Goal: Task Accomplishment & Management: Complete application form

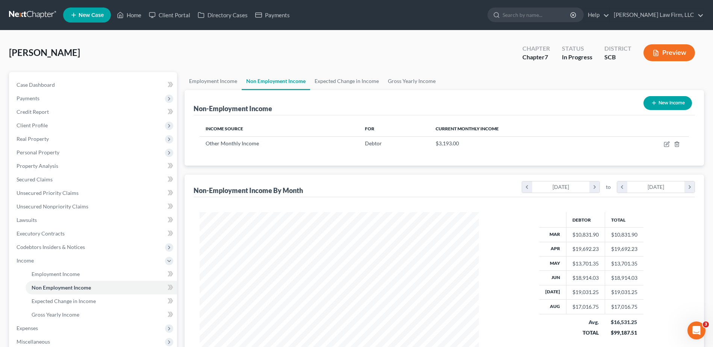
scroll to position [139, 294]
click at [666, 145] on icon "button" at bounding box center [667, 144] width 6 height 6
select select "13"
select select "0"
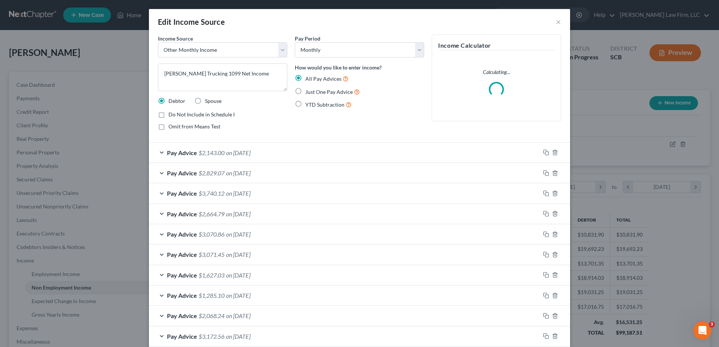
scroll to position [141, 297]
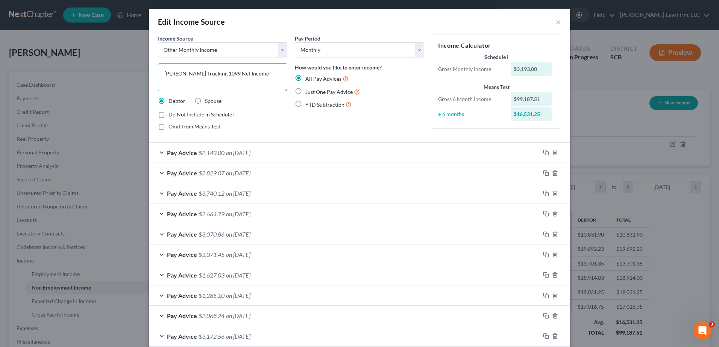
click at [234, 73] on textarea "Robert L. Caison Trucking 1099 Net Income" at bounding box center [222, 78] width 129 height 28
click at [234, 75] on textarea "Robert L. Caison Trucking 1099 Net Income" at bounding box center [222, 78] width 129 height 28
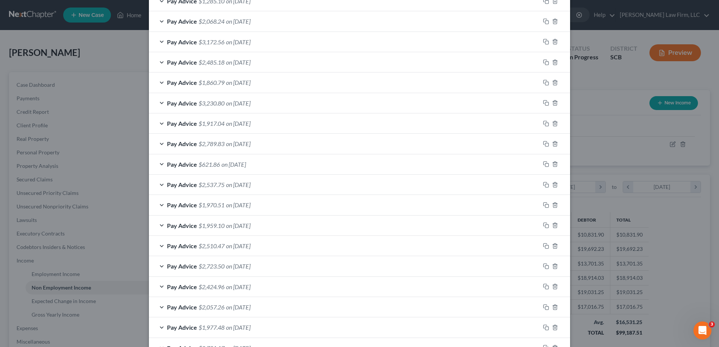
scroll to position [169, 0]
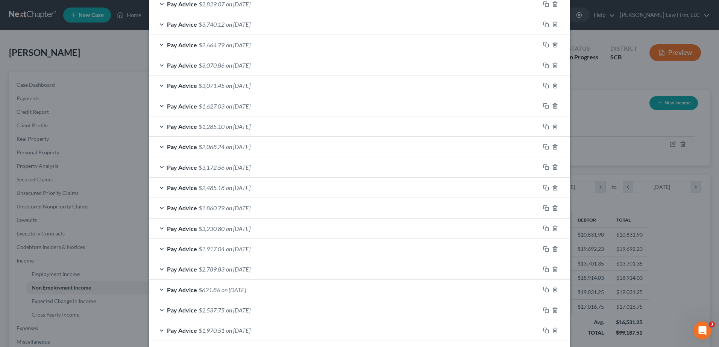
type textarea "[PERSON_NAME] Trucking Net Income"
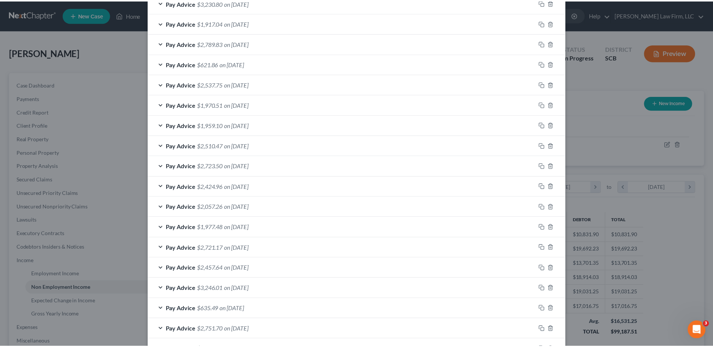
scroll to position [470, 0]
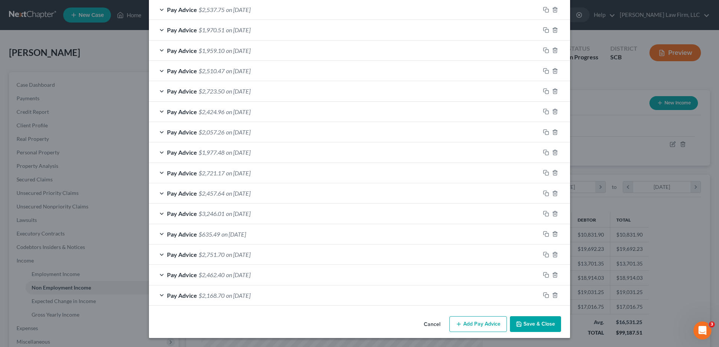
click at [537, 324] on button "Save & Close" at bounding box center [535, 325] width 51 height 16
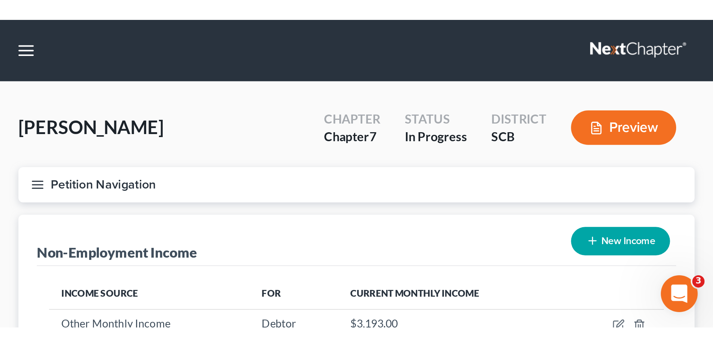
scroll to position [375779, 375624]
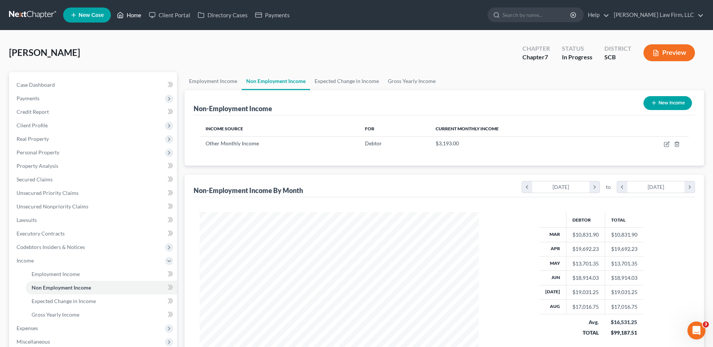
click at [124, 16] on icon at bounding box center [120, 15] width 7 height 9
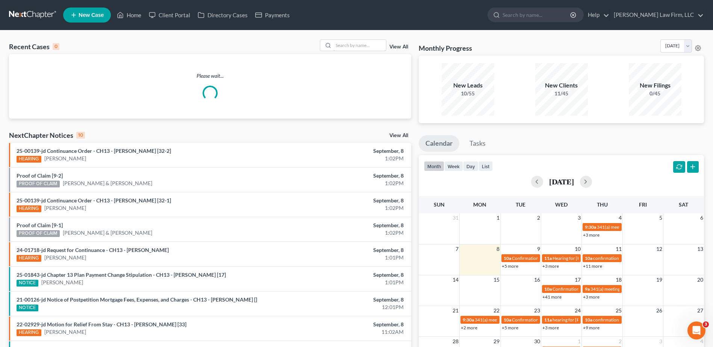
click at [376, 42] on input "search" at bounding box center [359, 45] width 53 height 11
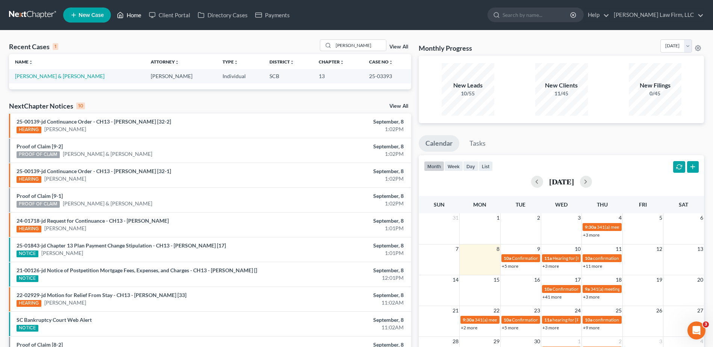
click at [128, 19] on link "Home" at bounding box center [129, 15] width 32 height 14
click at [353, 47] on input "seibles" at bounding box center [359, 45] width 53 height 11
type input "caison"
click at [45, 77] on link "[PERSON_NAME]" at bounding box center [36, 76] width 42 height 6
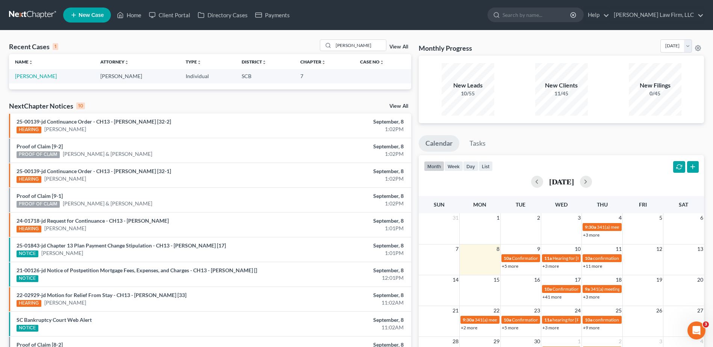
select select "1"
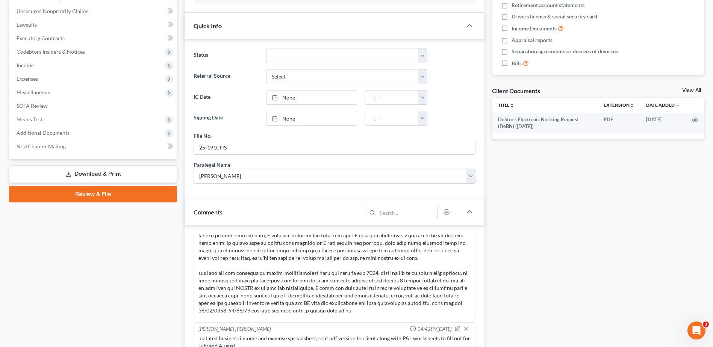
scroll to position [150, 0]
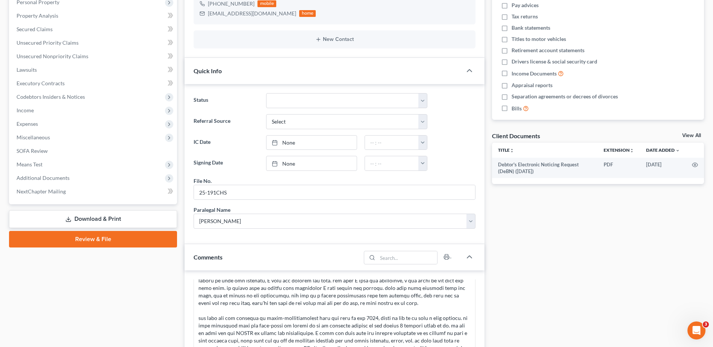
click at [42, 164] on span "Means Test" at bounding box center [30, 164] width 26 height 6
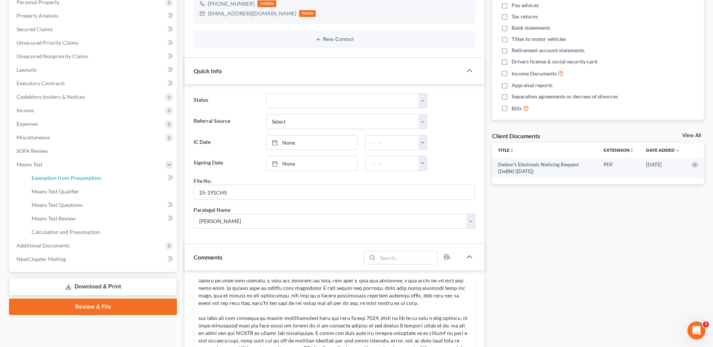
click at [66, 181] on link "Exemption from Presumption" at bounding box center [101, 178] width 151 height 14
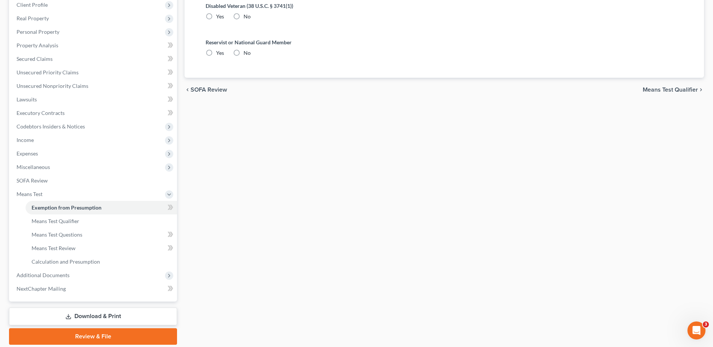
radio input "true"
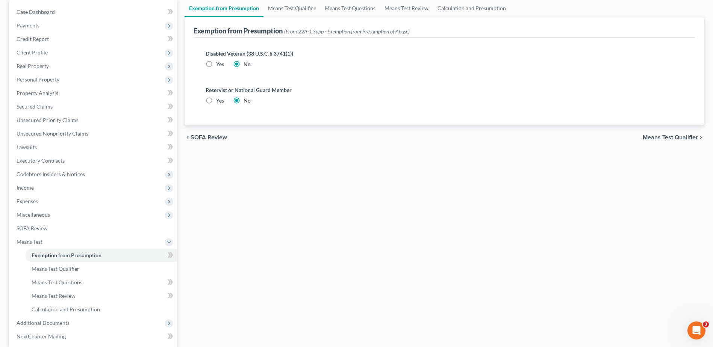
scroll to position [75, 0]
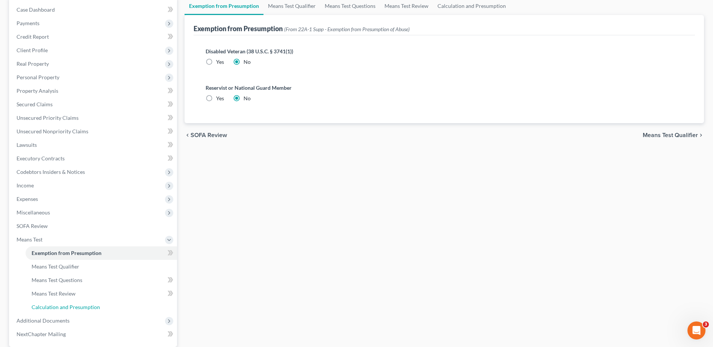
click at [92, 304] on span "Calculation and Presumption" at bounding box center [66, 307] width 68 height 6
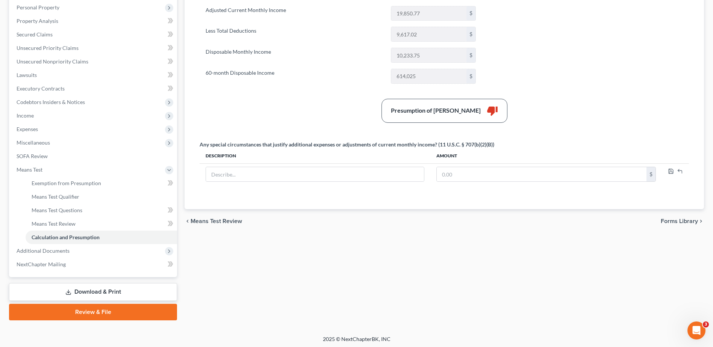
scroll to position [147, 0]
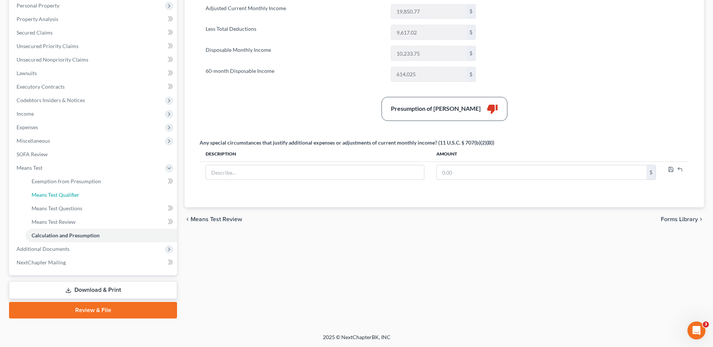
click at [62, 197] on span "Means Test Qualifier" at bounding box center [56, 195] width 48 height 6
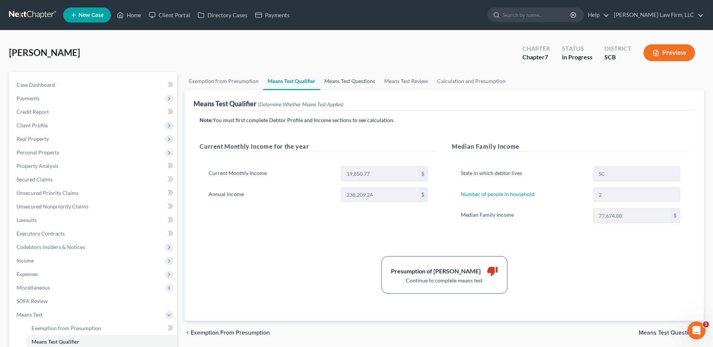
click at [355, 82] on link "Means Test Questions" at bounding box center [350, 81] width 60 height 18
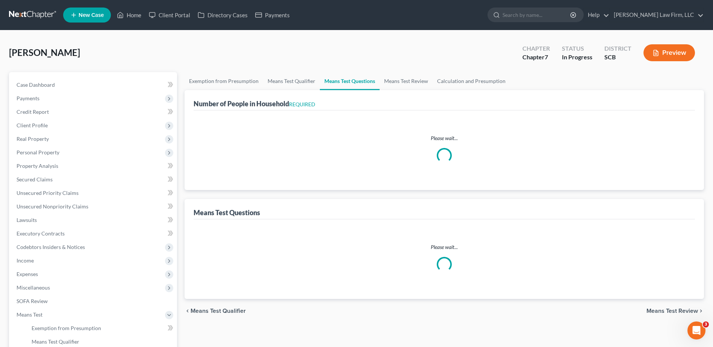
select select "1"
select select "60"
select select "1"
select select "60"
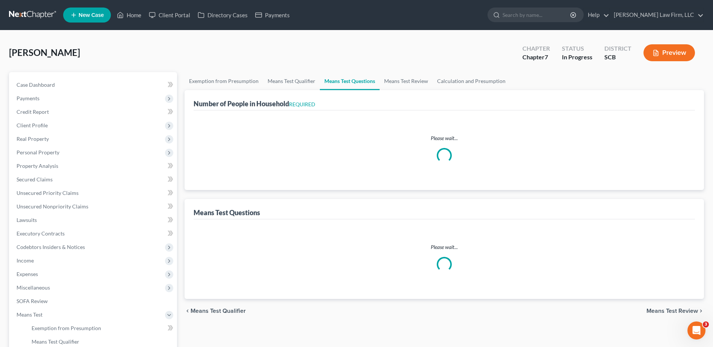
select select "2"
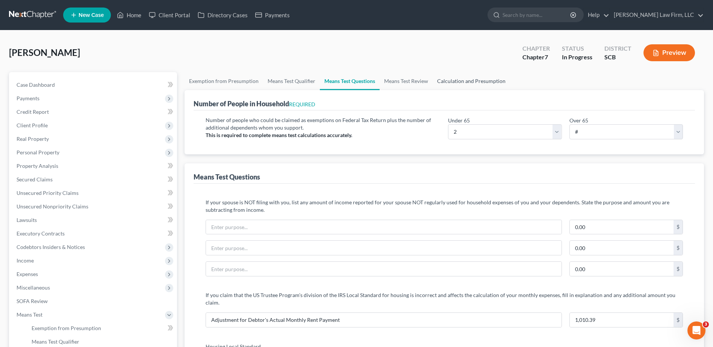
click at [443, 80] on link "Calculation and Presumption" at bounding box center [471, 81] width 77 height 18
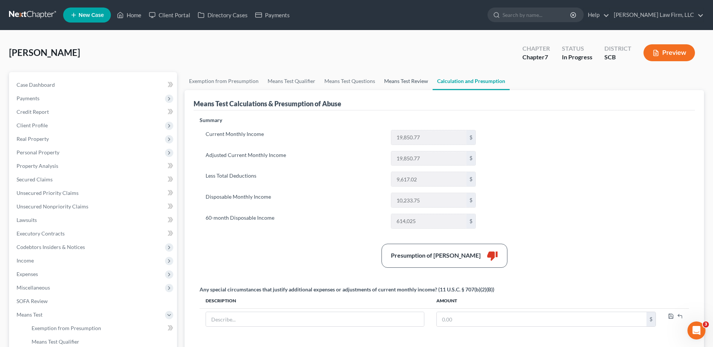
click at [418, 84] on link "Means Test Review" at bounding box center [406, 81] width 53 height 18
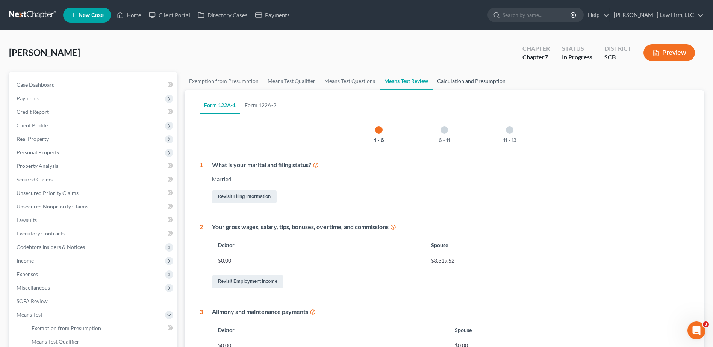
click at [441, 82] on link "Calculation and Presumption" at bounding box center [471, 81] width 77 height 18
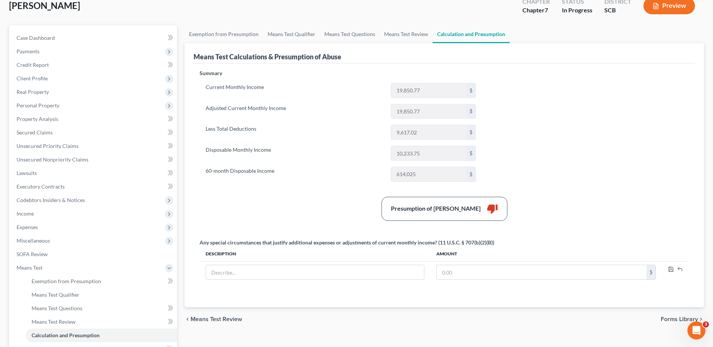
scroll to position [75, 0]
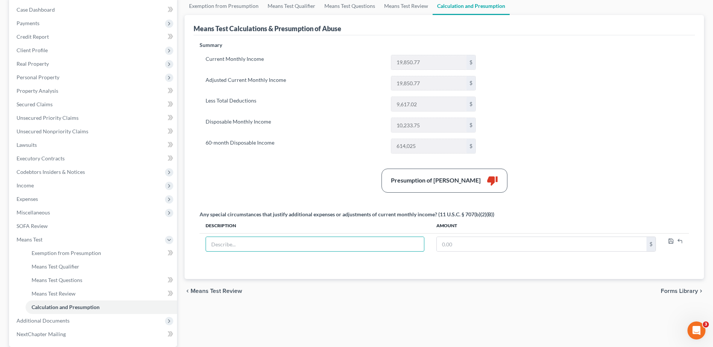
click at [296, 241] on input "text" at bounding box center [315, 244] width 218 height 14
type input "Loss of Debtor's Spouse's Wages"
click at [457, 248] on input "text" at bounding box center [542, 244] width 210 height 14
click at [367, 250] on input "Loss of Debtor's Spouse's Wages" at bounding box center [315, 244] width 218 height 14
click at [514, 208] on div "Summary Current Monthly Income 19,850.77 $ Adjusted Current Monthly Income 19,8…" at bounding box center [444, 155] width 497 height 229
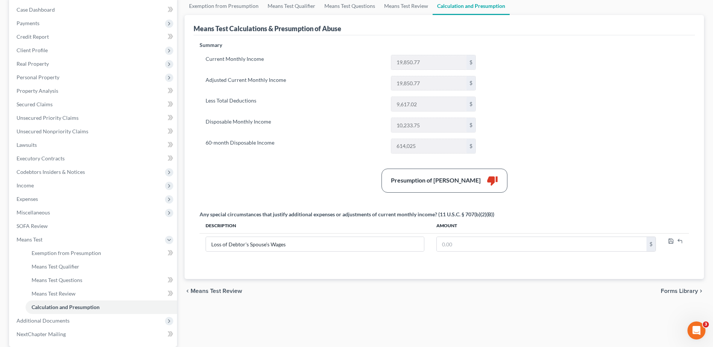
click at [40, 189] on span "Income" at bounding box center [94, 186] width 167 height 14
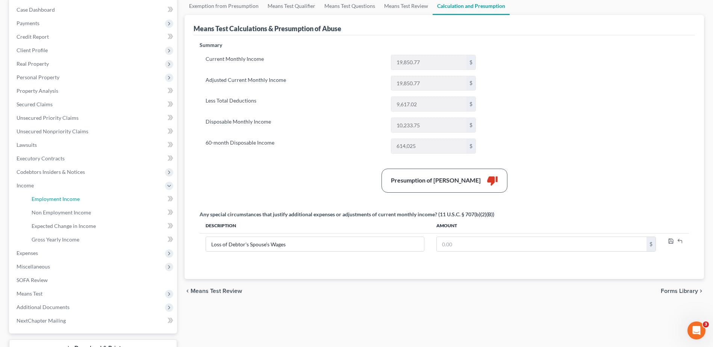
click at [43, 201] on span "Employment Income" at bounding box center [56, 199] width 48 height 6
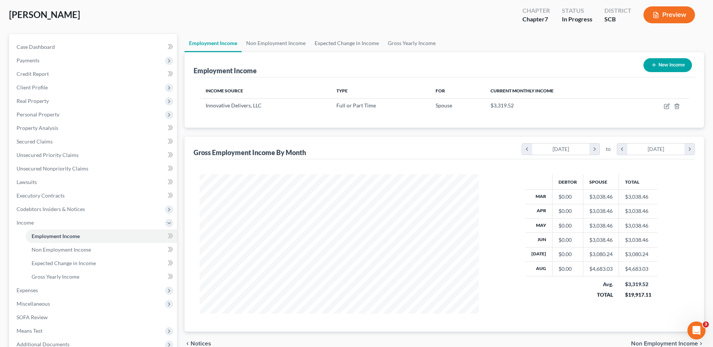
scroll to position [38, 0]
click at [283, 45] on link "Non Employment Income" at bounding box center [276, 44] width 68 height 18
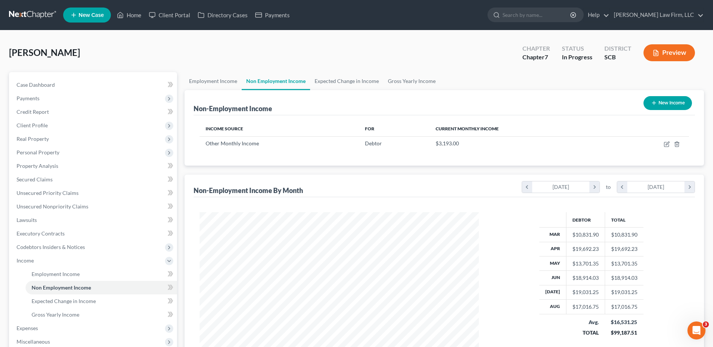
scroll to position [139, 294]
click at [227, 77] on link "Employment Income" at bounding box center [213, 81] width 57 height 18
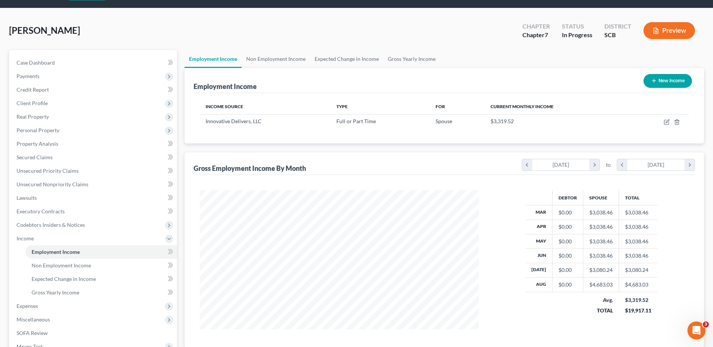
scroll to position [75, 0]
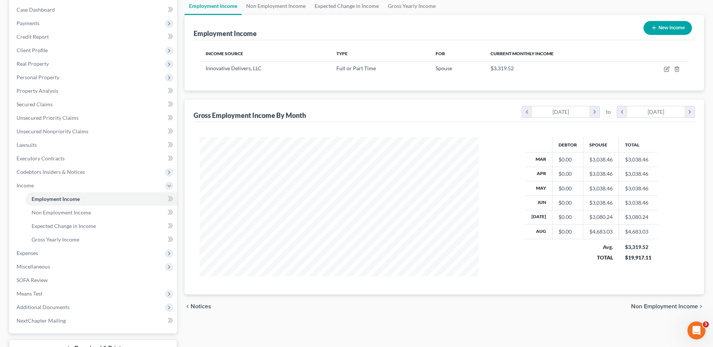
click at [64, 295] on span "Means Test" at bounding box center [94, 294] width 167 height 14
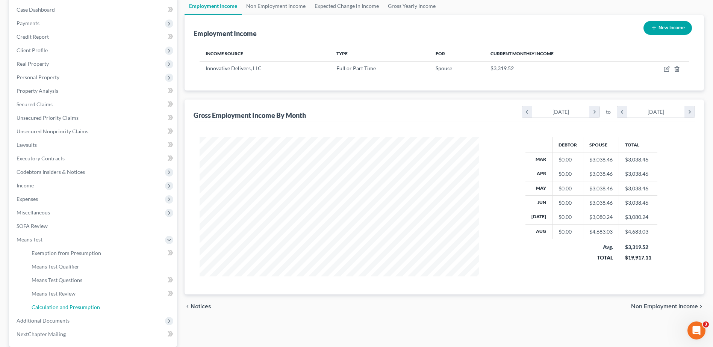
click at [68, 309] on span "Calculation and Presumption" at bounding box center [66, 307] width 68 height 6
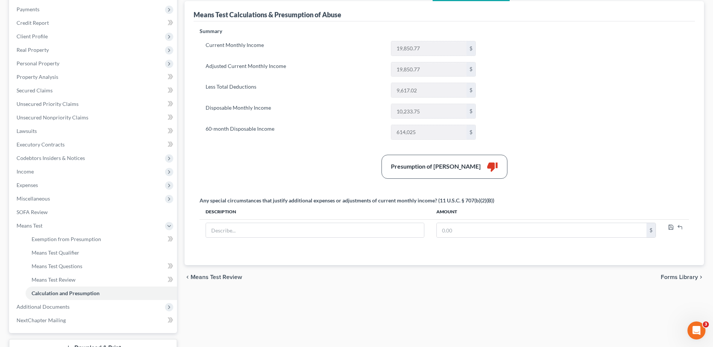
scroll to position [113, 0]
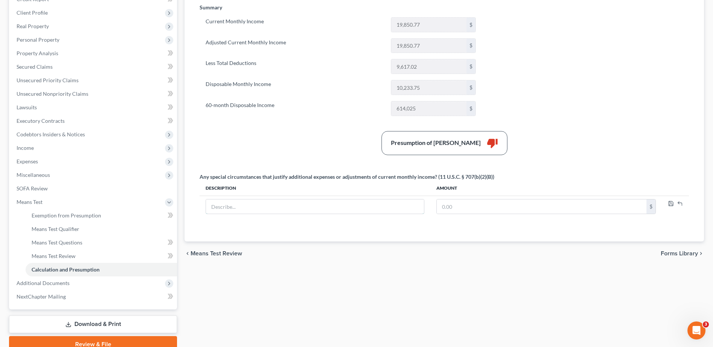
click at [363, 209] on input "text" at bounding box center [315, 207] width 218 height 14
type input "Loss of Debtor's Spouse's Income"
type input "3,319.32"
click at [668, 205] on icon "button" at bounding box center [671, 204] width 6 height 6
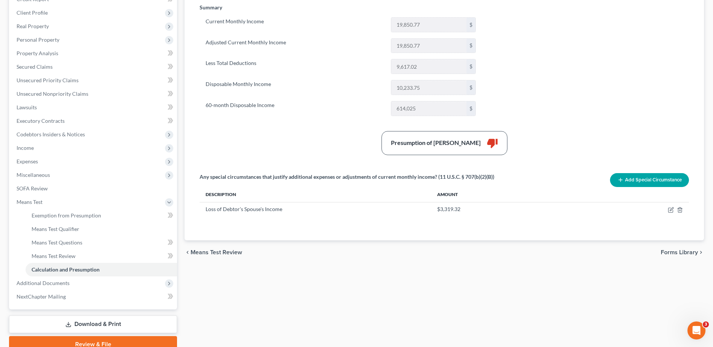
click at [58, 150] on span "Income" at bounding box center [94, 148] width 167 height 14
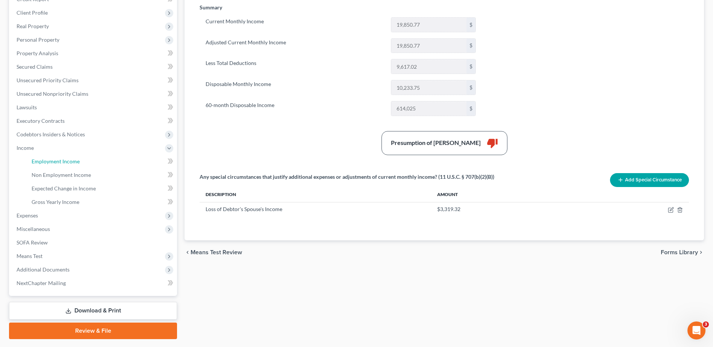
click at [62, 162] on span "Employment Income" at bounding box center [56, 161] width 48 height 6
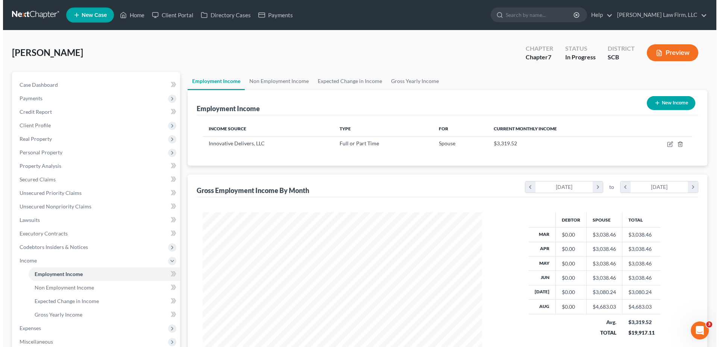
scroll to position [139, 294]
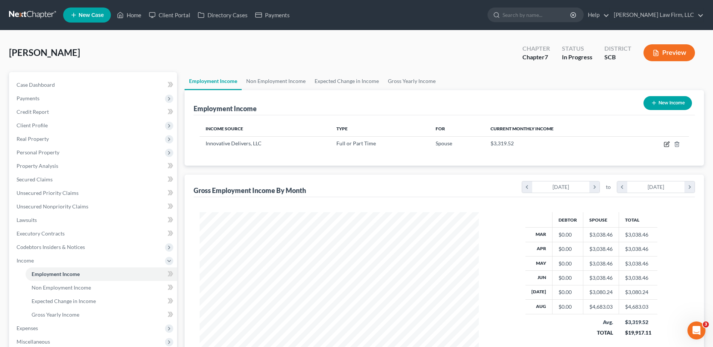
click at [667, 143] on icon "button" at bounding box center [667, 144] width 6 height 6
select select "0"
select select "35"
select select "2"
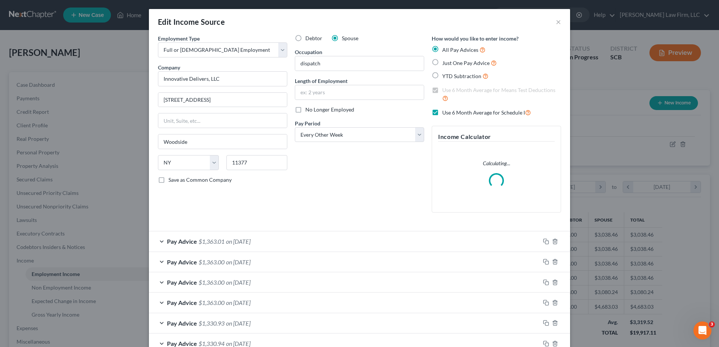
scroll to position [141, 297]
click at [300, 65] on input "dispatch" at bounding box center [359, 63] width 129 height 14
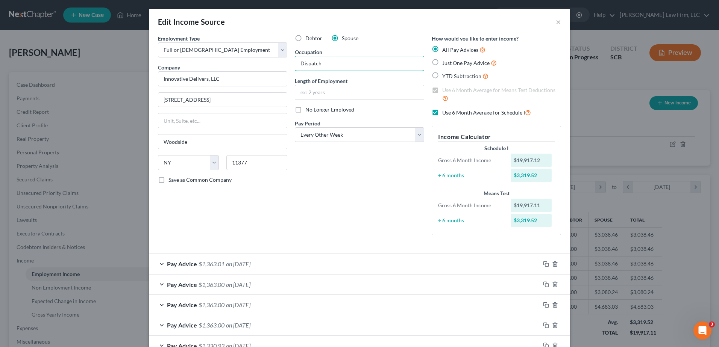
type input "Dispatch"
click at [321, 95] on input "text" at bounding box center [359, 92] width 129 height 14
click at [334, 95] on input "2 years" at bounding box center [359, 92] width 129 height 14
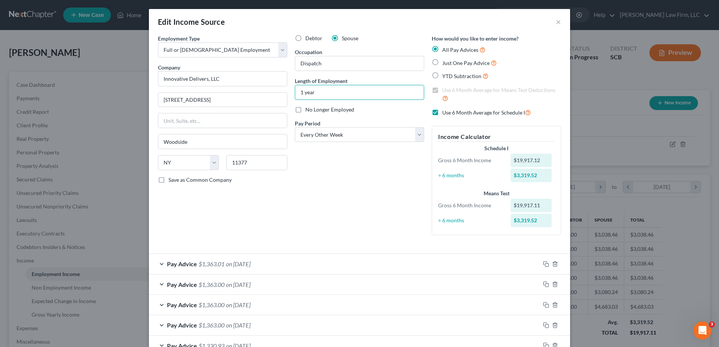
type input "1 year"
click at [350, 81] on div "Length of Employment 1 year" at bounding box center [359, 88] width 129 height 23
click at [319, 111] on span "No Longer Employed" at bounding box center [329, 109] width 49 height 6
click at [313, 111] on input "No Longer Employed" at bounding box center [310, 108] width 5 height 5
checkbox input "true"
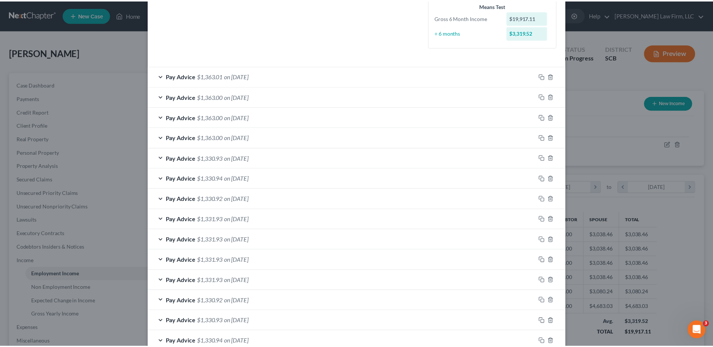
scroll to position [254, 0]
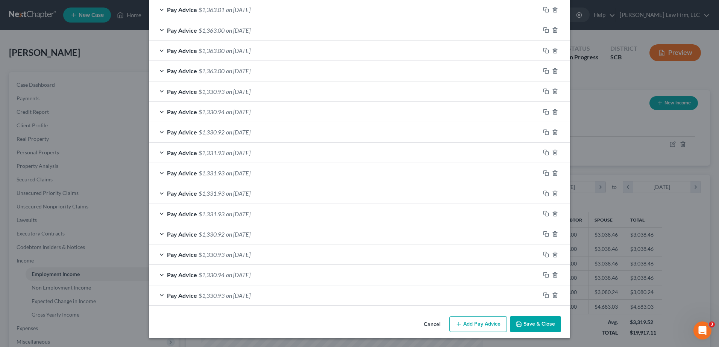
click at [535, 321] on button "Save & Close" at bounding box center [535, 325] width 51 height 16
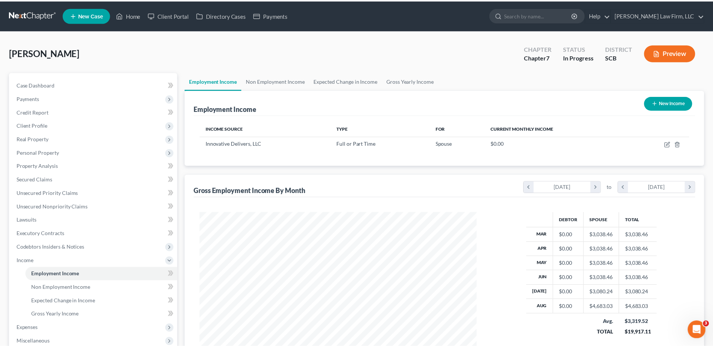
scroll to position [375779, 375624]
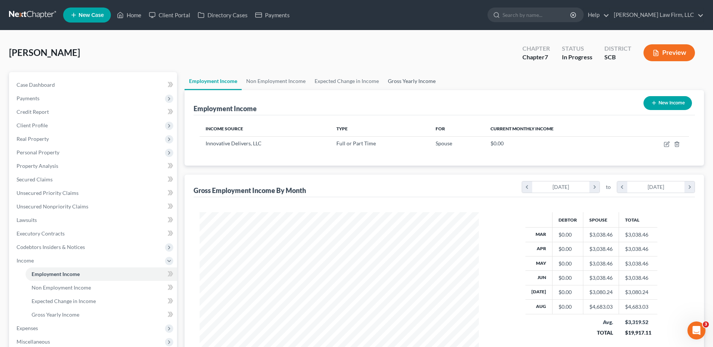
click at [391, 83] on link "Gross Yearly Income" at bounding box center [411, 81] width 57 height 18
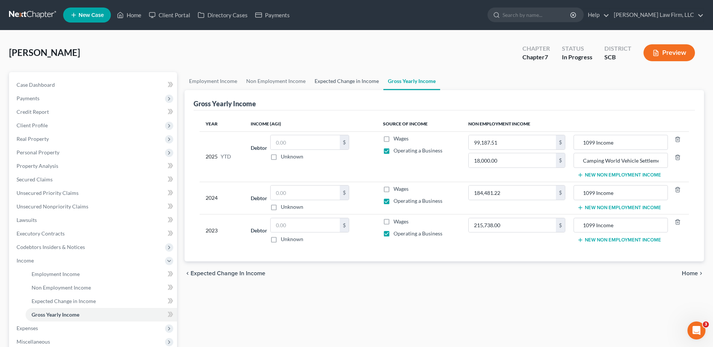
click at [360, 82] on link "Expected Change in Income" at bounding box center [346, 81] width 73 height 18
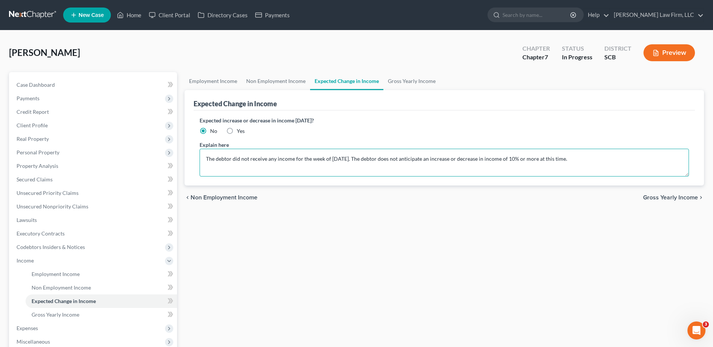
click at [349, 160] on textarea "The debtor did not receive any income for the week of 3/4/25. The debtor does n…" at bounding box center [444, 163] width 489 height 28
type textarea "The debtor did not receive any income for the week of [DATE]. The debtor's spou…"
click at [407, 85] on link "Gross Yearly Income" at bounding box center [411, 81] width 57 height 18
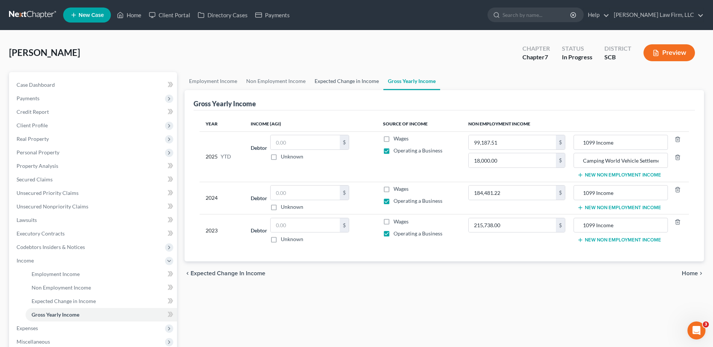
click at [345, 85] on link "Expected Change in Income" at bounding box center [346, 81] width 73 height 18
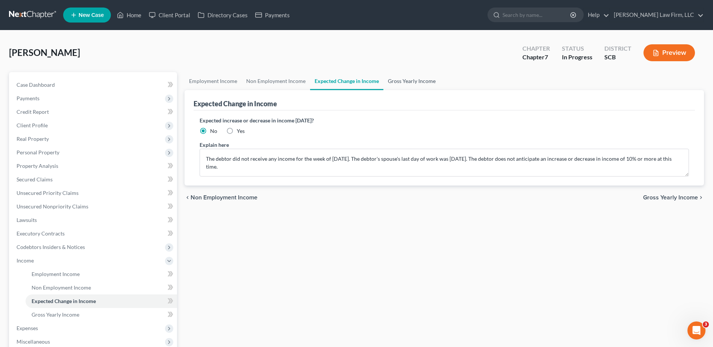
click at [399, 83] on link "Gross Yearly Income" at bounding box center [411, 81] width 57 height 18
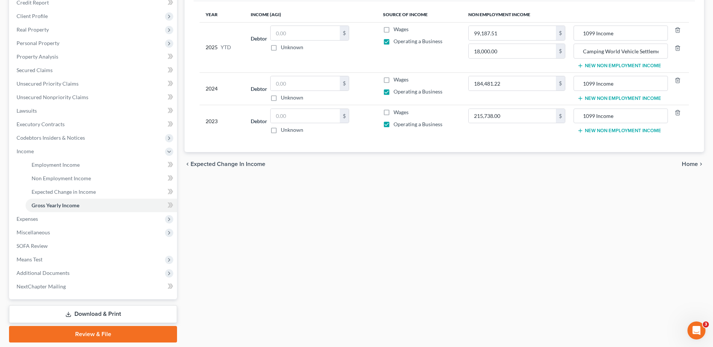
scroll to position [113, 0]
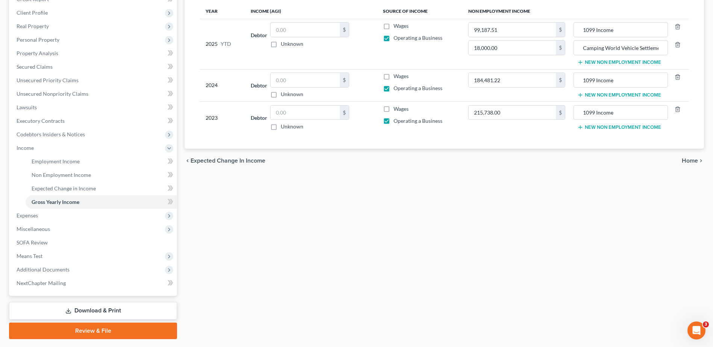
click at [99, 251] on span "Means Test" at bounding box center [94, 257] width 167 height 14
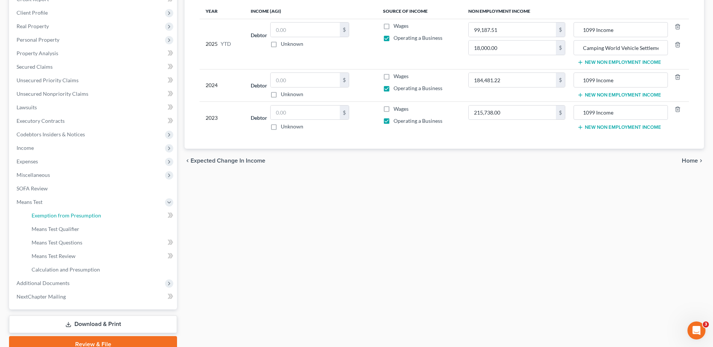
click at [100, 219] on link "Exemption from Presumption" at bounding box center [101, 216] width 151 height 14
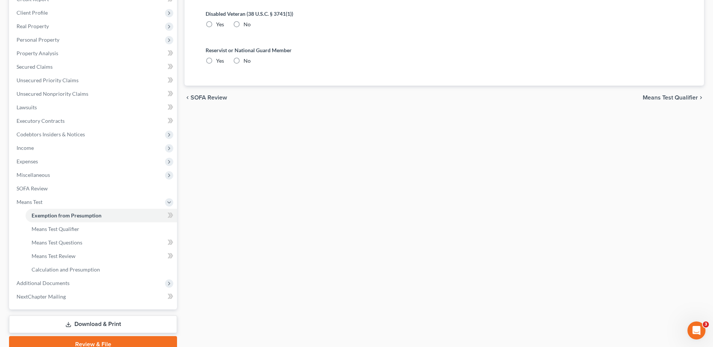
radio input "true"
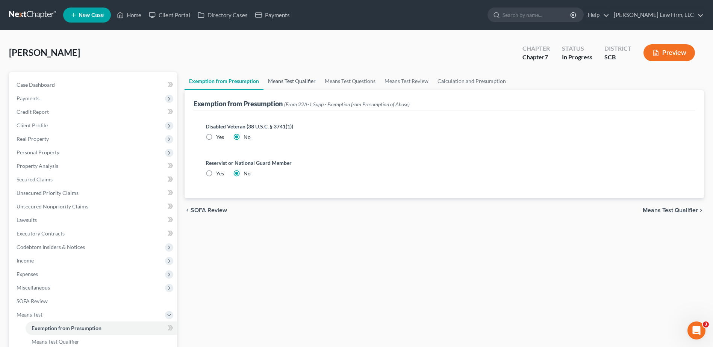
click at [293, 78] on link "Means Test Qualifier" at bounding box center [292, 81] width 57 height 18
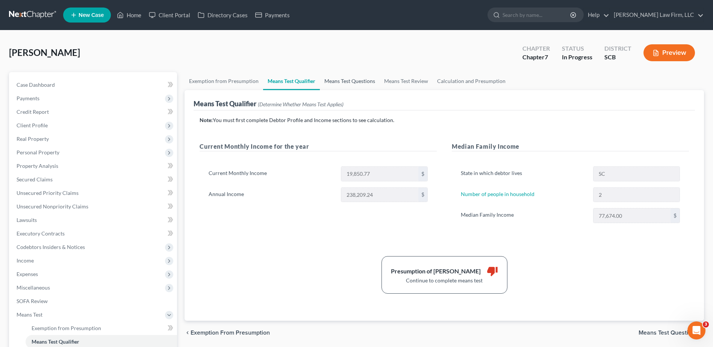
click at [342, 77] on link "Means Test Questions" at bounding box center [350, 81] width 60 height 18
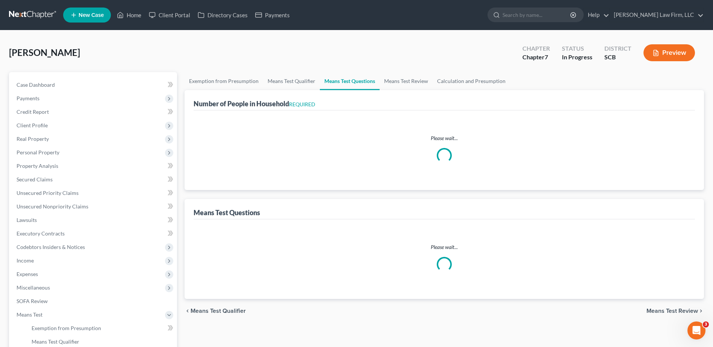
select select "1"
select select "60"
select select "1"
select select "60"
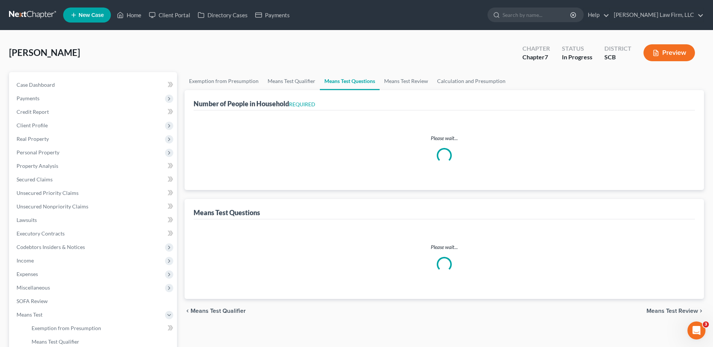
select select "2"
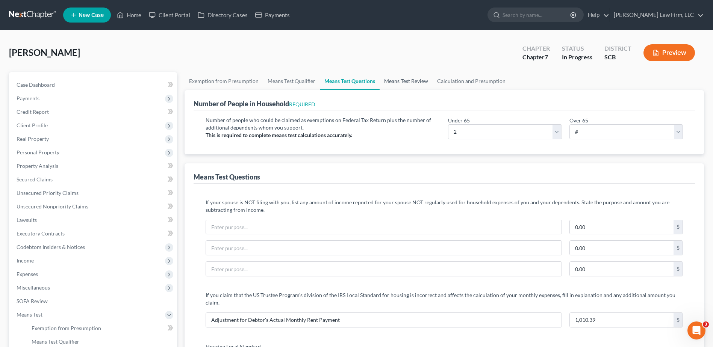
click at [408, 80] on link "Means Test Review" at bounding box center [406, 81] width 53 height 18
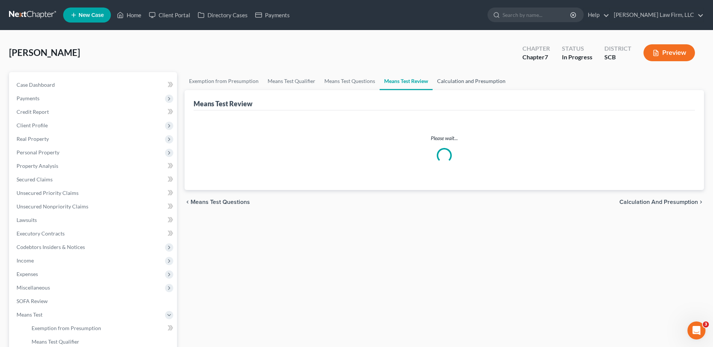
click at [455, 79] on link "Calculation and Presumption" at bounding box center [471, 81] width 77 height 18
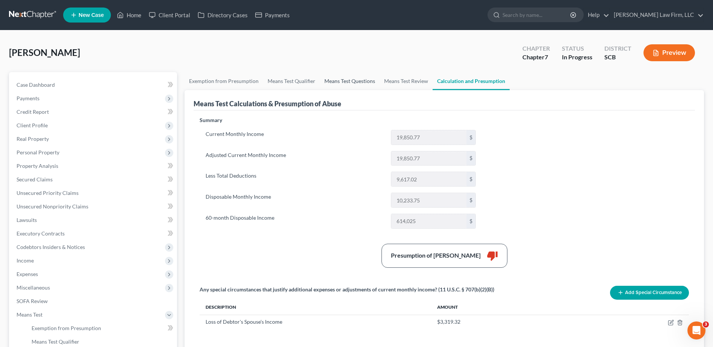
click at [365, 82] on link "Means Test Questions" at bounding box center [350, 81] width 60 height 18
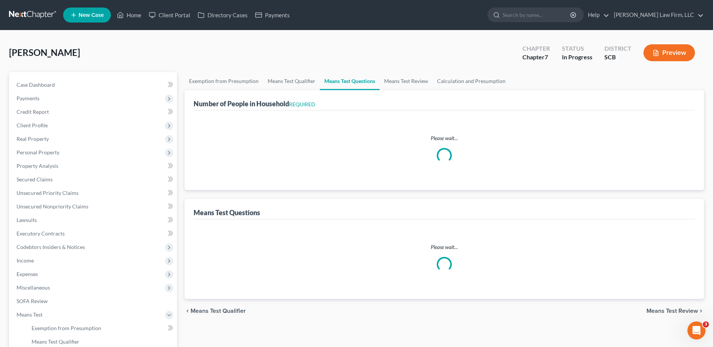
select select "1"
select select "60"
select select "1"
select select "60"
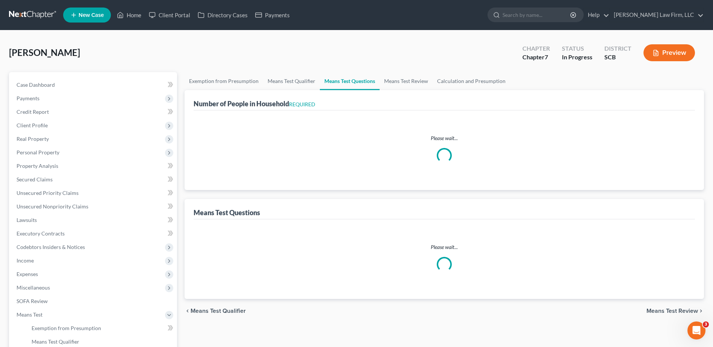
select select "2"
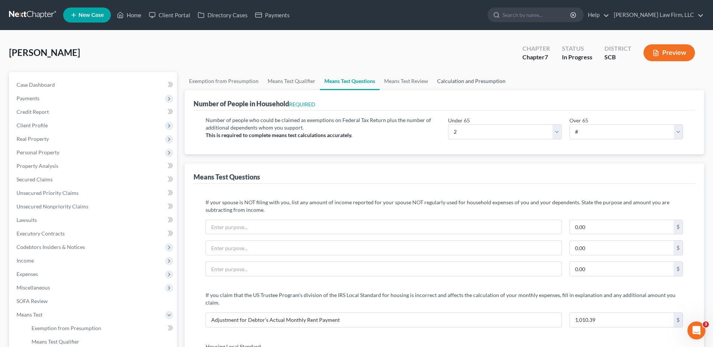
click at [450, 79] on link "Calculation and Presumption" at bounding box center [471, 81] width 77 height 18
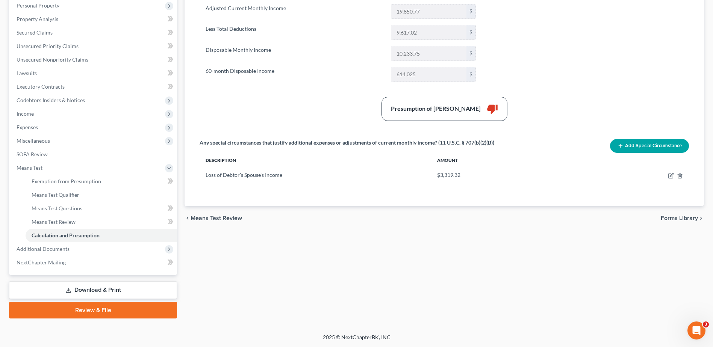
scroll to position [34, 0]
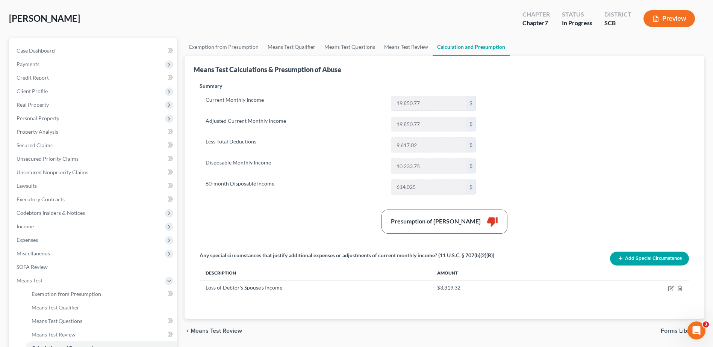
click at [30, 224] on span "Income" at bounding box center [25, 226] width 17 height 6
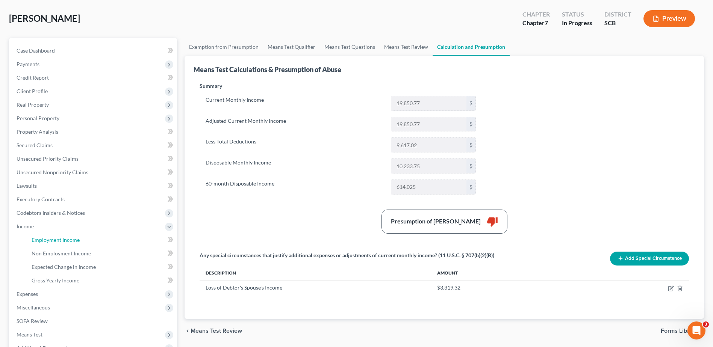
click at [51, 241] on span "Employment Income" at bounding box center [56, 240] width 48 height 6
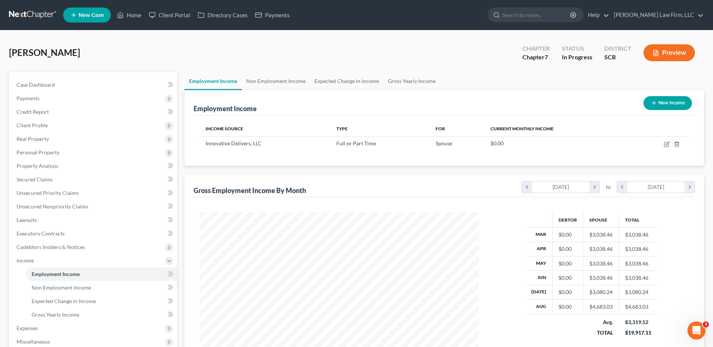
scroll to position [139, 294]
click at [286, 82] on link "Non Employment Income" at bounding box center [276, 81] width 68 height 18
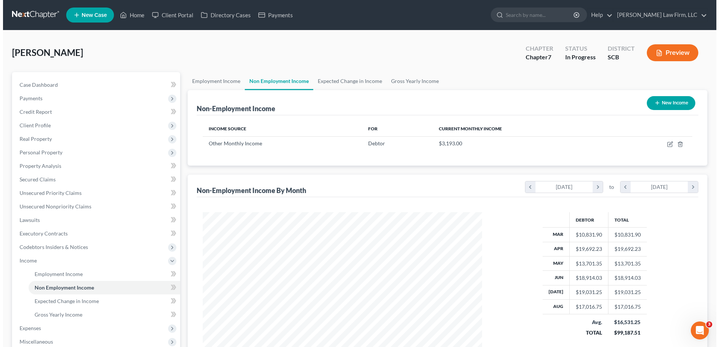
scroll to position [139, 294]
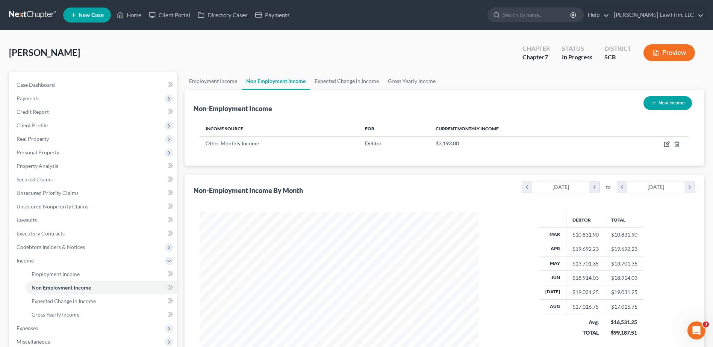
click at [667, 144] on icon "button" at bounding box center [667, 144] width 6 height 6
select select "13"
select select "0"
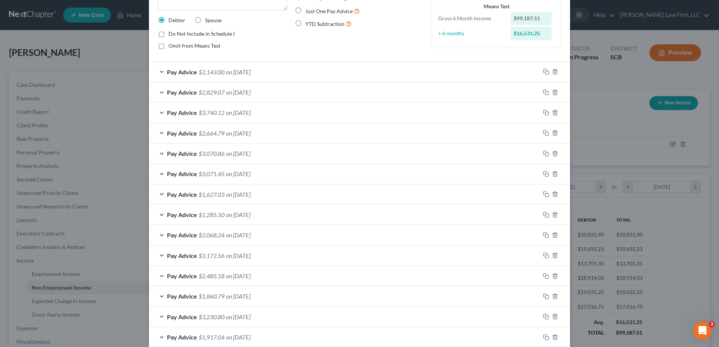
scroll to position [0, 0]
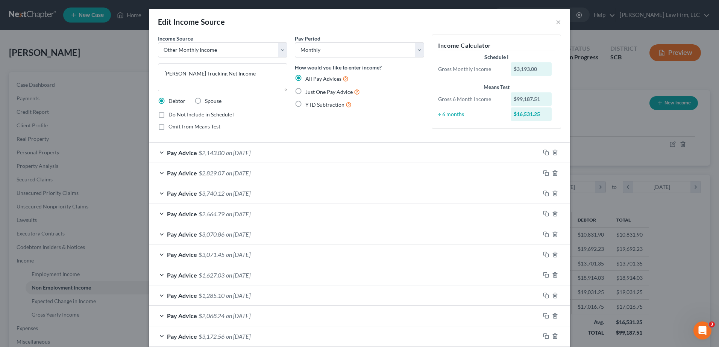
click at [194, 114] on span "Do Not Include in Schedule I" at bounding box center [201, 114] width 66 height 6
click at [176, 114] on input "Do Not Include in Schedule I" at bounding box center [173, 113] width 5 height 5
click at [168, 114] on label "Do Not Include in Schedule I" at bounding box center [201, 115] width 66 height 8
click at [171, 114] on input "Do Not Include in Schedule I" at bounding box center [173, 113] width 5 height 5
checkbox input "false"
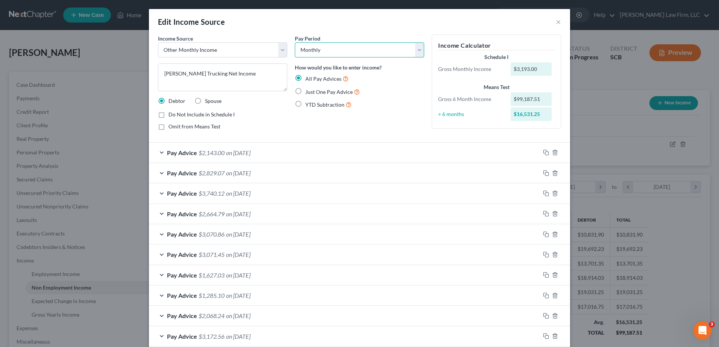
click at [412, 56] on select "Select Monthly Twice Monthly Every Other Week Weekly" at bounding box center [359, 49] width 129 height 15
select select "3"
click at [295, 42] on select "Select Monthly Twice Monthly Every Other Week Weekly" at bounding box center [359, 49] width 129 height 15
click at [388, 100] on div "YTD Subtraction" at bounding box center [359, 104] width 129 height 9
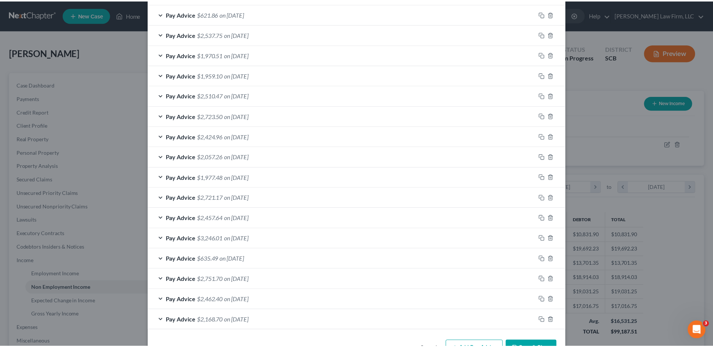
scroll to position [483, 0]
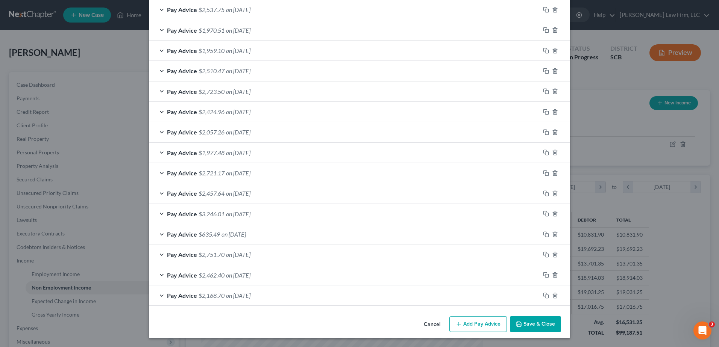
click at [524, 323] on button "Save & Close" at bounding box center [535, 325] width 51 height 16
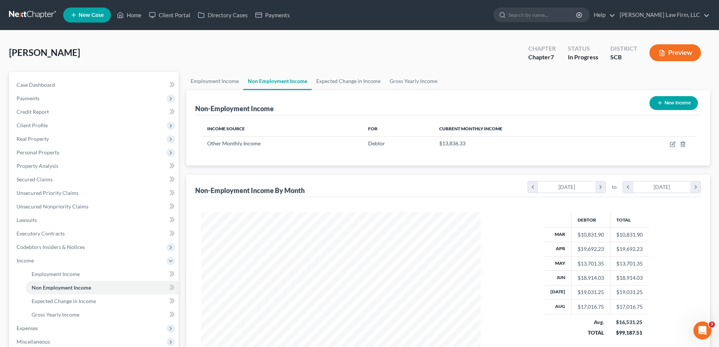
scroll to position [375779, 375624]
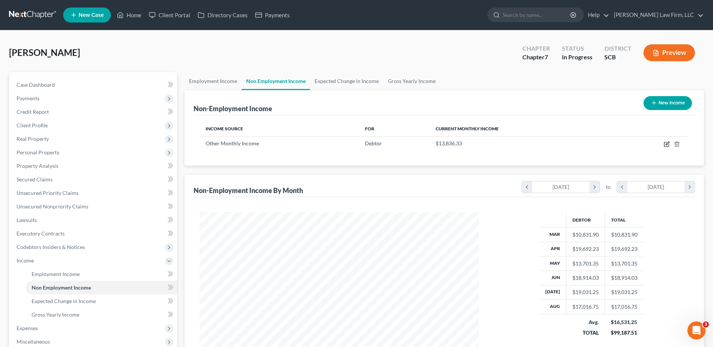
click at [667, 144] on icon "button" at bounding box center [667, 143] width 3 height 3
select select "13"
select select "3"
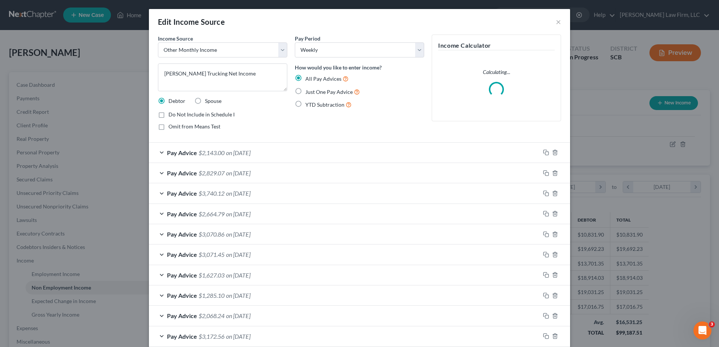
scroll to position [141, 297]
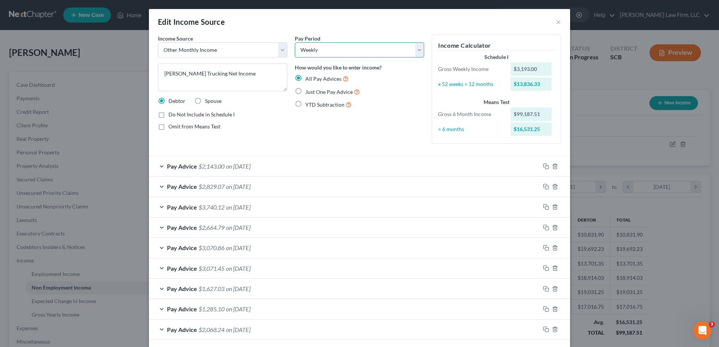
click at [409, 47] on select "Select Monthly Twice Monthly Every Other Week Weekly" at bounding box center [359, 49] width 129 height 15
click at [399, 25] on div "Edit Income Source ×" at bounding box center [359, 22] width 421 height 26
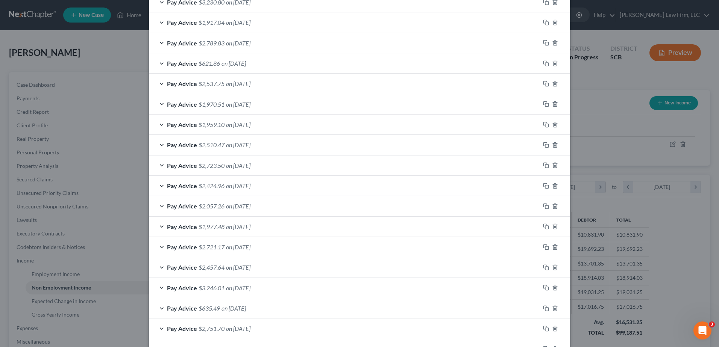
scroll to position [483, 0]
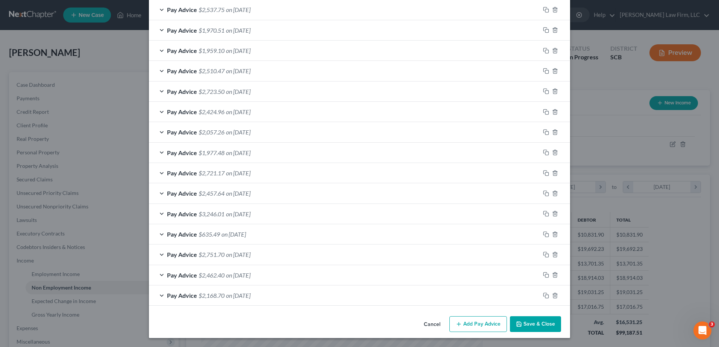
click at [482, 327] on button "Add Pay Advice" at bounding box center [478, 325] width 58 height 16
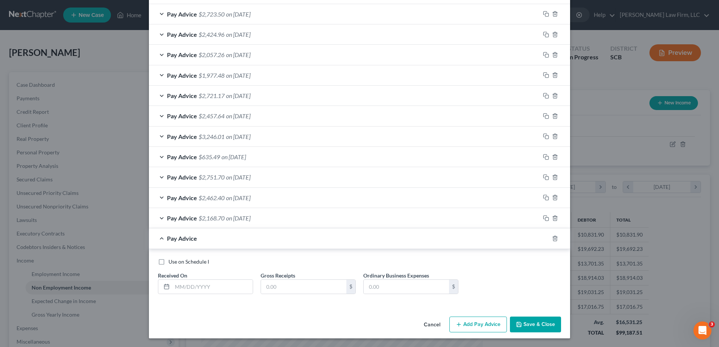
scroll to position [561, 0]
click at [222, 282] on input "text" at bounding box center [212, 287] width 80 height 14
type input "1"
type input "[DATE]"
type input "10,831.90"
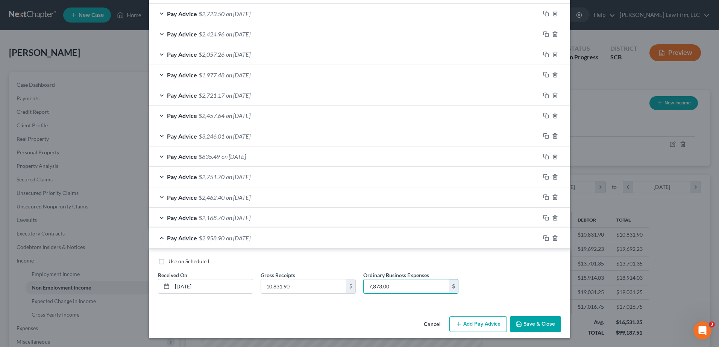
type input "7,873.00"
click at [543, 237] on icon "button" at bounding box center [546, 238] width 6 height 6
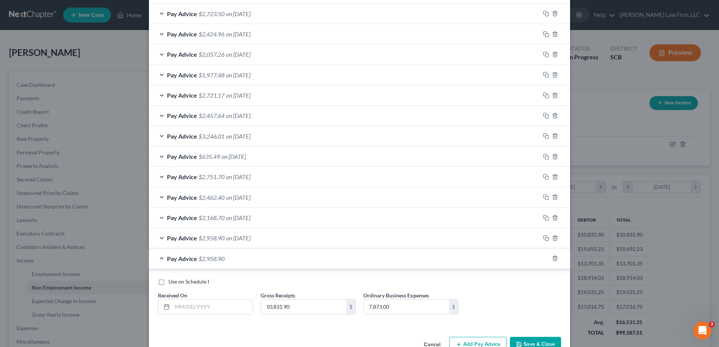
click at [209, 244] on div "Pay Advice $2,958.90 on [DATE]" at bounding box center [344, 238] width 391 height 20
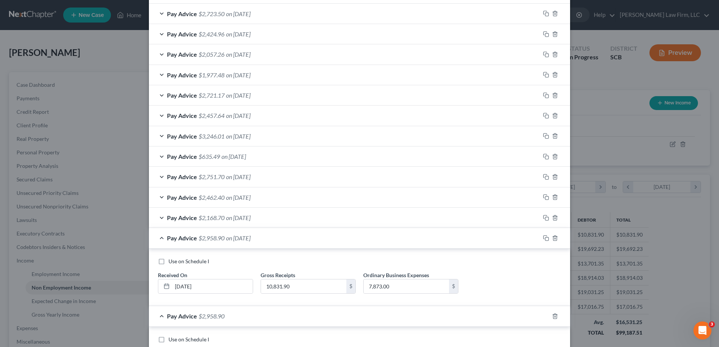
click at [198, 241] on span "$2,958.90" at bounding box center [211, 238] width 26 height 7
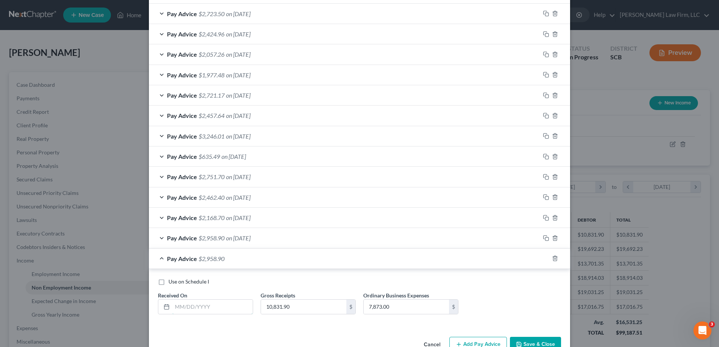
click at [188, 305] on input "text" at bounding box center [212, 307] width 80 height 14
type input "04/30/2025"
type input "19,692.23"
type input "11,073.00"
click at [475, 239] on div "Pay Advice $2,958.90 on 03/31/2025" at bounding box center [344, 238] width 391 height 20
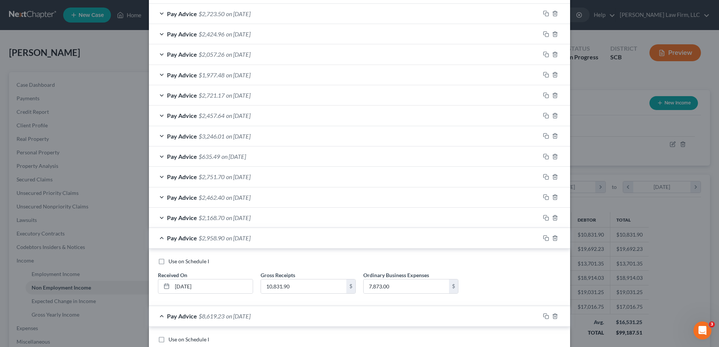
click at [475, 239] on div "Pay Advice $2,958.90 on 03/31/2025" at bounding box center [344, 238] width 391 height 20
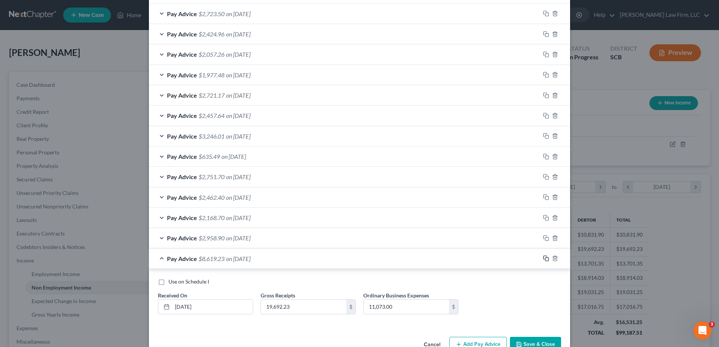
click at [545, 258] on rect "button" at bounding box center [546, 259] width 3 height 3
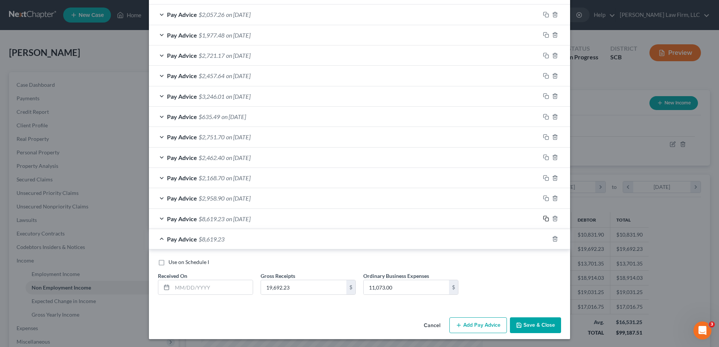
scroll to position [602, 0]
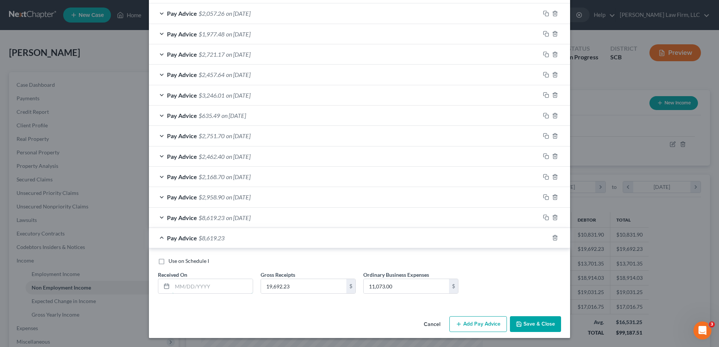
click at [214, 286] on input "text" at bounding box center [212, 286] width 80 height 14
click at [214, 284] on input "13701.35" at bounding box center [212, 286] width 80 height 14
type input "05/30/2025"
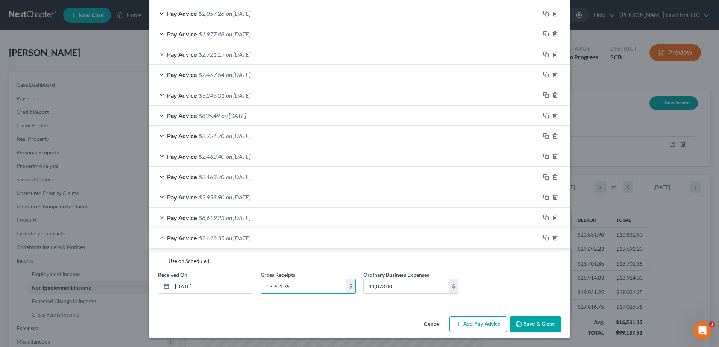
type input "13,701.35"
type input "8,405.00"
click at [545, 238] on rect "button" at bounding box center [546, 238] width 3 height 3
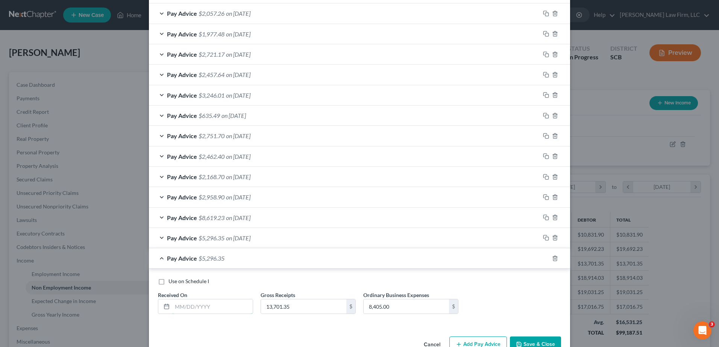
click at [189, 309] on input "text" at bounding box center [212, 307] width 80 height 14
drag, startPoint x: 200, startPoint y: 305, endPoint x: 170, endPoint y: 309, distance: 29.9
click at [172, 309] on input "18914.03" at bounding box center [212, 307] width 80 height 14
type input "18914.03"
click at [298, 309] on input "13,701.35" at bounding box center [303, 307] width 85 height 14
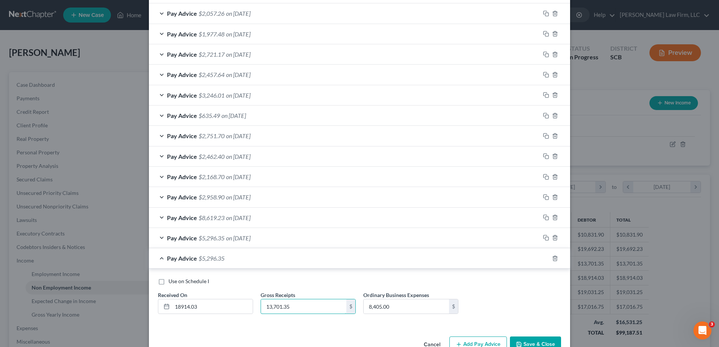
paste input "8914.03"
type input "18,914.03"
click at [235, 308] on input "18914.03" at bounding box center [212, 307] width 80 height 14
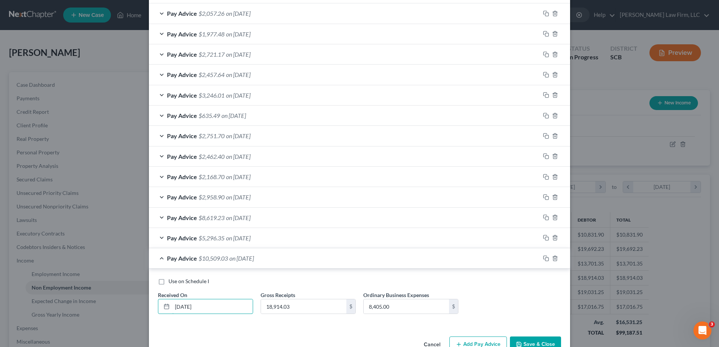
type input "06/30/2025"
type input "7,614.00"
click at [543, 258] on icon "button" at bounding box center [546, 259] width 6 height 6
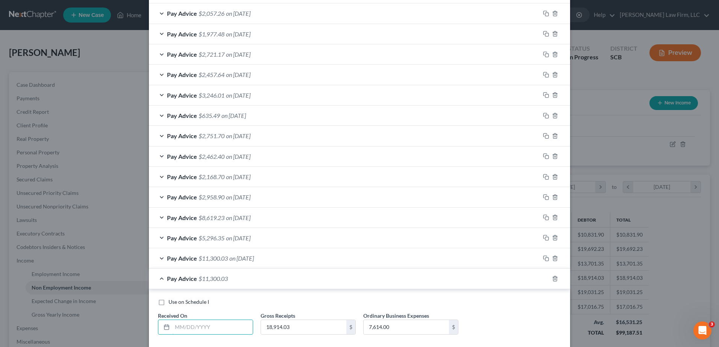
click at [209, 329] on input "text" at bounding box center [212, 327] width 80 height 14
type input "19031.25"
type input "19,031.25"
click at [209, 329] on input "19031.25" at bounding box center [212, 327] width 80 height 14
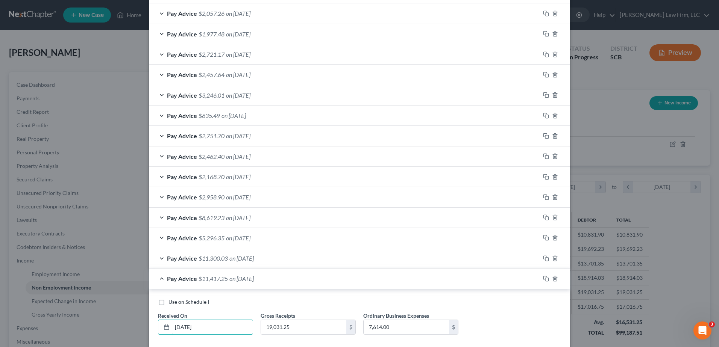
type input "07/31/2025"
type input "10,817.67"
click at [545, 277] on icon "button" at bounding box center [546, 279] width 6 height 6
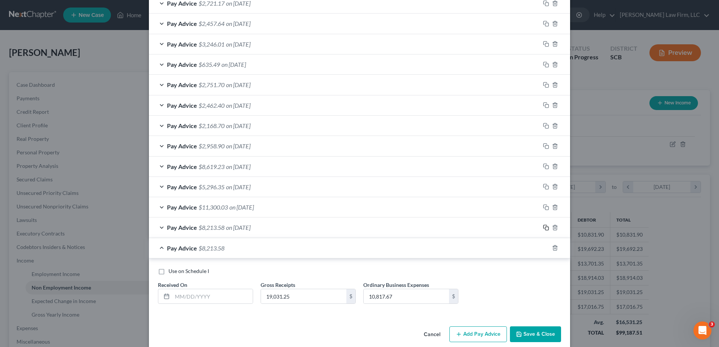
scroll to position [663, 0]
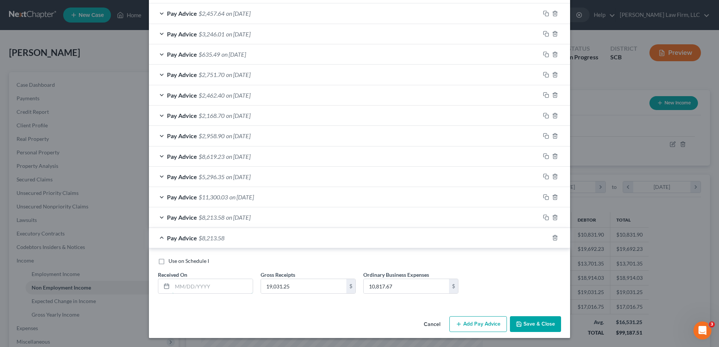
click at [185, 288] on input "text" at bounding box center [212, 286] width 80 height 14
click at [383, 265] on div "Use on Schedule I" at bounding box center [359, 262] width 403 height 8
click at [230, 288] on input "text" at bounding box center [212, 286] width 80 height 14
type input "08/31/2025"
type input "16,866.75"
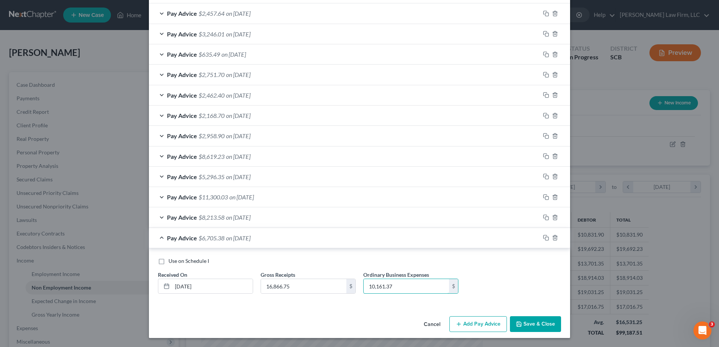
type input "10,161.37"
click at [481, 236] on div "Pay Advice $6,705.38 on 08/31/2025" at bounding box center [344, 238] width 391 height 20
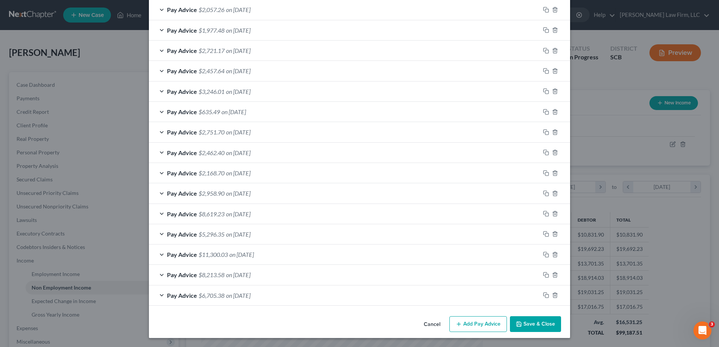
scroll to position [606, 0]
click at [554, 174] on icon "button" at bounding box center [554, 173] width 3 height 5
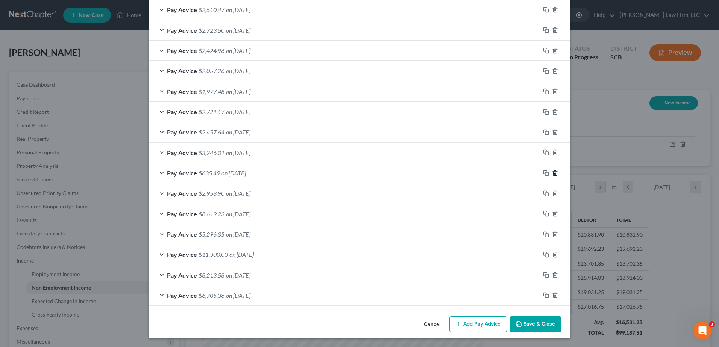
click at [554, 174] on icon "button" at bounding box center [554, 173] width 3 height 5
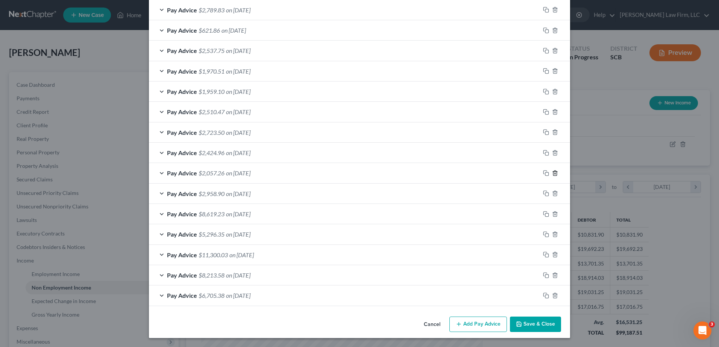
click at [554, 174] on icon "button" at bounding box center [554, 173] width 3 height 5
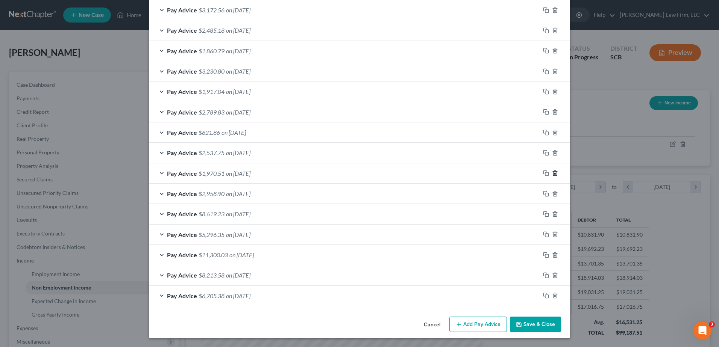
click at [554, 174] on icon "button" at bounding box center [554, 173] width 3 height 5
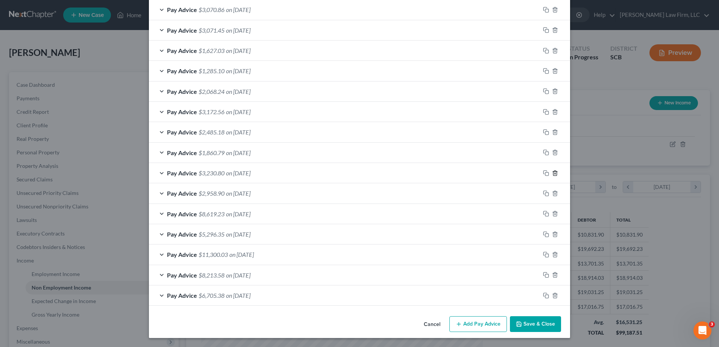
click at [554, 174] on icon "button" at bounding box center [554, 173] width 3 height 5
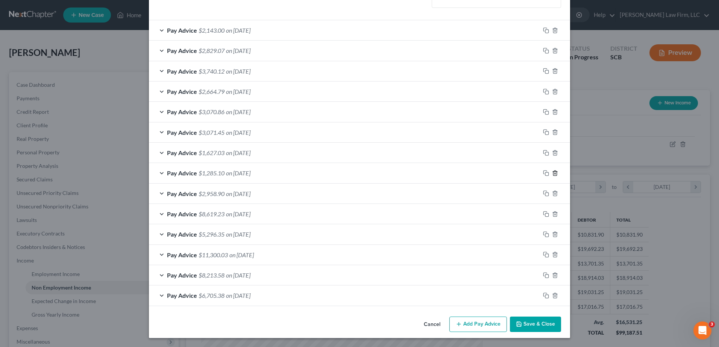
click at [554, 174] on icon "button" at bounding box center [554, 173] width 3 height 5
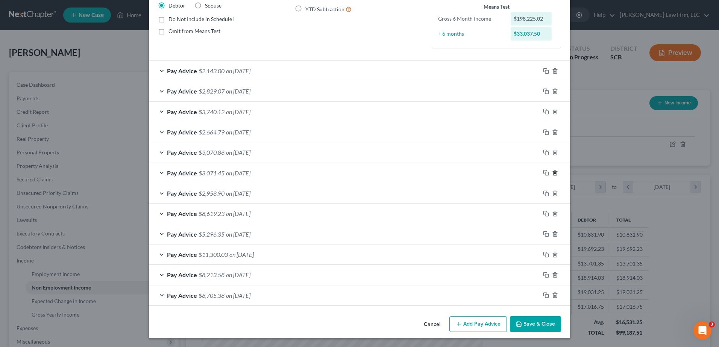
click at [554, 174] on icon "button" at bounding box center [554, 173] width 3 height 5
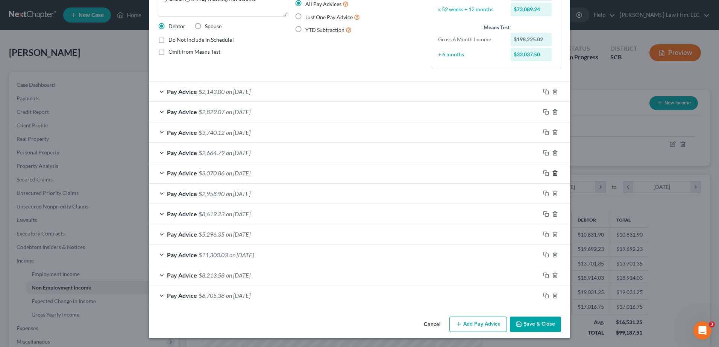
click at [554, 174] on icon "button" at bounding box center [554, 173] width 3 height 5
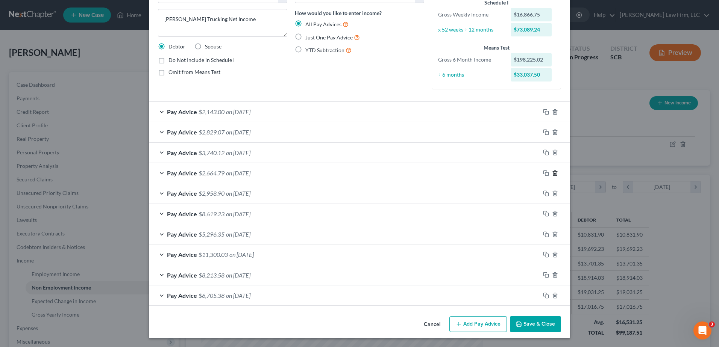
click at [554, 174] on icon "button" at bounding box center [554, 173] width 3 height 5
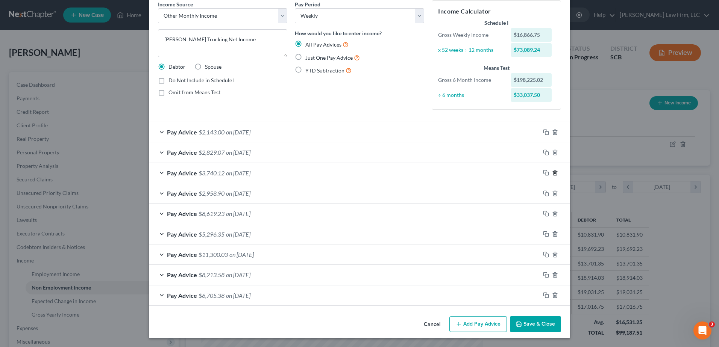
click at [554, 174] on icon "button" at bounding box center [554, 173] width 3 height 5
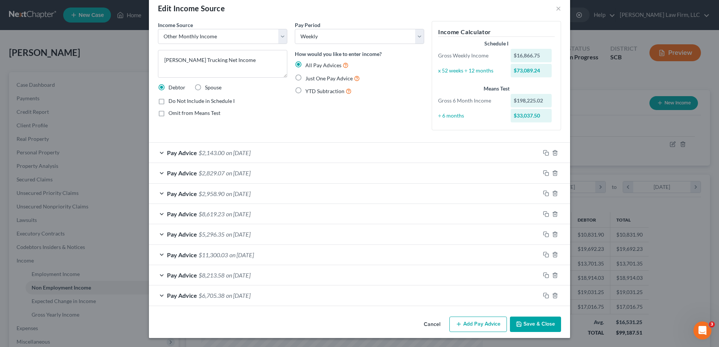
scroll to position [14, 0]
click at [554, 174] on icon "button" at bounding box center [554, 173] width 3 height 5
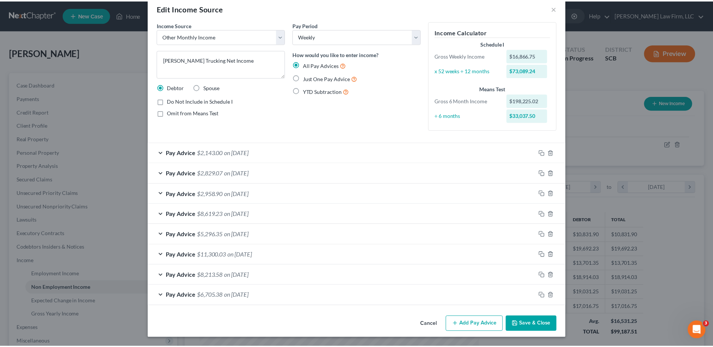
scroll to position [0, 0]
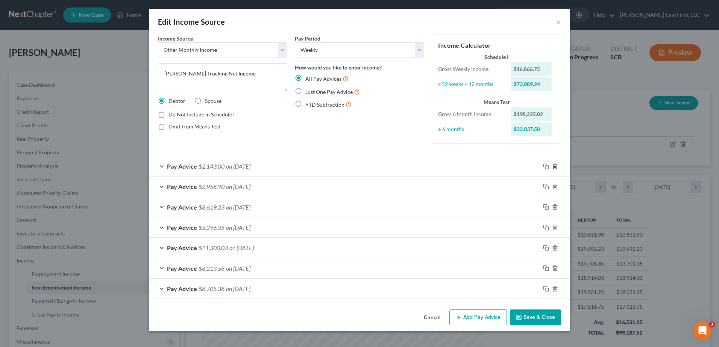
click at [556, 167] on icon "button" at bounding box center [555, 167] width 6 height 6
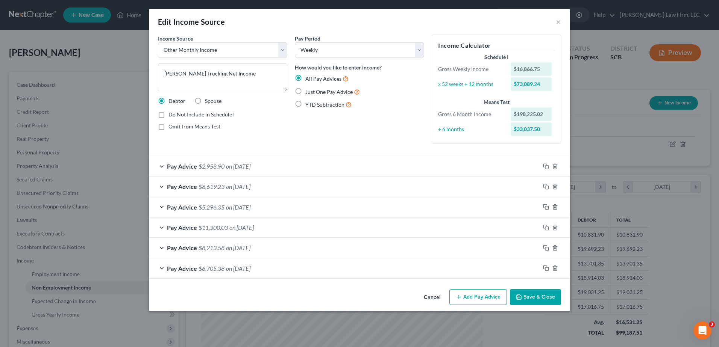
click at [537, 298] on button "Save & Close" at bounding box center [535, 297] width 51 height 16
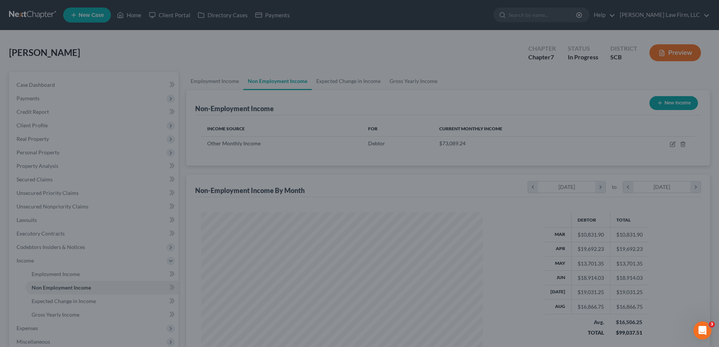
scroll to position [375779, 375624]
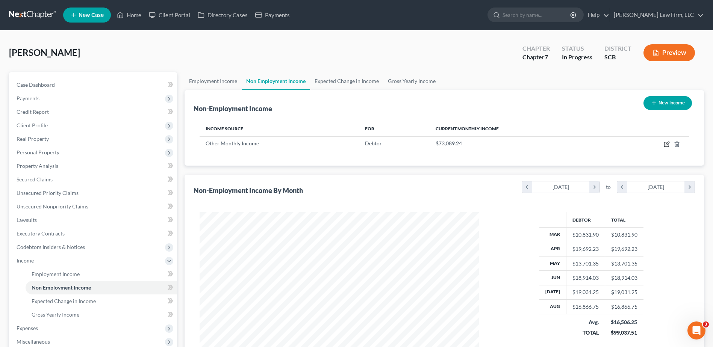
click at [667, 145] on icon "button" at bounding box center [667, 144] width 6 height 6
select select "13"
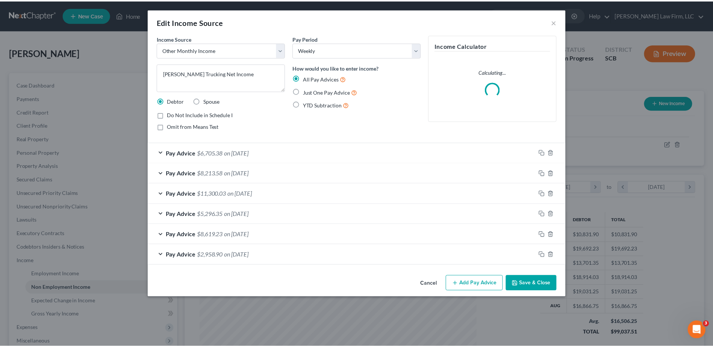
scroll to position [141, 297]
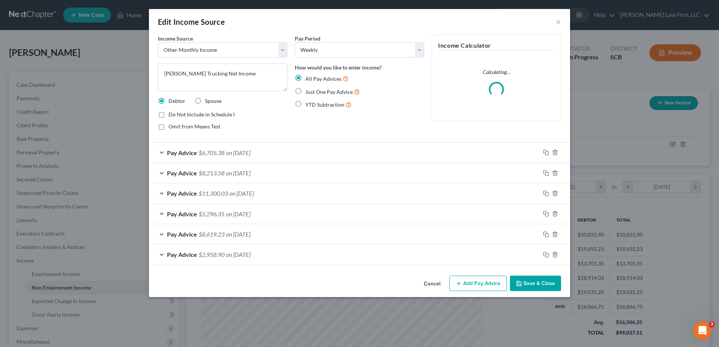
click at [294, 152] on div "Pay Advice $6,705.38 on 08/31/2025" at bounding box center [344, 153] width 391 height 20
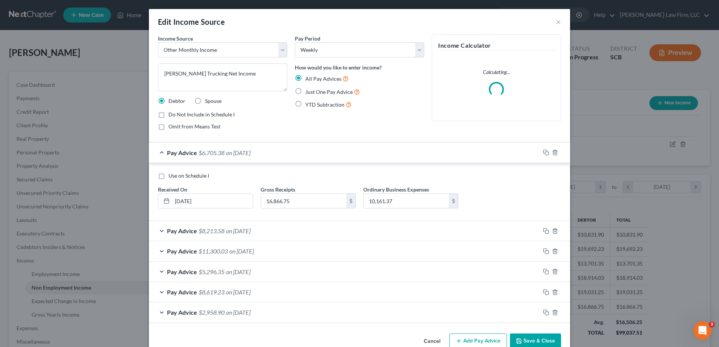
click at [294, 152] on div "Pay Advice $6,705.38 on 08/31/2025" at bounding box center [344, 153] width 391 height 20
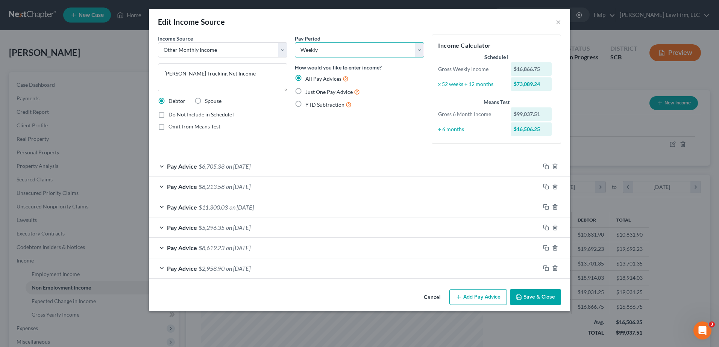
click at [389, 48] on select "Select Monthly Twice Monthly Every Other Week Weekly" at bounding box center [359, 49] width 129 height 15
select select "0"
click at [295, 42] on select "Select Monthly Twice Monthly Every Other Week Weekly" at bounding box center [359, 49] width 129 height 15
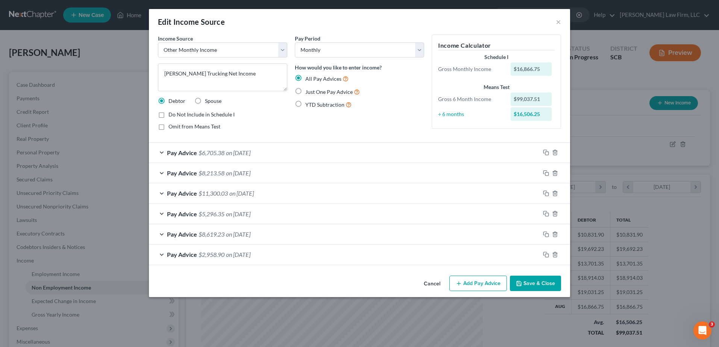
click at [538, 280] on button "Save & Close" at bounding box center [535, 284] width 51 height 16
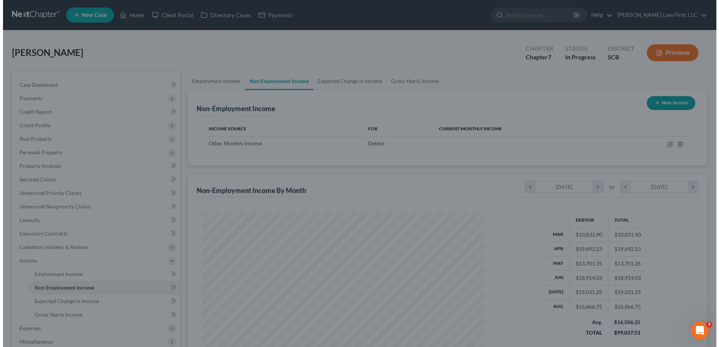
scroll to position [375779, 375624]
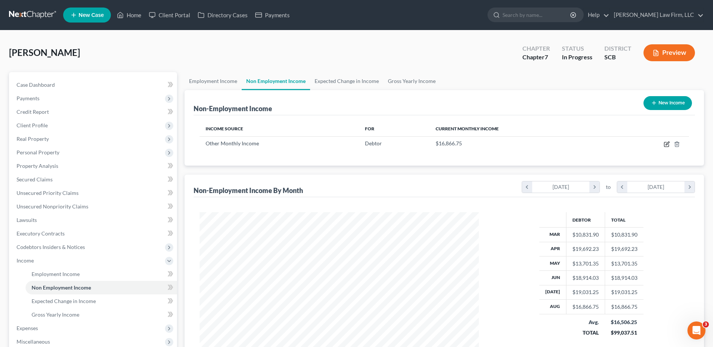
click at [667, 146] on icon "button" at bounding box center [667, 144] width 6 height 6
select select "13"
select select "0"
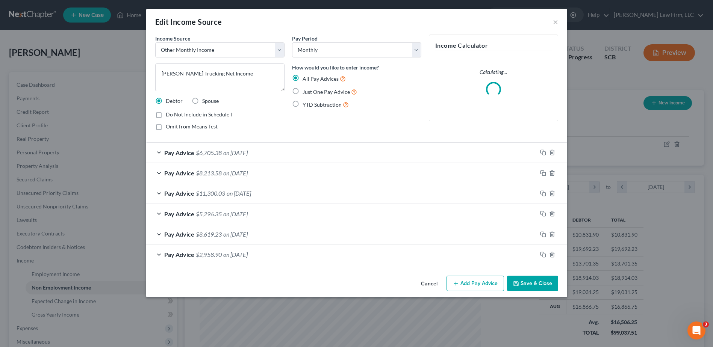
scroll to position [141, 297]
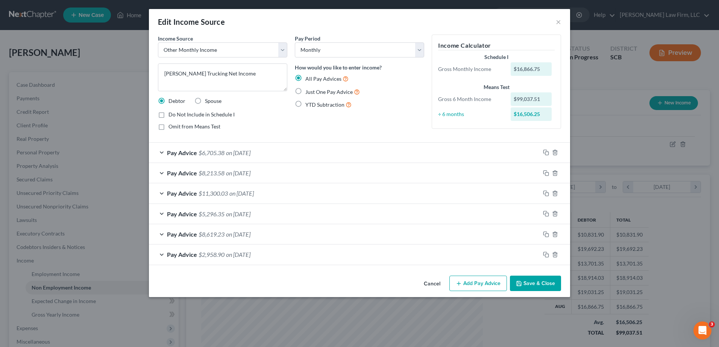
click at [494, 283] on button "Add Pay Advice" at bounding box center [478, 284] width 58 height 16
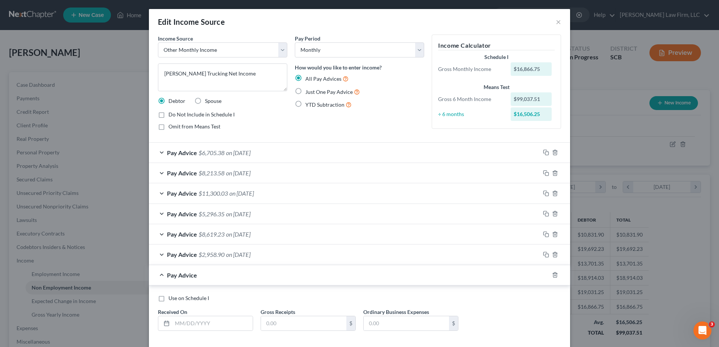
click at [196, 300] on span "Use on Schedule I" at bounding box center [188, 298] width 41 height 6
click at [176, 300] on input "Use on Schedule I" at bounding box center [173, 297] width 5 height 5
checkbox input "true"
click at [200, 326] on input "text" at bounding box center [212, 324] width 80 height 14
type input "16506.25"
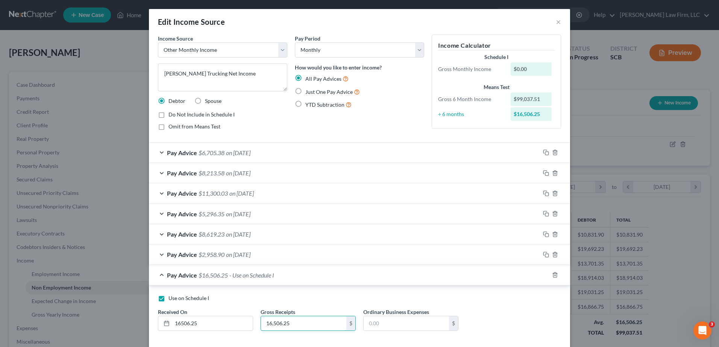
type input "16,506.25"
click at [200, 326] on input "16506.25" at bounding box center [212, 324] width 80 height 14
type input "09/10/2025"
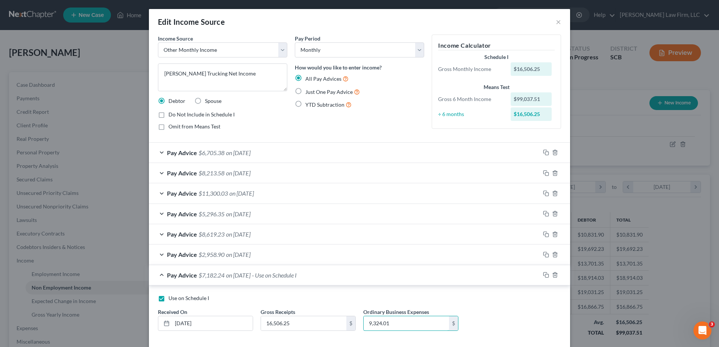
type input "9,324.01"
click at [282, 278] on span "- Use on Schedule I" at bounding box center [274, 275] width 45 height 7
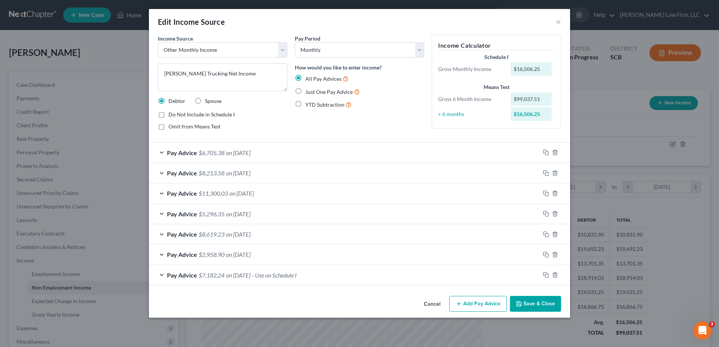
click at [536, 301] on button "Save & Close" at bounding box center [535, 304] width 51 height 16
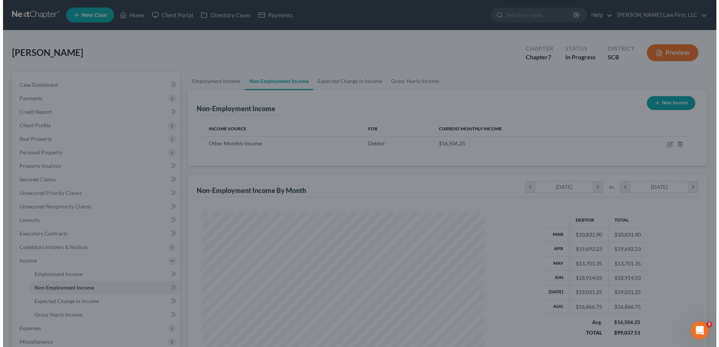
scroll to position [375779, 375624]
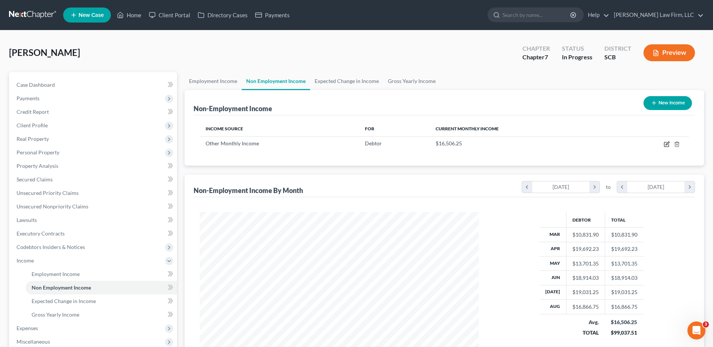
click at [668, 145] on icon "button" at bounding box center [667, 144] width 6 height 6
select select "13"
select select "0"
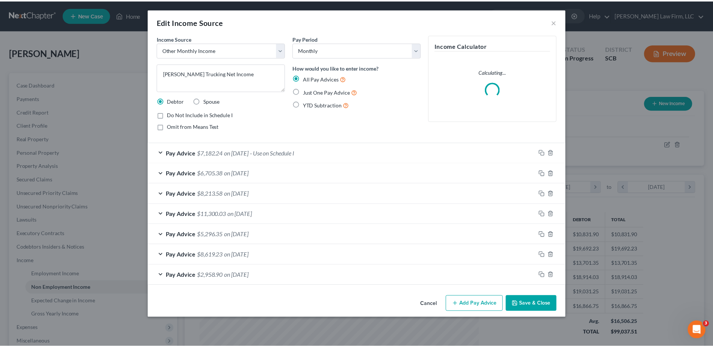
scroll to position [141, 297]
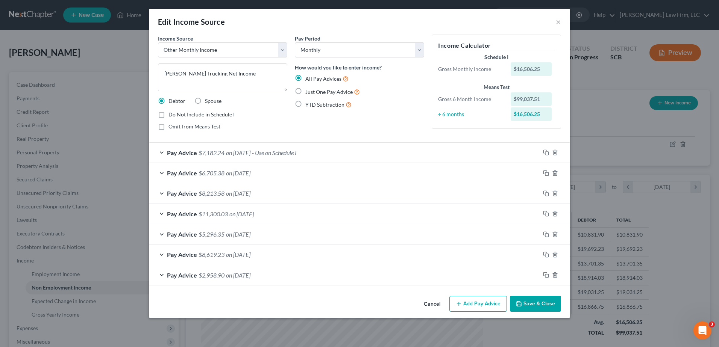
click at [207, 116] on span "Do Not Include in Schedule I" at bounding box center [201, 114] width 66 height 6
click at [176, 116] on input "Do Not Include in Schedule I" at bounding box center [173, 113] width 5 height 5
click at [220, 151] on span "$7,182.24" at bounding box center [211, 152] width 26 height 7
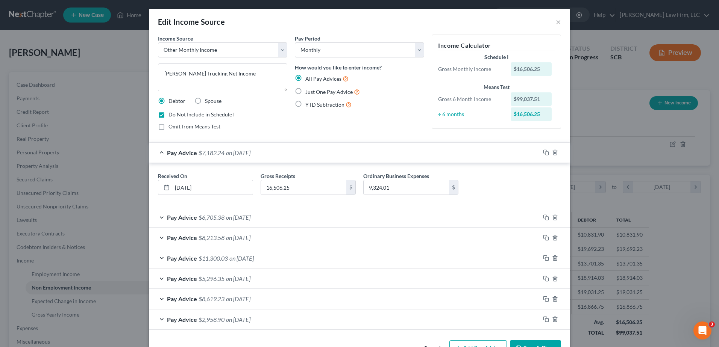
click at [220, 151] on span "$7,182.24" at bounding box center [211, 152] width 26 height 7
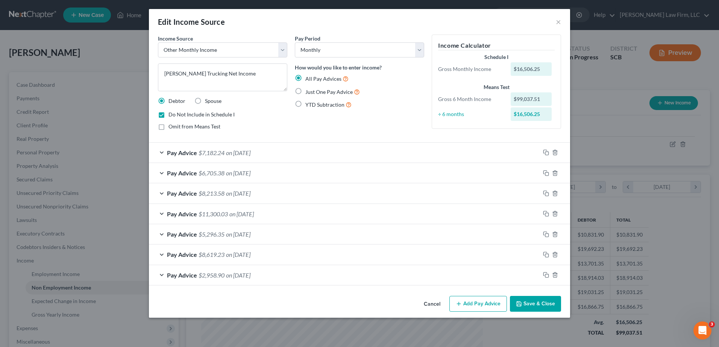
click at [213, 115] on span "Do Not Include in Schedule I" at bounding box center [201, 114] width 66 height 6
click at [176, 115] on input "Do Not Include in Schedule I" at bounding box center [173, 113] width 5 height 5
checkbox input "false"
click at [341, 92] on span "Just One Pay Advice" at bounding box center [328, 92] width 47 height 6
click at [313, 92] on input "Just One Pay Advice" at bounding box center [310, 90] width 5 height 5
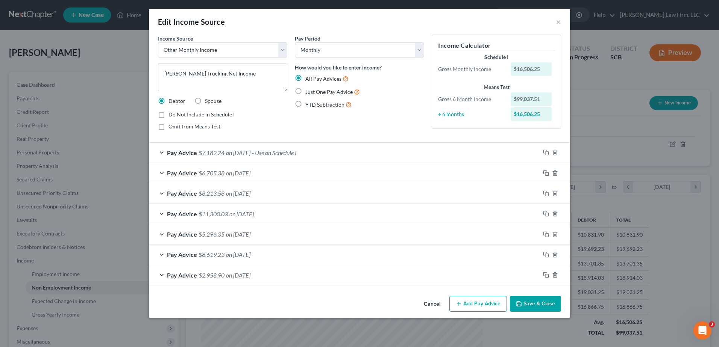
radio input "true"
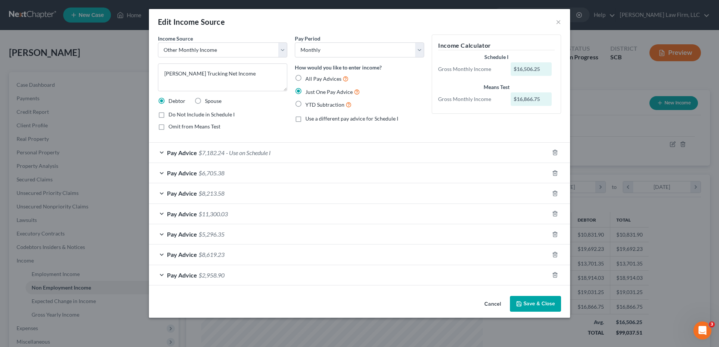
click at [280, 155] on div "Pay Advice $7,182.24 - Use on Schedule I" at bounding box center [349, 153] width 400 height 20
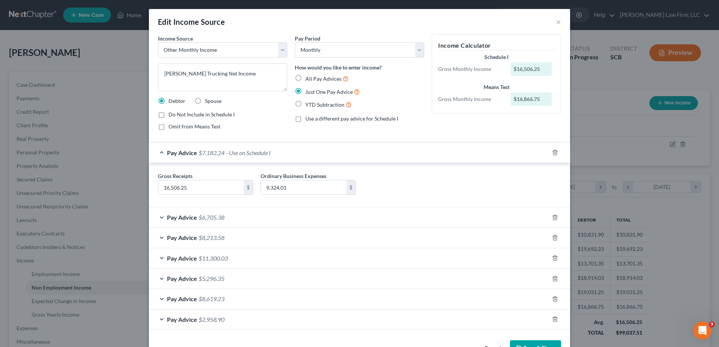
click at [280, 155] on div "Pay Advice $7,182.24 - Use on Schedule I" at bounding box center [349, 153] width 400 height 20
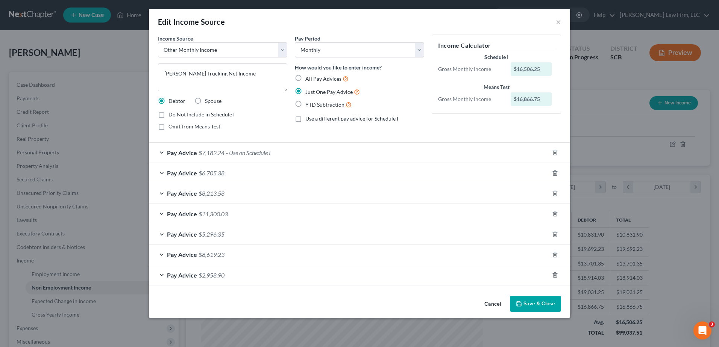
click at [544, 303] on button "Save & Close" at bounding box center [535, 304] width 51 height 16
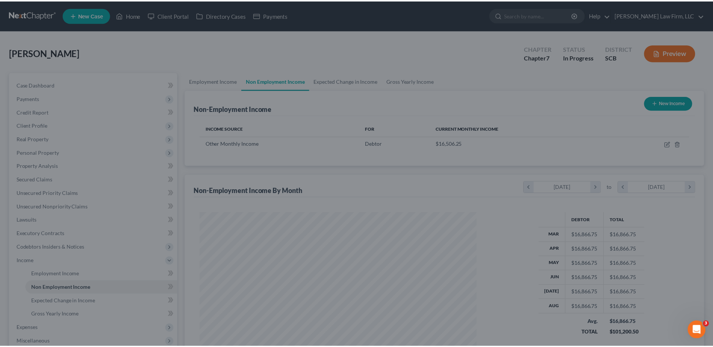
scroll to position [375779, 375624]
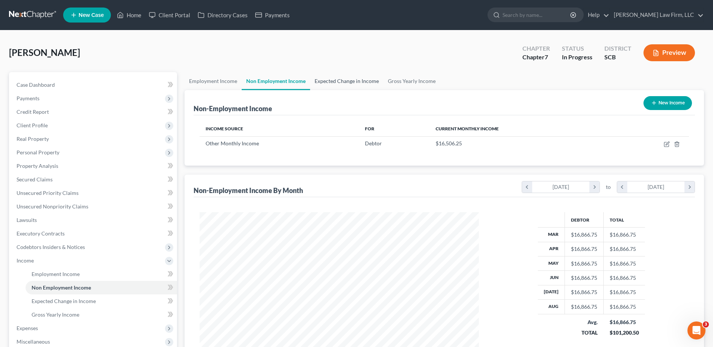
click at [357, 84] on link "Expected Change in Income" at bounding box center [346, 81] width 73 height 18
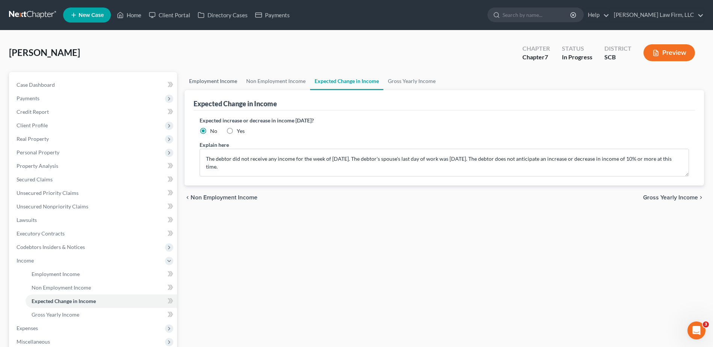
click at [224, 82] on link "Employment Income" at bounding box center [213, 81] width 57 height 18
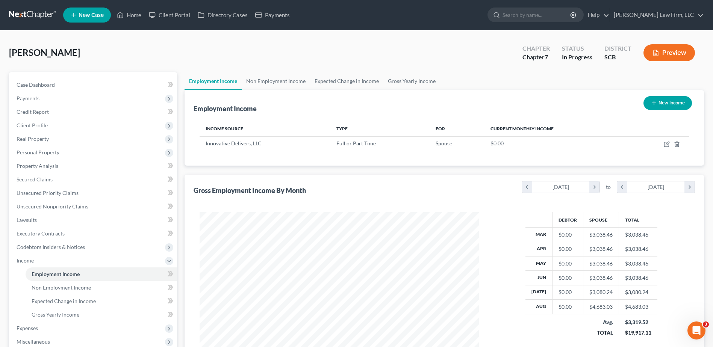
scroll to position [139, 294]
click at [416, 79] on link "Gross Yearly Income" at bounding box center [411, 81] width 57 height 18
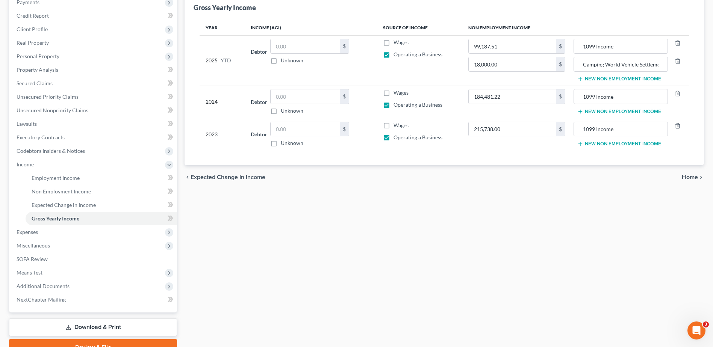
scroll to position [113, 0]
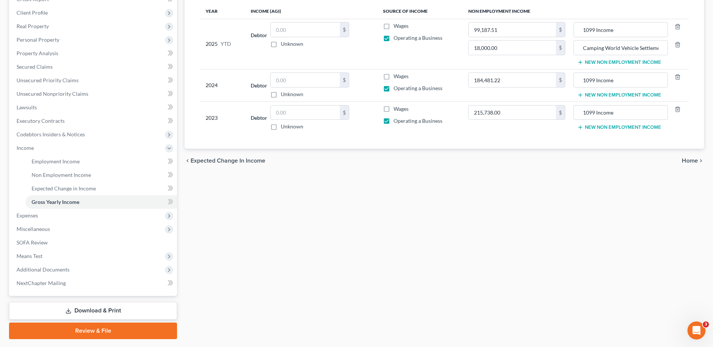
click at [82, 218] on span "Expenses" at bounding box center [94, 216] width 167 height 14
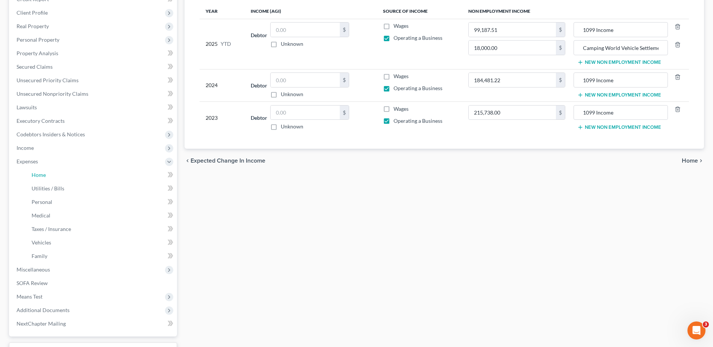
click at [61, 176] on link "Home" at bounding box center [101, 175] width 151 height 14
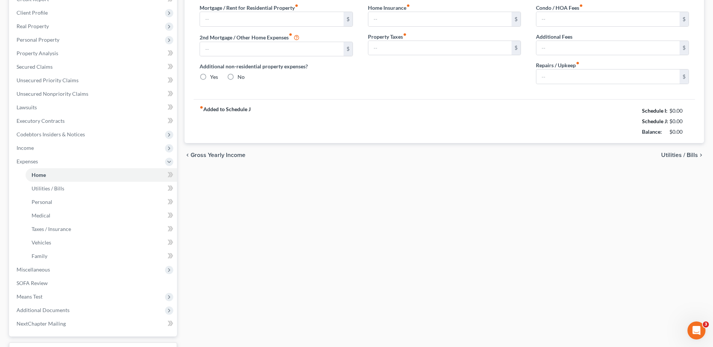
scroll to position [74, 0]
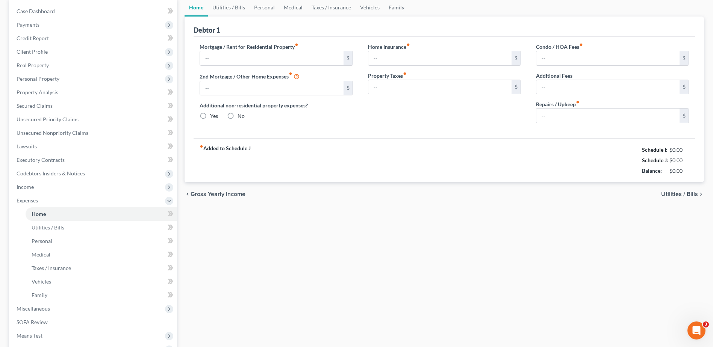
type input "2,435.29"
type input "0.00"
radio input "true"
type input "21.75"
type input "0.00"
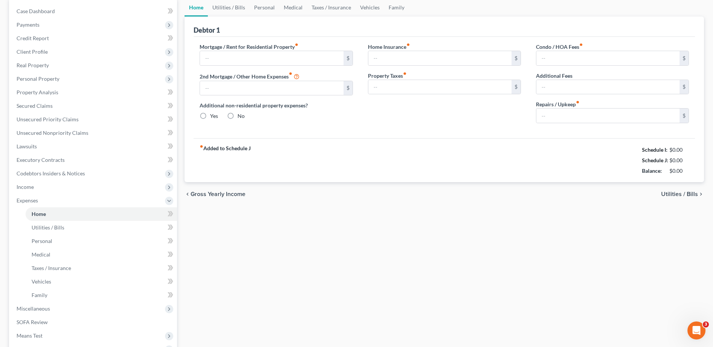
type input "0.00"
type input "100.00"
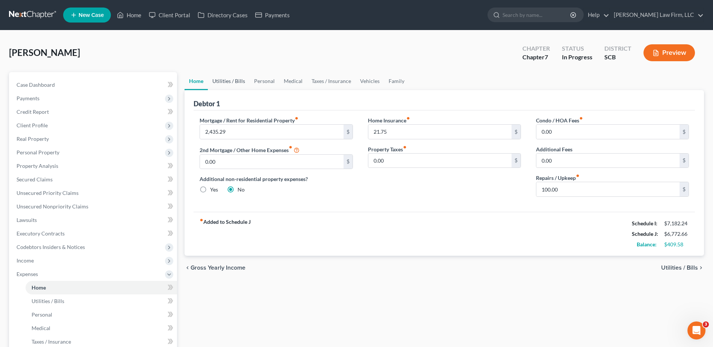
click at [225, 79] on link "Utilities / Bills" at bounding box center [229, 81] width 42 height 18
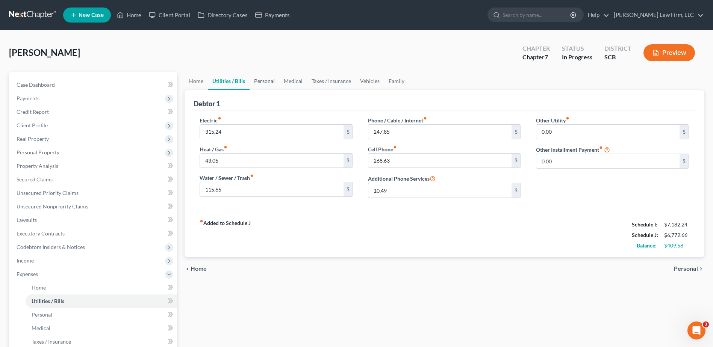
click at [270, 79] on link "Personal" at bounding box center [265, 81] width 30 height 18
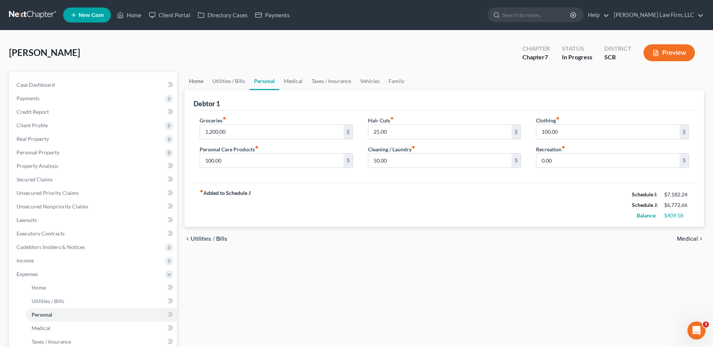
click at [202, 79] on link "Home" at bounding box center [196, 81] width 23 height 18
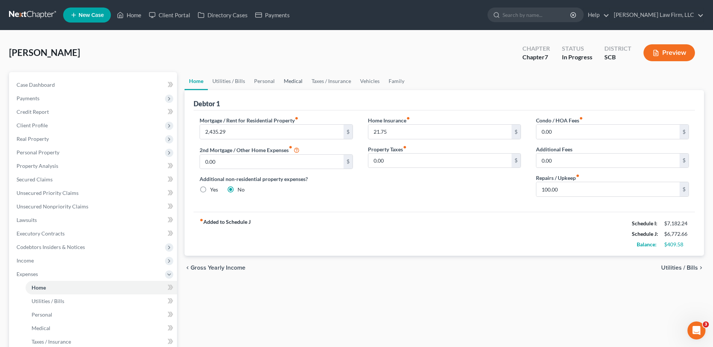
click at [293, 81] on link "Medical" at bounding box center [293, 81] width 28 height 18
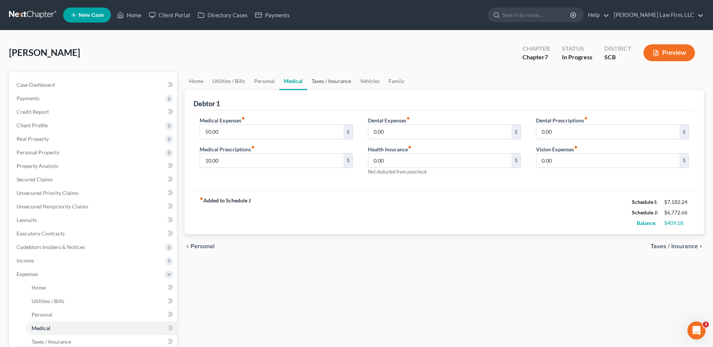
click at [321, 81] on link "Taxes / Insurance" at bounding box center [331, 81] width 48 height 18
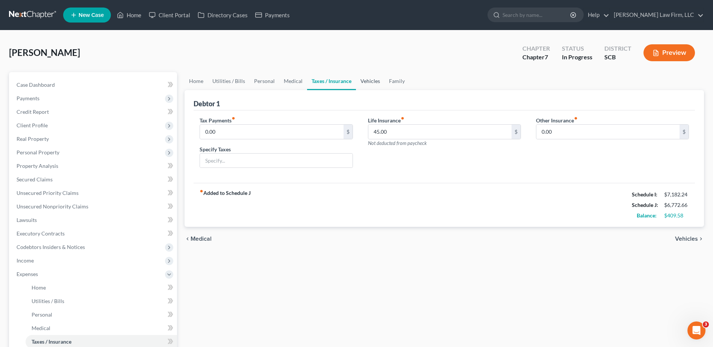
click at [373, 82] on link "Vehicles" at bounding box center [370, 81] width 29 height 18
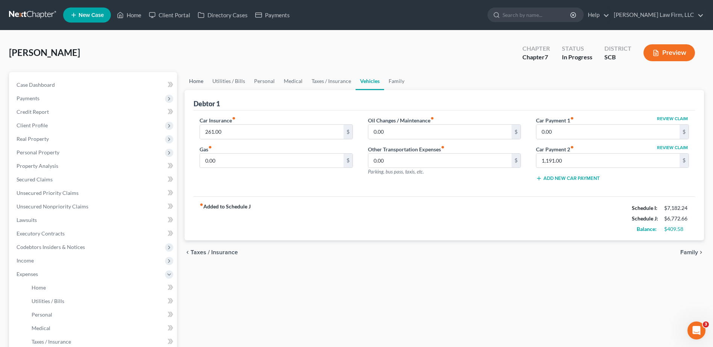
click at [198, 81] on link "Home" at bounding box center [196, 81] width 23 height 18
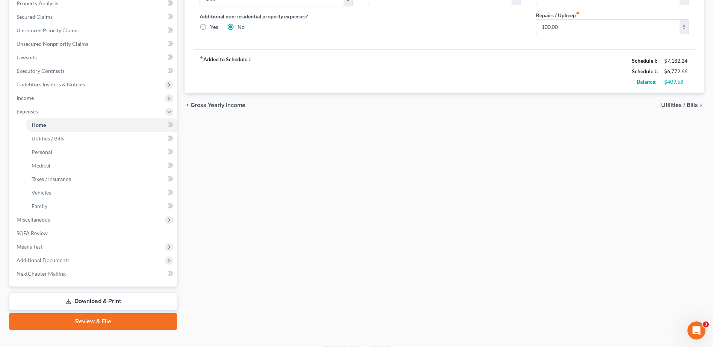
scroll to position [174, 0]
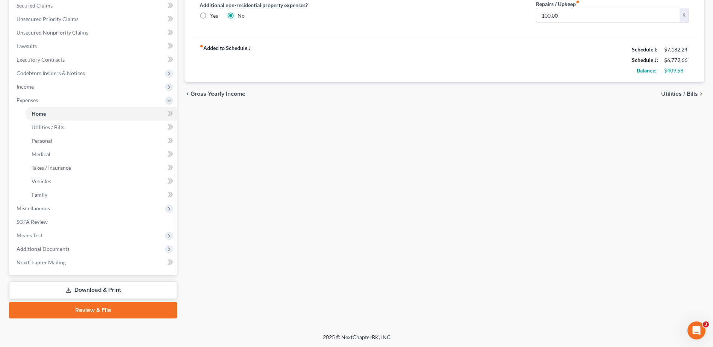
click at [50, 230] on span "Means Test" at bounding box center [94, 236] width 167 height 14
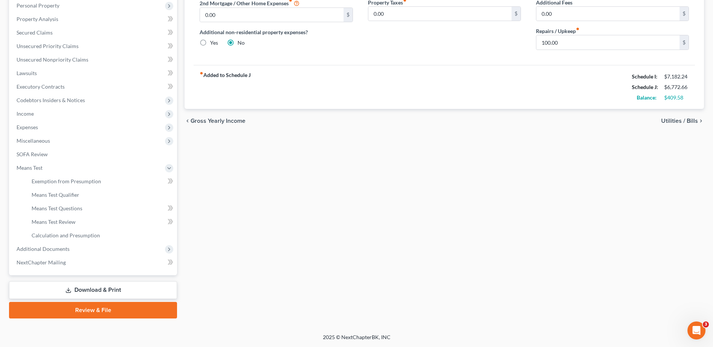
scroll to position [147, 0]
click at [65, 196] on span "Means Test Qualifier" at bounding box center [56, 195] width 48 height 6
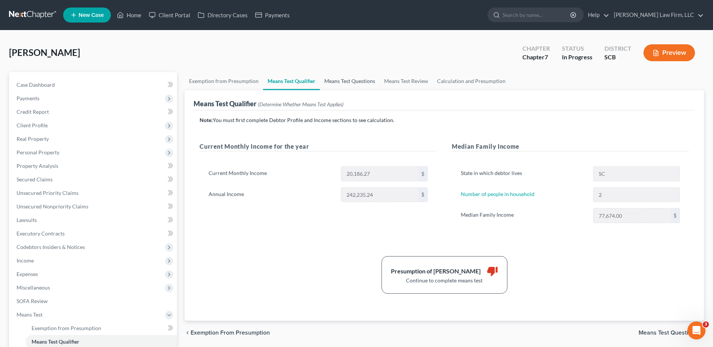
click at [348, 84] on link "Means Test Questions" at bounding box center [350, 81] width 60 height 18
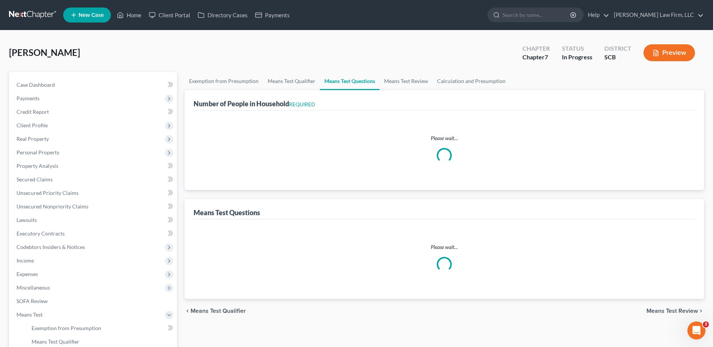
select select "1"
select select "60"
select select "1"
select select "60"
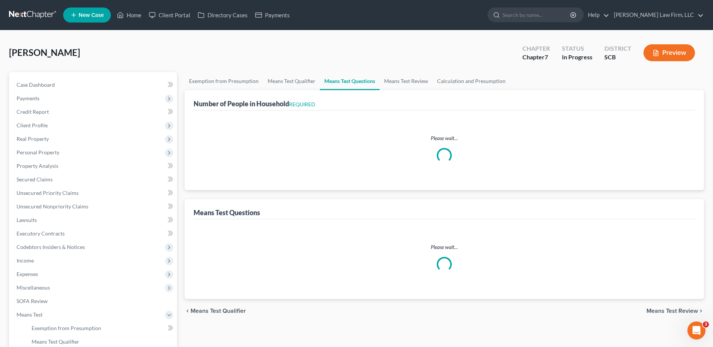
select select "2"
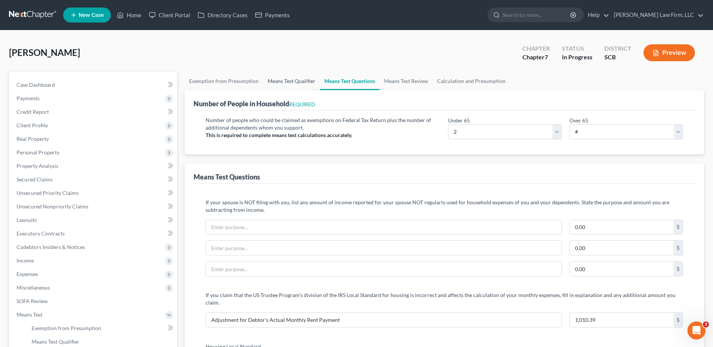
click at [303, 83] on link "Means Test Qualifier" at bounding box center [291, 81] width 57 height 18
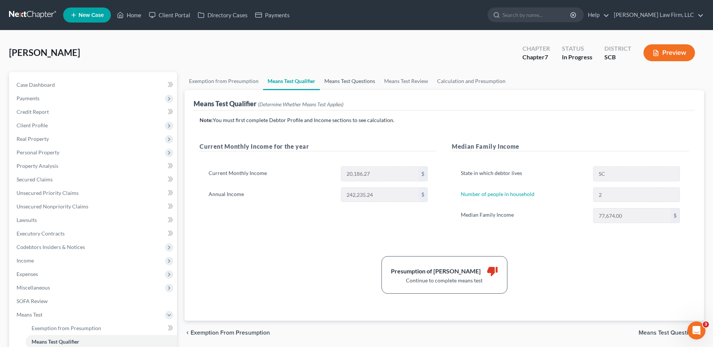
click at [367, 86] on link "Means Test Questions" at bounding box center [350, 81] width 60 height 18
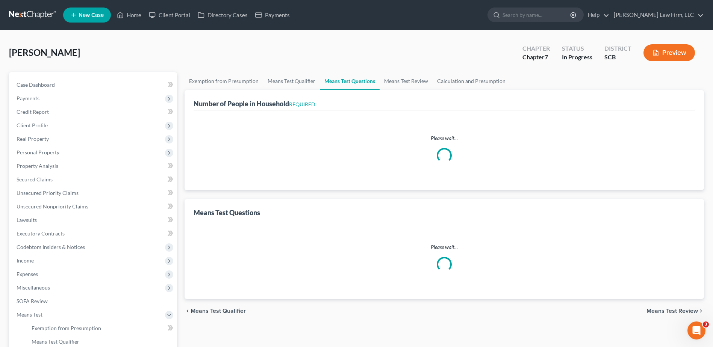
select select "1"
select select "60"
select select "1"
select select "60"
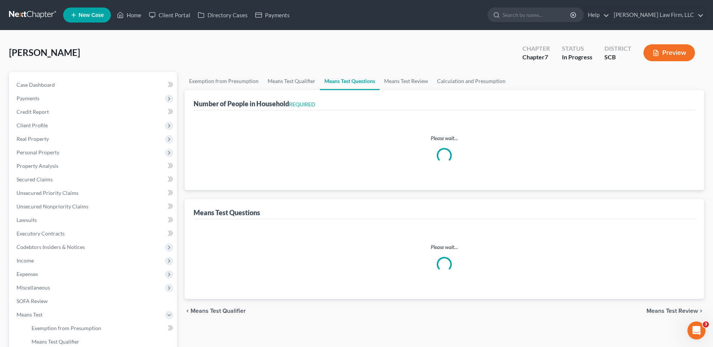
select select "2"
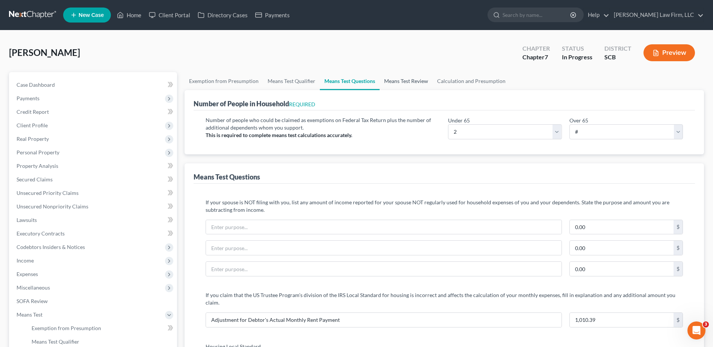
click at [408, 87] on link "Means Test Review" at bounding box center [406, 81] width 53 height 18
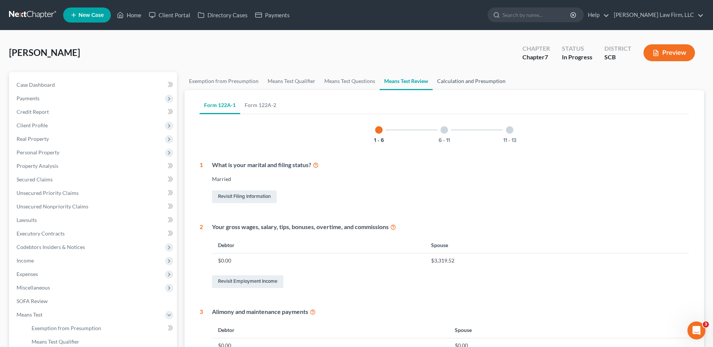
click at [455, 84] on link "Calculation and Presumption" at bounding box center [471, 81] width 77 height 18
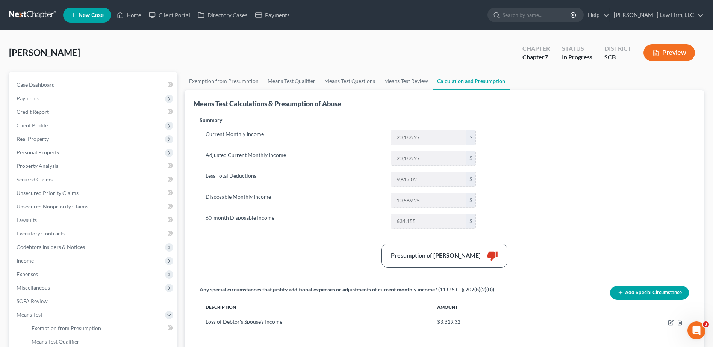
click at [658, 56] on icon "button" at bounding box center [656, 53] width 7 height 7
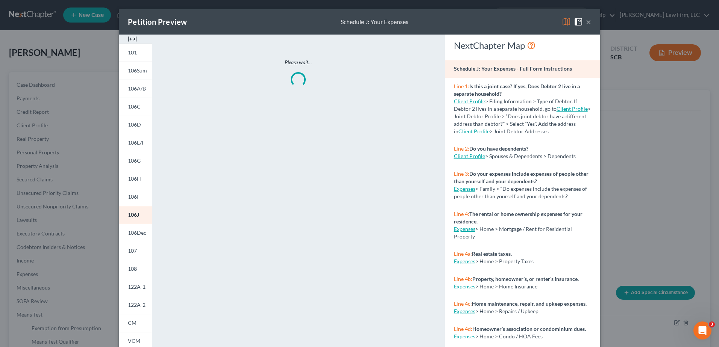
click at [133, 292] on link "122A-1" at bounding box center [135, 287] width 33 height 18
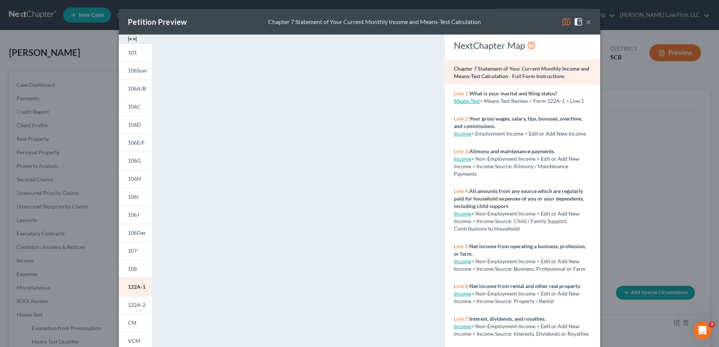
click at [131, 301] on link "122A-2" at bounding box center [135, 305] width 33 height 18
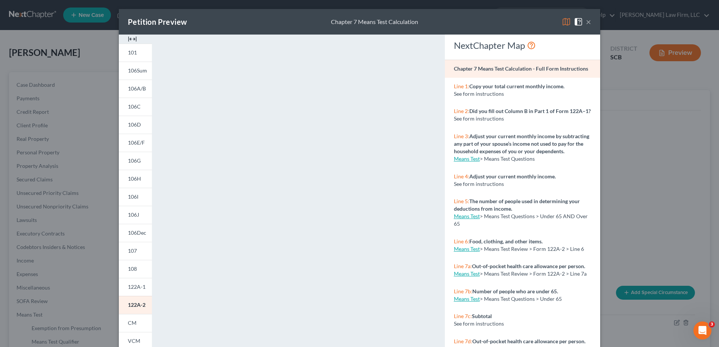
click at [586, 20] on button "×" at bounding box center [588, 21] width 5 height 9
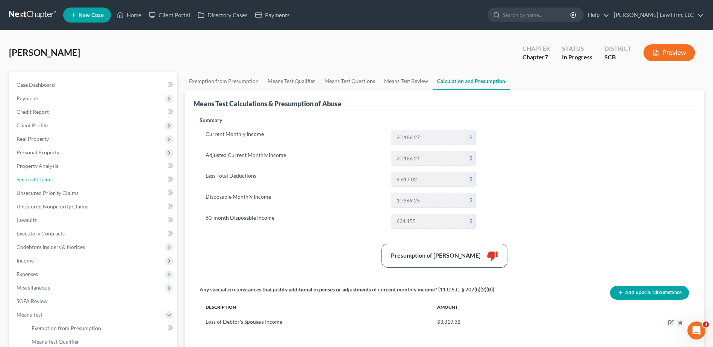
click at [83, 179] on link "Secured Claims" at bounding box center [94, 180] width 167 height 14
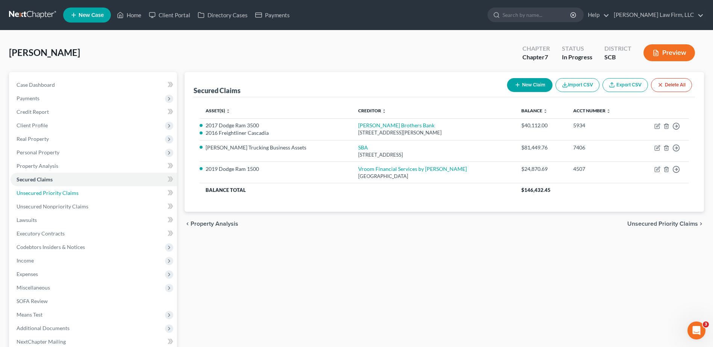
click at [88, 195] on link "Unsecured Priority Claims" at bounding box center [94, 193] width 167 height 14
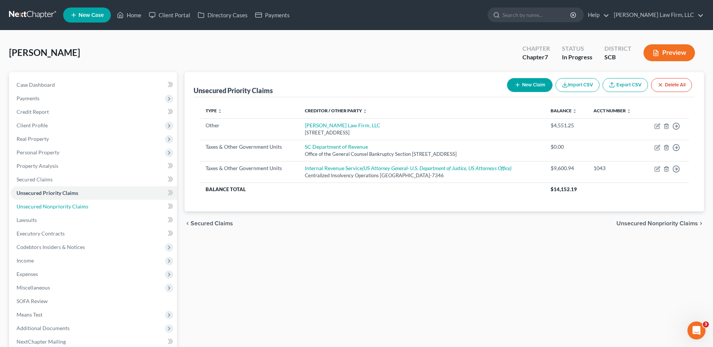
click at [91, 204] on link "Unsecured Nonpriority Claims" at bounding box center [94, 207] width 167 height 14
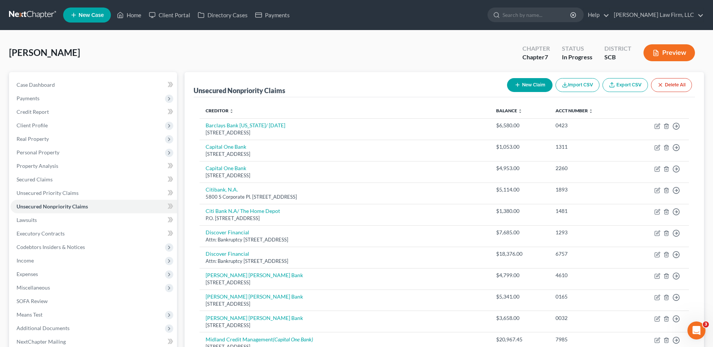
click at [89, 272] on span "Expenses" at bounding box center [94, 275] width 167 height 14
click at [76, 285] on link "Home" at bounding box center [101, 288] width 151 height 14
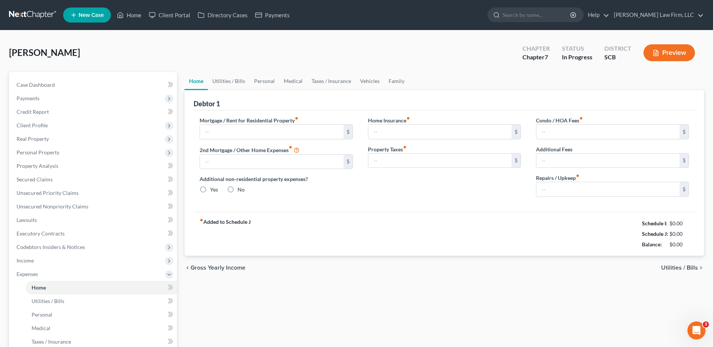
type input "2,435.29"
type input "0.00"
radio input "true"
type input "21.75"
type input "0.00"
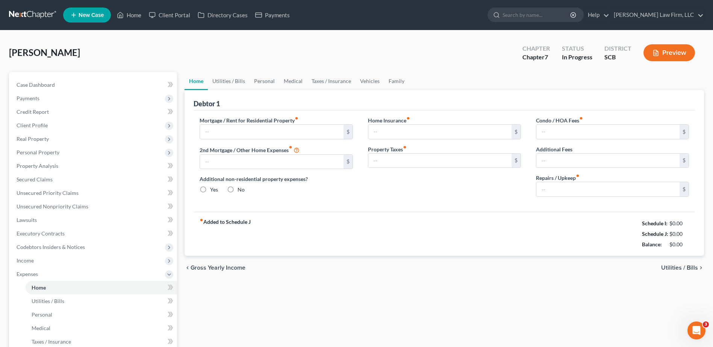
type input "0.00"
type input "100.00"
click at [658, 54] on icon "button" at bounding box center [656, 53] width 5 height 6
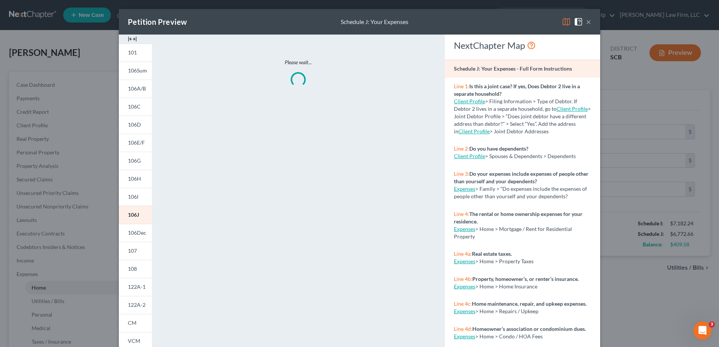
click at [138, 192] on link "106I" at bounding box center [135, 197] width 33 height 18
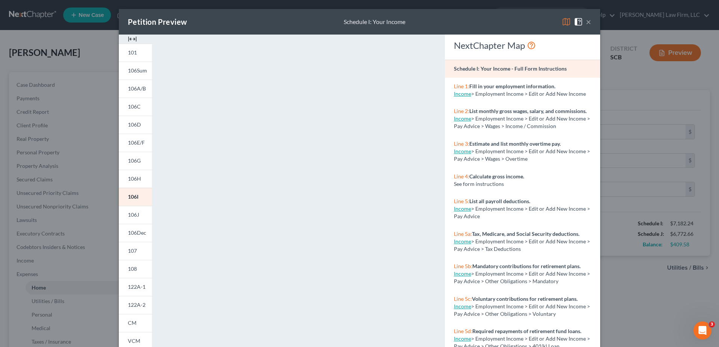
click at [586, 21] on button "×" at bounding box center [588, 21] width 5 height 9
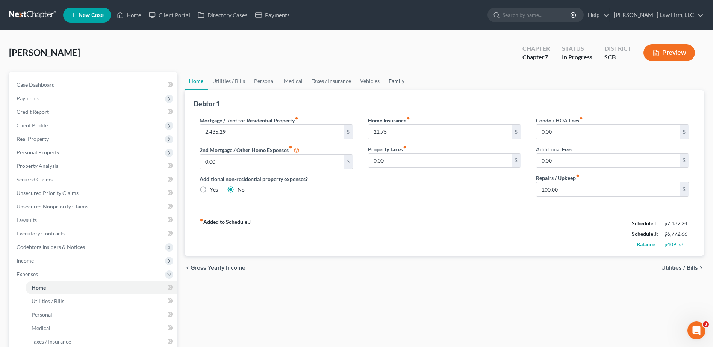
click at [390, 80] on link "Family" at bounding box center [396, 81] width 25 height 18
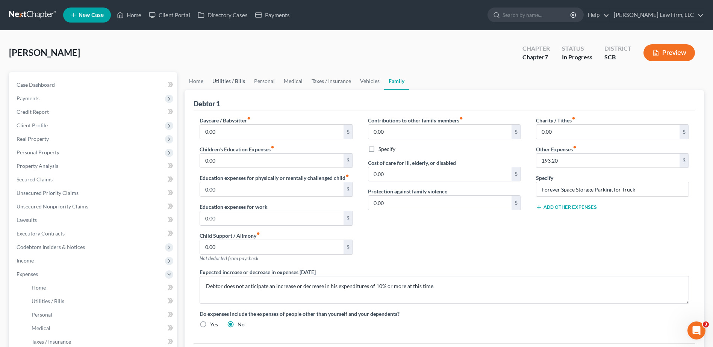
click at [239, 83] on link "Utilities / Bills" at bounding box center [229, 81] width 42 height 18
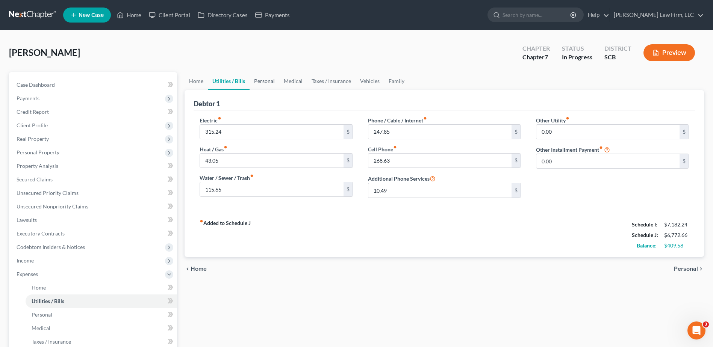
click at [264, 83] on link "Personal" at bounding box center [265, 81] width 30 height 18
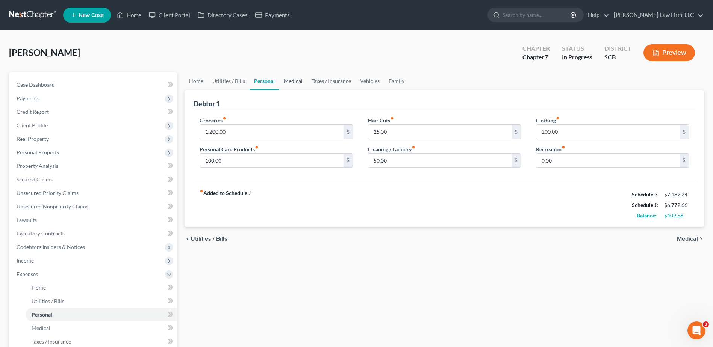
click at [288, 81] on link "Medical" at bounding box center [293, 81] width 28 height 18
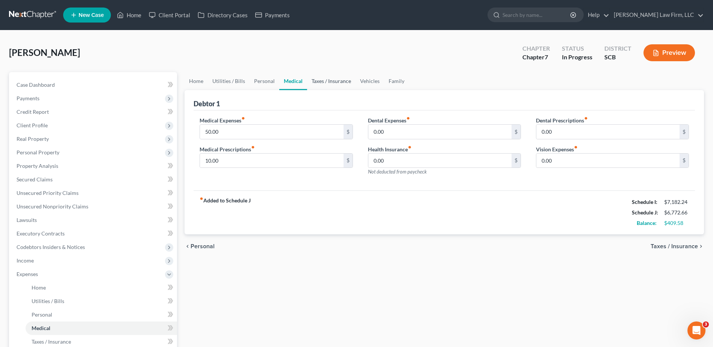
click at [316, 81] on link "Taxes / Insurance" at bounding box center [331, 81] width 48 height 18
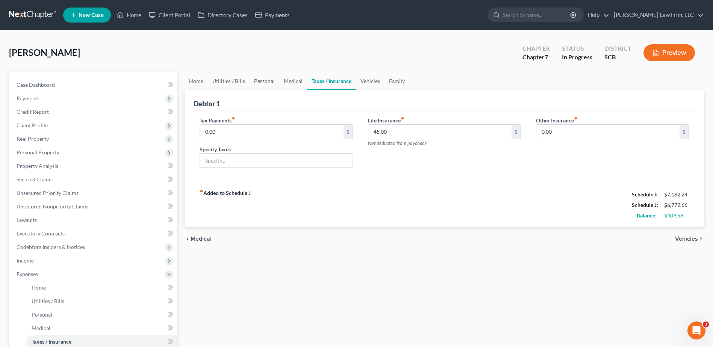
click at [264, 80] on link "Personal" at bounding box center [265, 81] width 30 height 18
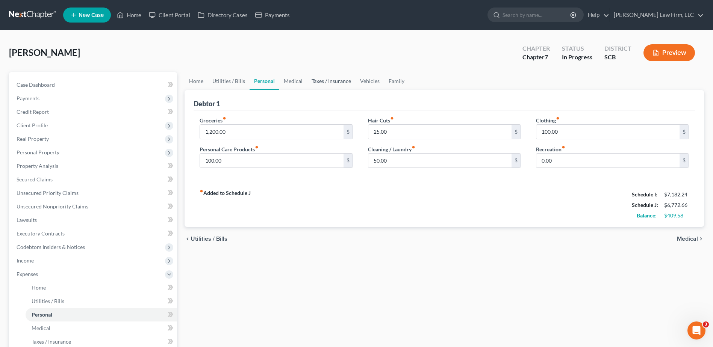
click at [326, 81] on link "Taxes / Insurance" at bounding box center [331, 81] width 48 height 18
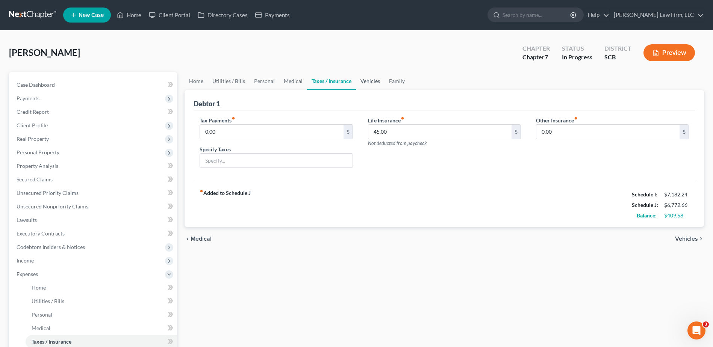
click at [362, 79] on link "Vehicles" at bounding box center [370, 81] width 29 height 18
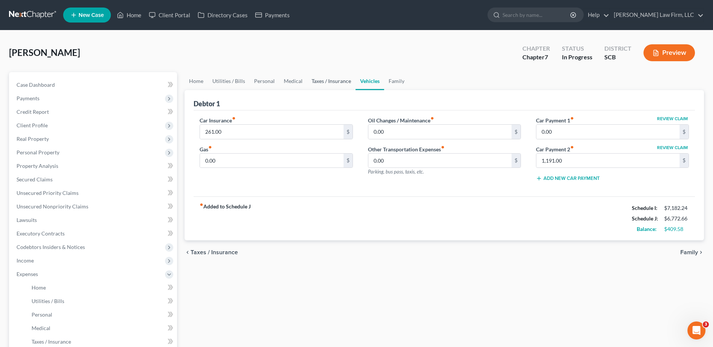
click at [341, 79] on link "Taxes / Insurance" at bounding box center [331, 81] width 48 height 18
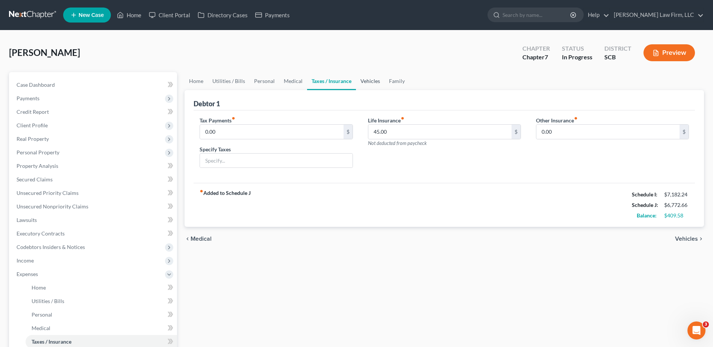
click at [370, 82] on link "Vehicles" at bounding box center [370, 81] width 29 height 18
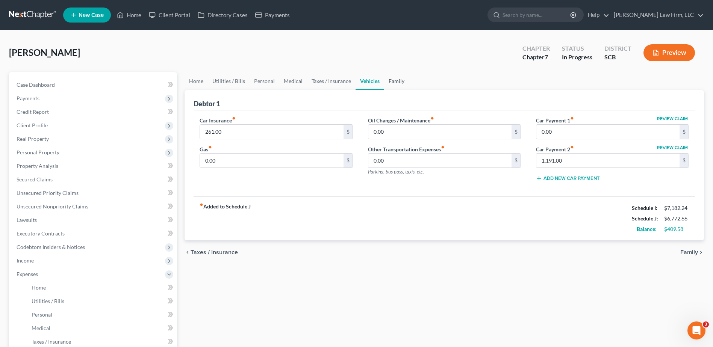
click at [387, 79] on link "Family" at bounding box center [396, 81] width 25 height 18
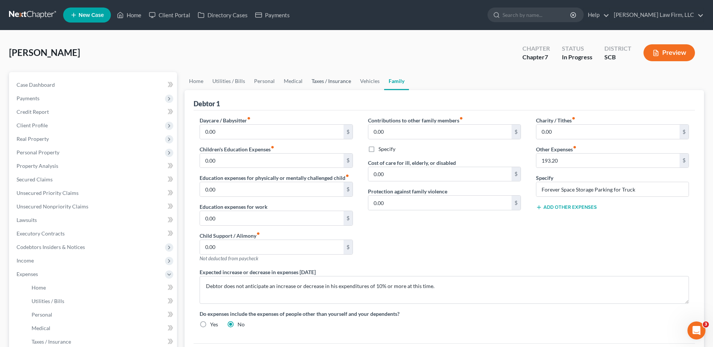
click at [338, 82] on link "Taxes / Insurance" at bounding box center [331, 81] width 48 height 18
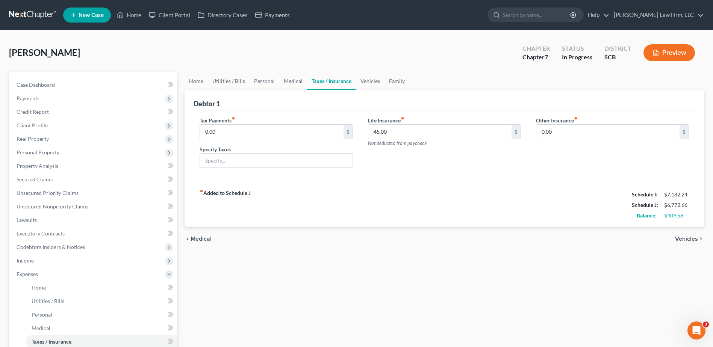
click at [24, 260] on span "Income" at bounding box center [25, 261] width 17 height 6
click at [59, 273] on span "Employment Income" at bounding box center [56, 274] width 48 height 6
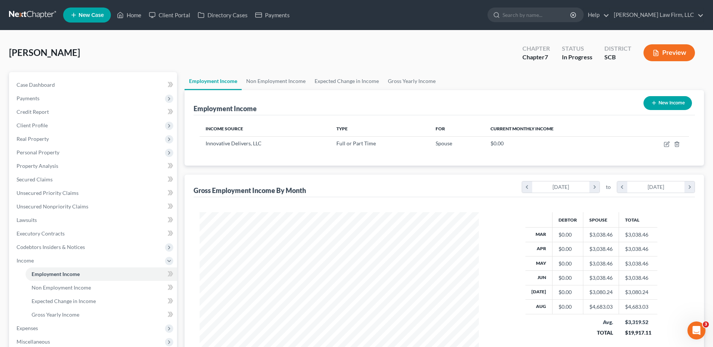
scroll to position [139, 294]
click at [275, 77] on link "Non Employment Income" at bounding box center [276, 81] width 68 height 18
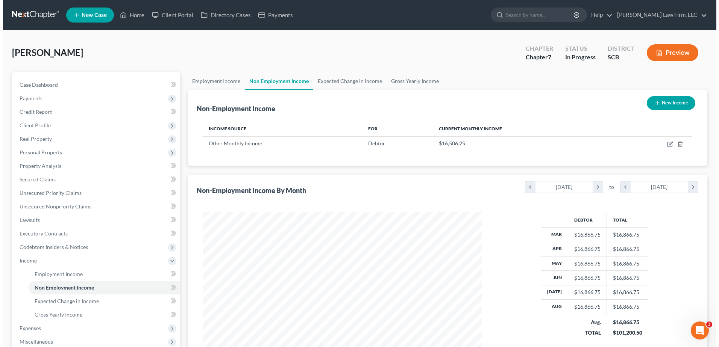
scroll to position [139, 294]
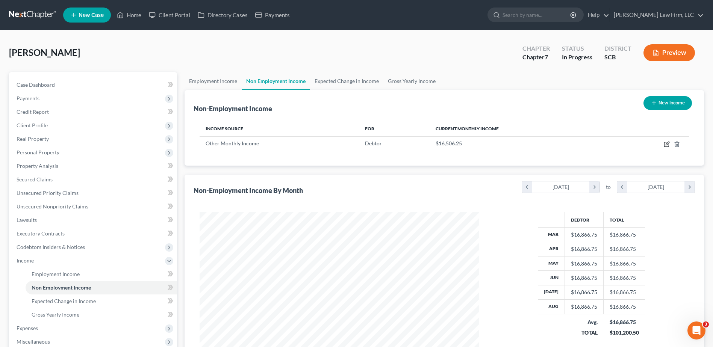
click at [669, 144] on icon "button" at bounding box center [667, 144] width 6 height 6
select select "13"
select select "0"
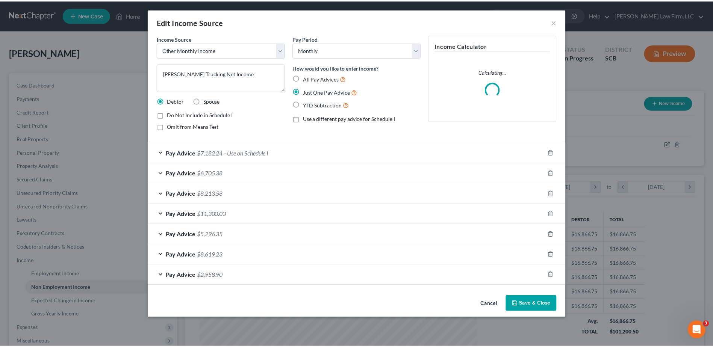
scroll to position [141, 297]
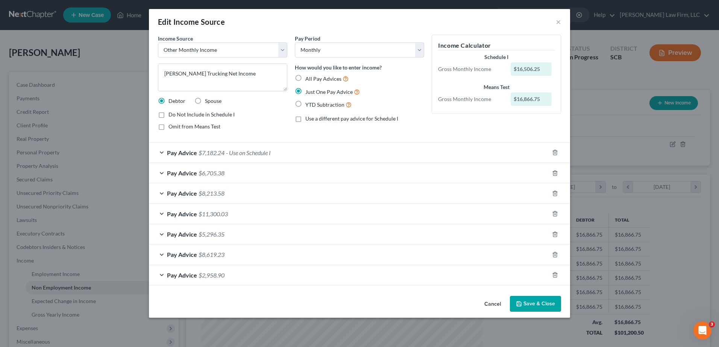
click at [276, 150] on div "Pay Advice $7,182.24 - Use on Schedule I" at bounding box center [349, 153] width 400 height 20
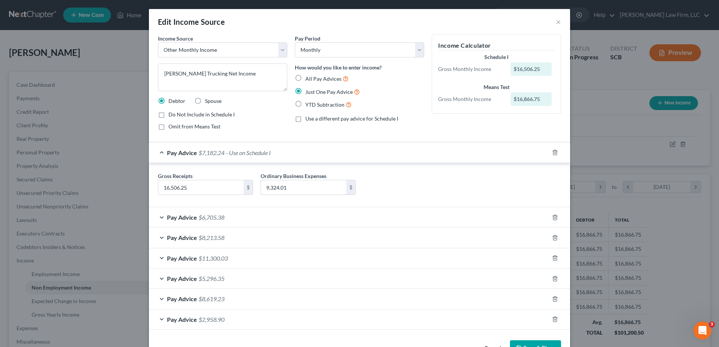
click at [293, 191] on input "9,324.01" at bounding box center [303, 187] width 85 height 14
type input "9,318.71"
click at [303, 155] on div "Pay Advice $7,187.54 - Use on Schedule I" at bounding box center [349, 153] width 400 height 20
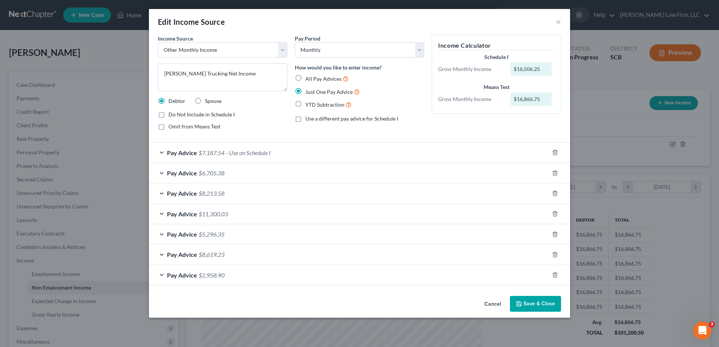
click at [532, 302] on button "Save & Close" at bounding box center [535, 304] width 51 height 16
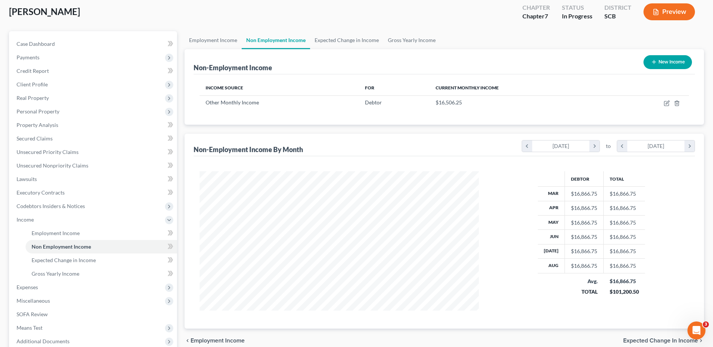
scroll to position [133, 0]
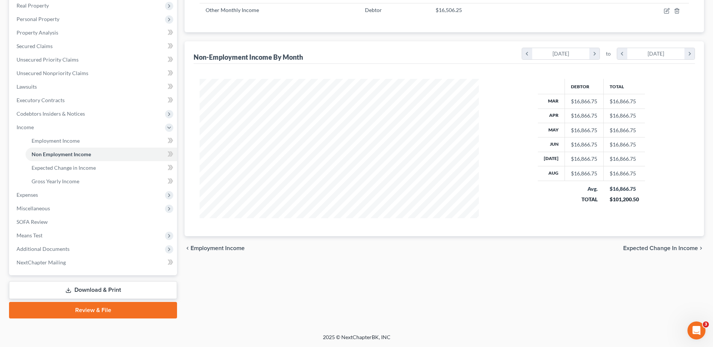
click at [49, 199] on span "Expenses" at bounding box center [94, 195] width 167 height 14
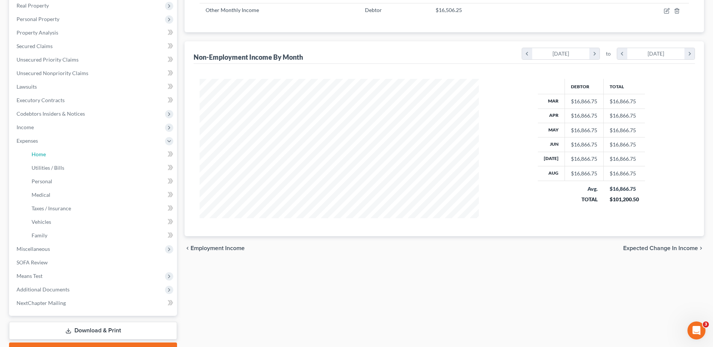
click at [51, 155] on link "Home" at bounding box center [101, 155] width 151 height 14
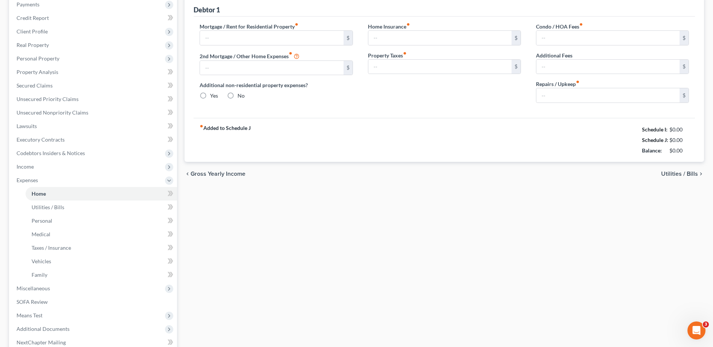
type input "2,435.29"
type input "0.00"
radio input "true"
type input "21.75"
type input "0.00"
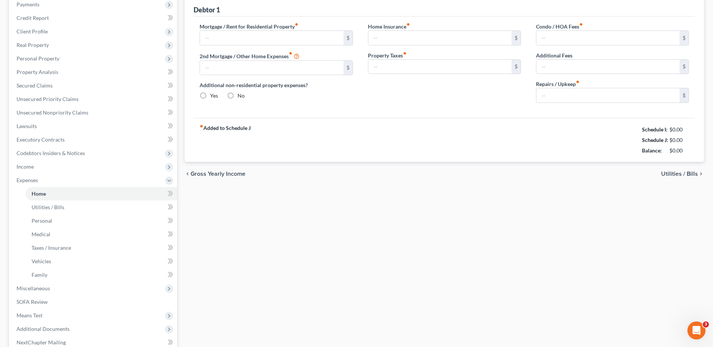
type input "0.00"
type input "100.00"
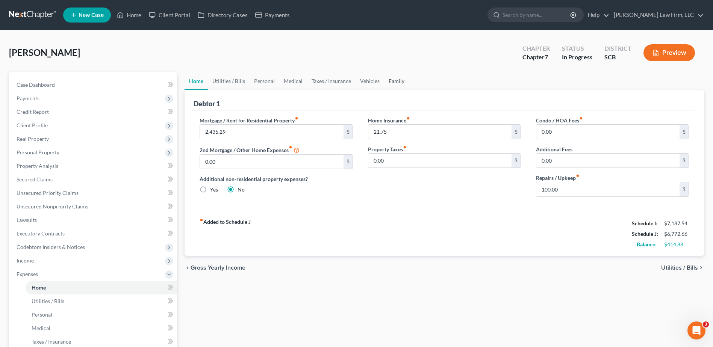
click at [389, 81] on link "Family" at bounding box center [396, 81] width 25 height 18
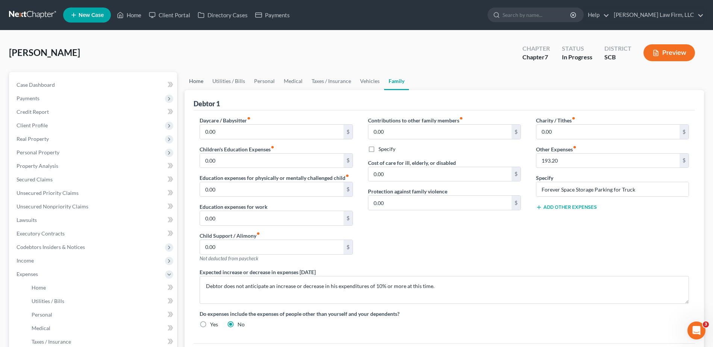
click at [196, 85] on link "Home" at bounding box center [196, 81] width 23 height 18
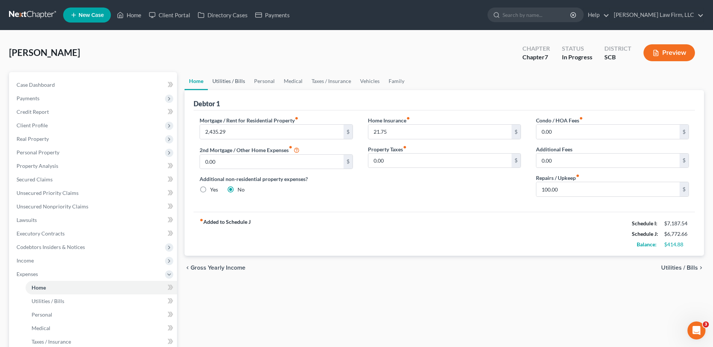
click at [227, 82] on link "Utilities / Bills" at bounding box center [229, 81] width 42 height 18
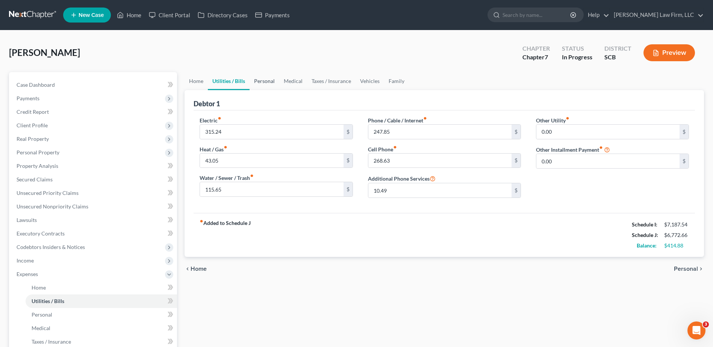
click at [270, 83] on link "Personal" at bounding box center [265, 81] width 30 height 18
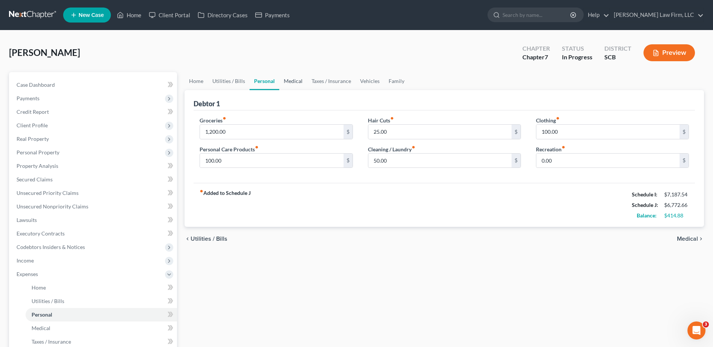
click at [295, 82] on link "Medical" at bounding box center [293, 81] width 28 height 18
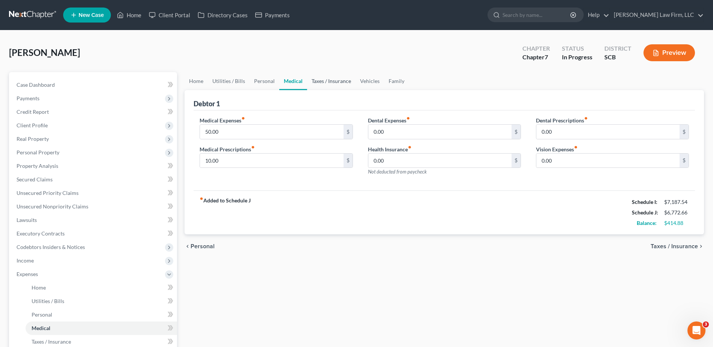
click at [320, 82] on link "Taxes / Insurance" at bounding box center [331, 81] width 48 height 18
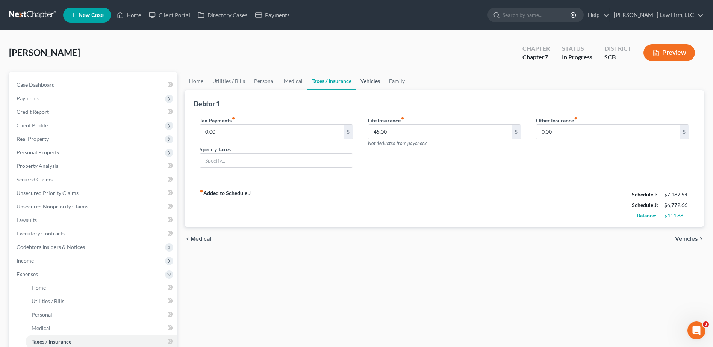
click at [360, 80] on link "Vehicles" at bounding box center [370, 81] width 29 height 18
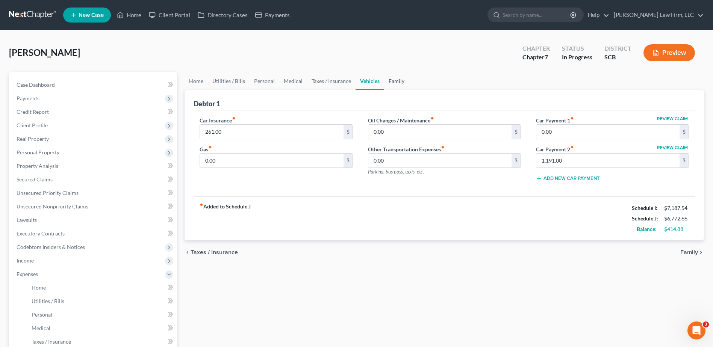
click at [399, 80] on link "Family" at bounding box center [396, 81] width 25 height 18
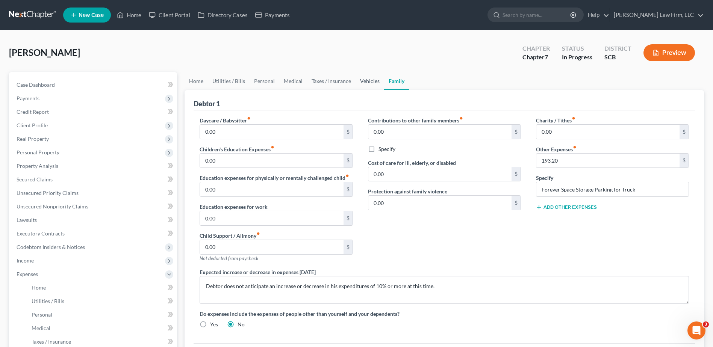
click at [366, 80] on link "Vehicles" at bounding box center [370, 81] width 29 height 18
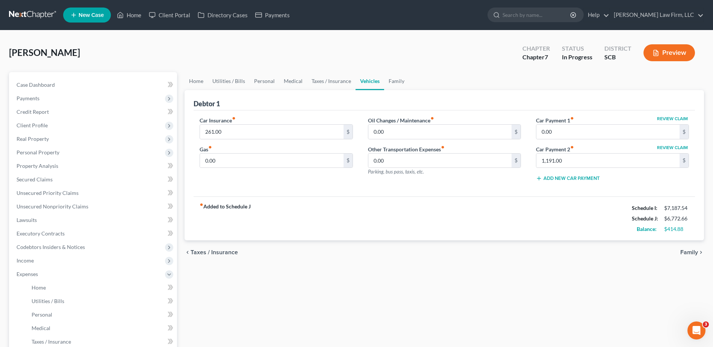
click at [55, 156] on span "Personal Property" at bounding box center [94, 153] width 167 height 14
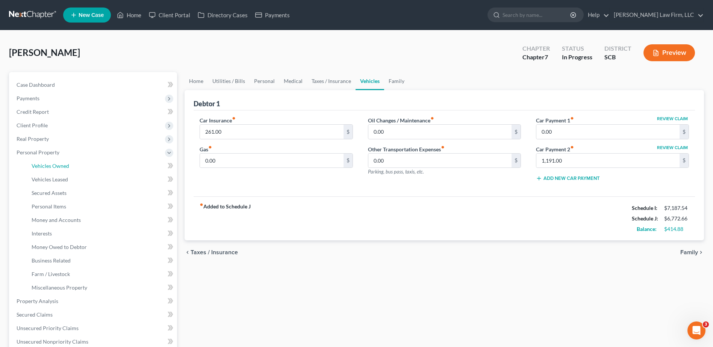
click at [55, 163] on span "Vehicles Owned" at bounding box center [51, 166] width 38 height 6
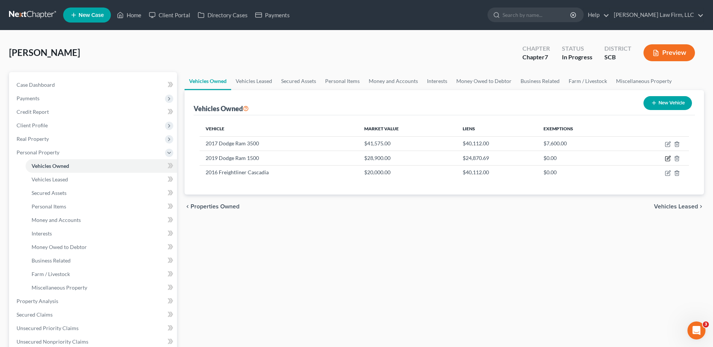
click at [667, 159] on icon "button" at bounding box center [668, 157] width 3 height 3
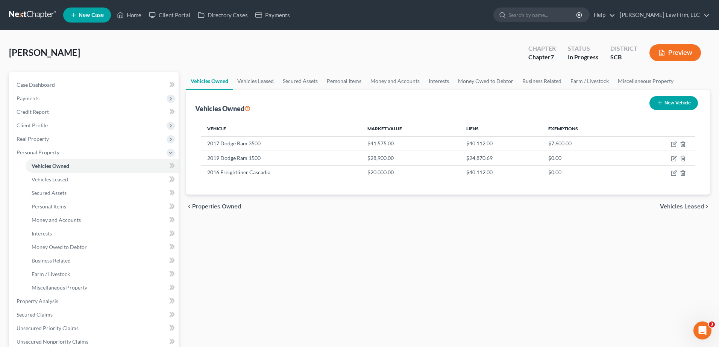
select select "0"
select select "7"
select select "2"
select select "0"
select select "45"
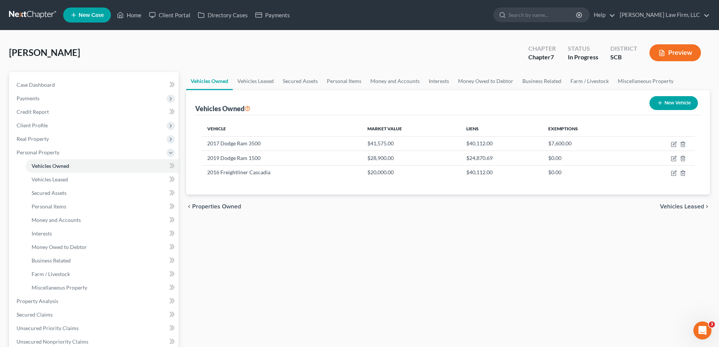
select select "0"
select select "4"
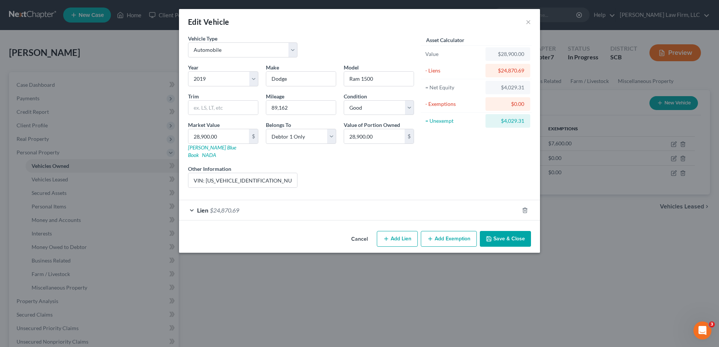
click at [310, 206] on div "Lien $24,870.69" at bounding box center [349, 210] width 340 height 20
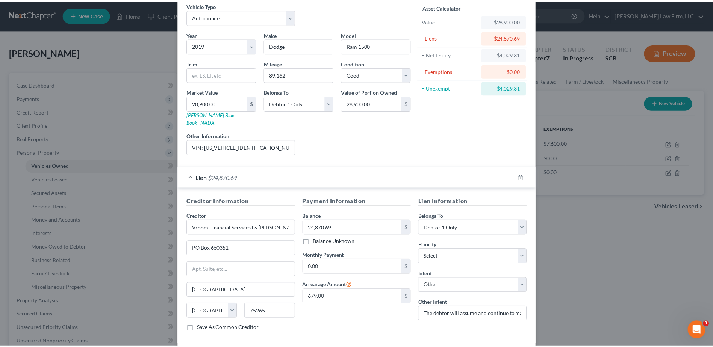
scroll to position [64, 0]
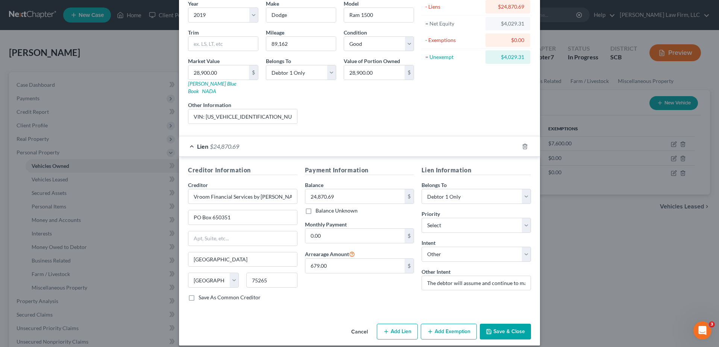
click at [354, 325] on button "Cancel" at bounding box center [359, 332] width 29 height 15
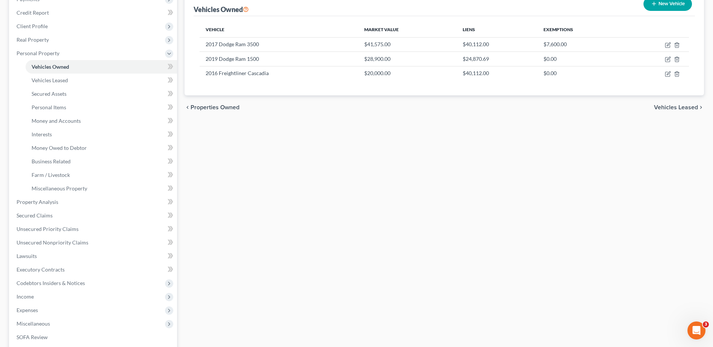
scroll to position [113, 0]
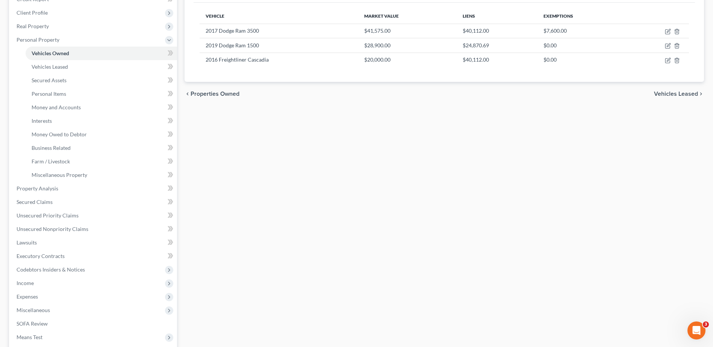
click at [52, 294] on span "Expenses" at bounding box center [94, 297] width 167 height 14
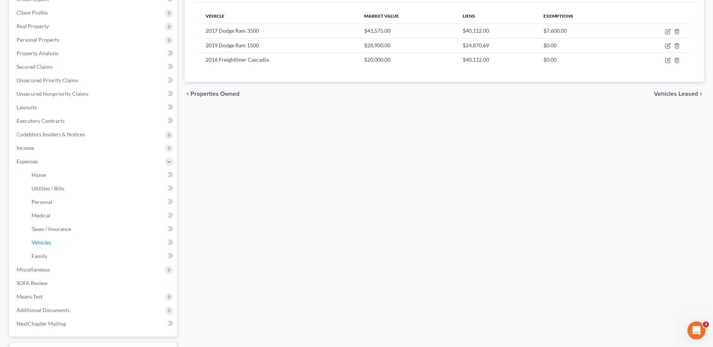
click at [51, 238] on link "Vehicles" at bounding box center [101, 243] width 151 height 14
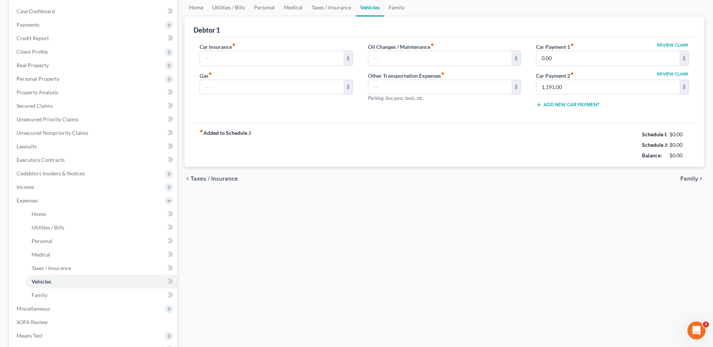
type input "261.00"
type input "0.00"
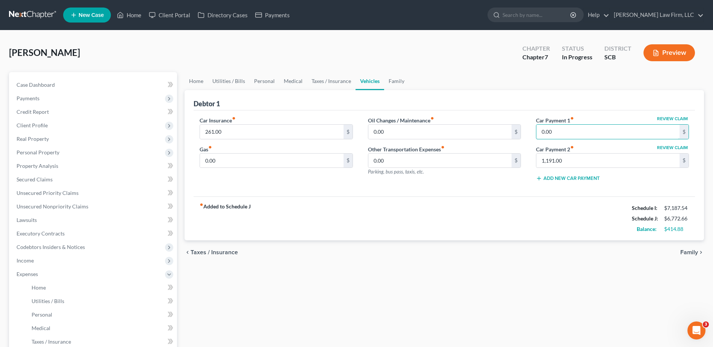
click at [564, 136] on input "0.00" at bounding box center [607, 132] width 143 height 14
type input "679.00"
click at [392, 82] on link "Family" at bounding box center [396, 81] width 25 height 18
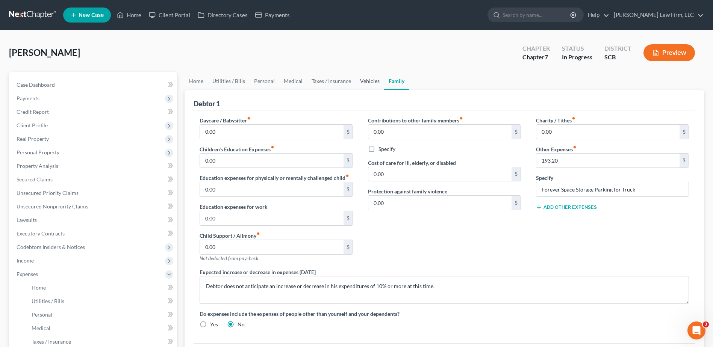
click at [374, 82] on link "Vehicles" at bounding box center [370, 81] width 29 height 18
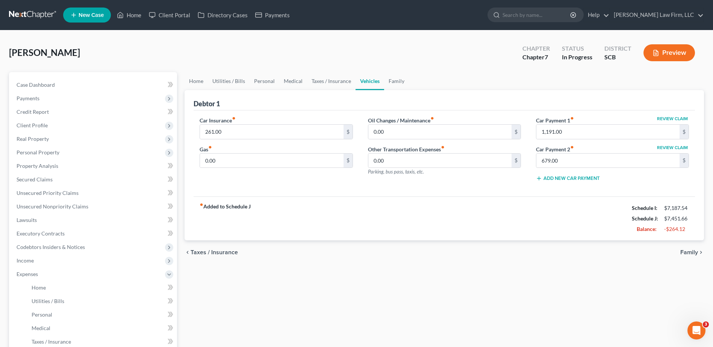
click at [676, 146] on button "Review Claim" at bounding box center [672, 147] width 33 height 5
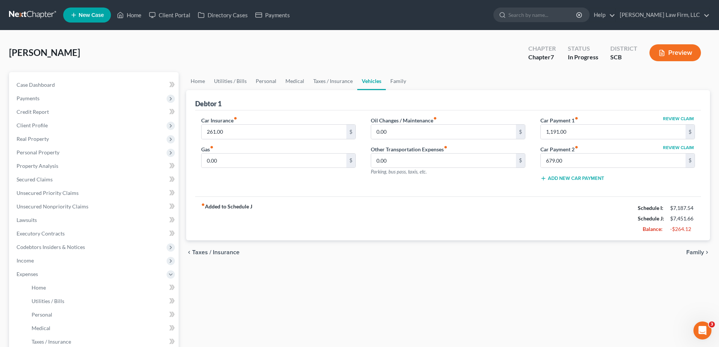
select select "45"
select select "4"
select select "0"
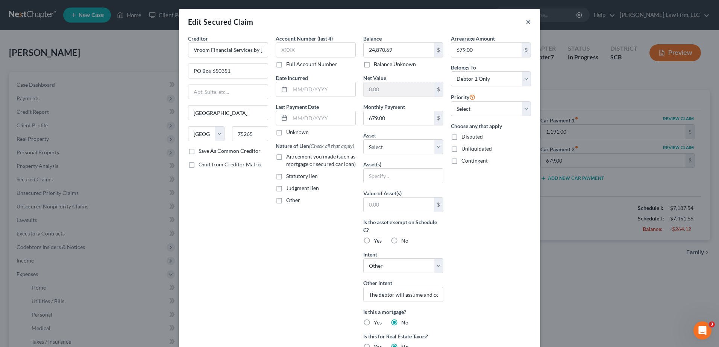
click at [526, 21] on button "×" at bounding box center [528, 21] width 5 height 9
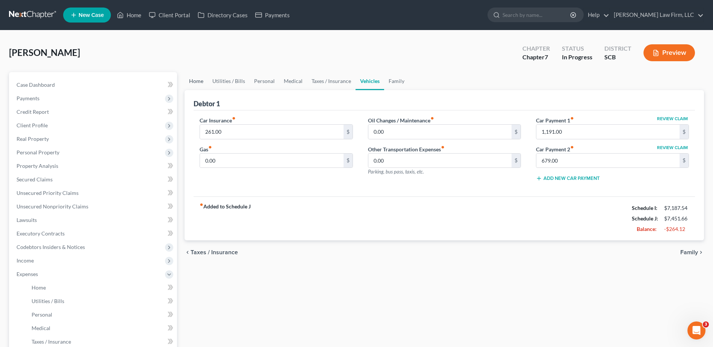
click at [198, 83] on link "Home" at bounding box center [196, 81] width 23 height 18
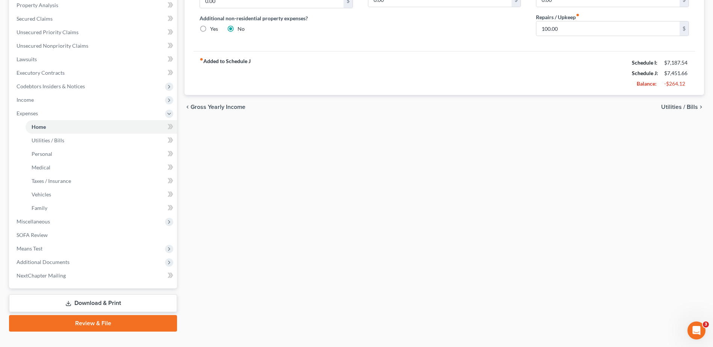
scroll to position [174, 0]
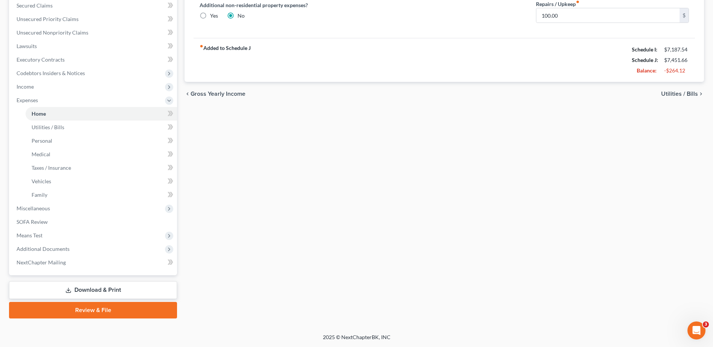
click at [63, 88] on span "Income" at bounding box center [94, 87] width 167 height 14
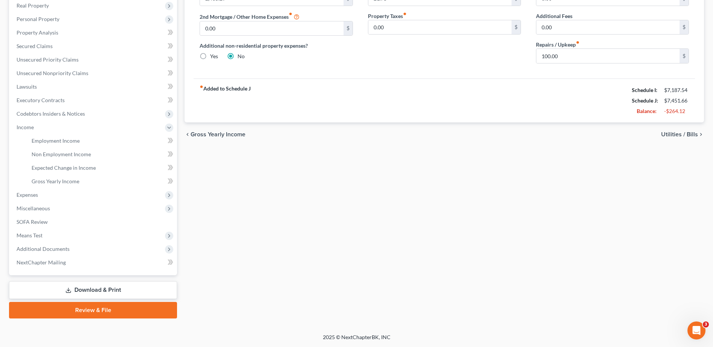
scroll to position [133, 0]
click at [59, 144] on link "Employment Income" at bounding box center [101, 141] width 151 height 14
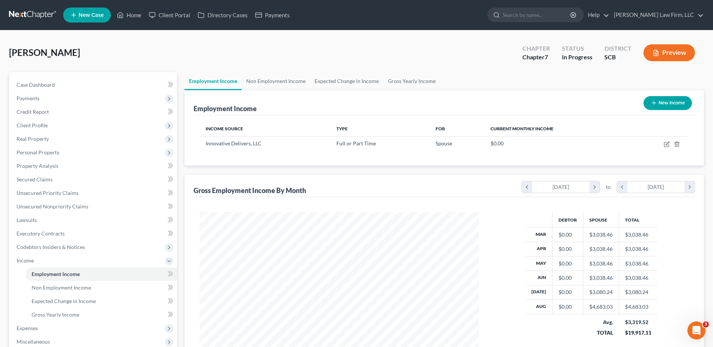
scroll to position [139, 294]
click at [394, 80] on link "Gross Yearly Income" at bounding box center [411, 81] width 57 height 18
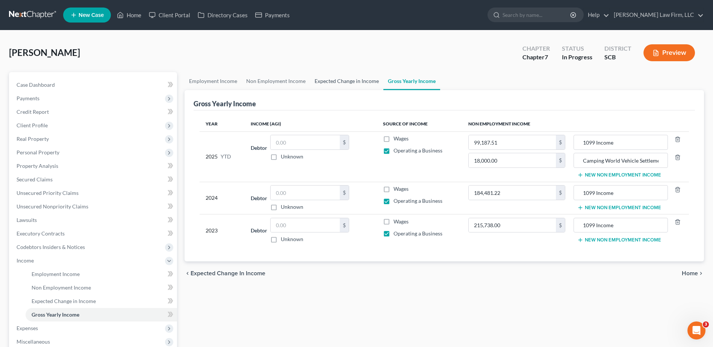
click at [359, 80] on link "Expected Change in Income" at bounding box center [346, 81] width 73 height 18
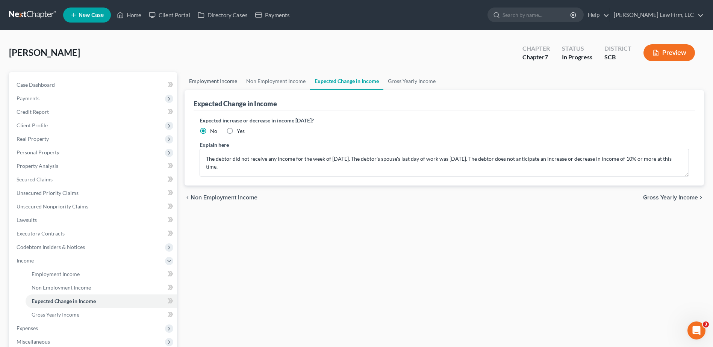
click at [220, 79] on link "Employment Income" at bounding box center [213, 81] width 57 height 18
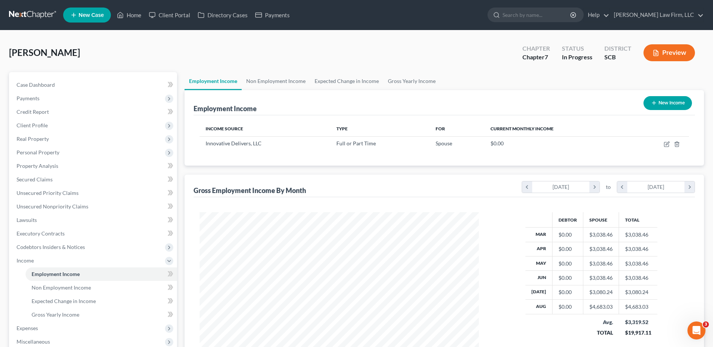
scroll to position [139, 294]
click at [261, 81] on link "Non Employment Income" at bounding box center [276, 81] width 68 height 18
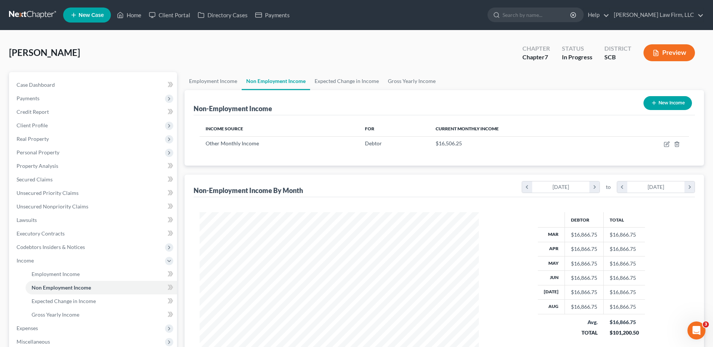
scroll to position [139, 294]
click at [79, 87] on link "Case Dashboard" at bounding box center [94, 85] width 167 height 14
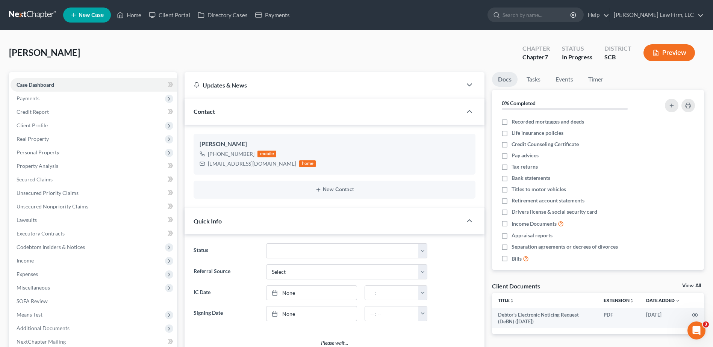
scroll to position [253, 0]
select select "1"
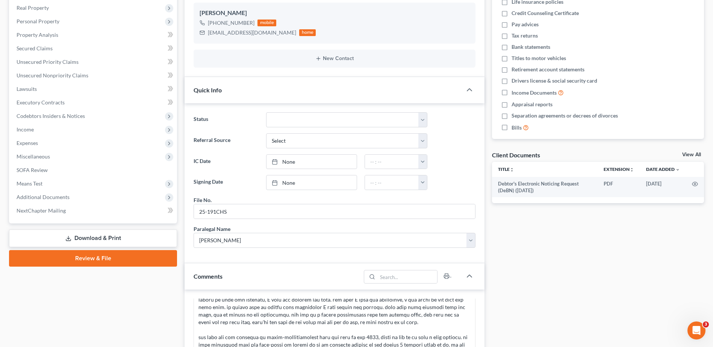
scroll to position [150, 0]
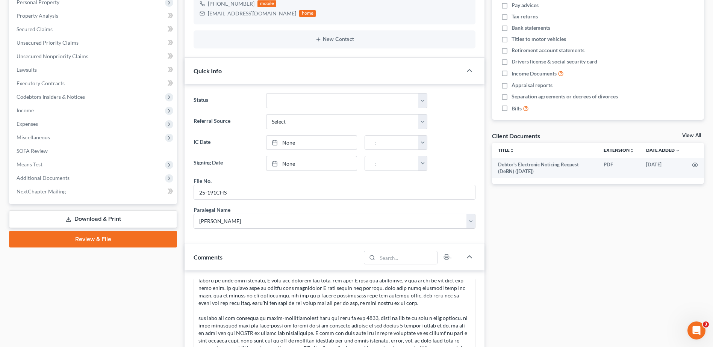
click at [133, 164] on span "Means Test" at bounding box center [94, 165] width 167 height 14
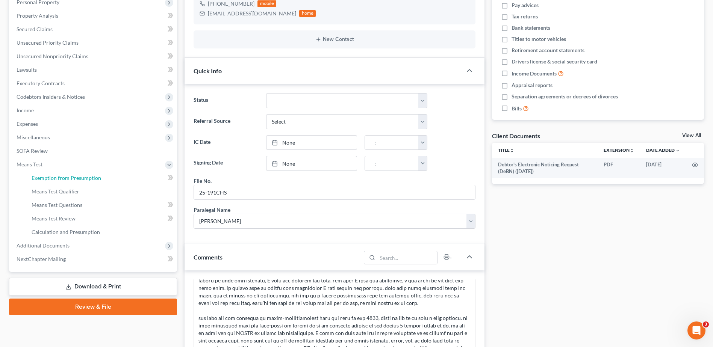
click at [120, 176] on link "Exemption from Presumption" at bounding box center [101, 178] width 151 height 14
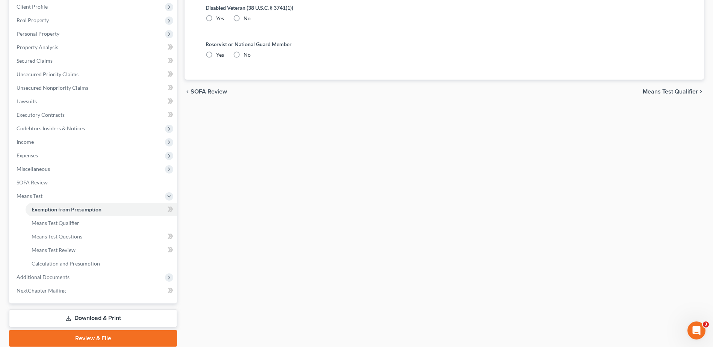
radio input "true"
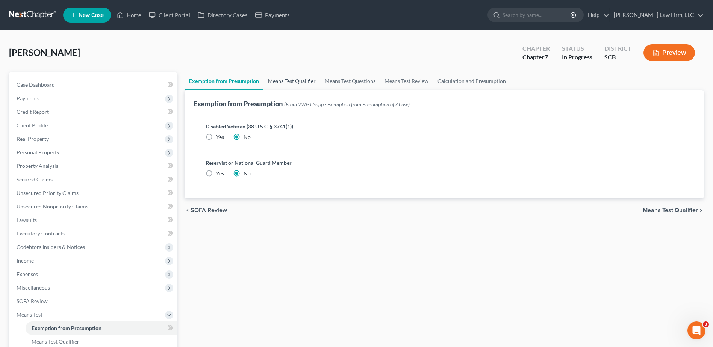
click at [301, 83] on link "Means Test Qualifier" at bounding box center [292, 81] width 57 height 18
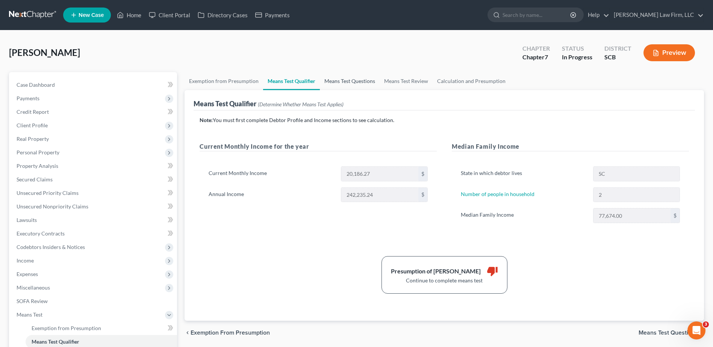
click at [339, 81] on link "Means Test Questions" at bounding box center [350, 81] width 60 height 18
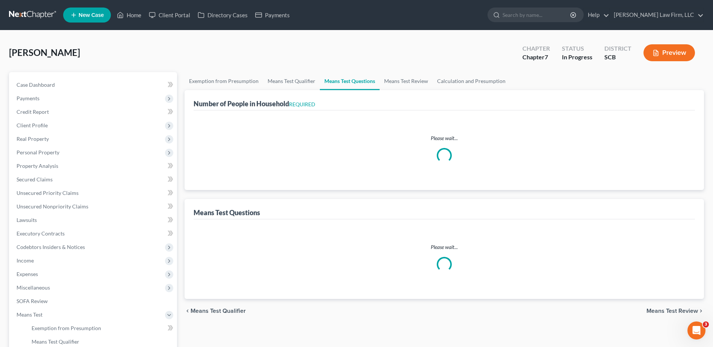
select select "1"
select select "60"
select select "1"
select select "60"
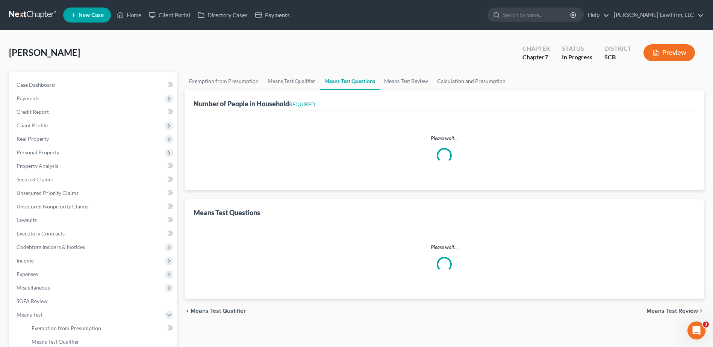
select select "2"
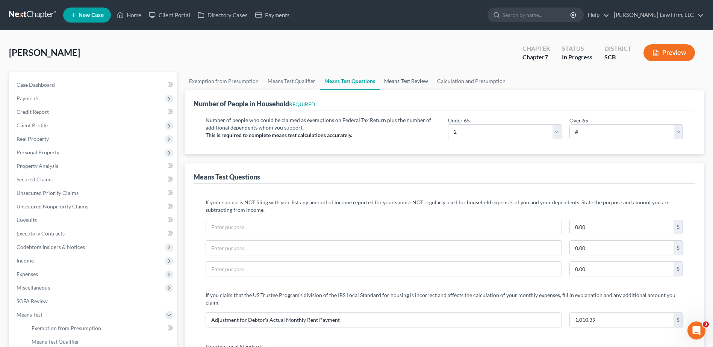
click at [406, 82] on link "Means Test Review" at bounding box center [406, 81] width 53 height 18
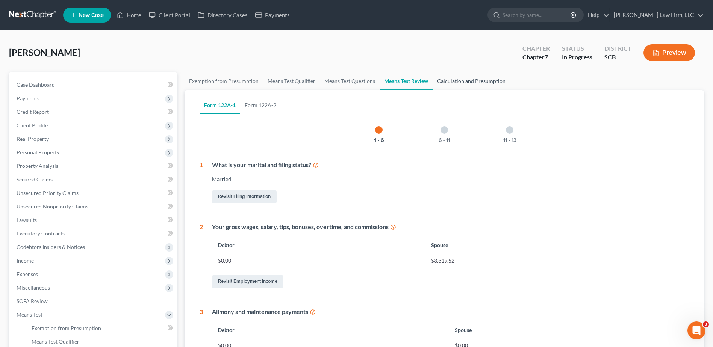
click at [447, 82] on link "Calculation and Presumption" at bounding box center [471, 81] width 77 height 18
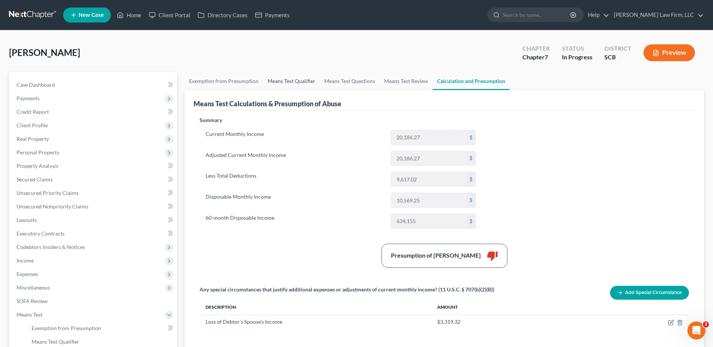
click at [284, 79] on link "Means Test Qualifier" at bounding box center [291, 81] width 57 height 18
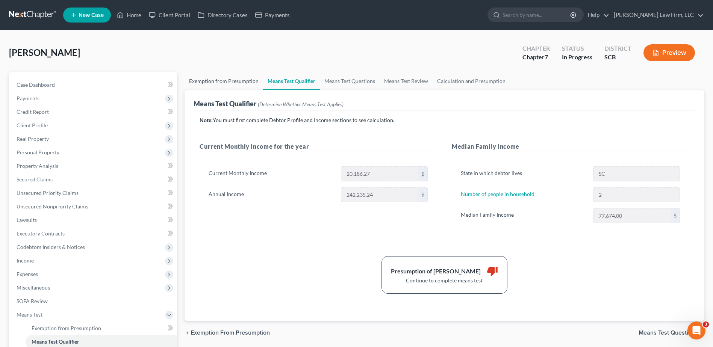
click at [242, 81] on link "Exemption from Presumption" at bounding box center [224, 81] width 79 height 18
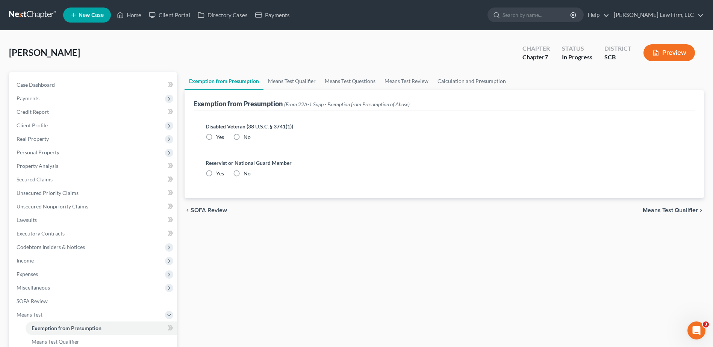
radio input "true"
click at [64, 262] on span "Income" at bounding box center [94, 261] width 167 height 14
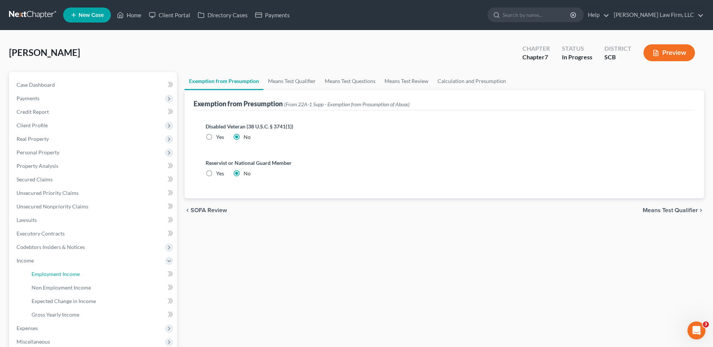
click at [61, 271] on span "Employment Income" at bounding box center [56, 274] width 48 height 6
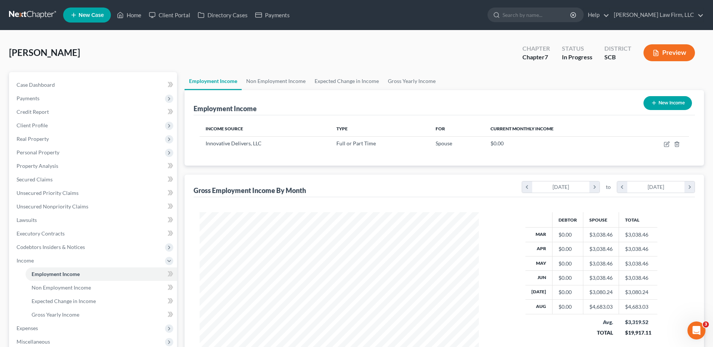
scroll to position [139, 294]
click at [282, 82] on link "Non Employment Income" at bounding box center [276, 81] width 68 height 18
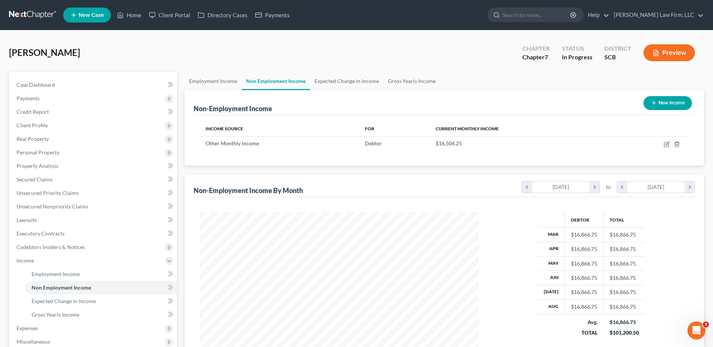
scroll to position [139, 294]
click at [353, 80] on link "Expected Change in Income" at bounding box center [346, 81] width 73 height 18
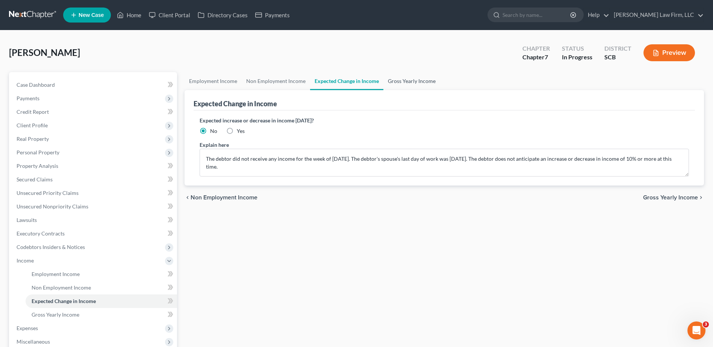
click at [404, 77] on link "Gross Yearly Income" at bounding box center [411, 81] width 57 height 18
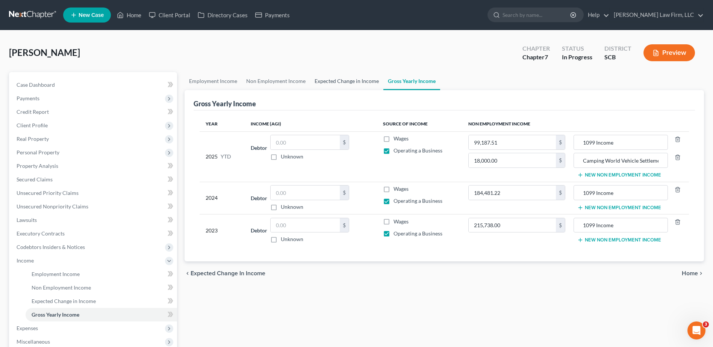
click at [312, 79] on link "Expected Change in Income" at bounding box center [346, 81] width 73 height 18
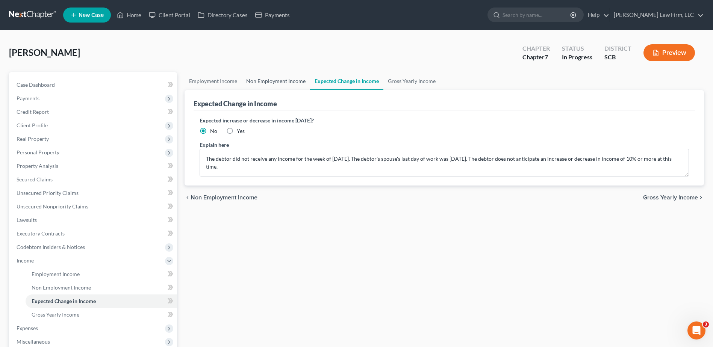
click at [271, 83] on link "Non Employment Income" at bounding box center [276, 81] width 68 height 18
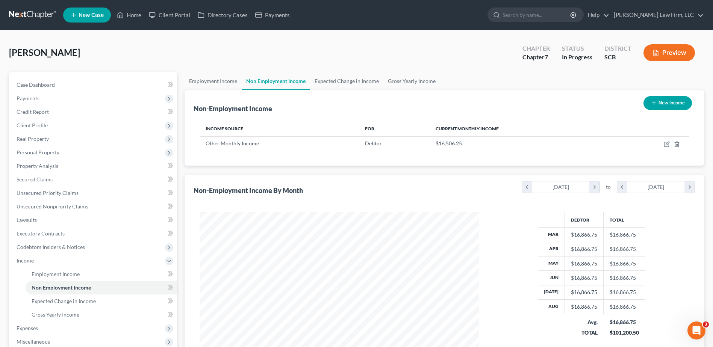
scroll to position [139, 294]
click at [348, 82] on link "Expected Change in Income" at bounding box center [346, 81] width 73 height 18
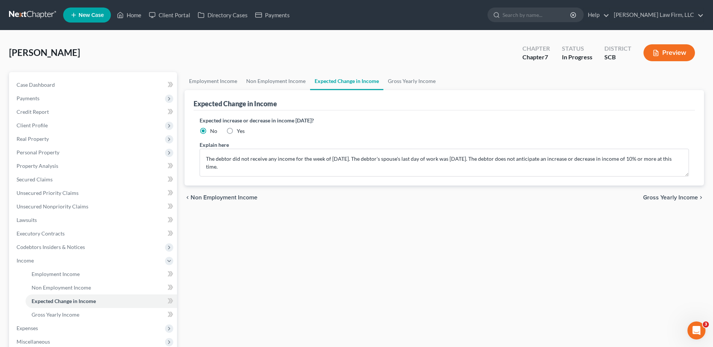
click at [237, 130] on label "Yes" at bounding box center [241, 131] width 8 height 8
click at [240, 130] on input "Yes" at bounding box center [242, 129] width 5 height 5
radio input "true"
click at [276, 84] on link "Non Employment Income" at bounding box center [276, 81] width 68 height 18
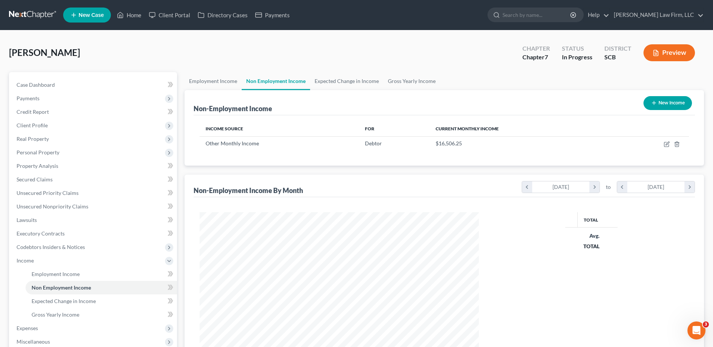
scroll to position [139, 294]
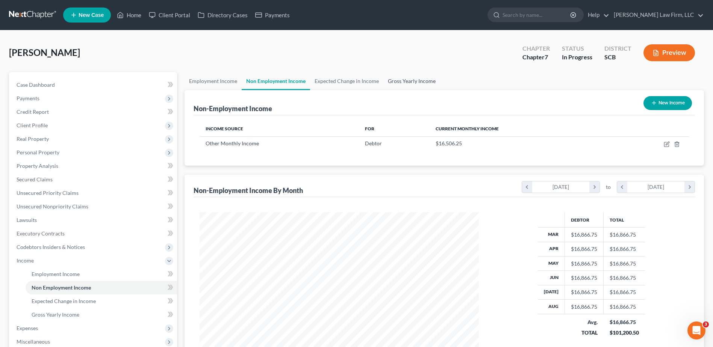
click at [414, 85] on link "Gross Yearly Income" at bounding box center [411, 81] width 57 height 18
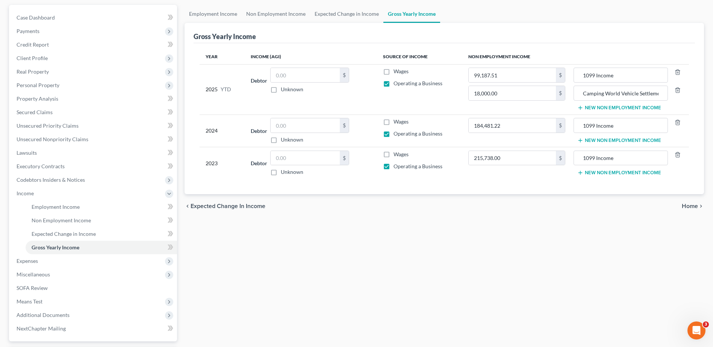
scroll to position [75, 0]
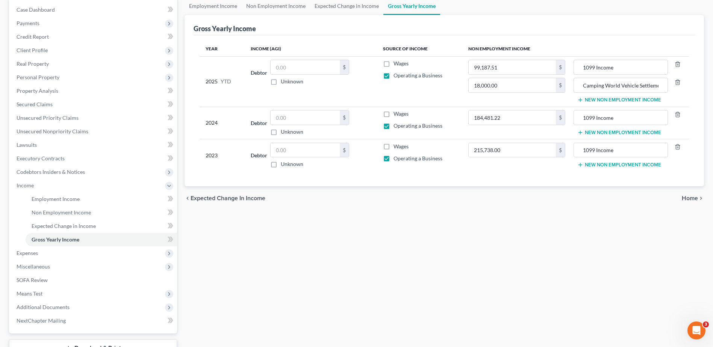
click at [43, 249] on span "Expenses" at bounding box center [94, 254] width 167 height 14
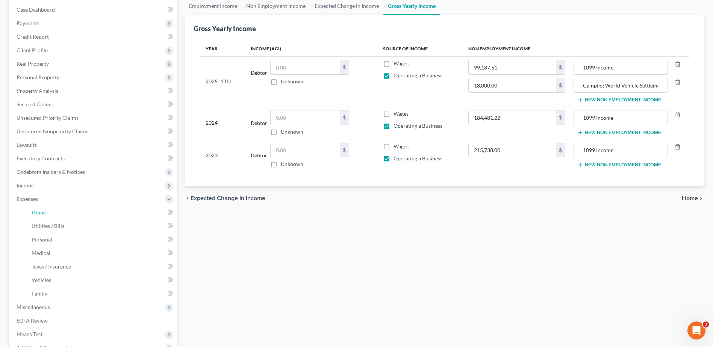
click at [46, 212] on link "Home" at bounding box center [101, 213] width 151 height 14
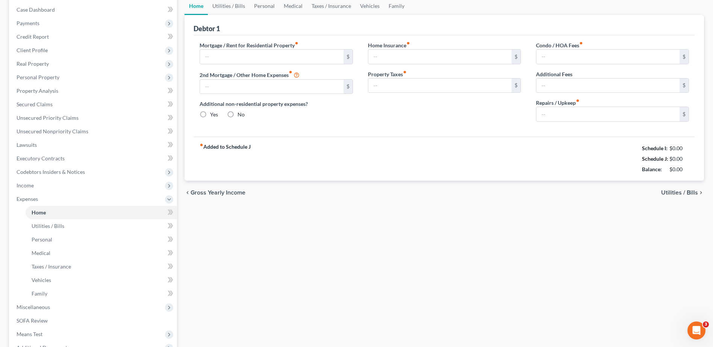
scroll to position [7, 0]
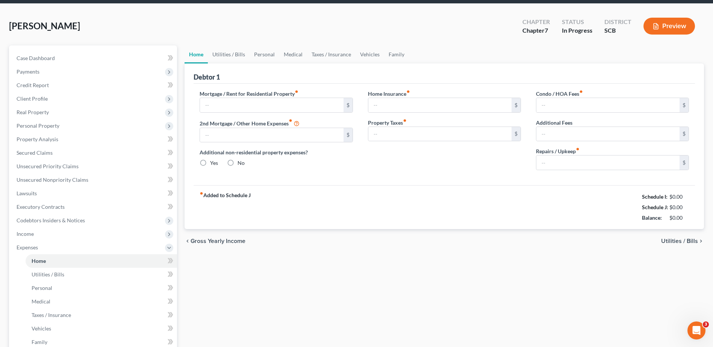
type input "2,435.29"
type input "0.00"
radio input "true"
type input "21.75"
type input "0.00"
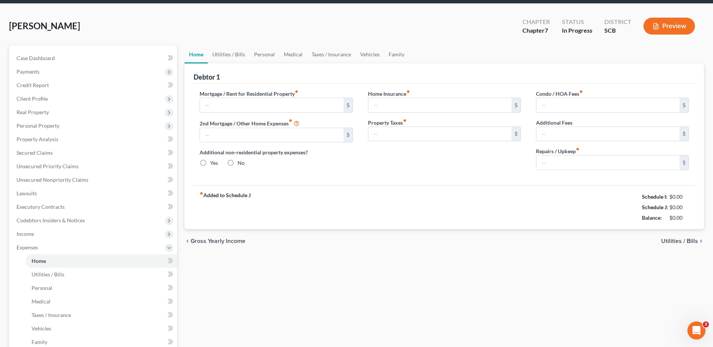
type input "0.00"
type input "100.00"
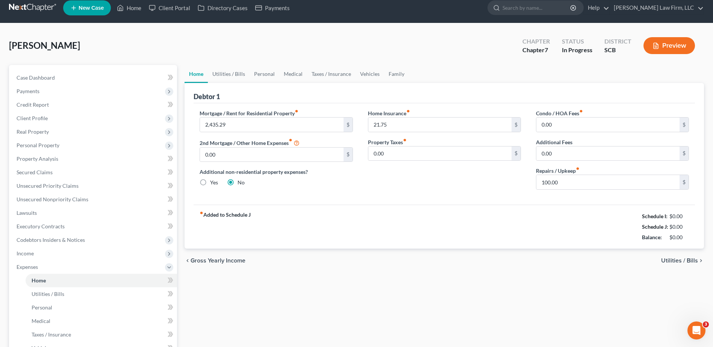
scroll to position [0, 0]
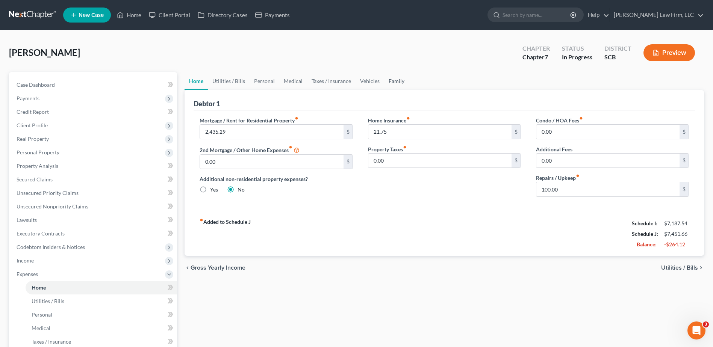
click at [395, 78] on link "Family" at bounding box center [396, 81] width 25 height 18
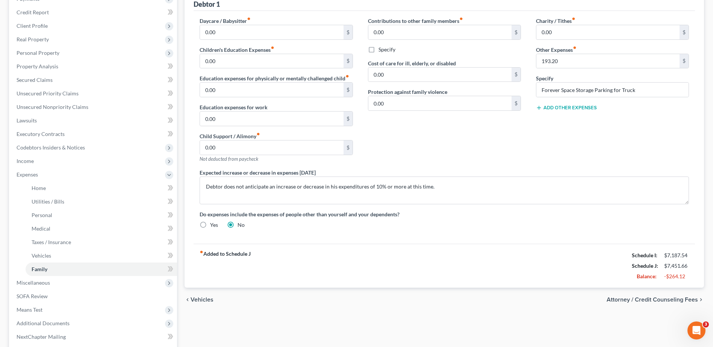
scroll to position [113, 0]
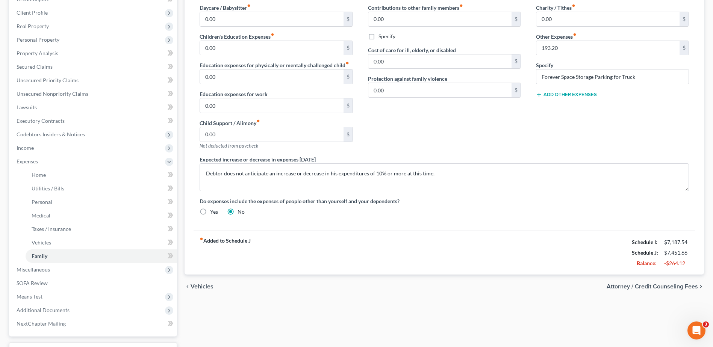
click at [57, 295] on span "Means Test" at bounding box center [94, 297] width 167 height 14
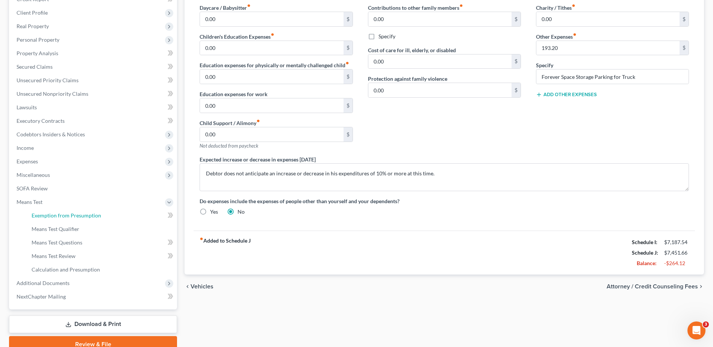
click at [65, 219] on link "Exemption from Presumption" at bounding box center [101, 216] width 151 height 14
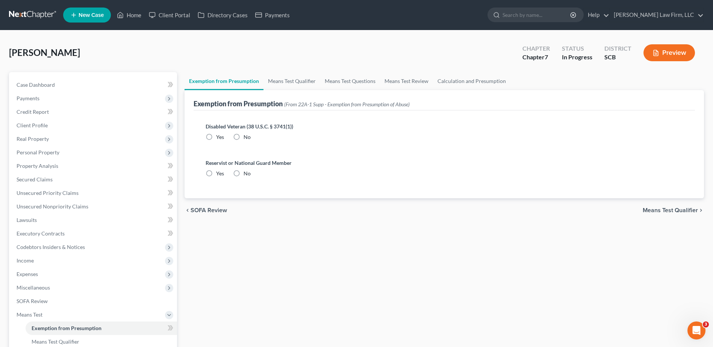
radio input "true"
click at [297, 78] on link "Means Test Qualifier" at bounding box center [292, 81] width 57 height 18
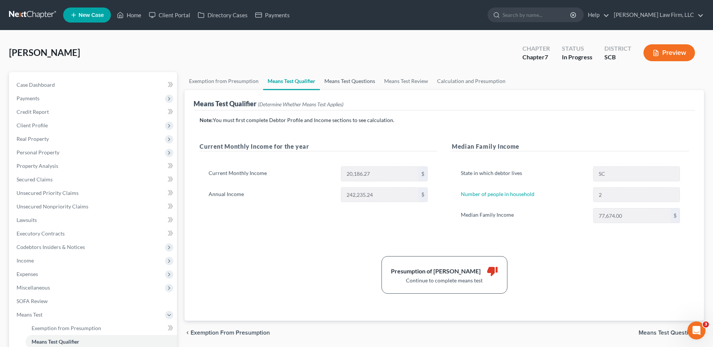
click at [356, 83] on link "Means Test Questions" at bounding box center [350, 81] width 60 height 18
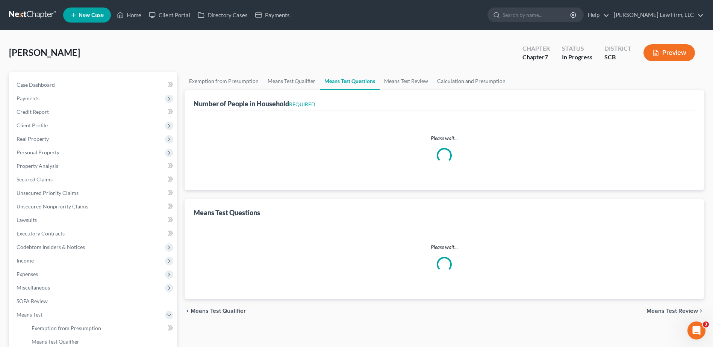
select select "1"
select select "60"
select select "1"
select select "60"
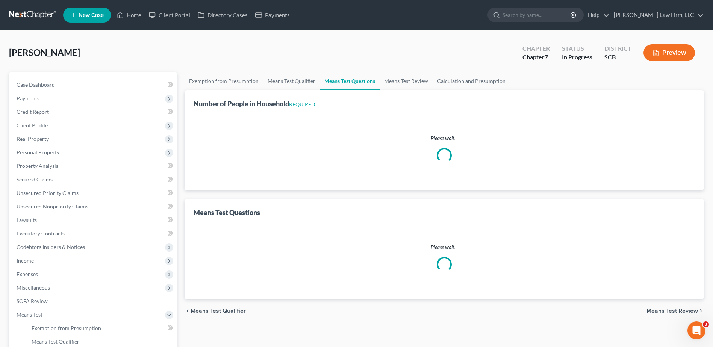
select select "2"
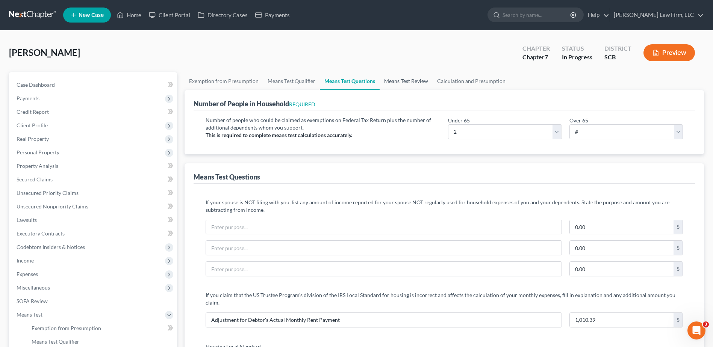
click at [400, 83] on link "Means Test Review" at bounding box center [406, 81] width 53 height 18
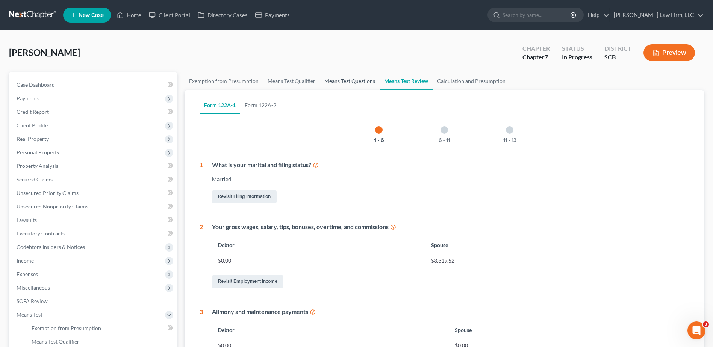
click at [345, 81] on link "Means Test Questions" at bounding box center [350, 81] width 60 height 18
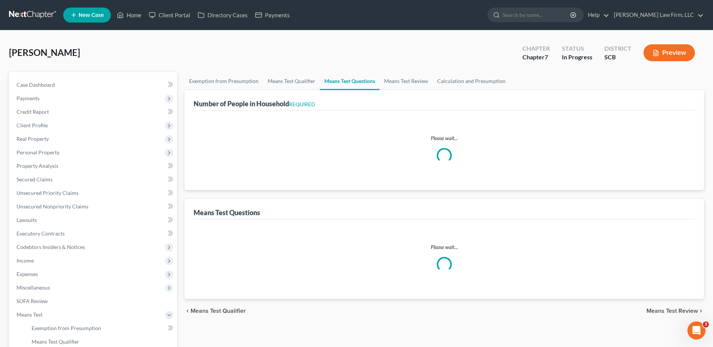
select select "1"
select select "60"
select select "1"
select select "60"
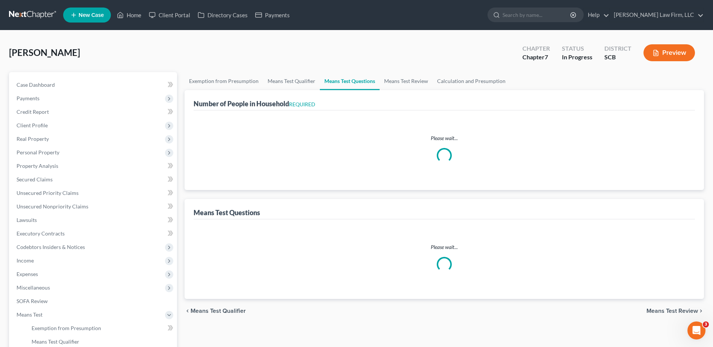
select select "2"
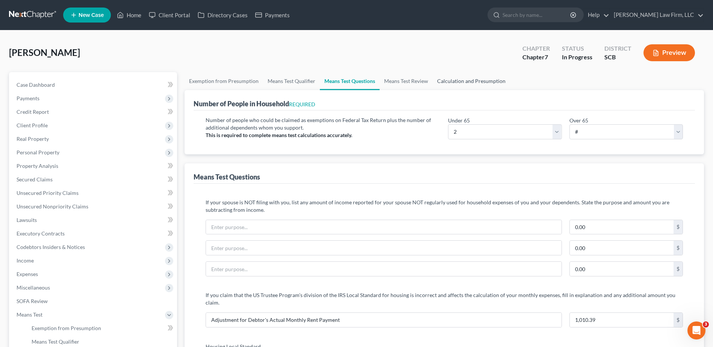
click at [450, 82] on link "Calculation and Presumption" at bounding box center [471, 81] width 77 height 18
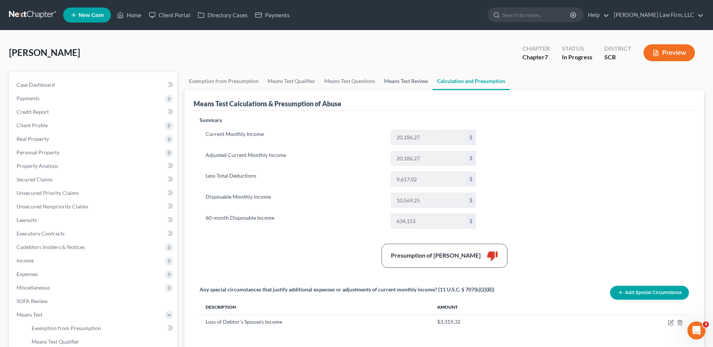
click at [384, 81] on link "Means Test Review" at bounding box center [406, 81] width 53 height 18
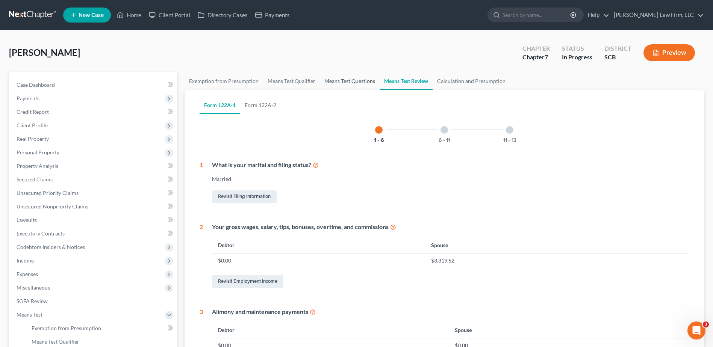
click at [353, 82] on link "Means Test Questions" at bounding box center [350, 81] width 60 height 18
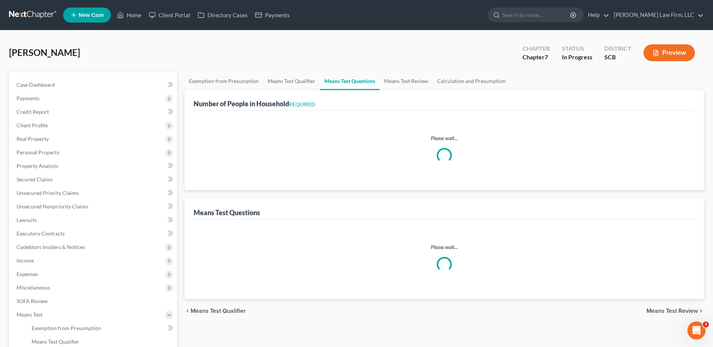
select select "1"
select select "60"
select select "1"
select select "60"
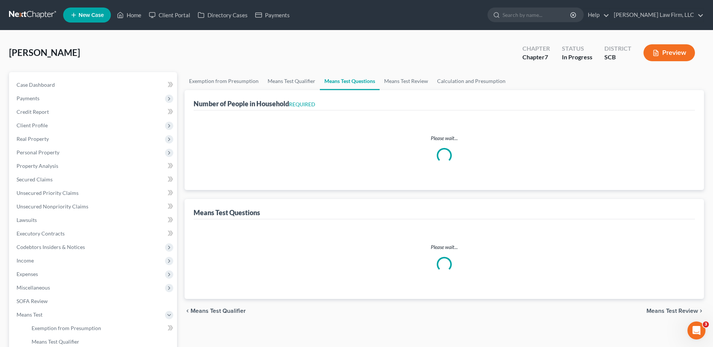
select select "2"
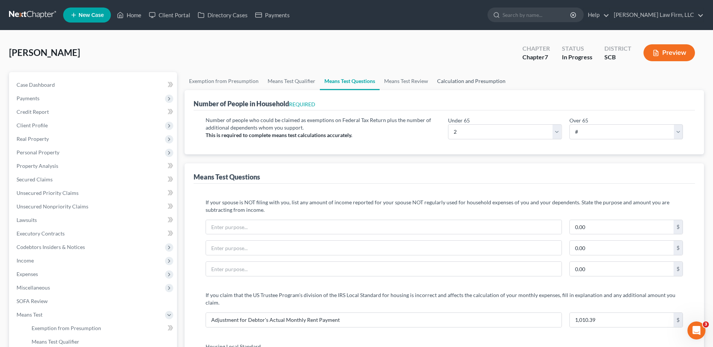
click at [470, 83] on link "Calculation and Presumption" at bounding box center [471, 81] width 77 height 18
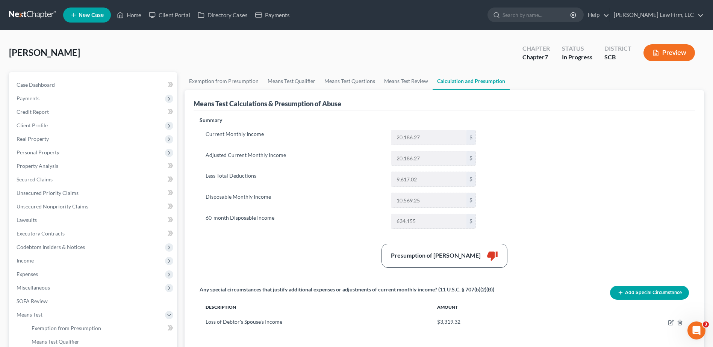
click at [659, 51] on icon "button" at bounding box center [656, 53] width 7 height 7
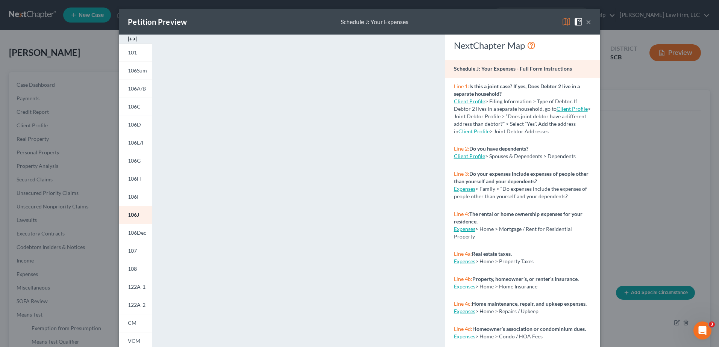
click at [138, 198] on link "106I" at bounding box center [135, 197] width 33 height 18
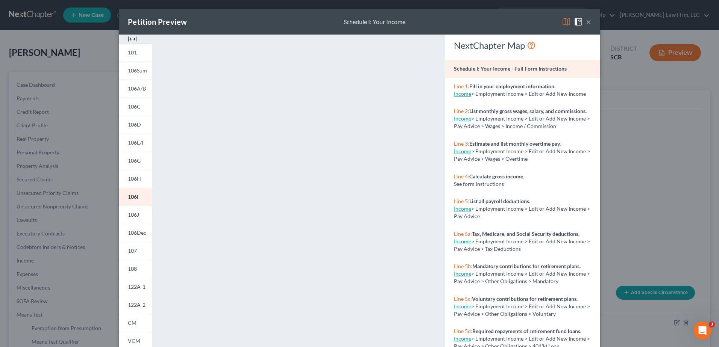
click at [586, 22] on button "×" at bounding box center [588, 21] width 5 height 9
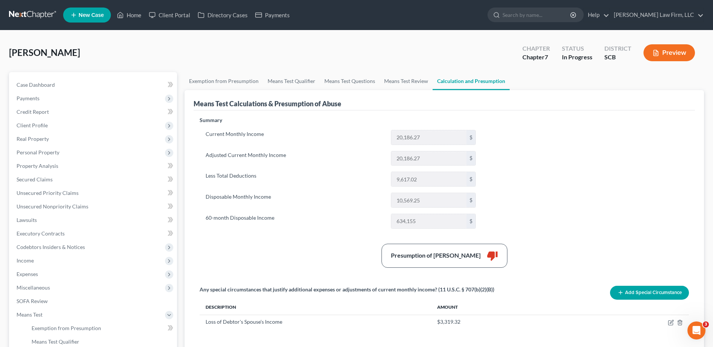
click at [100, 261] on span "Income" at bounding box center [94, 261] width 167 height 14
click at [94, 273] on link "Employment Income" at bounding box center [101, 275] width 151 height 14
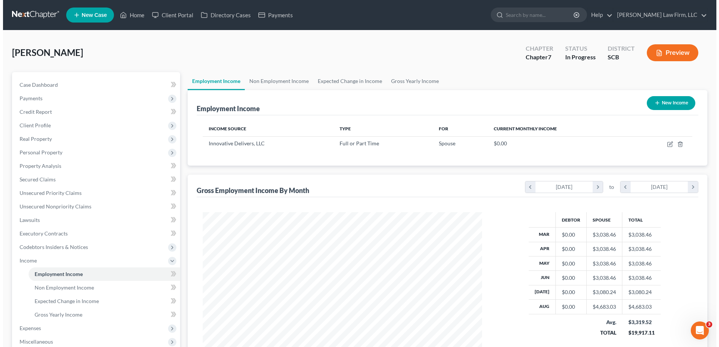
scroll to position [139, 294]
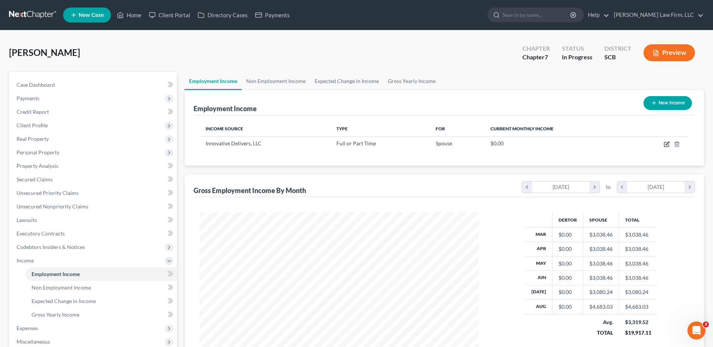
click at [666, 143] on icon "button" at bounding box center [667, 144] width 6 height 6
select select "0"
select select "35"
select select "2"
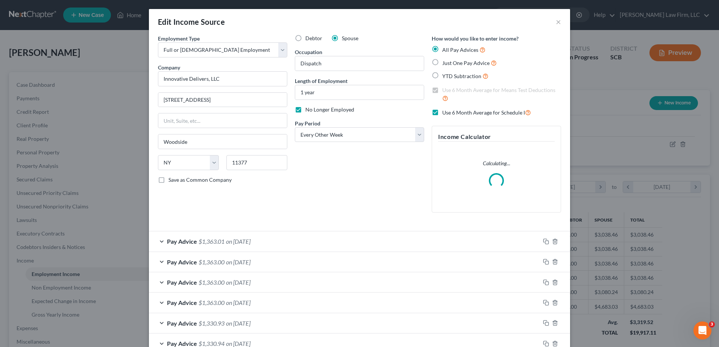
scroll to position [141, 297]
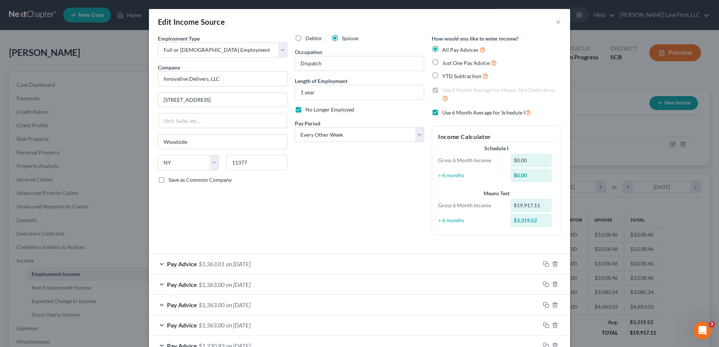
click at [456, 114] on span "Use 6 Month Average for Schedule I" at bounding box center [483, 112] width 83 height 6
click at [450, 113] on input "Use 6 Month Average for Schedule I" at bounding box center [447, 110] width 5 height 5
checkbox input "false"
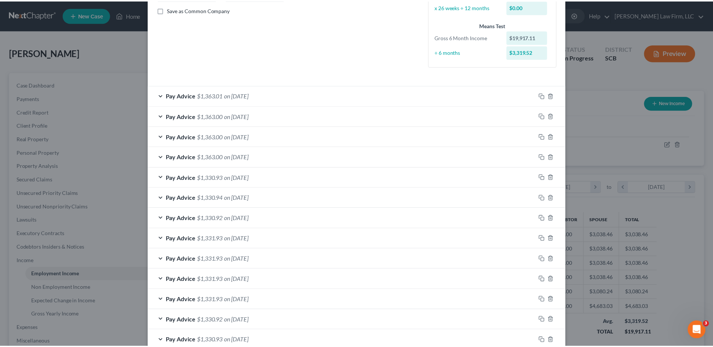
scroll to position [256, 0]
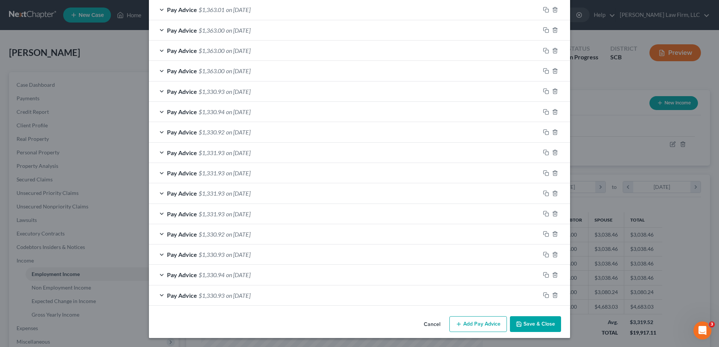
click at [533, 323] on button "Save & Close" at bounding box center [535, 325] width 51 height 16
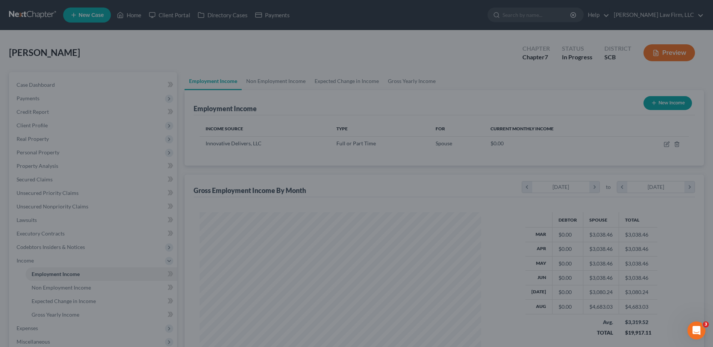
scroll to position [375779, 375624]
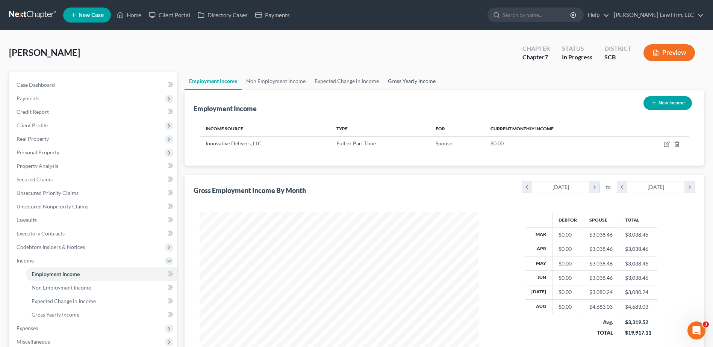
click at [419, 82] on link "Gross Yearly Income" at bounding box center [411, 81] width 57 height 18
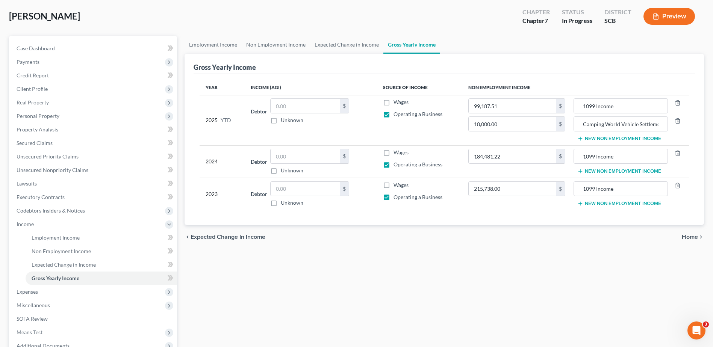
scroll to position [113, 0]
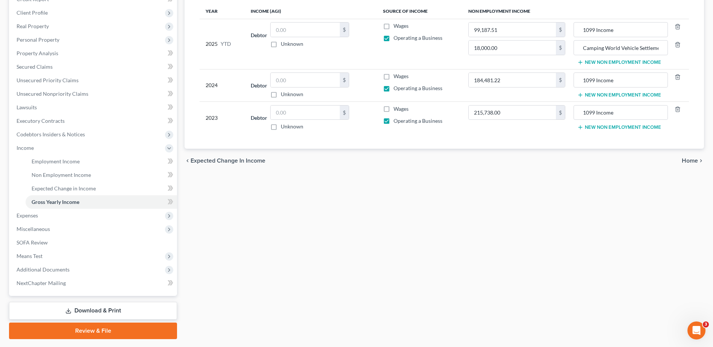
click at [66, 217] on span "Expenses" at bounding box center [94, 216] width 167 height 14
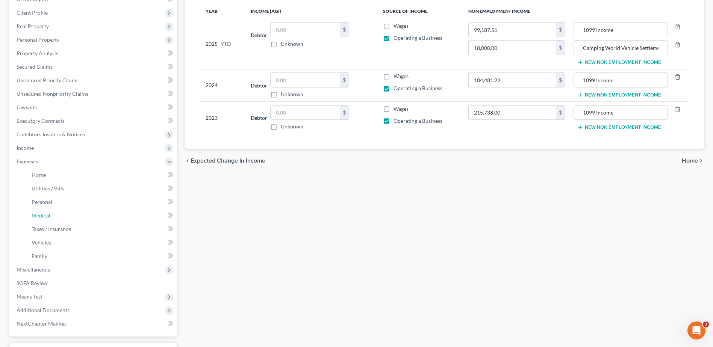
click at [61, 218] on link "Medical" at bounding box center [101, 216] width 151 height 14
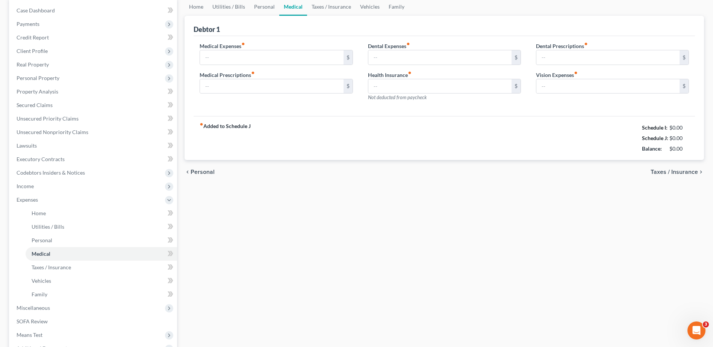
type input "50.00"
type input "10.00"
type input "0.00"
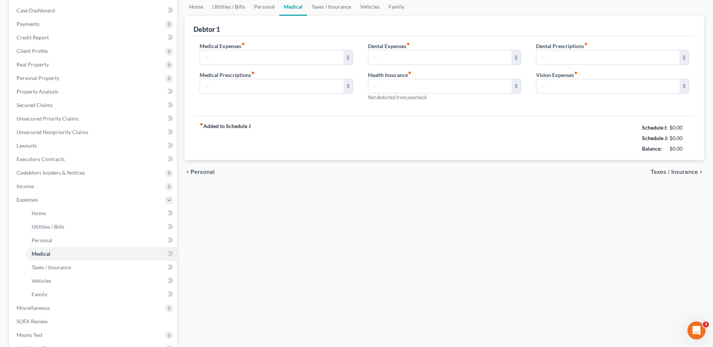
type input "0.00"
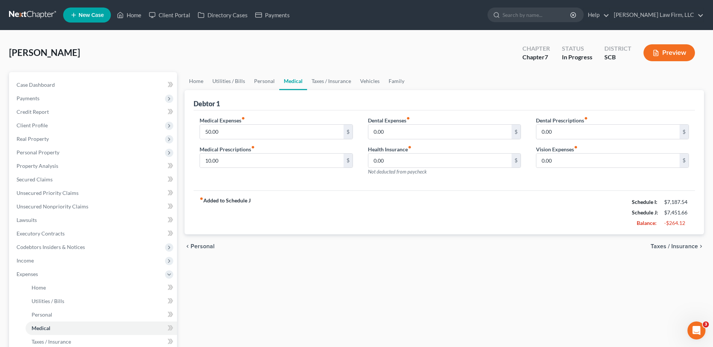
click at [673, 55] on button "Preview" at bounding box center [670, 52] width 52 height 17
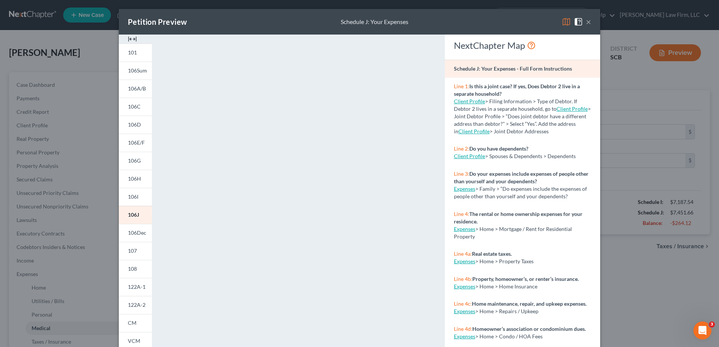
click at [135, 289] on span "122A-1" at bounding box center [137, 287] width 18 height 6
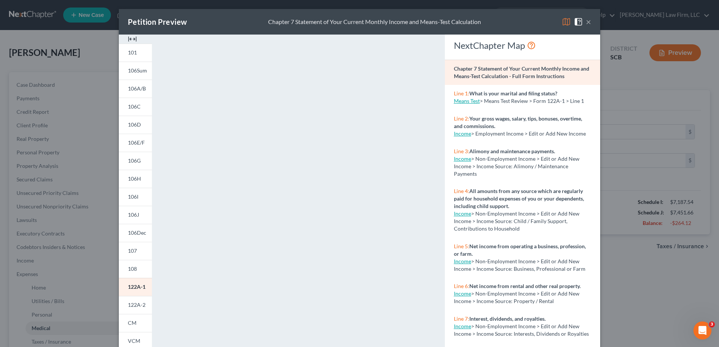
click at [587, 24] on button "×" at bounding box center [588, 21] width 5 height 9
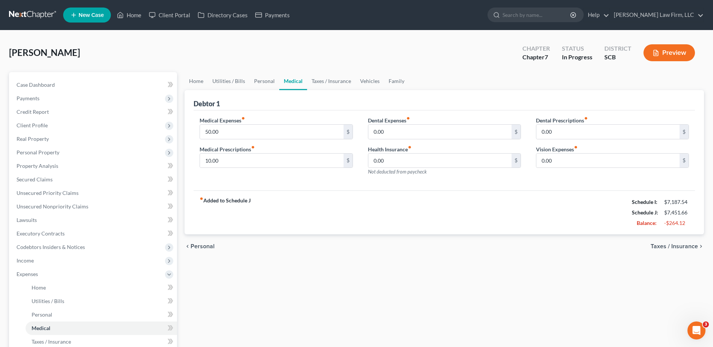
click at [67, 262] on span "Income" at bounding box center [94, 261] width 167 height 14
click at [65, 275] on span "Employment Income" at bounding box center [56, 274] width 48 height 6
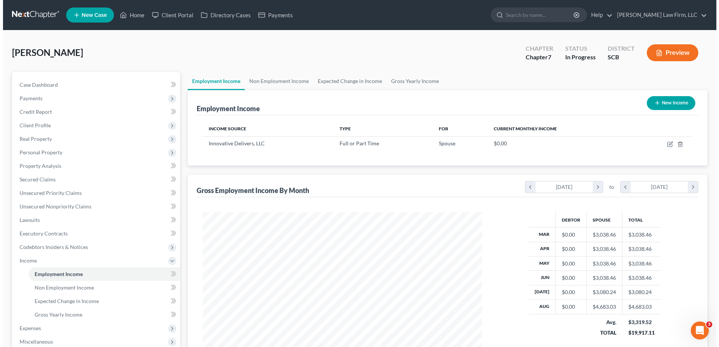
scroll to position [139, 294]
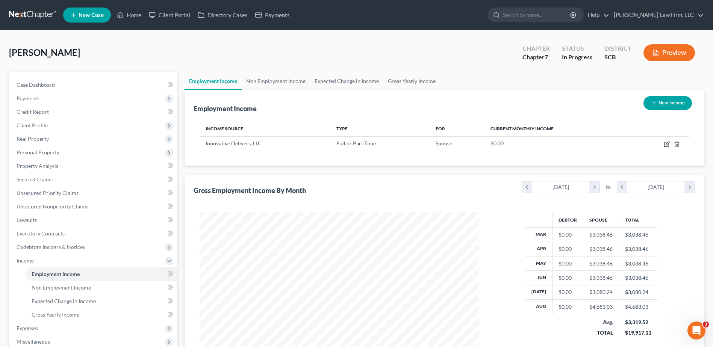
click at [665, 146] on icon "button" at bounding box center [666, 144] width 5 height 5
select select "0"
select select "35"
select select "2"
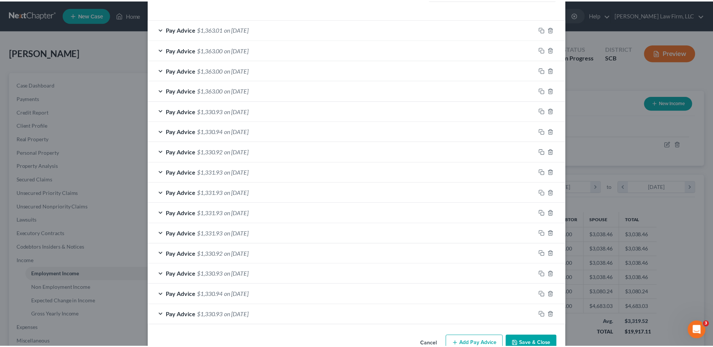
scroll to position [256, 0]
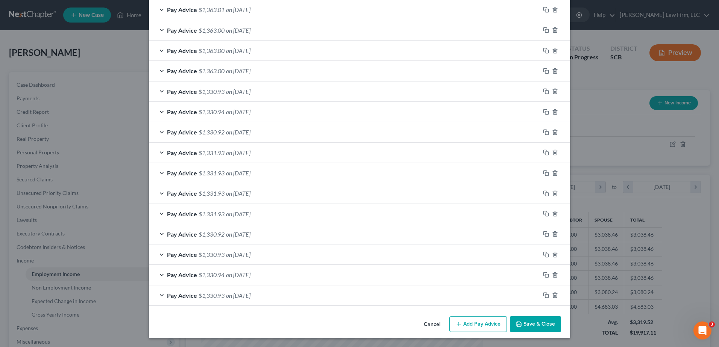
click at [527, 321] on button "Save & Close" at bounding box center [535, 325] width 51 height 16
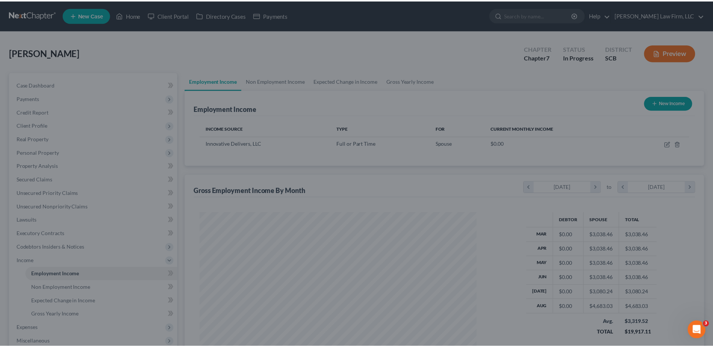
scroll to position [375779, 375624]
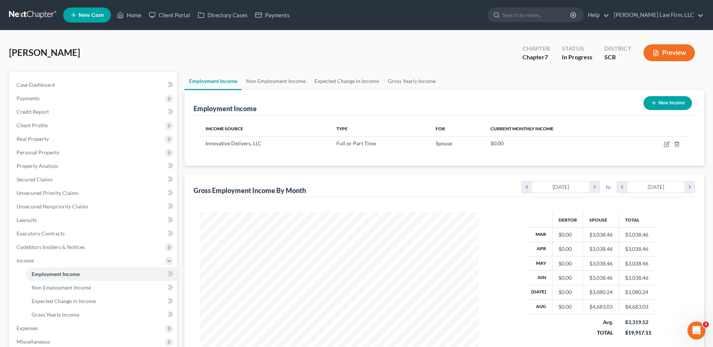
click at [53, 327] on span "Expenses" at bounding box center [94, 329] width 167 height 14
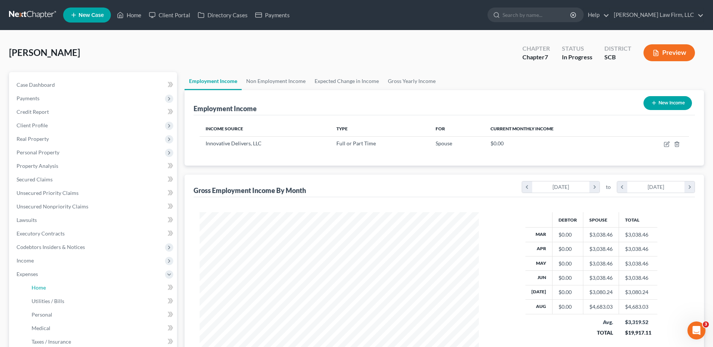
click at [38, 286] on span "Home" at bounding box center [39, 288] width 14 height 6
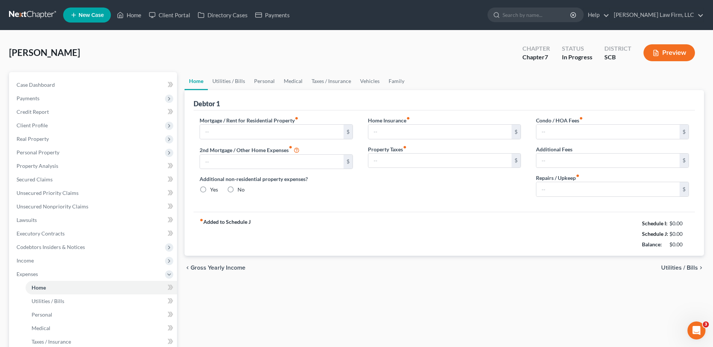
type input "2,435.29"
type input "0.00"
radio input "true"
type input "21.75"
type input "0.00"
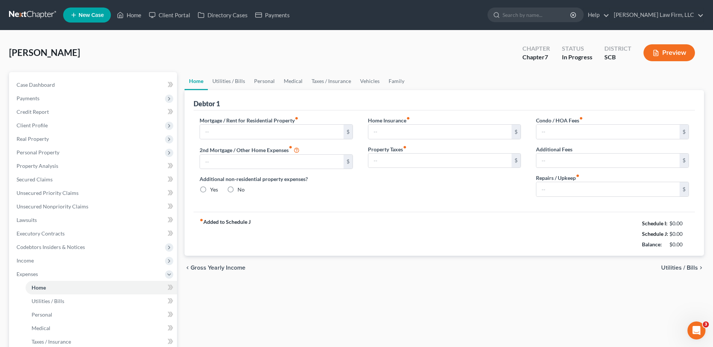
type input "0.00"
type input "100.00"
click at [397, 82] on link "Family" at bounding box center [396, 81] width 25 height 18
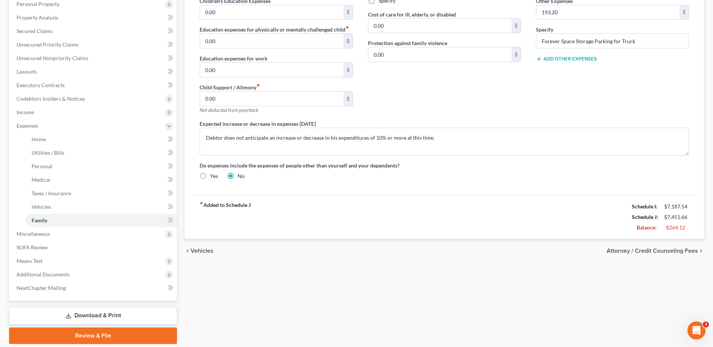
scroll to position [150, 0]
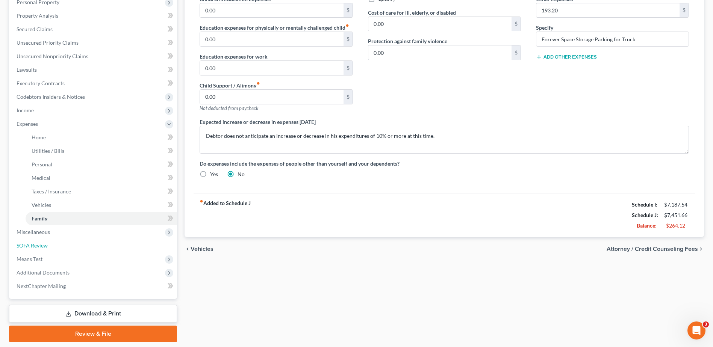
click at [122, 243] on link "SOFA Review" at bounding box center [94, 246] width 167 height 14
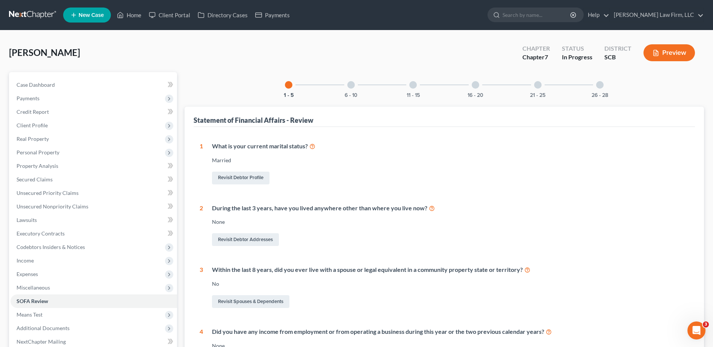
click at [45, 291] on span "Miscellaneous" at bounding box center [33, 288] width 33 height 6
click at [45, 328] on span "Losses" at bounding box center [39, 328] width 15 height 6
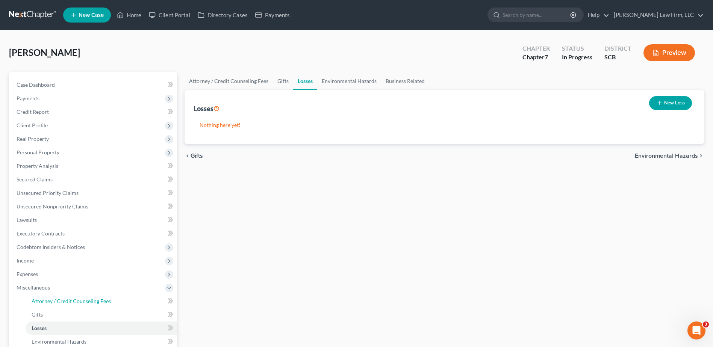
click at [65, 301] on span "Attorney / Credit Counseling Fees" at bounding box center [71, 301] width 79 height 6
select select "0"
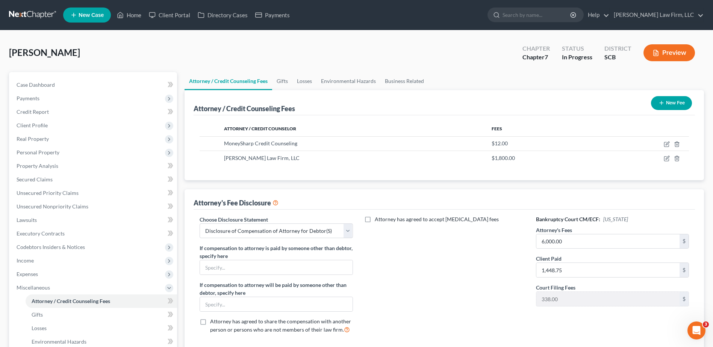
click at [47, 276] on span "Expenses" at bounding box center [94, 275] width 167 height 14
click at [46, 286] on link "Home" at bounding box center [101, 288] width 151 height 14
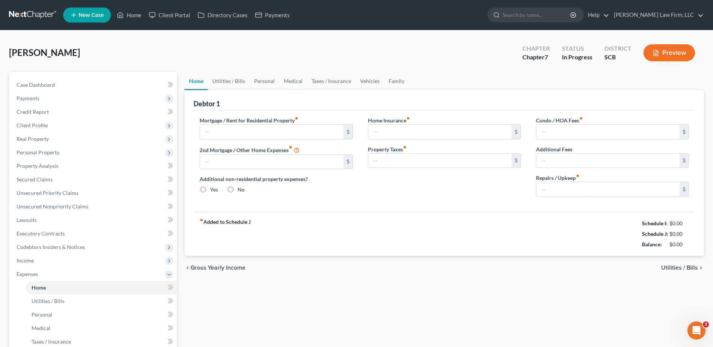
type input "2,435.29"
type input "0.00"
radio input "true"
type input "21.75"
type input "0.00"
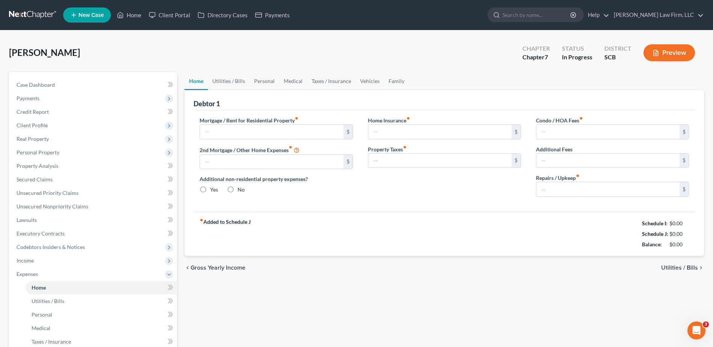
type input "0.00"
type input "100.00"
click at [227, 83] on link "Utilities / Bills" at bounding box center [229, 81] width 42 height 18
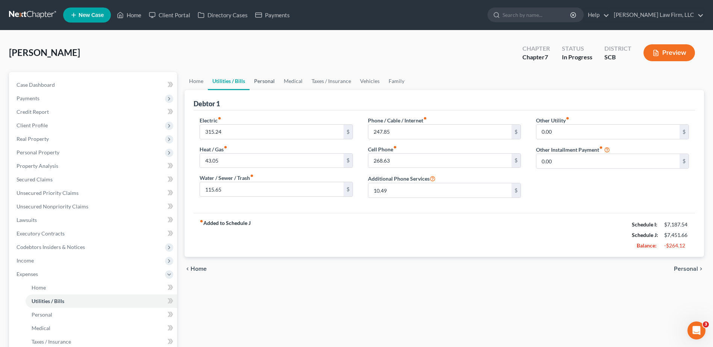
click at [261, 81] on link "Personal" at bounding box center [265, 81] width 30 height 18
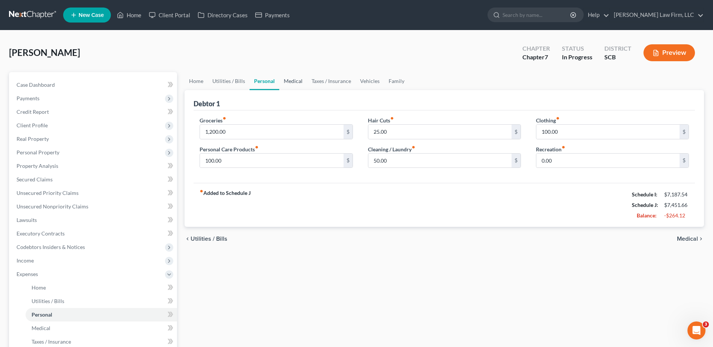
click at [289, 80] on link "Medical" at bounding box center [293, 81] width 28 height 18
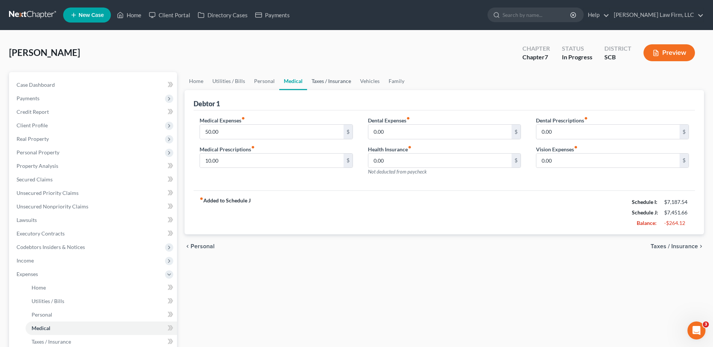
click at [317, 81] on link "Taxes / Insurance" at bounding box center [331, 81] width 48 height 18
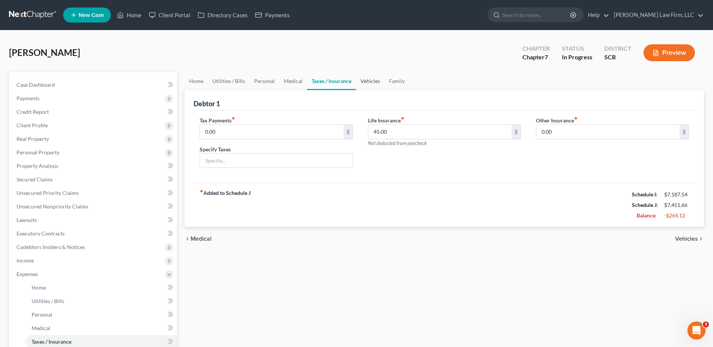
click at [362, 83] on link "Vehicles" at bounding box center [370, 81] width 29 height 18
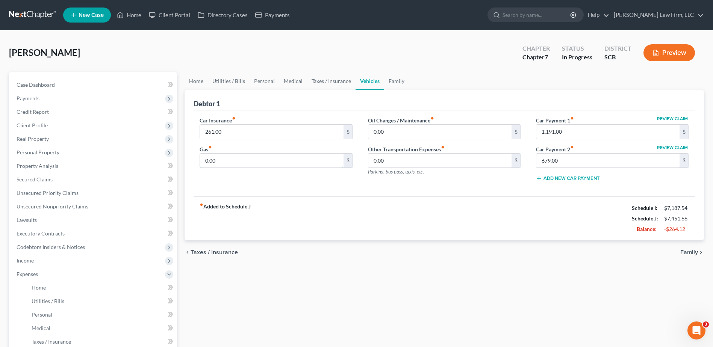
click at [288, 164] on input "0.00" at bounding box center [271, 161] width 143 height 14
type input "250.00"
click at [435, 130] on input "0.00" at bounding box center [439, 132] width 143 height 14
type input "1"
type input "9.50"
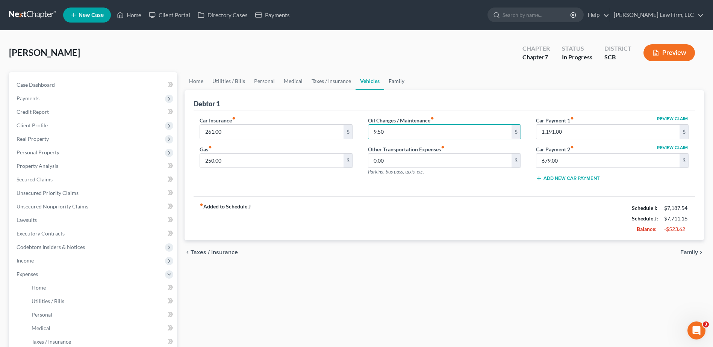
click at [393, 79] on link "Family" at bounding box center [396, 81] width 25 height 18
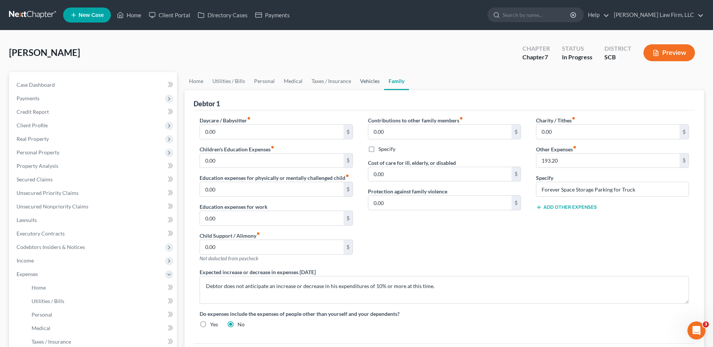
click at [360, 84] on link "Vehicles" at bounding box center [370, 81] width 29 height 18
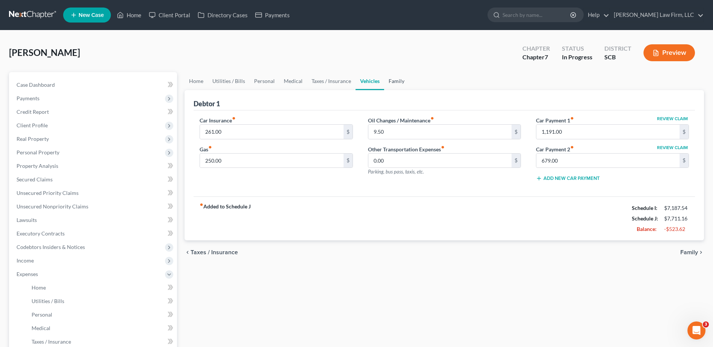
click at [393, 82] on link "Family" at bounding box center [396, 81] width 25 height 18
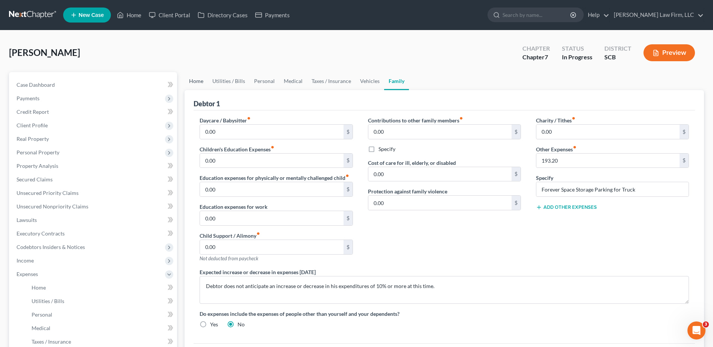
click at [195, 84] on link "Home" at bounding box center [196, 81] width 23 height 18
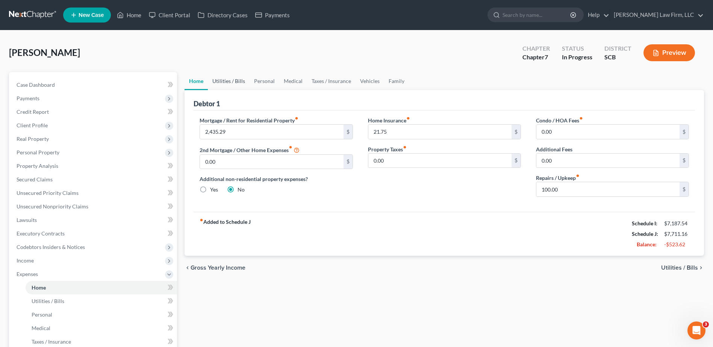
click at [238, 84] on link "Utilities / Bills" at bounding box center [229, 81] width 42 height 18
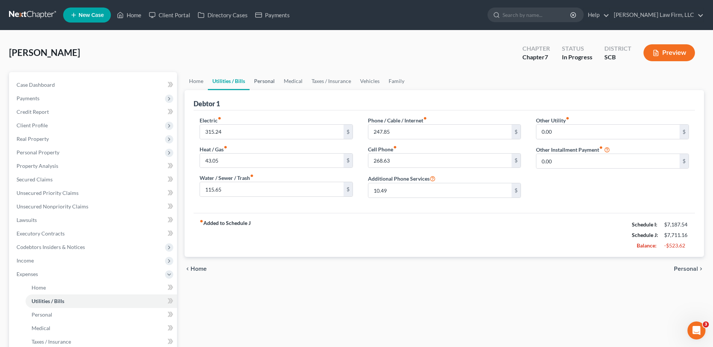
click at [270, 82] on link "Personal" at bounding box center [265, 81] width 30 height 18
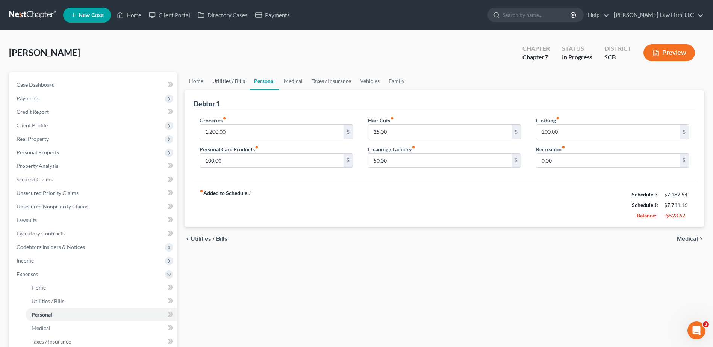
click at [236, 83] on link "Utilities / Bills" at bounding box center [229, 81] width 42 height 18
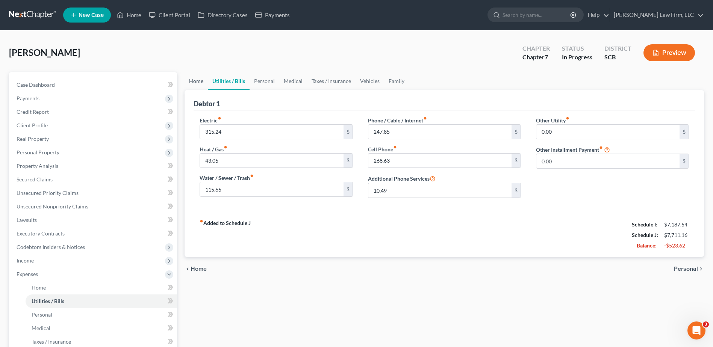
click at [192, 82] on link "Home" at bounding box center [196, 81] width 23 height 18
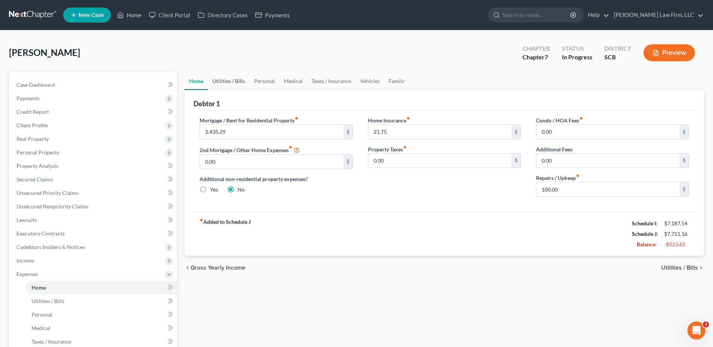
click at [234, 83] on link "Utilities / Bills" at bounding box center [229, 81] width 42 height 18
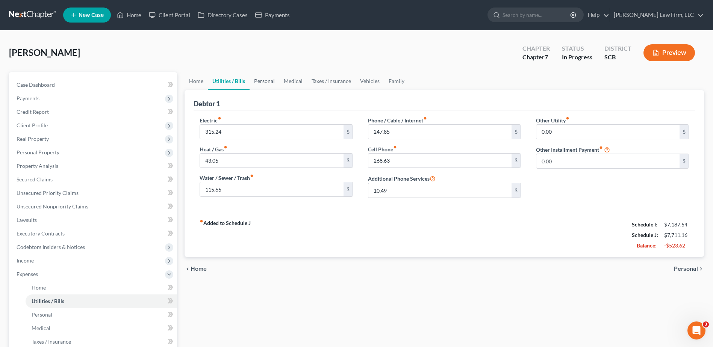
click at [255, 81] on link "Personal" at bounding box center [265, 81] width 30 height 18
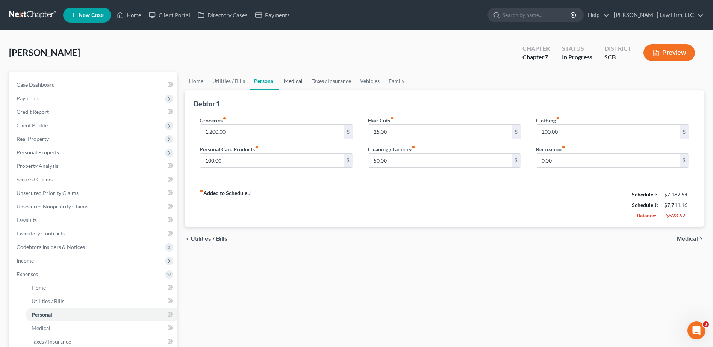
click at [296, 80] on link "Medical" at bounding box center [293, 81] width 28 height 18
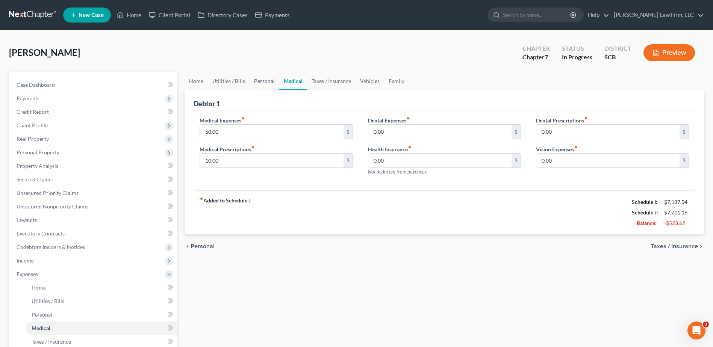
click at [267, 83] on link "Personal" at bounding box center [265, 81] width 30 height 18
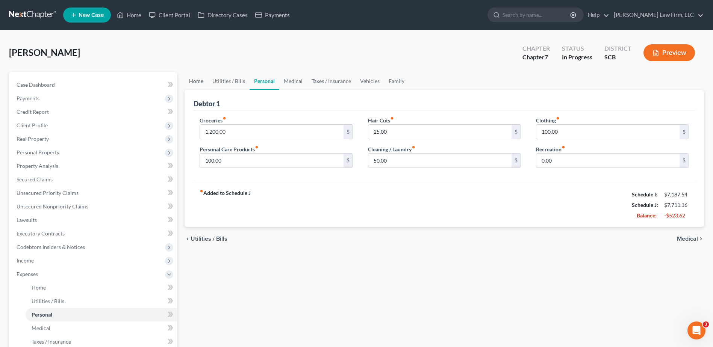
click at [194, 83] on link "Home" at bounding box center [196, 81] width 23 height 18
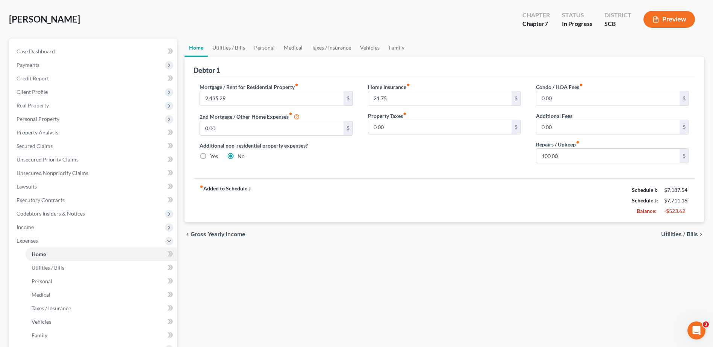
scroll to position [75, 0]
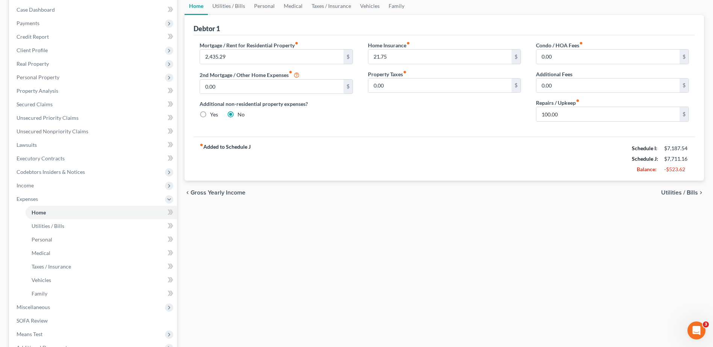
click at [44, 309] on span "Miscellaneous" at bounding box center [33, 307] width 33 height 6
click at [50, 229] on span "Attorney / Credit Counseling Fees" at bounding box center [71, 226] width 79 height 6
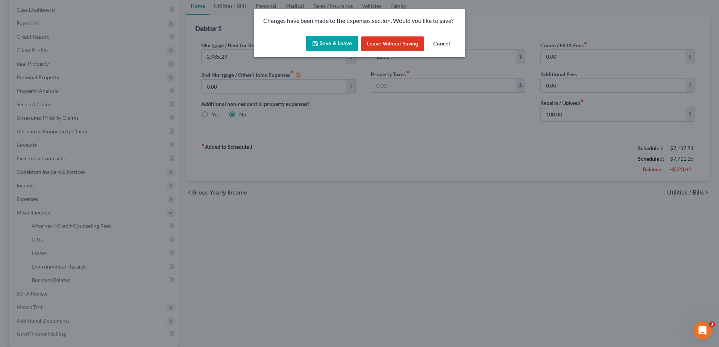
click at [336, 44] on button "Save & Leave" at bounding box center [332, 44] width 52 height 16
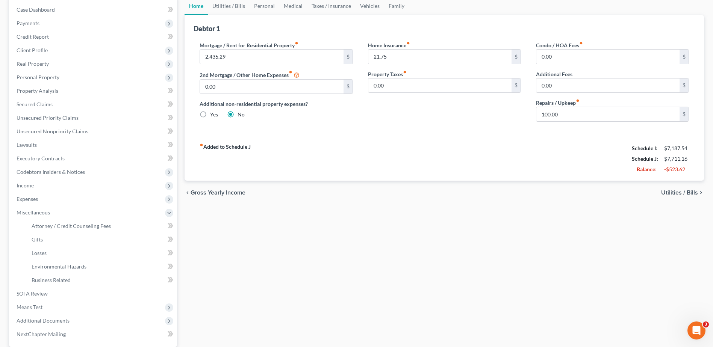
select select "0"
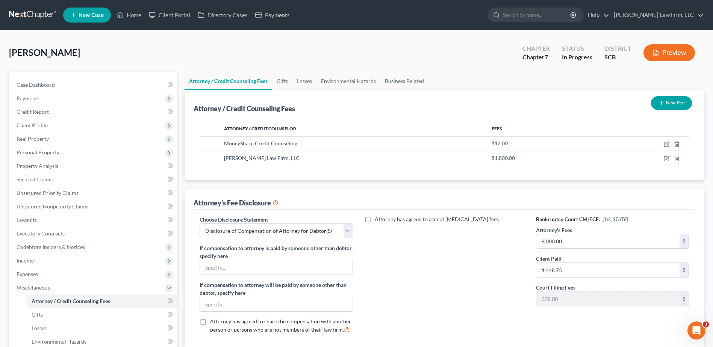
scroll to position [147, 0]
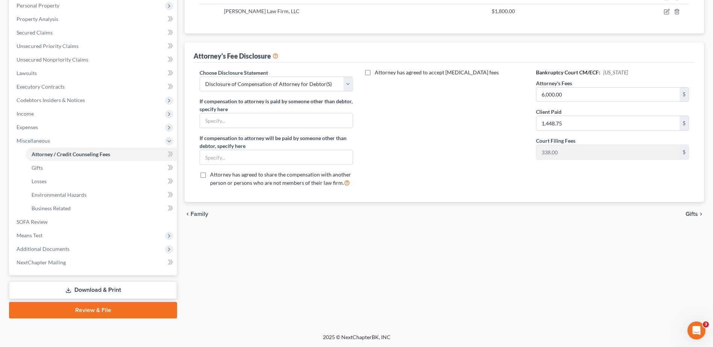
click at [62, 238] on span "Means Test" at bounding box center [94, 236] width 167 height 14
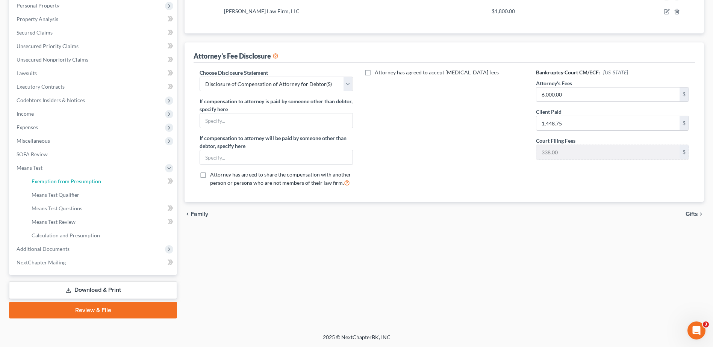
click at [76, 179] on span "Exemption from Presumption" at bounding box center [67, 181] width 70 height 6
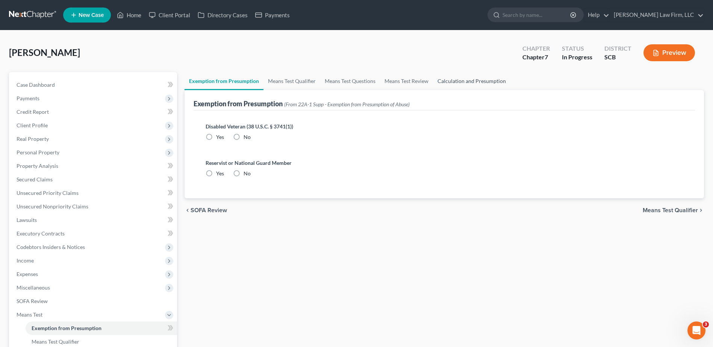
click at [453, 79] on link "Calculation and Presumption" at bounding box center [471, 81] width 77 height 18
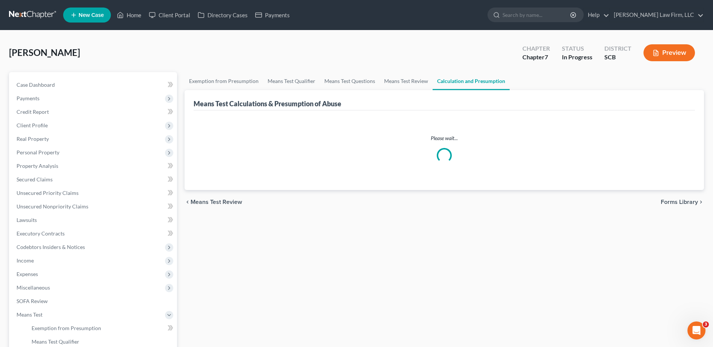
click at [457, 80] on link "Calculation and Presumption" at bounding box center [471, 81] width 77 height 18
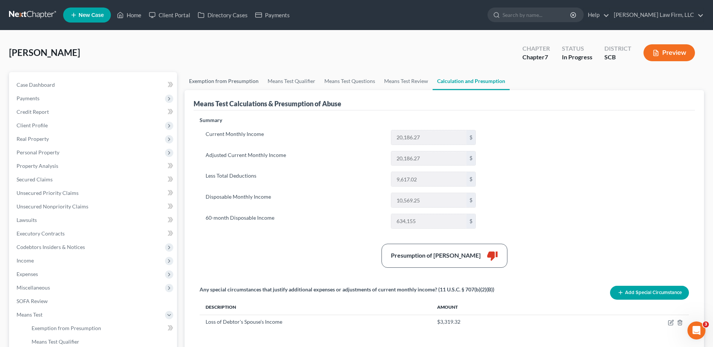
click at [220, 85] on link "Exemption from Presumption" at bounding box center [224, 81] width 79 height 18
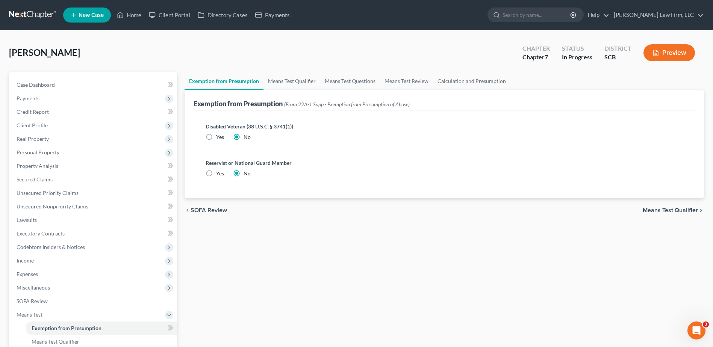
click at [41, 263] on span "Income" at bounding box center [94, 261] width 167 height 14
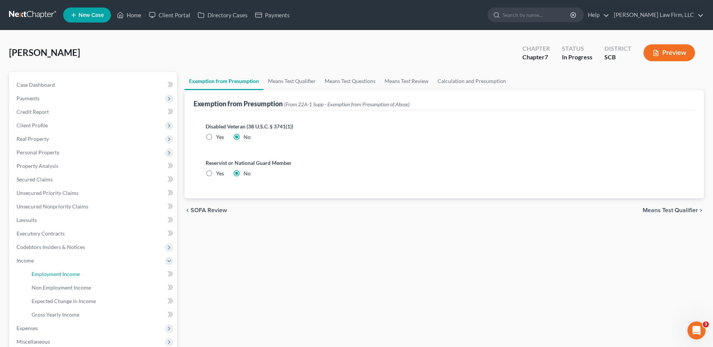
click at [42, 271] on span "Employment Income" at bounding box center [56, 274] width 48 height 6
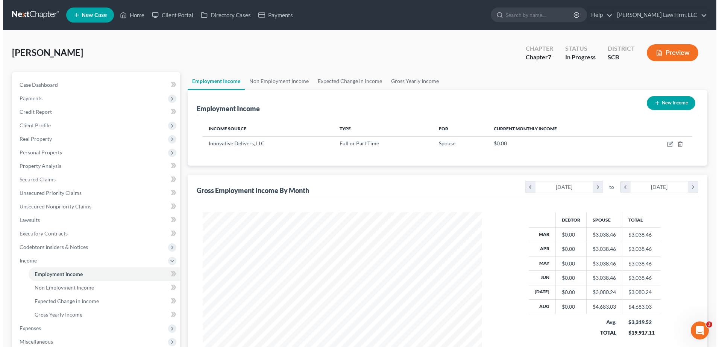
scroll to position [139, 294]
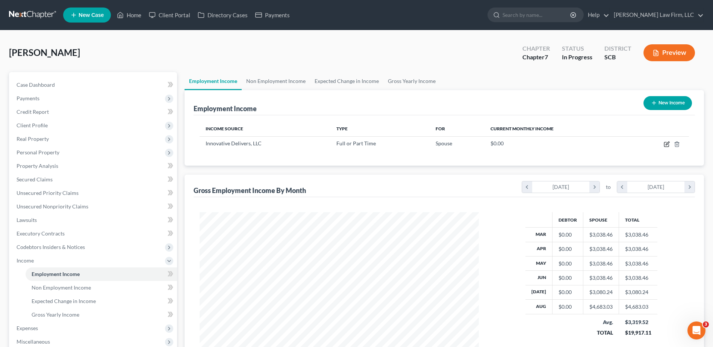
click at [667, 145] on icon "button" at bounding box center [667, 143] width 3 height 3
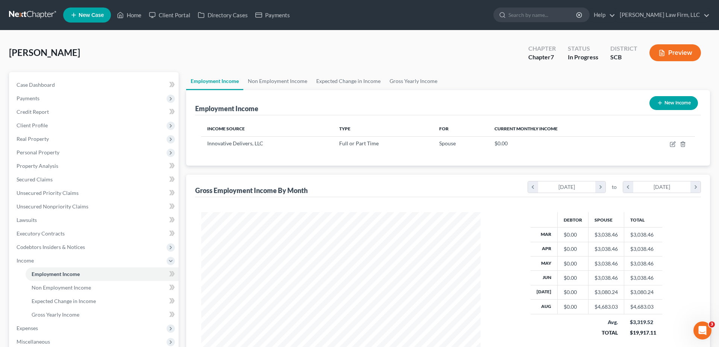
select select "0"
select select "35"
select select "2"
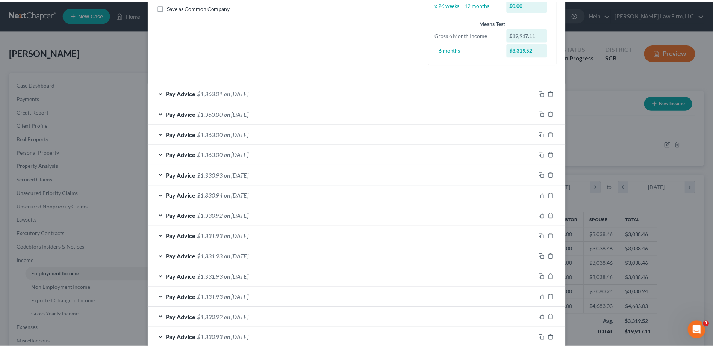
scroll to position [256, 0]
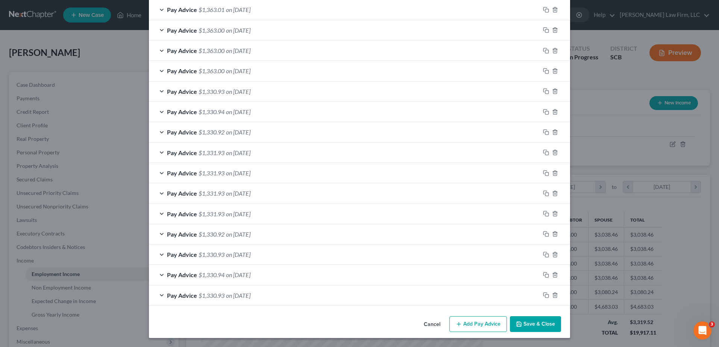
click at [524, 325] on button "Save & Close" at bounding box center [535, 325] width 51 height 16
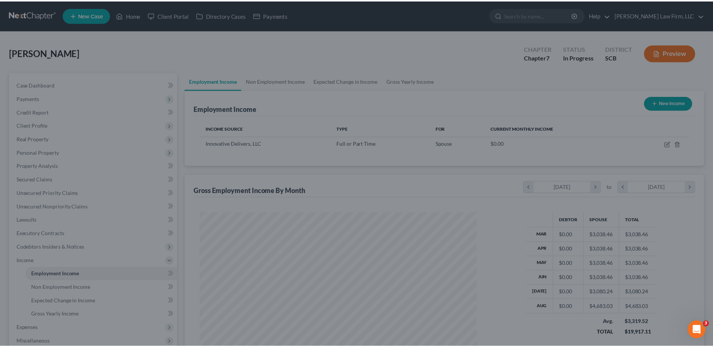
scroll to position [375779, 375624]
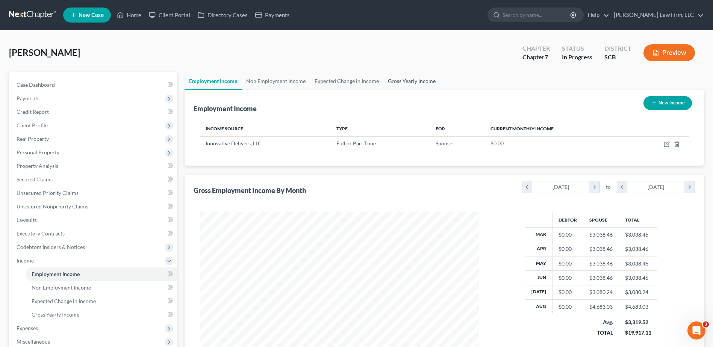
click at [398, 82] on link "Gross Yearly Income" at bounding box center [411, 81] width 57 height 18
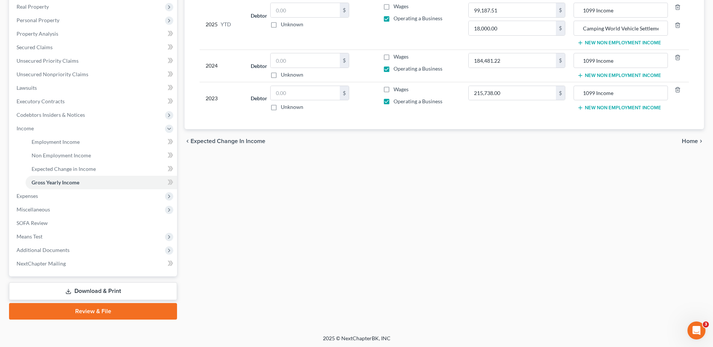
scroll to position [133, 0]
click at [70, 48] on link "Secured Claims" at bounding box center [94, 46] width 167 height 14
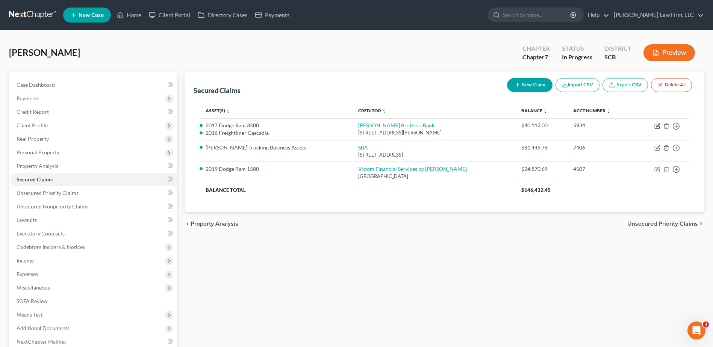
click at [658, 126] on icon "button" at bounding box center [657, 126] width 6 height 6
select select "42"
select select "2"
select select "0"
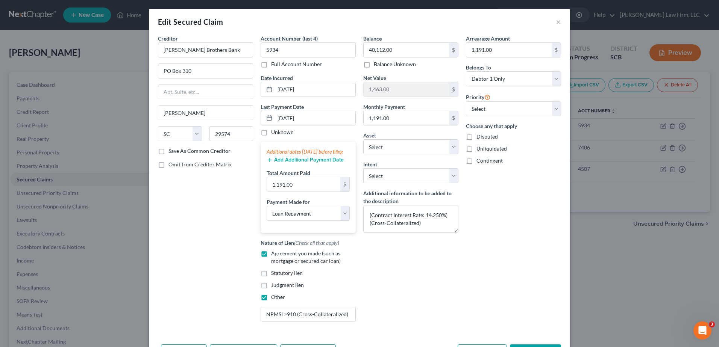
select select "2804234"
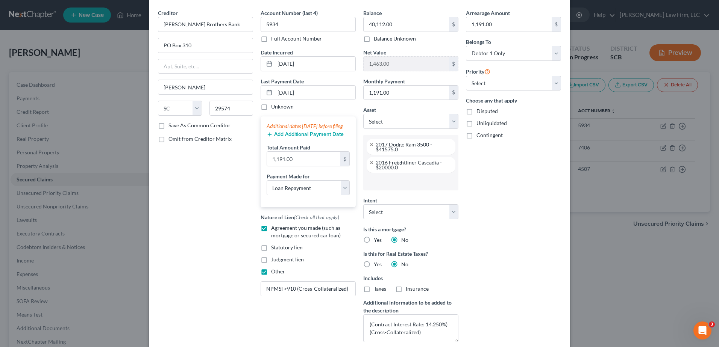
scroll to position [95, 0]
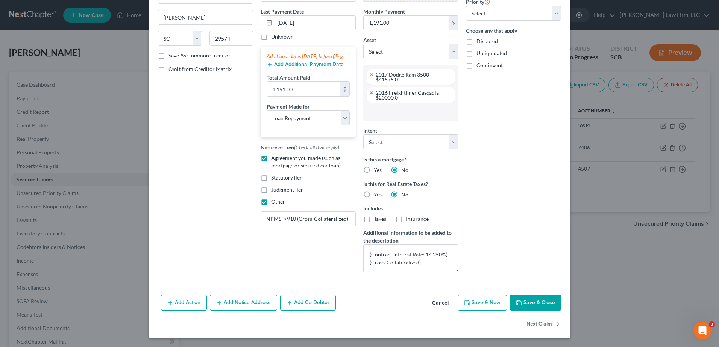
click at [439, 302] on button "Cancel" at bounding box center [440, 303] width 29 height 15
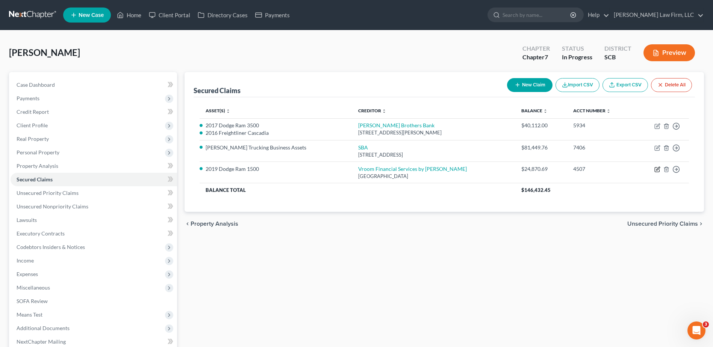
click at [657, 170] on icon "button" at bounding box center [657, 170] width 6 height 6
select select "45"
select select "5"
select select "4"
select select "0"
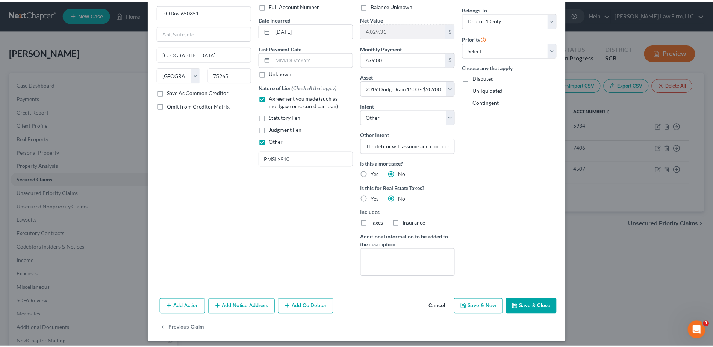
scroll to position [63, 0]
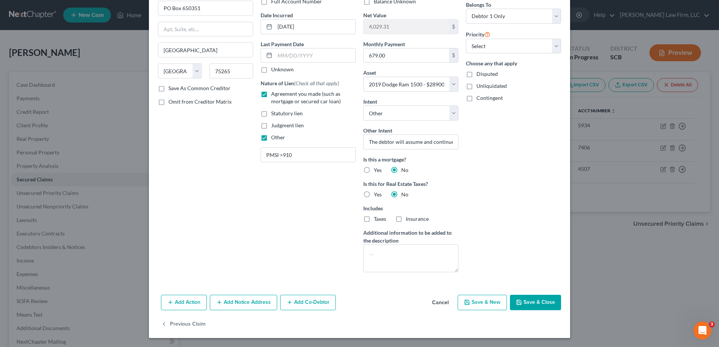
click at [443, 301] on button "Cancel" at bounding box center [440, 303] width 29 height 15
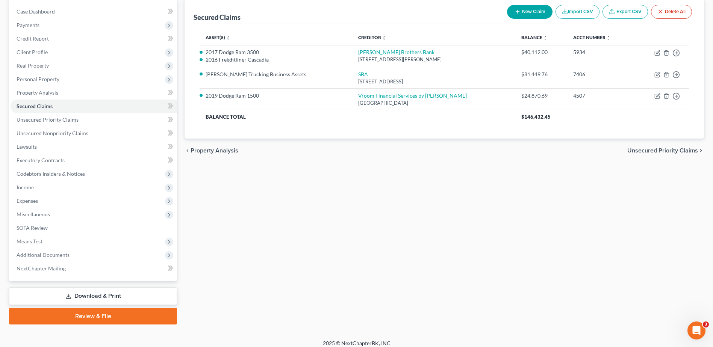
scroll to position [75, 0]
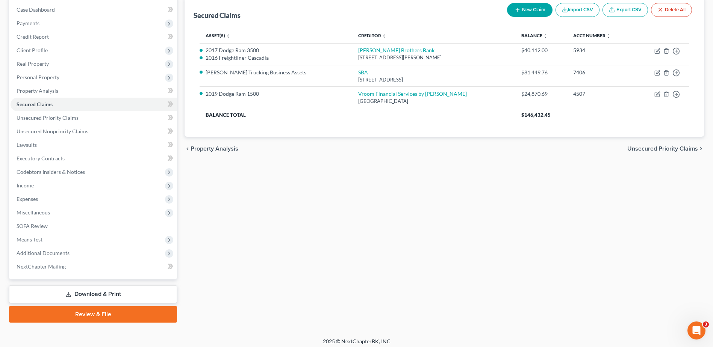
click at [47, 186] on span "Income" at bounding box center [94, 186] width 167 height 14
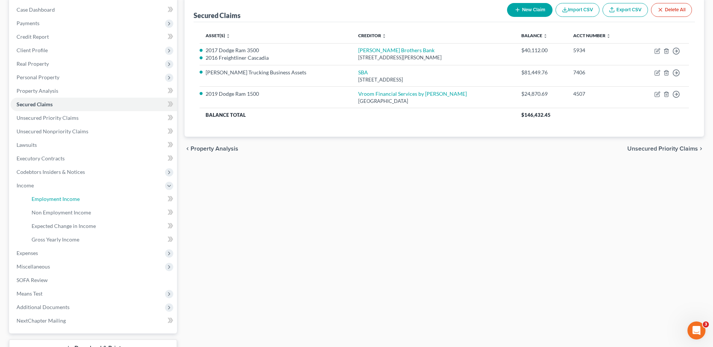
click at [52, 198] on span "Employment Income" at bounding box center [56, 199] width 48 height 6
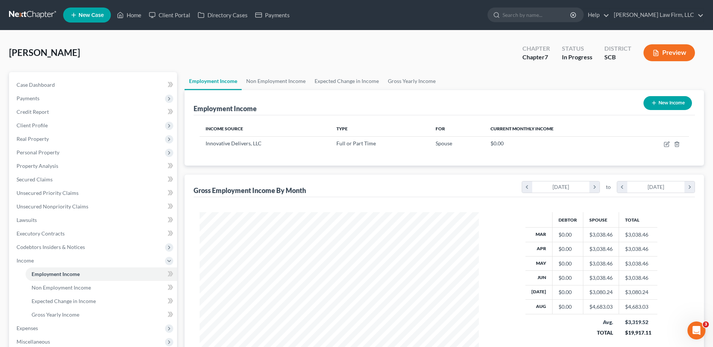
scroll to position [139, 294]
click at [399, 78] on link "Gross Yearly Income" at bounding box center [411, 81] width 57 height 18
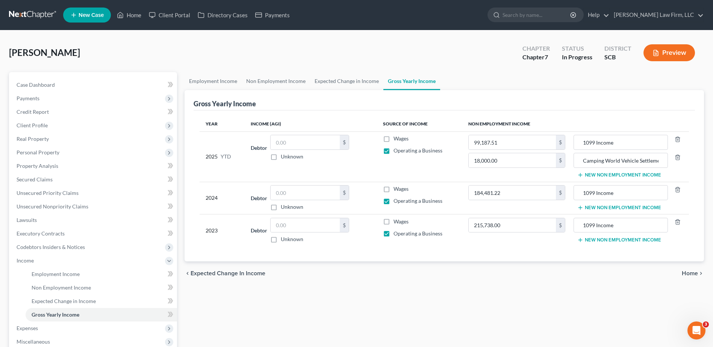
scroll to position [38, 0]
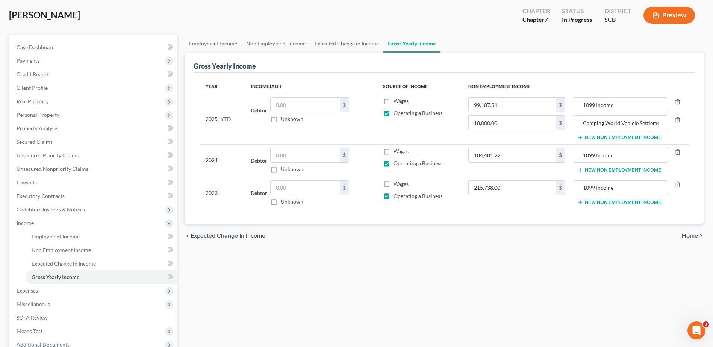
click at [71, 288] on span "Expenses" at bounding box center [94, 291] width 167 height 14
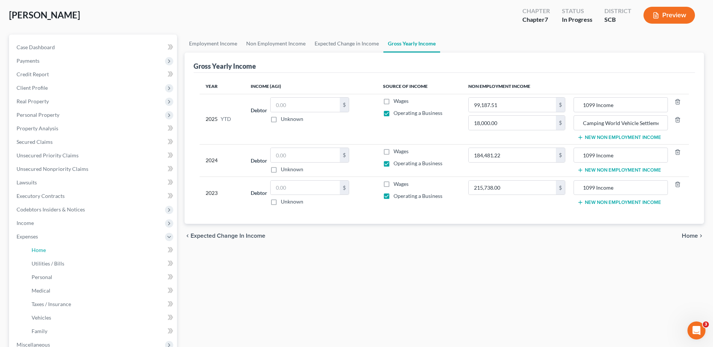
click at [49, 252] on link "Home" at bounding box center [101, 251] width 151 height 14
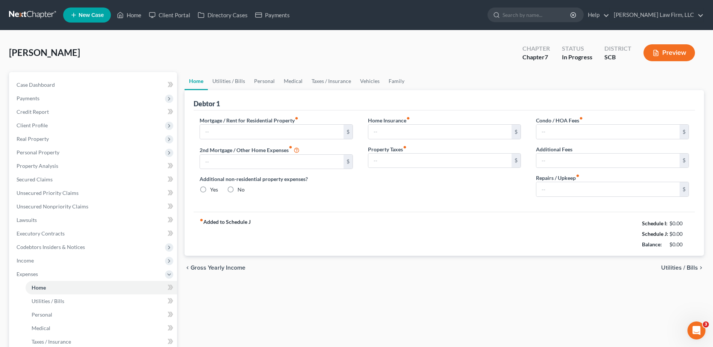
type input "2,435.29"
type input "0.00"
radio input "true"
type input "21.75"
type input "0.00"
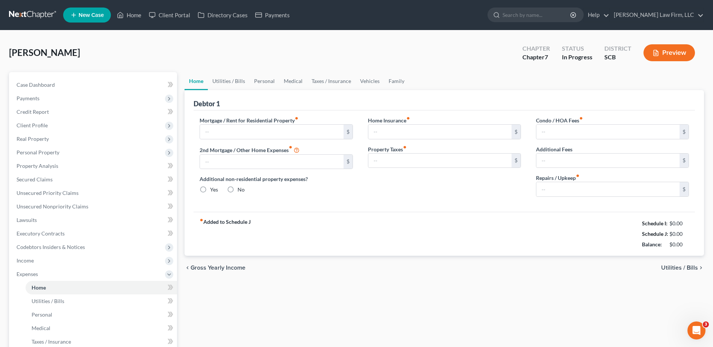
type input "0.00"
type input "100.00"
click at [683, 57] on button "Preview" at bounding box center [670, 52] width 52 height 17
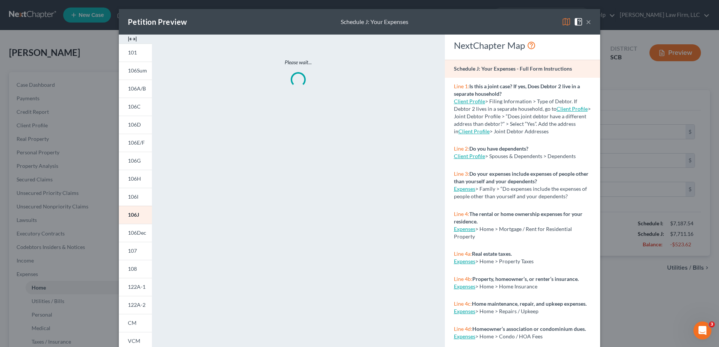
click at [128, 287] on span "122A-1" at bounding box center [137, 287] width 18 height 6
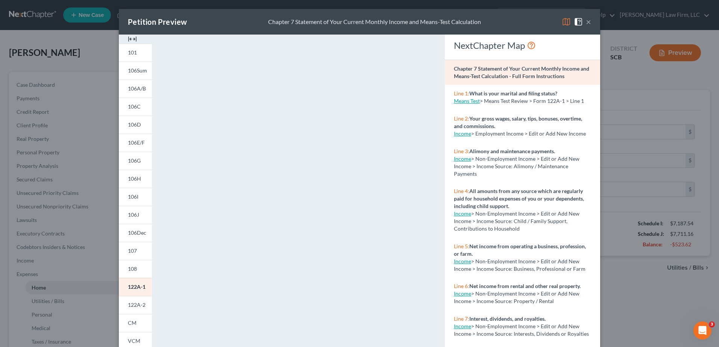
click at [138, 284] on span "122A-1" at bounding box center [137, 287] width 18 height 6
click at [588, 22] on button "×" at bounding box center [588, 21] width 5 height 9
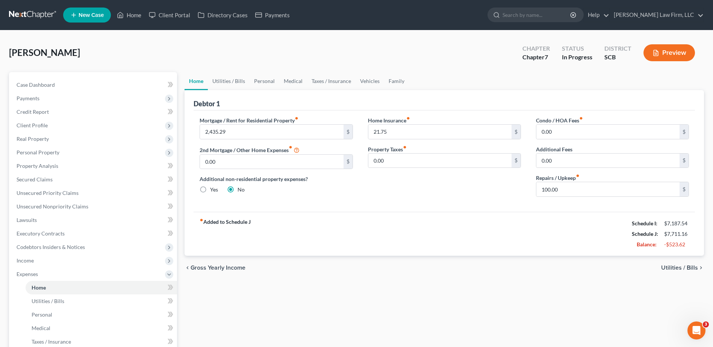
click at [81, 265] on span "Income" at bounding box center [94, 261] width 167 height 14
click at [75, 273] on span "Employment Income" at bounding box center [56, 274] width 48 height 6
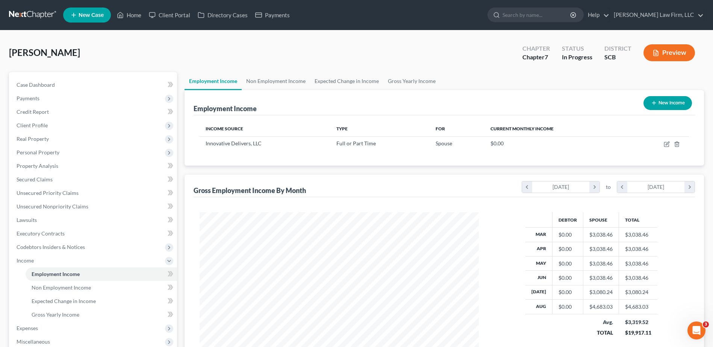
scroll to position [139, 294]
click at [294, 82] on link "Non Employment Income" at bounding box center [276, 81] width 68 height 18
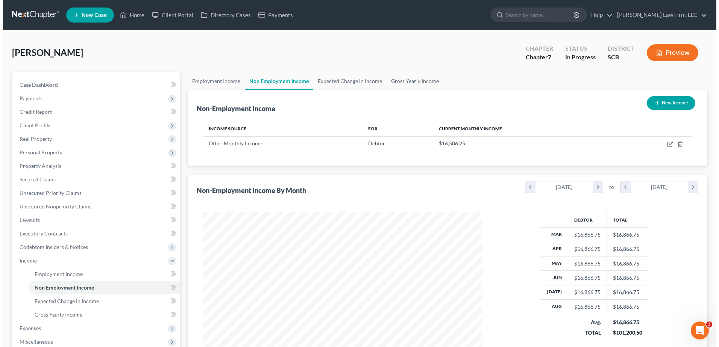
scroll to position [139, 294]
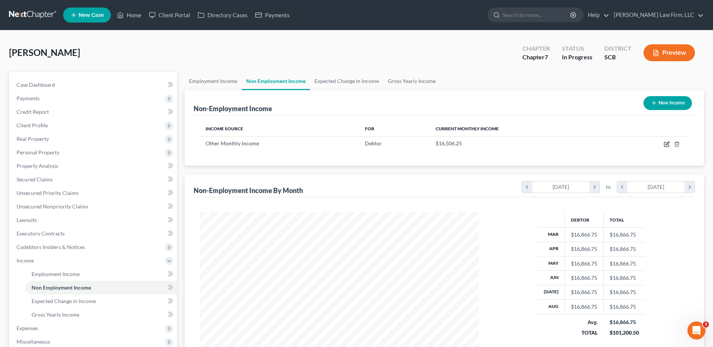
click at [668, 144] on icon "button" at bounding box center [667, 143] width 3 height 3
select select "13"
select select "0"
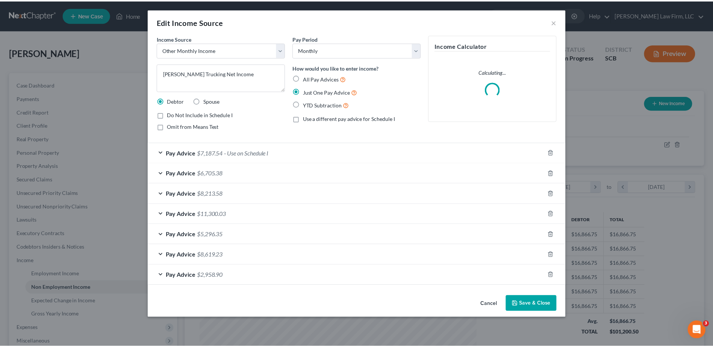
scroll to position [141, 297]
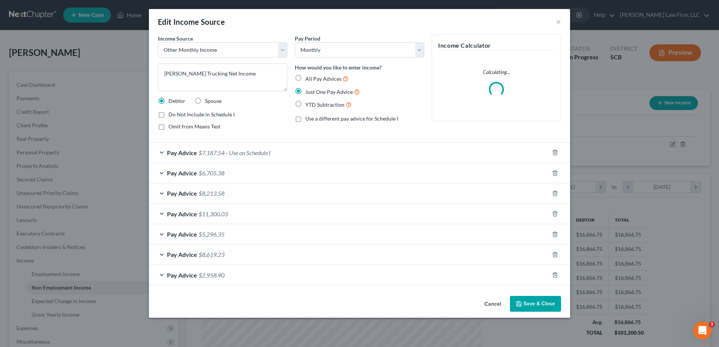
click at [331, 157] on div "Pay Advice $7,187.54 - Use on Schedule I" at bounding box center [349, 153] width 400 height 20
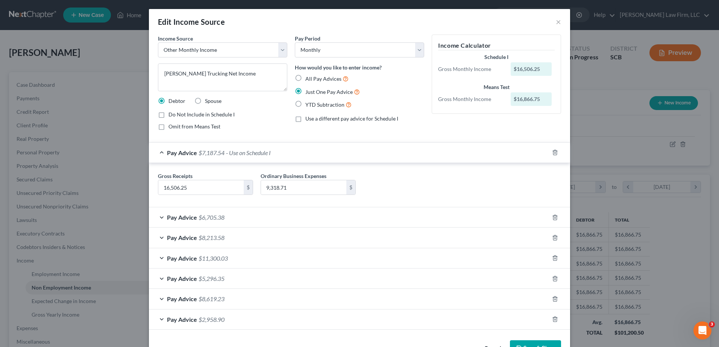
click at [331, 157] on div "Pay Advice $7,187.54 - Use on Schedule I" at bounding box center [349, 153] width 400 height 20
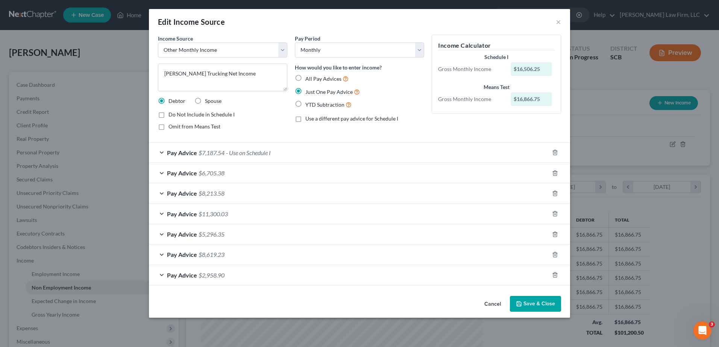
click at [317, 170] on div "Pay Advice $6,705.38" at bounding box center [349, 173] width 400 height 20
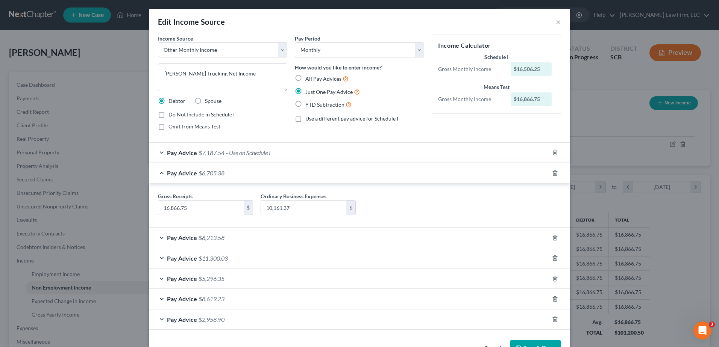
click at [317, 170] on div "Pay Advice $6,705.38" at bounding box center [349, 173] width 400 height 20
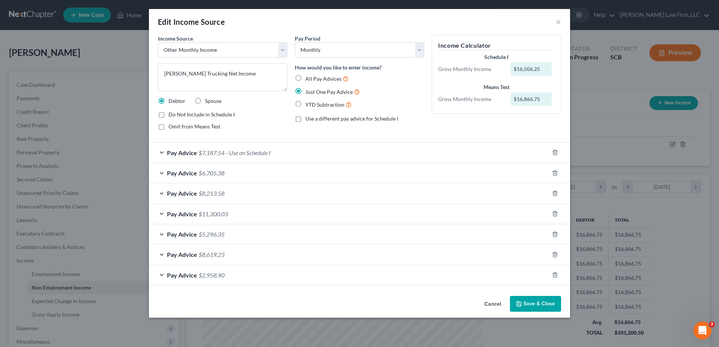
click at [247, 156] on span "- Use on Schedule I" at bounding box center [248, 152] width 45 height 7
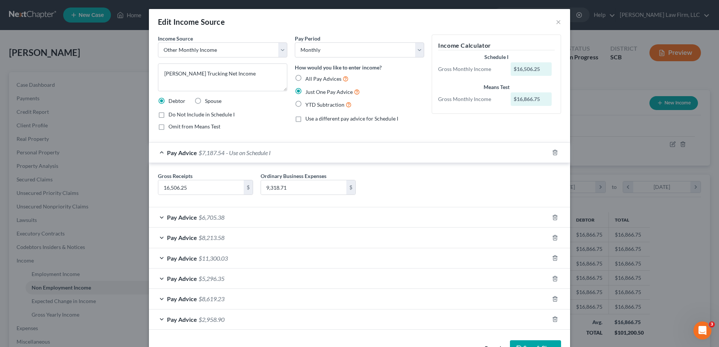
click at [226, 217] on div "Pay Advice $6,705.38" at bounding box center [349, 218] width 400 height 20
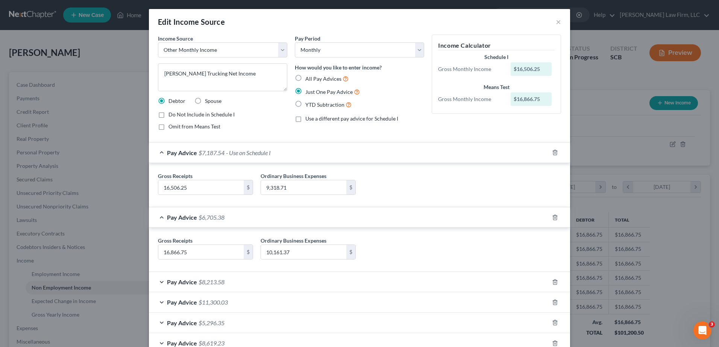
click at [226, 217] on div "Pay Advice $6,705.38" at bounding box center [349, 218] width 400 height 20
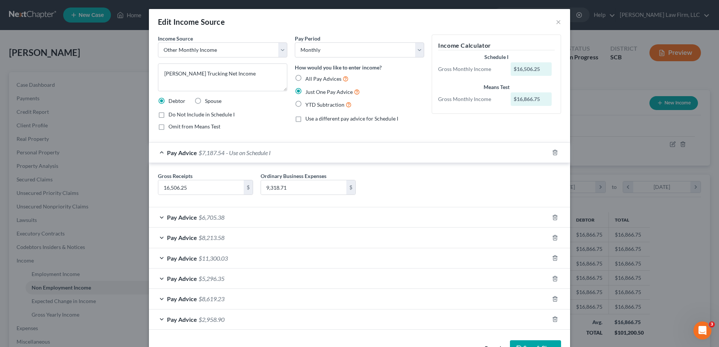
click at [305, 121] on label "Use a different pay advice for Schedule I" at bounding box center [351, 119] width 93 height 8
click at [308, 120] on input "Use a different pay advice for Schedule I" at bounding box center [310, 117] width 5 height 5
click at [285, 192] on input "9,318.71" at bounding box center [303, 187] width 85 height 14
click at [363, 178] on div "Gross Receipts 16,506.25 $ Ordinary Business Expenses 9,318.71 $" at bounding box center [359, 186] width 411 height 29
click at [315, 118] on span "Use a different pay advice for Schedule I" at bounding box center [351, 118] width 93 height 6
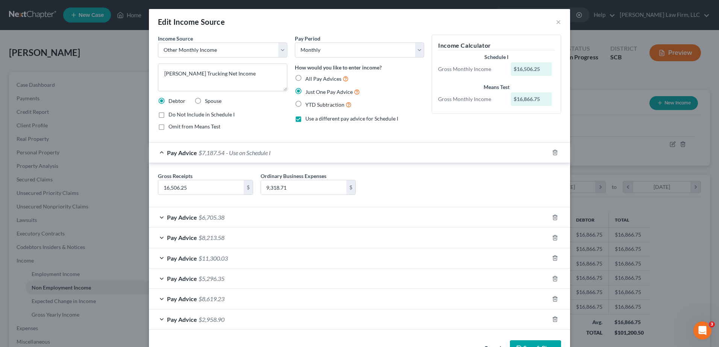
click at [313, 118] on input "Use a different pay advice for Schedule I" at bounding box center [310, 117] width 5 height 5
checkbox input "false"
click at [305, 153] on div "Pay Advice $7,187.54 - Use on Schedule I" at bounding box center [349, 153] width 400 height 20
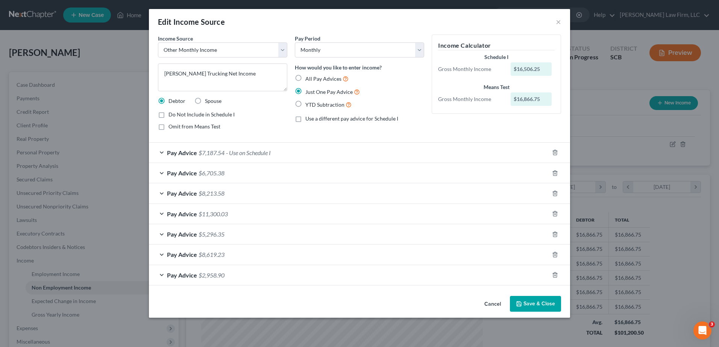
click at [527, 303] on button "Save & Close" at bounding box center [535, 304] width 51 height 16
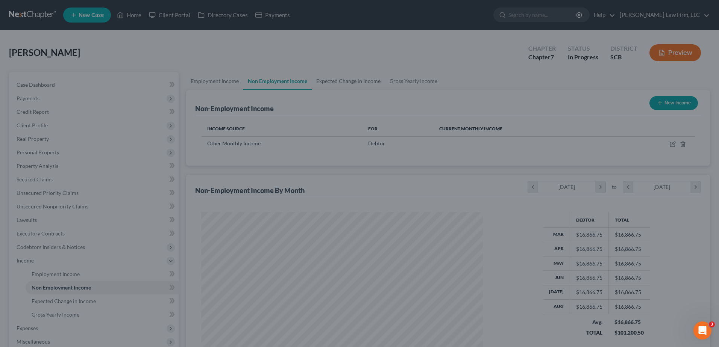
scroll to position [375779, 375624]
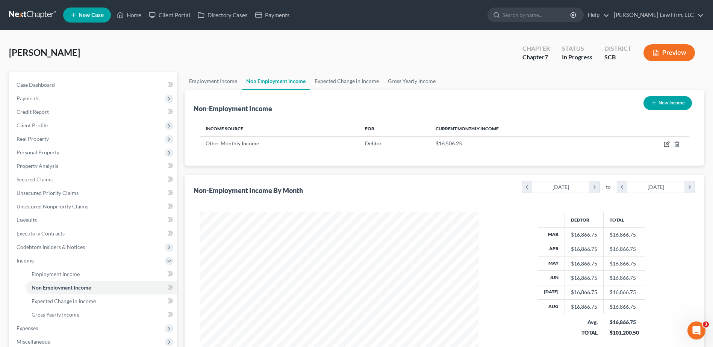
click at [667, 147] on icon "button" at bounding box center [666, 144] width 5 height 5
select select "13"
select select "0"
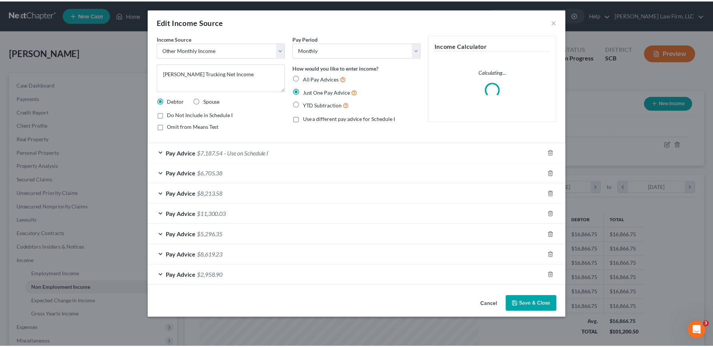
scroll to position [141, 297]
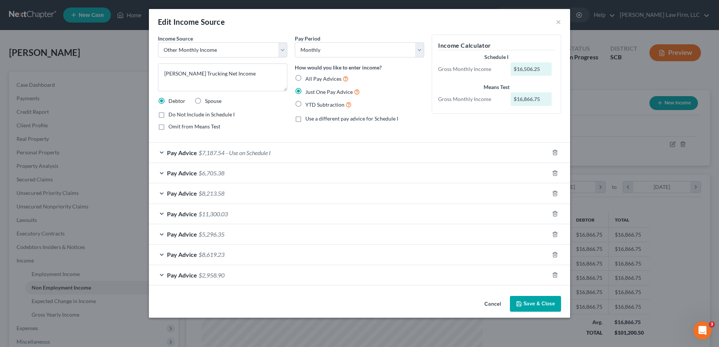
click at [331, 80] on span "All Pay Advices" at bounding box center [323, 79] width 36 height 6
click at [313, 79] on input "All Pay Advices" at bounding box center [310, 76] width 5 height 5
radio input "true"
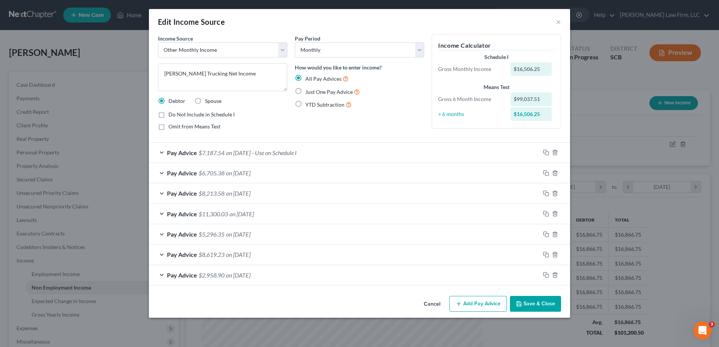
click at [542, 304] on button "Save & Close" at bounding box center [535, 304] width 51 height 16
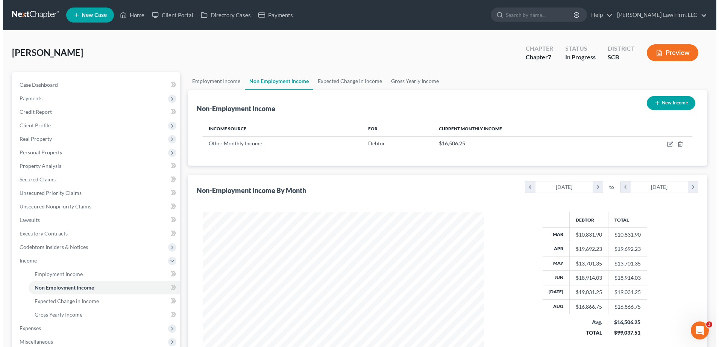
scroll to position [375779, 375624]
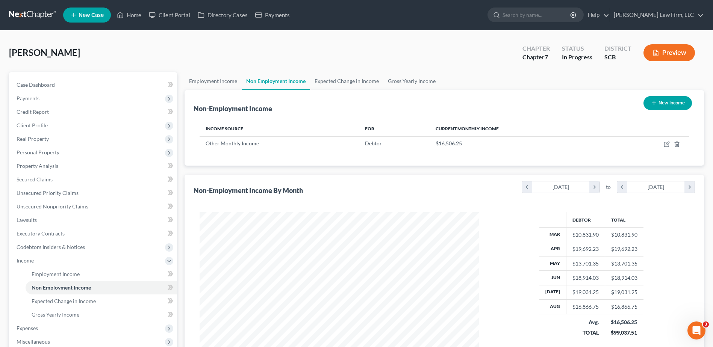
click at [673, 56] on button "Preview" at bounding box center [670, 52] width 52 height 17
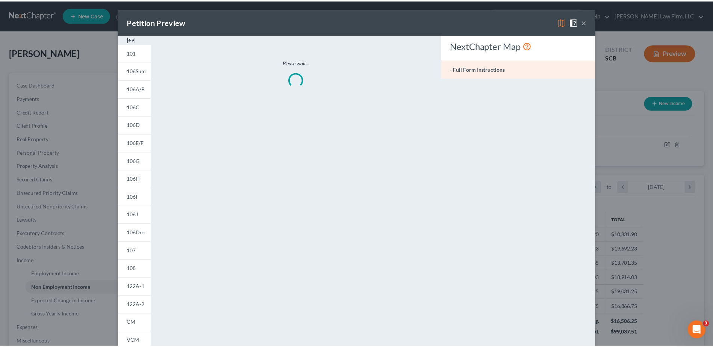
scroll to position [141, 297]
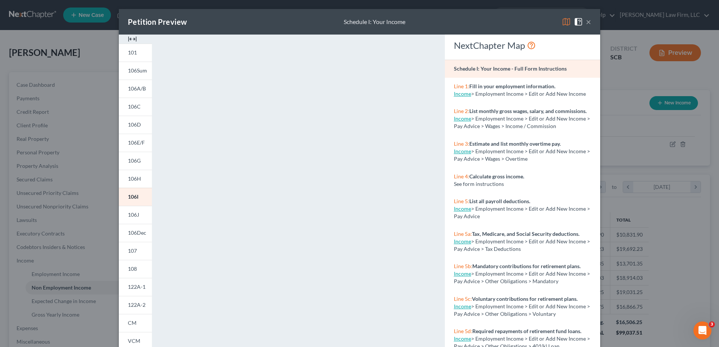
click at [135, 284] on span "122A-1" at bounding box center [137, 287] width 18 height 6
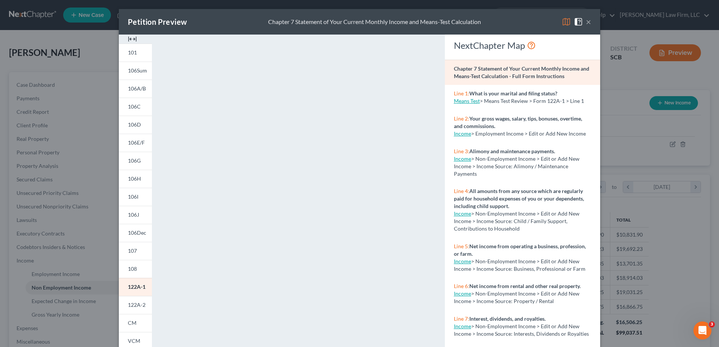
click at [135, 304] on span "122A-2" at bounding box center [137, 305] width 18 height 6
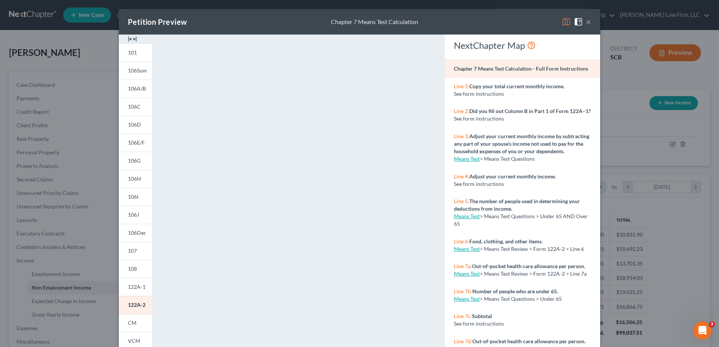
click at [588, 21] on button "×" at bounding box center [588, 21] width 5 height 9
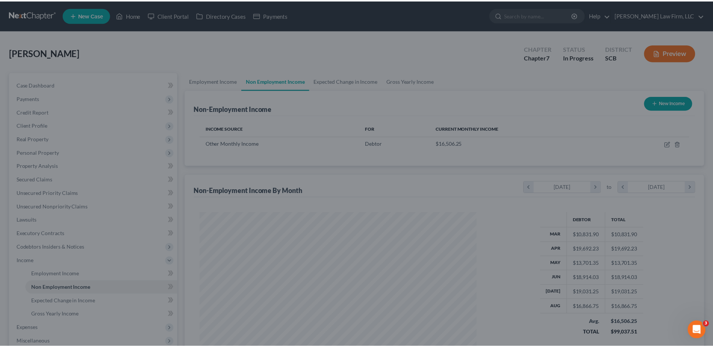
scroll to position [375779, 375624]
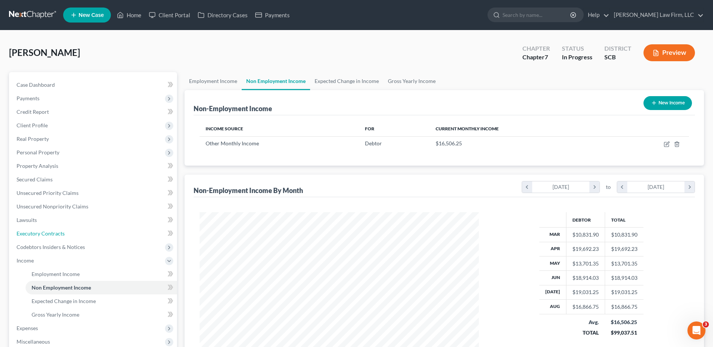
click at [54, 231] on span "Executory Contracts" at bounding box center [41, 233] width 48 height 6
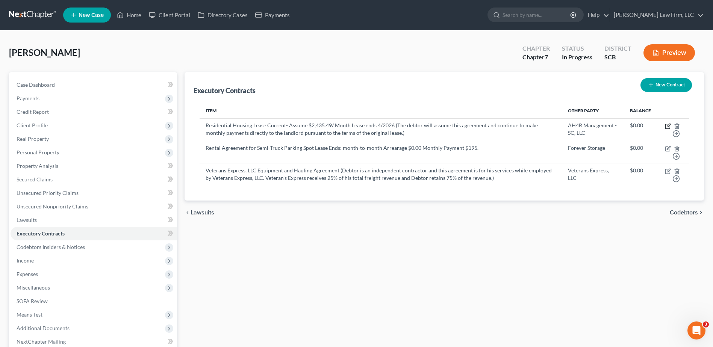
click at [667, 127] on icon "button" at bounding box center [668, 126] width 6 height 6
select select "3"
select select "42"
select select "3"
select select "0"
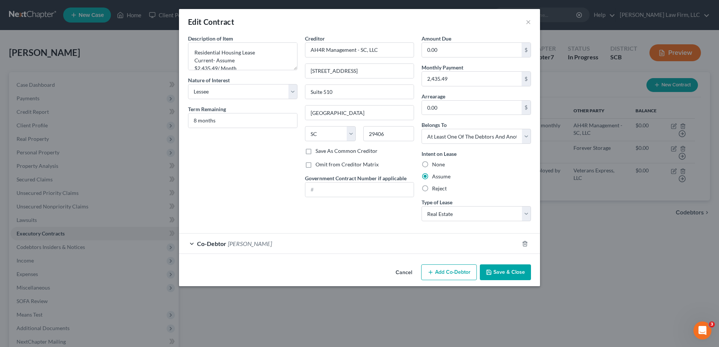
click at [504, 273] on button "Save & Close" at bounding box center [505, 273] width 51 height 16
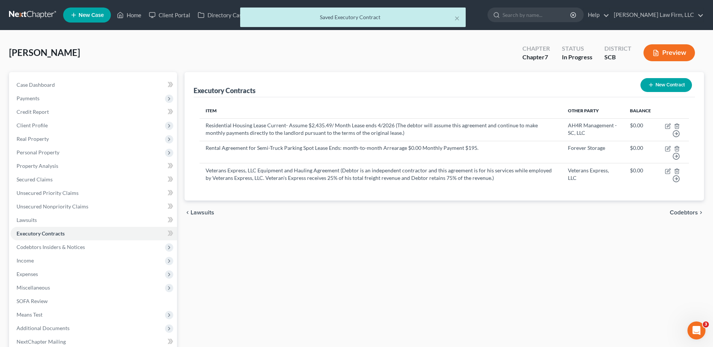
click at [654, 50] on icon "button" at bounding box center [656, 53] width 5 height 6
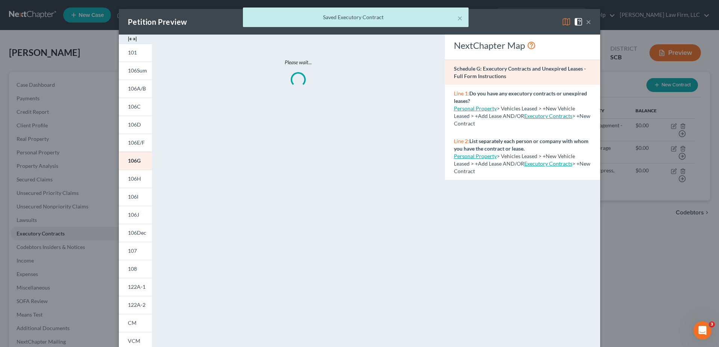
click at [138, 305] on span "122A-2" at bounding box center [137, 305] width 18 height 6
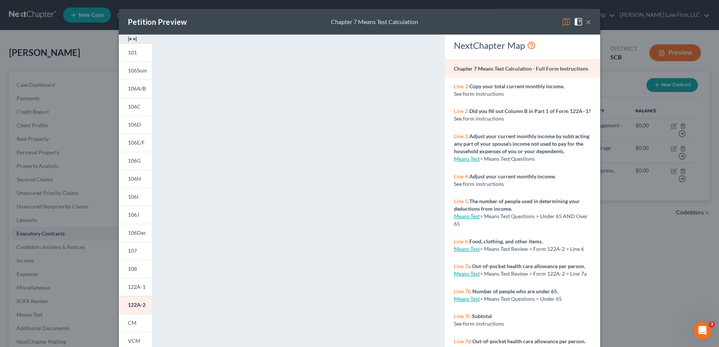
click at [587, 22] on button "×" at bounding box center [588, 21] width 5 height 9
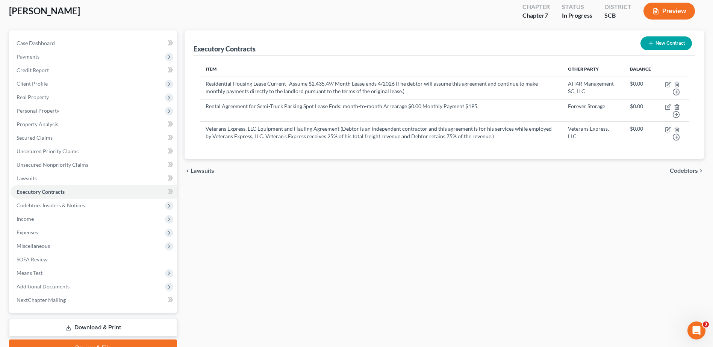
scroll to position [79, 0]
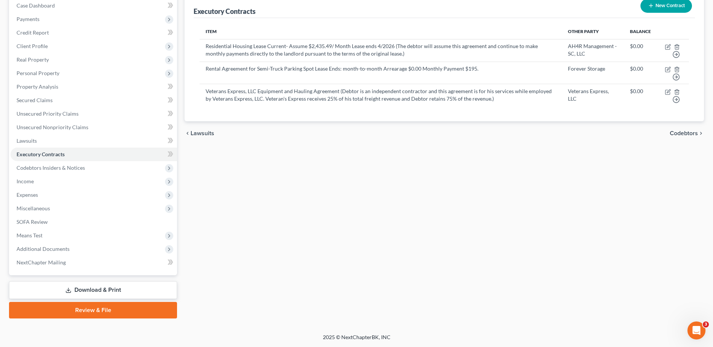
click at [52, 239] on span "Means Test" at bounding box center [94, 236] width 167 height 14
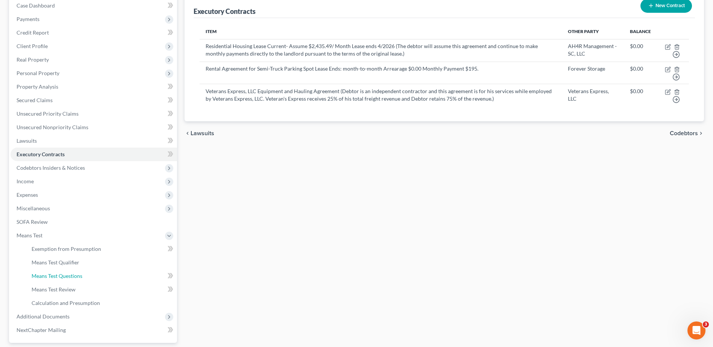
click at [53, 280] on link "Means Test Questions" at bounding box center [101, 277] width 151 height 14
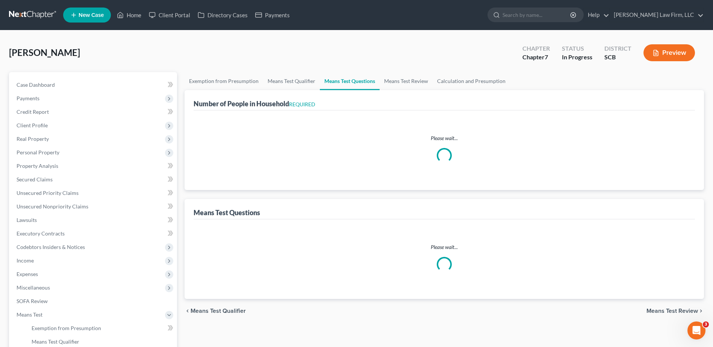
select select "1"
select select "60"
select select "1"
select select "60"
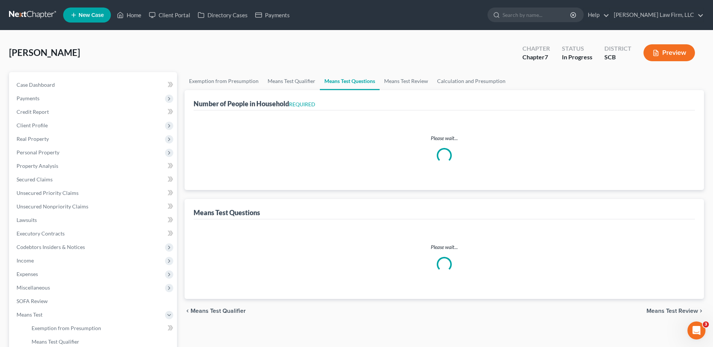
select select "2"
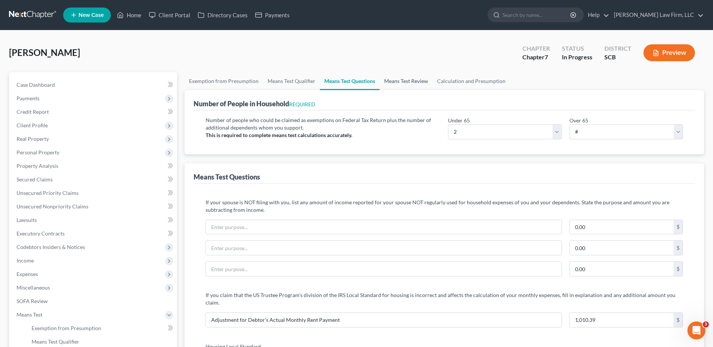
click at [415, 80] on link "Means Test Review" at bounding box center [406, 81] width 53 height 18
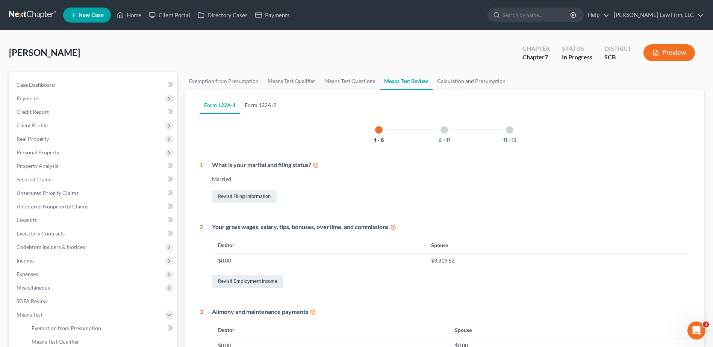
click at [266, 102] on link "Form 122A-2" at bounding box center [260, 105] width 41 height 18
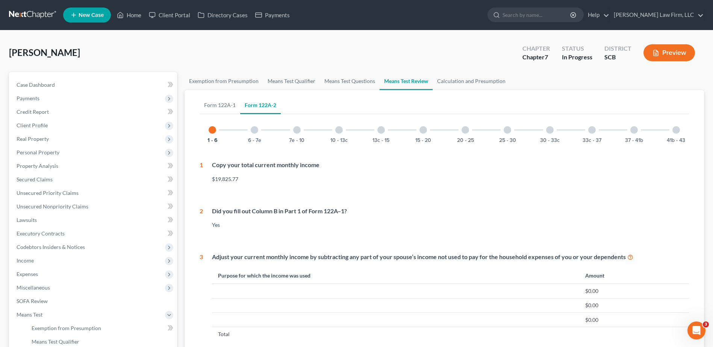
click at [553, 130] on div at bounding box center [550, 130] width 8 height 8
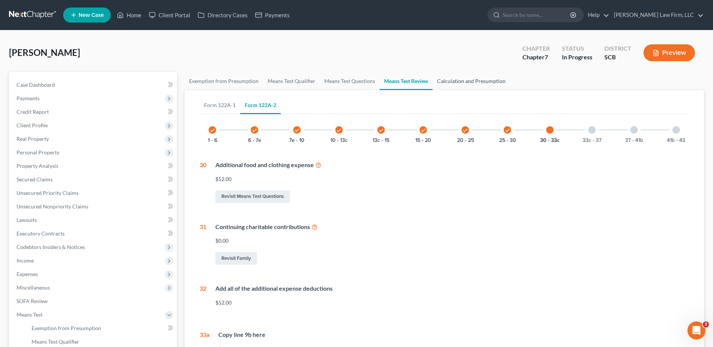
click at [456, 76] on link "Calculation and Presumption" at bounding box center [471, 81] width 77 height 18
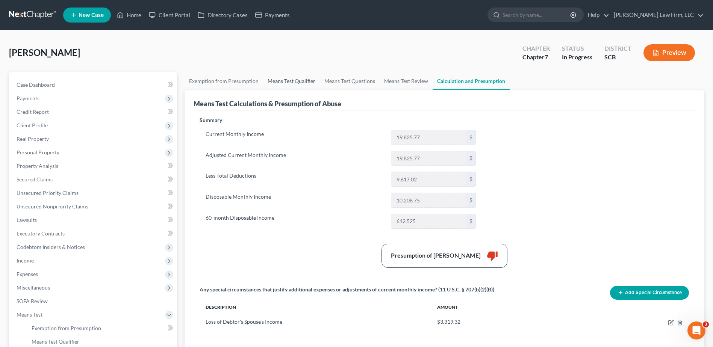
click at [294, 82] on link "Means Test Qualifier" at bounding box center [291, 81] width 57 height 18
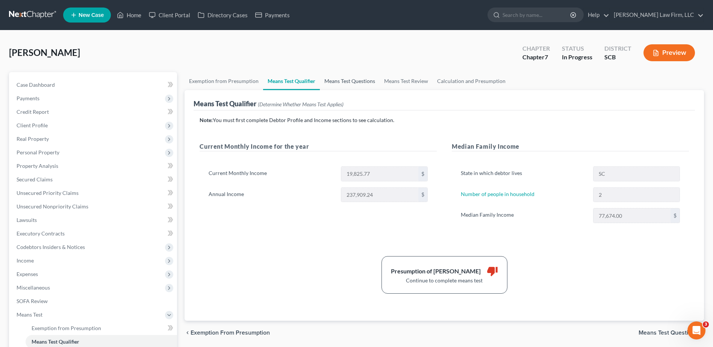
click at [348, 80] on link "Means Test Questions" at bounding box center [350, 81] width 60 height 18
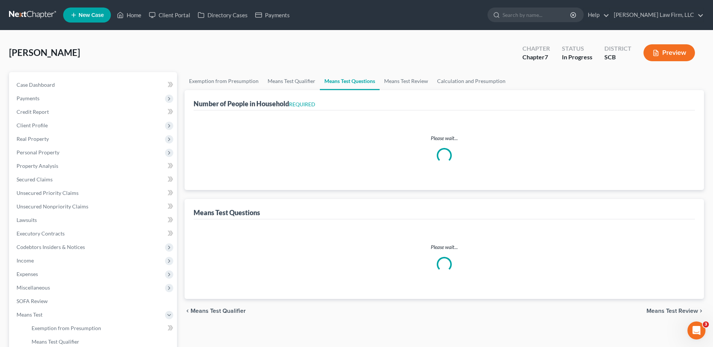
select select "1"
select select "60"
select select "1"
select select "60"
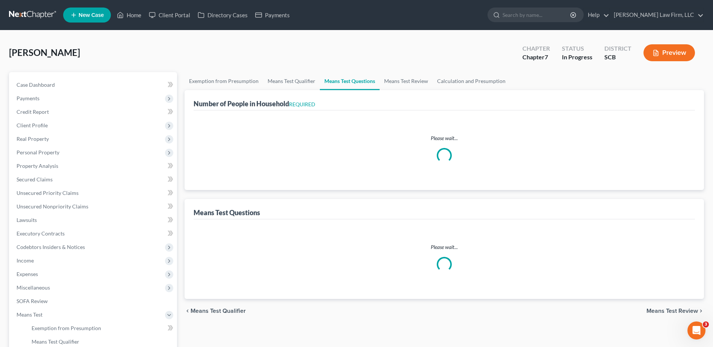
select select "2"
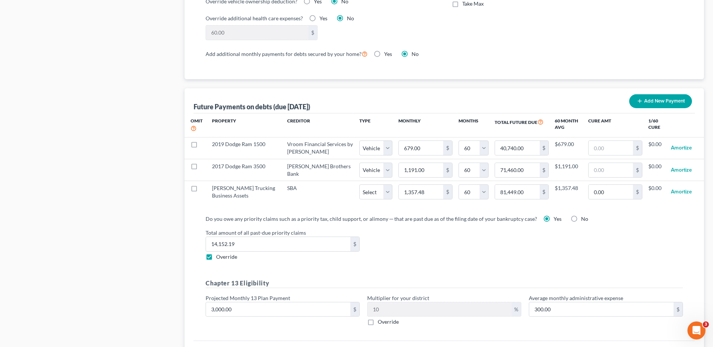
scroll to position [677, 0]
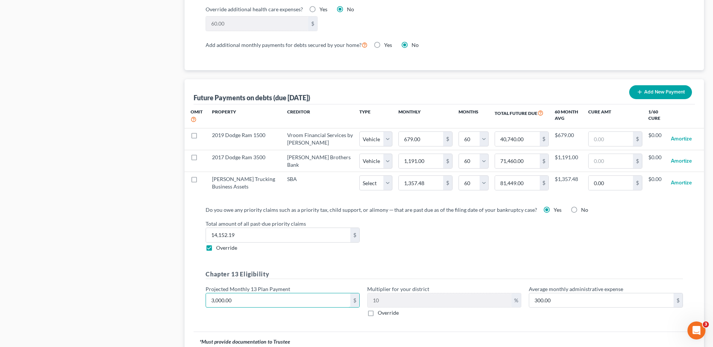
click at [311, 294] on input "3,000.00" at bounding box center [278, 301] width 144 height 14
click at [383, 261] on div "Do you owe any priority claims such as a priority tax, child support, or alimon…" at bounding box center [444, 264] width 489 height 117
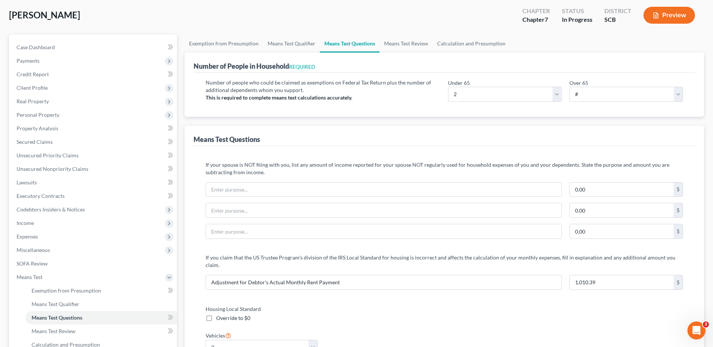
scroll to position [0, 0]
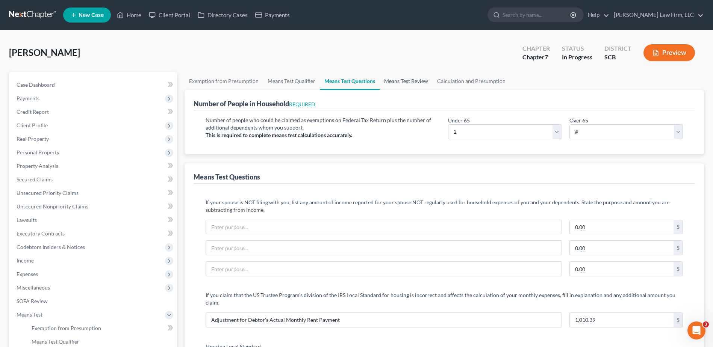
click at [411, 81] on link "Means Test Review" at bounding box center [406, 81] width 53 height 18
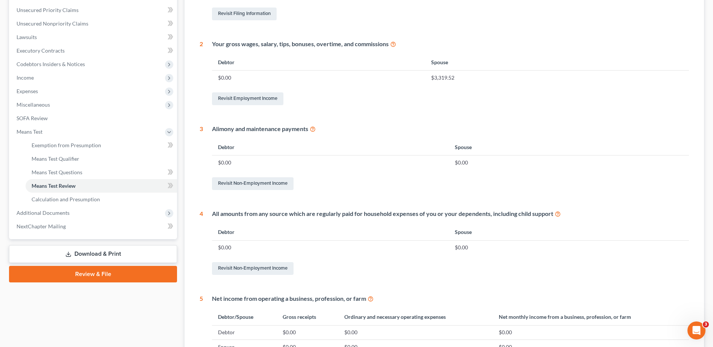
scroll to position [75, 0]
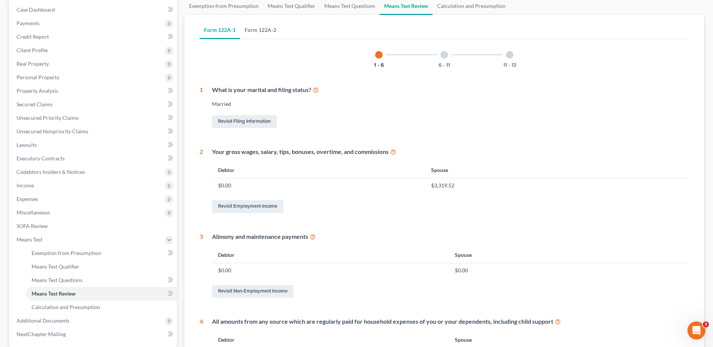
click at [259, 32] on link "Form 122A-2" at bounding box center [260, 30] width 41 height 18
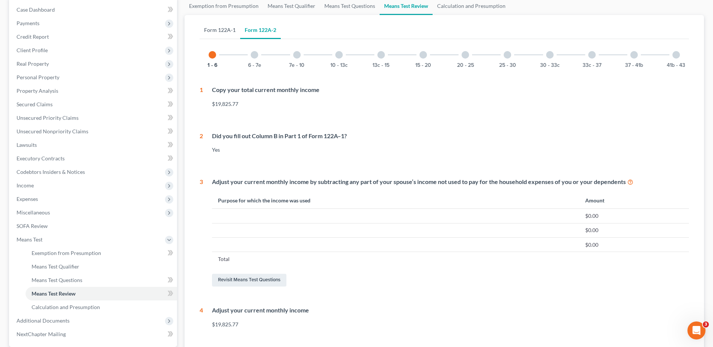
click at [223, 33] on link "Form 122A-1" at bounding box center [220, 30] width 41 height 18
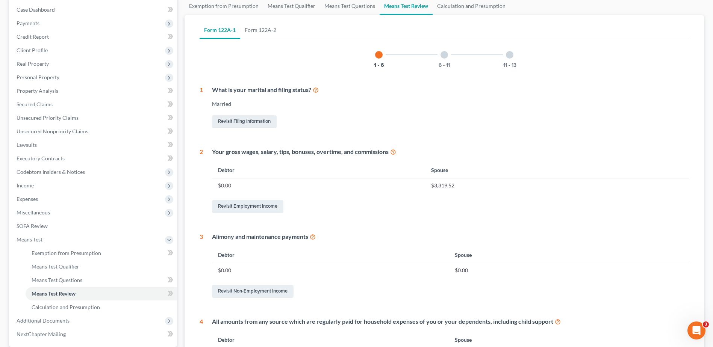
click at [446, 54] on div at bounding box center [445, 55] width 8 height 8
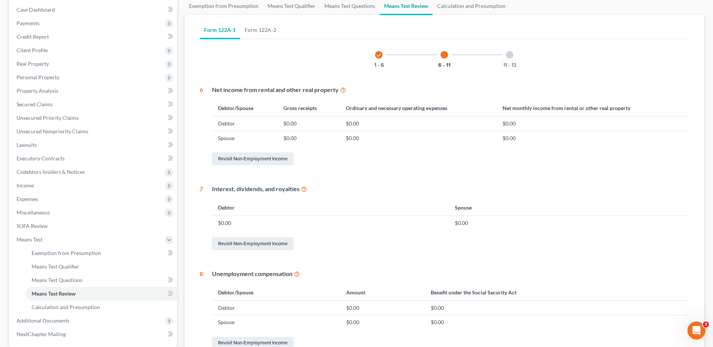
click at [510, 52] on div at bounding box center [510, 55] width 8 height 8
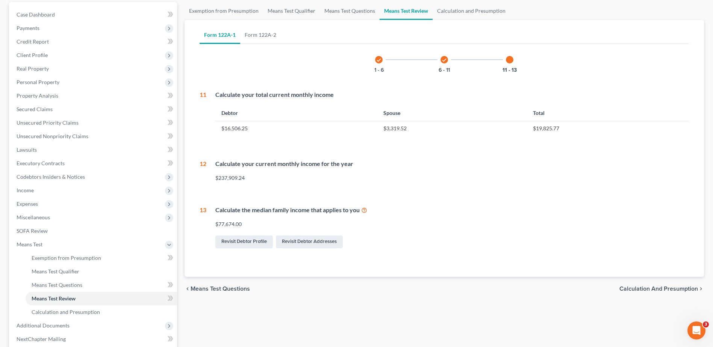
scroll to position [0, 0]
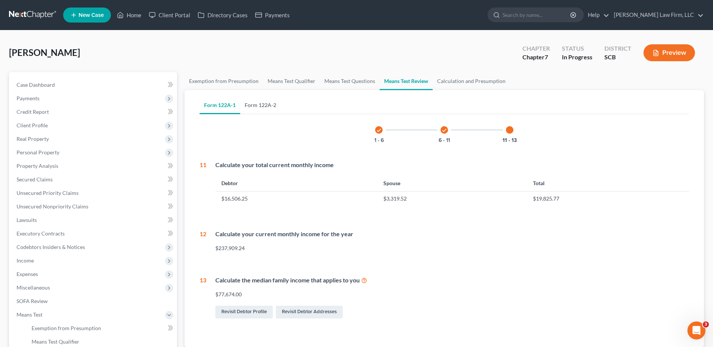
click at [265, 108] on link "Form 122A-2" at bounding box center [260, 105] width 41 height 18
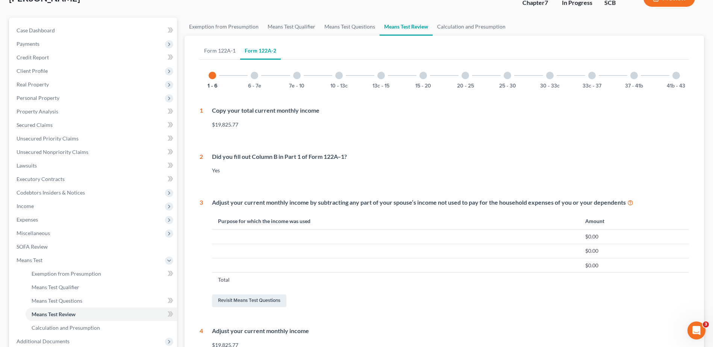
scroll to position [53, 0]
click at [258, 79] on div "6 - 7e" at bounding box center [255, 77] width 26 height 26
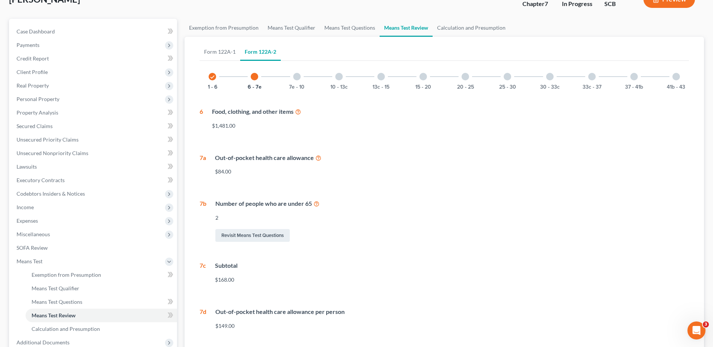
click at [296, 80] on div at bounding box center [297, 77] width 8 height 8
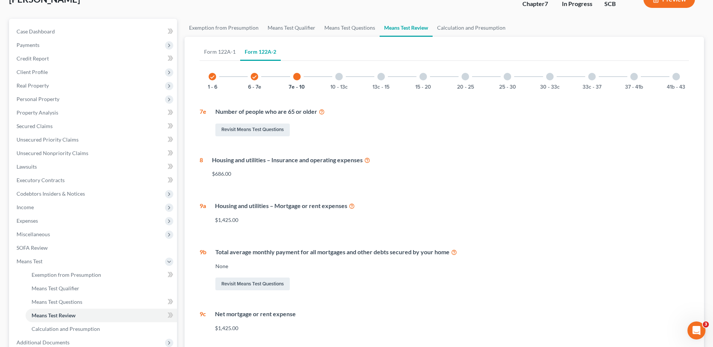
click at [334, 76] on div "10 - 13c" at bounding box center [339, 77] width 26 height 26
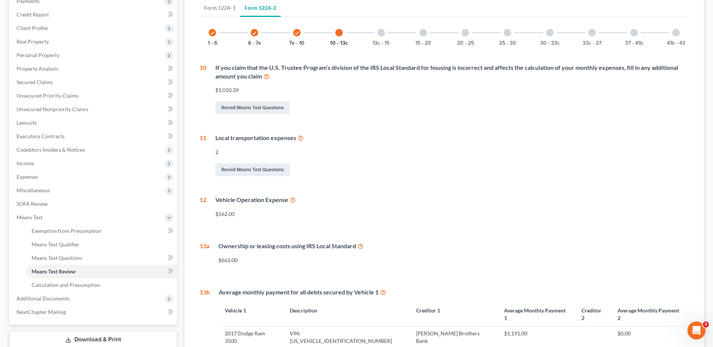
scroll to position [91, 0]
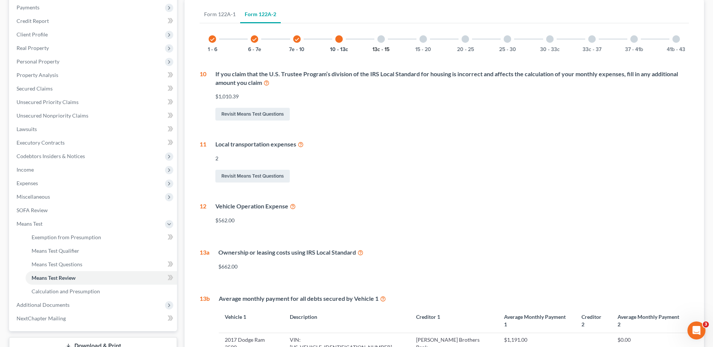
click at [384, 47] on button "13c - 15" at bounding box center [381, 49] width 17 height 5
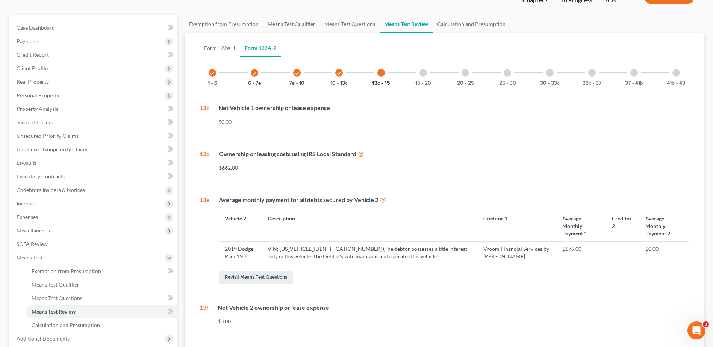
scroll to position [47, 0]
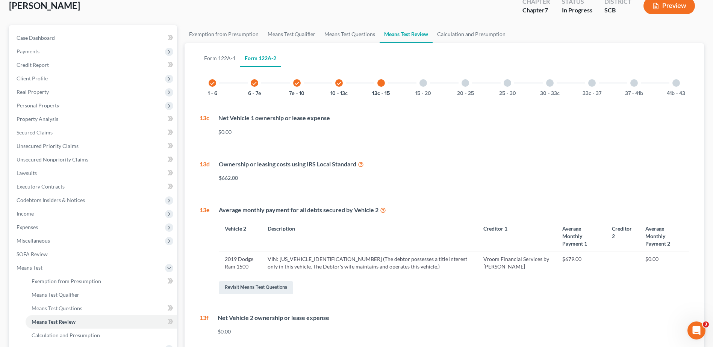
click at [426, 84] on div at bounding box center [424, 83] width 8 height 8
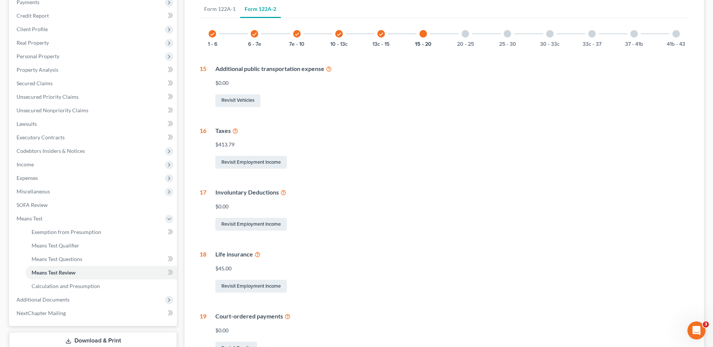
scroll to position [85, 0]
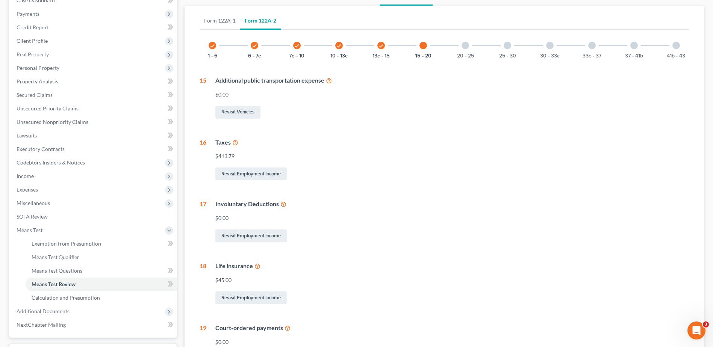
click at [466, 52] on div "20 - 25" at bounding box center [466, 46] width 26 height 26
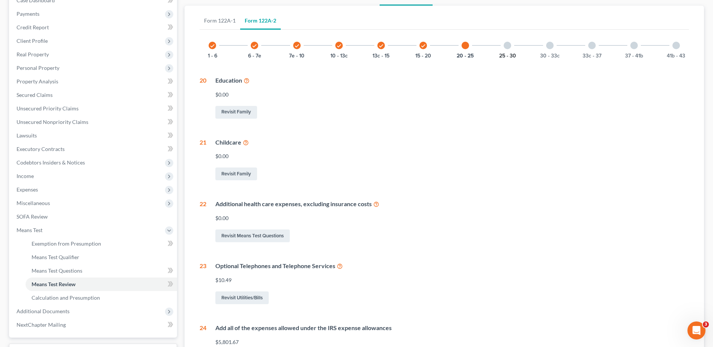
click at [509, 53] on button "25 - 30" at bounding box center [507, 55] width 17 height 5
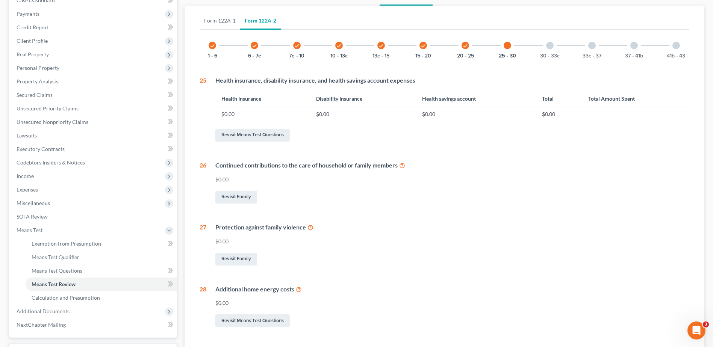
click at [549, 49] on div "30 - 33c" at bounding box center [550, 46] width 26 height 26
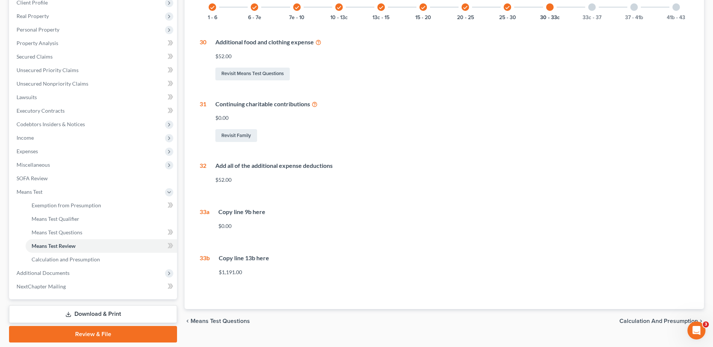
scroll to position [109, 0]
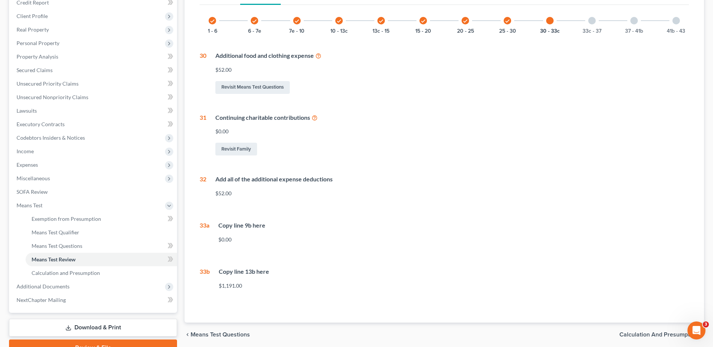
click at [590, 26] on div "33c - 37" at bounding box center [592, 21] width 26 height 26
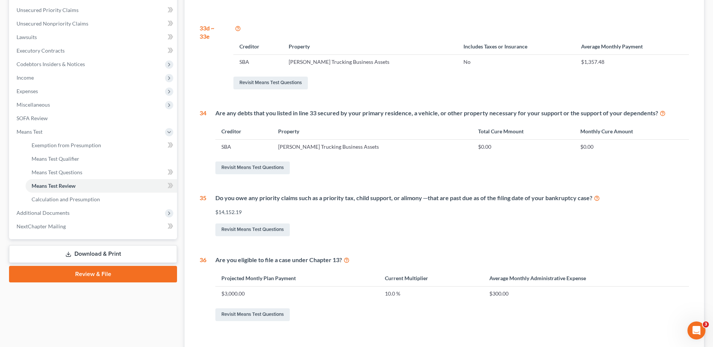
scroll to position [185, 0]
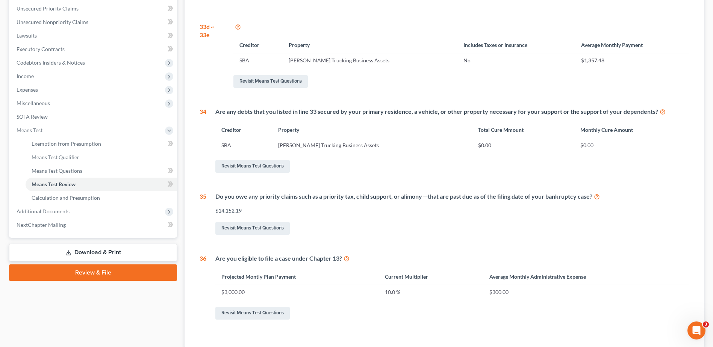
click at [347, 259] on icon at bounding box center [347, 258] width 6 height 7
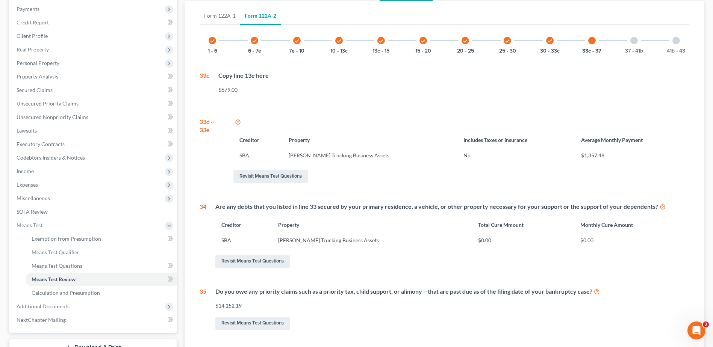
scroll to position [50, 0]
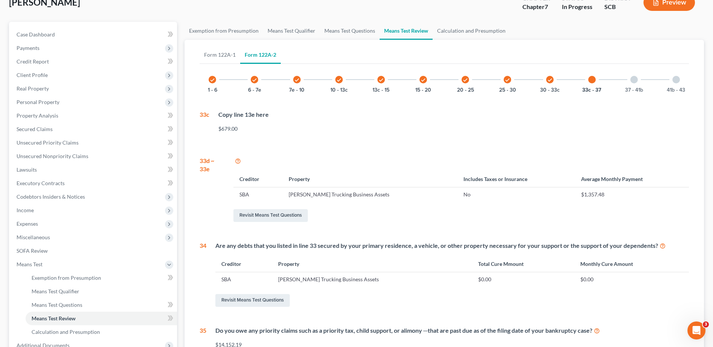
click at [631, 78] on div at bounding box center [634, 80] width 8 height 8
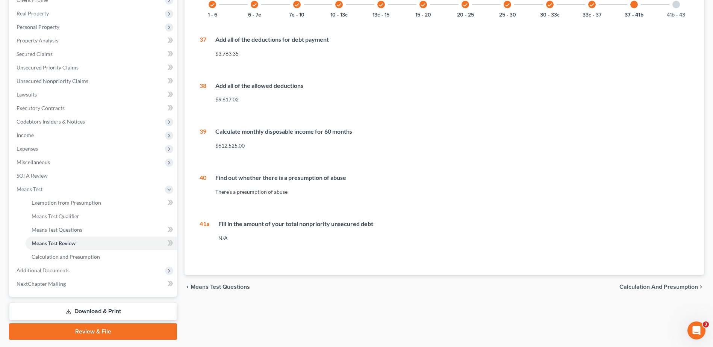
scroll to position [88, 0]
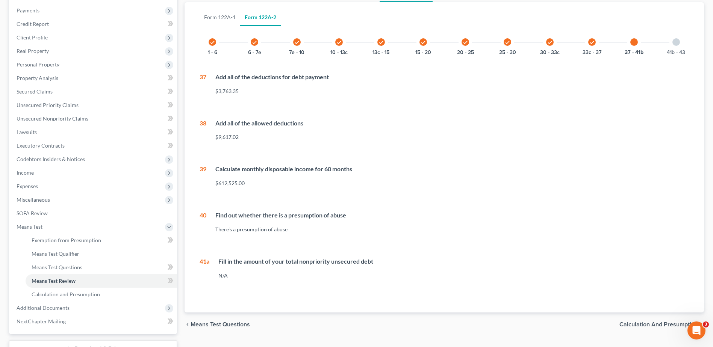
click at [673, 43] on div at bounding box center [677, 42] width 8 height 8
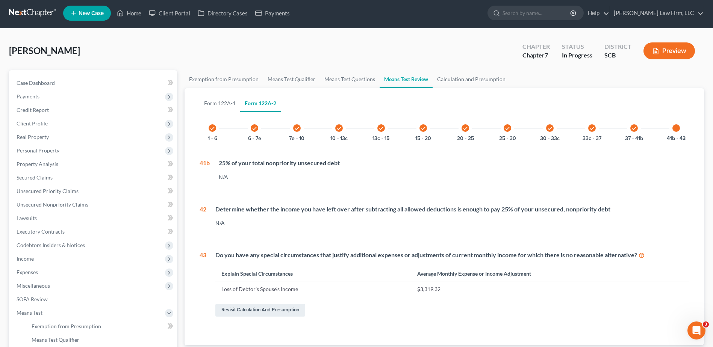
scroll to position [0, 0]
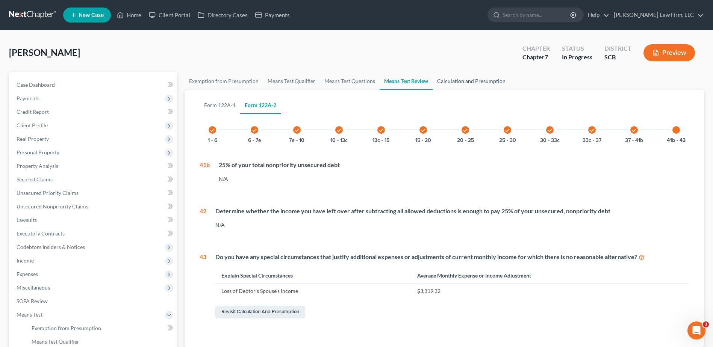
click at [474, 82] on link "Calculation and Presumption" at bounding box center [471, 81] width 77 height 18
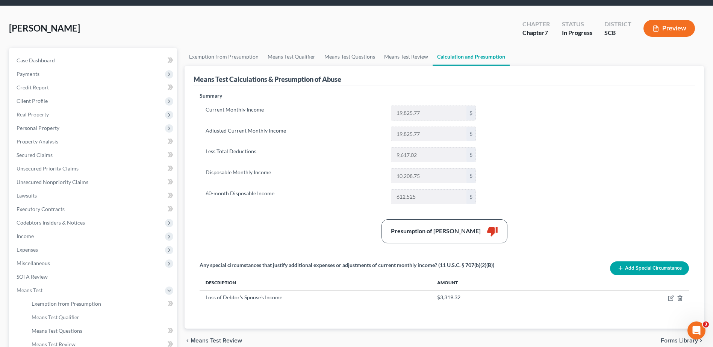
scroll to position [38, 0]
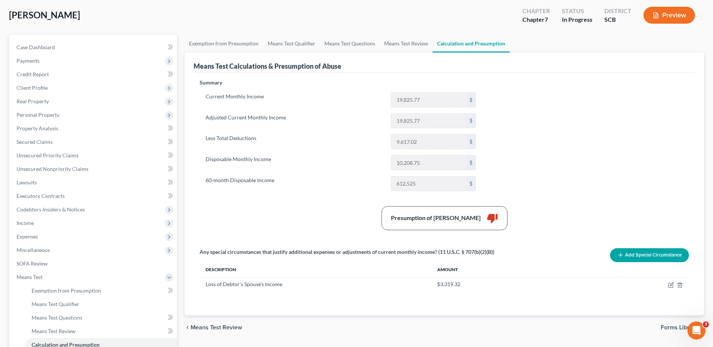
click at [65, 221] on span "Income" at bounding box center [94, 224] width 167 height 14
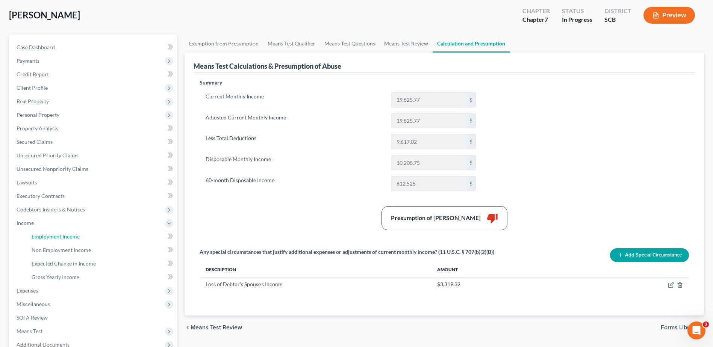
click at [65, 233] on span "Employment Income" at bounding box center [56, 236] width 48 height 6
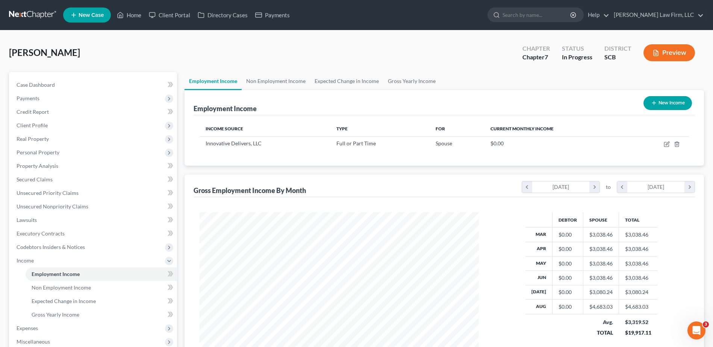
scroll to position [139, 294]
click at [262, 82] on link "Non Employment Income" at bounding box center [276, 81] width 68 height 18
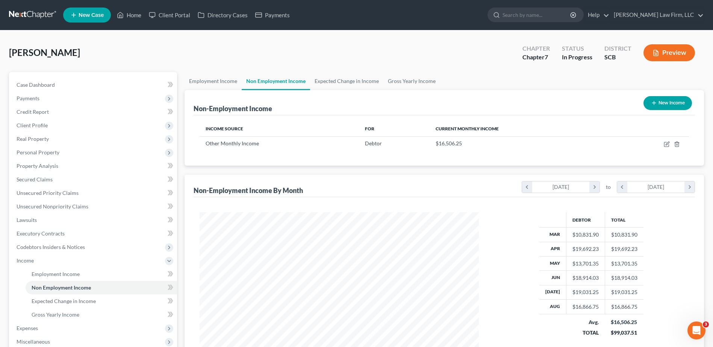
scroll to position [139, 294]
click at [335, 81] on link "Expected Change in Income" at bounding box center [346, 81] width 73 height 18
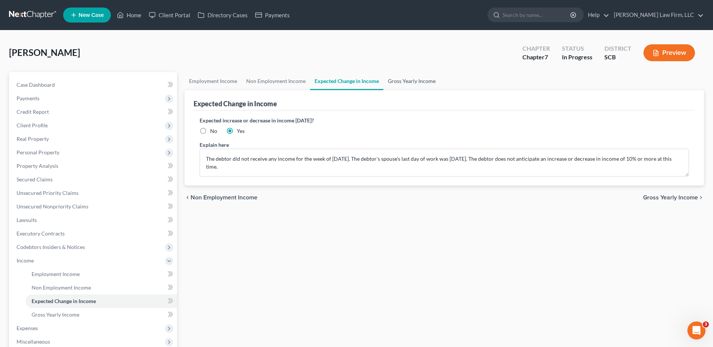
click at [409, 80] on link "Gross Yearly Income" at bounding box center [411, 81] width 57 height 18
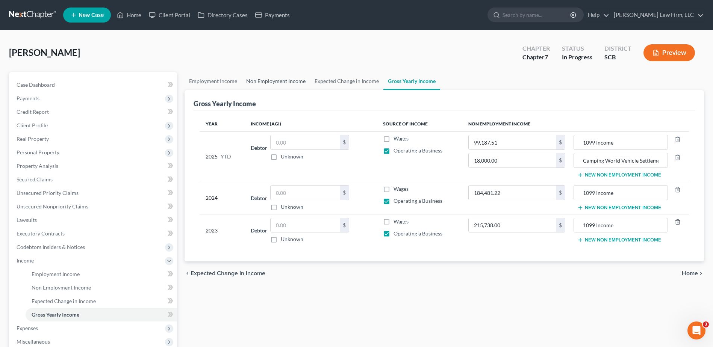
click at [272, 80] on link "Non Employment Income" at bounding box center [276, 81] width 68 height 18
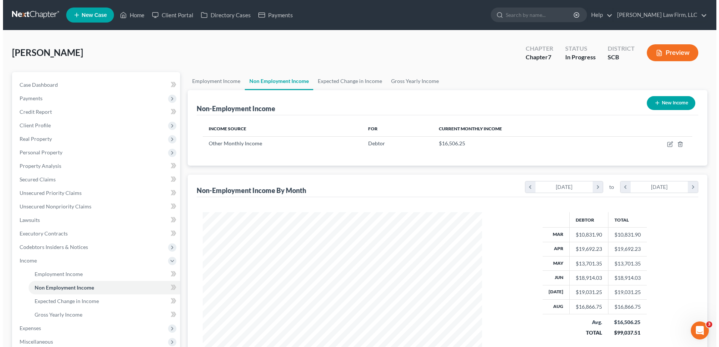
scroll to position [139, 294]
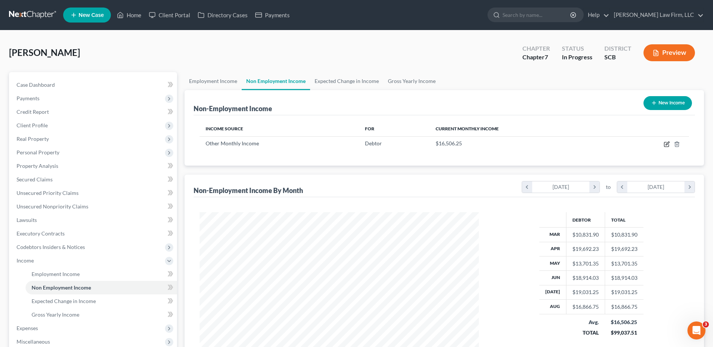
click at [668, 144] on icon "button" at bounding box center [667, 144] width 6 height 6
select select "13"
select select "0"
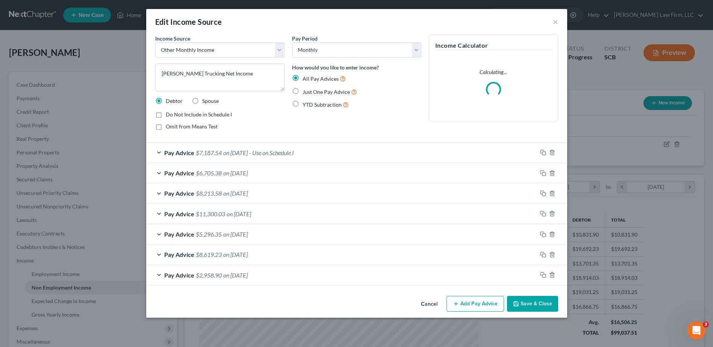
scroll to position [141, 297]
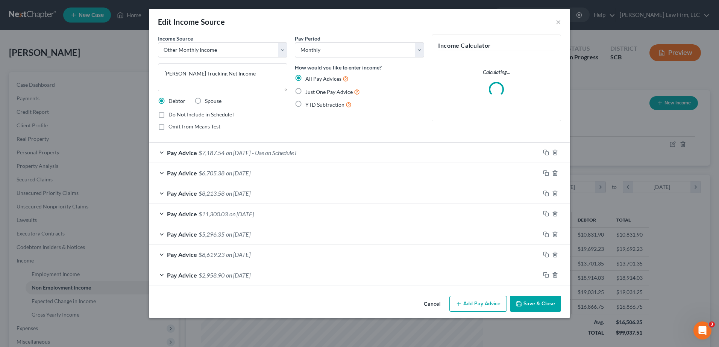
click at [250, 155] on span "on 09/10/2025" at bounding box center [238, 152] width 24 height 7
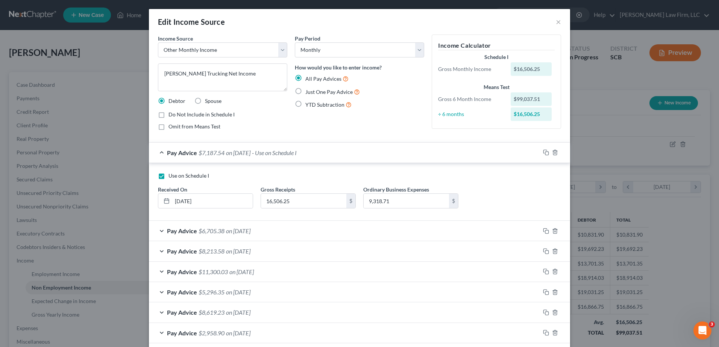
click at [264, 155] on div "Pay Advice $7,187.54 on 09/10/2025 - Use on Schedule I" at bounding box center [344, 153] width 391 height 20
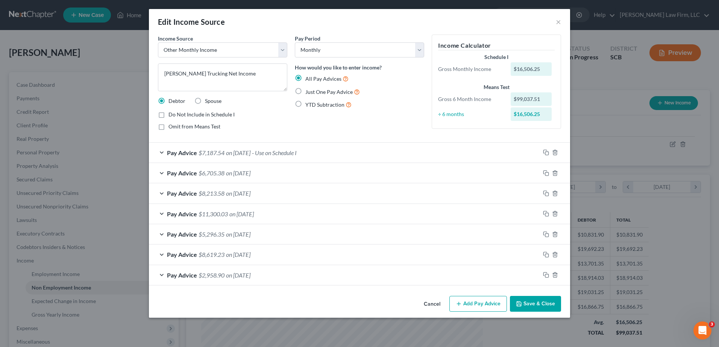
click at [215, 114] on span "Do Not Include in Schedule I" at bounding box center [201, 114] width 66 height 6
click at [176, 114] on input "Do Not Include in Schedule I" at bounding box center [173, 113] width 5 height 5
click at [215, 114] on span "Do Not Include in Schedule I" at bounding box center [201, 114] width 66 height 6
click at [176, 114] on input "Do Not Include in Schedule I" at bounding box center [173, 113] width 5 height 5
checkbox input "false"
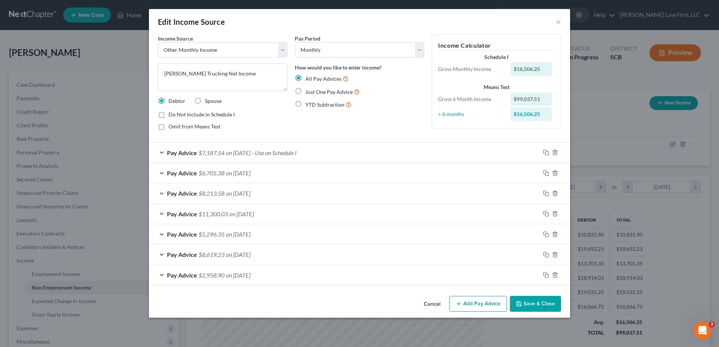
click at [546, 303] on button "Save & Close" at bounding box center [535, 304] width 51 height 16
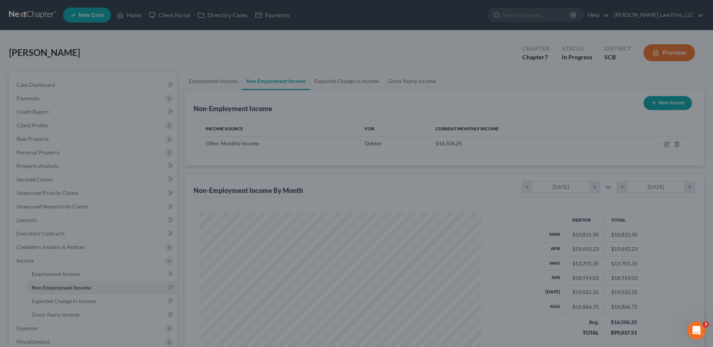
scroll to position [375779, 375624]
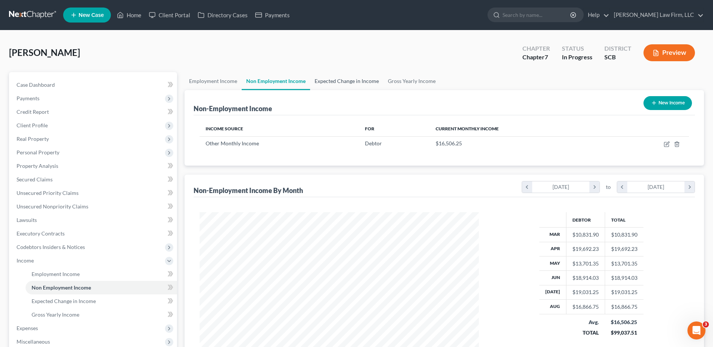
click at [337, 86] on link "Expected Change in Income" at bounding box center [346, 81] width 73 height 18
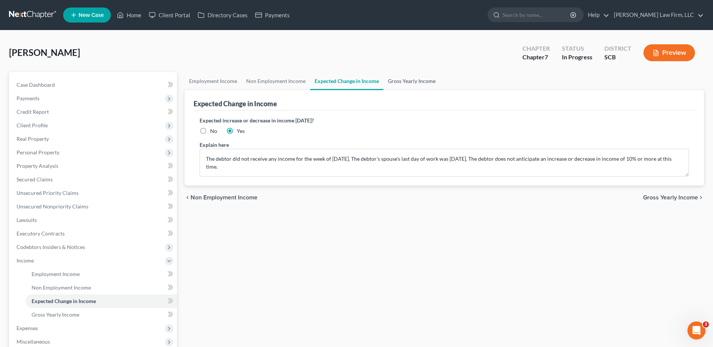
click at [406, 80] on link "Gross Yearly Income" at bounding box center [411, 81] width 57 height 18
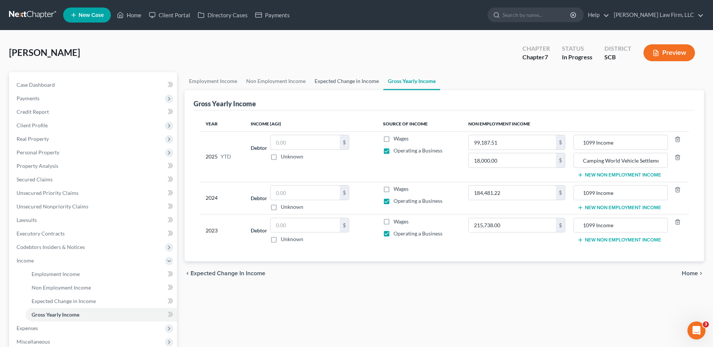
click at [362, 82] on link "Expected Change in Income" at bounding box center [346, 81] width 73 height 18
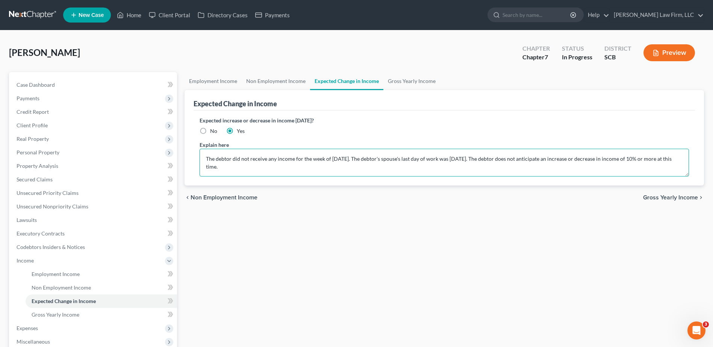
click at [553, 159] on textarea "The debtor did not receive any income for the week of 3/4/25. The debtor's spou…" at bounding box center [444, 163] width 489 height 28
type textarea "The debtor did not receive any income for the week of 3/4/25. The debtor's spou…"
click at [407, 83] on link "Gross Yearly Income" at bounding box center [411, 81] width 57 height 18
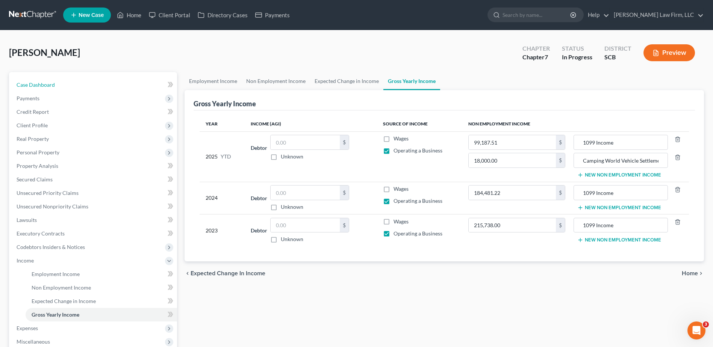
click at [117, 85] on link "Case Dashboard" at bounding box center [94, 85] width 167 height 14
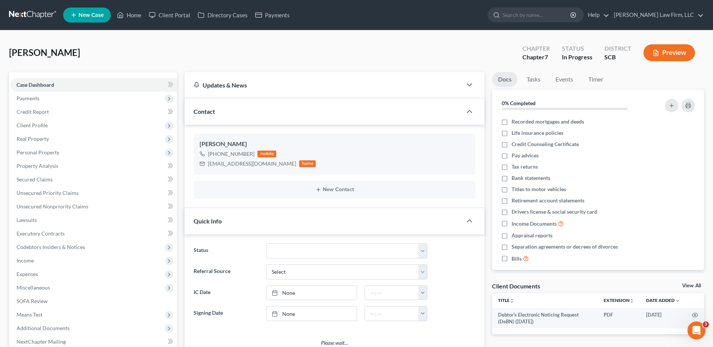
select select "1"
click at [68, 210] on link "Unsecured Nonpriority Claims" at bounding box center [94, 207] width 167 height 14
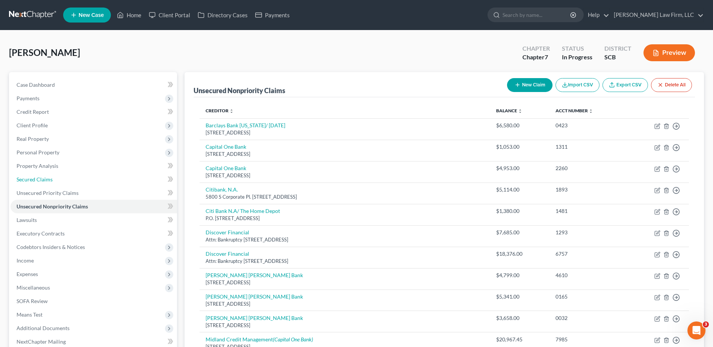
click at [131, 179] on link "Secured Claims" at bounding box center [94, 180] width 167 height 14
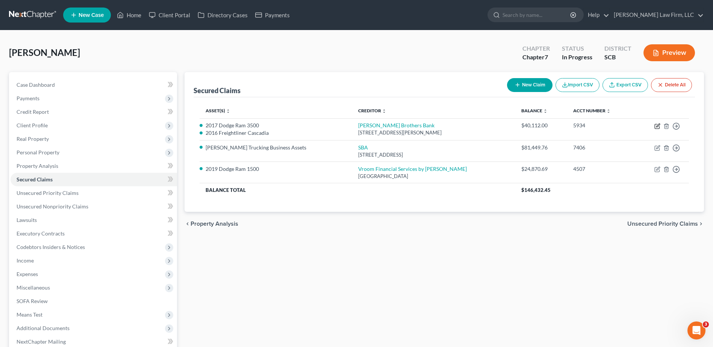
click at [658, 124] on icon "button" at bounding box center [657, 126] width 6 height 6
select select "42"
select select "2"
select select "1"
select select "2804234"
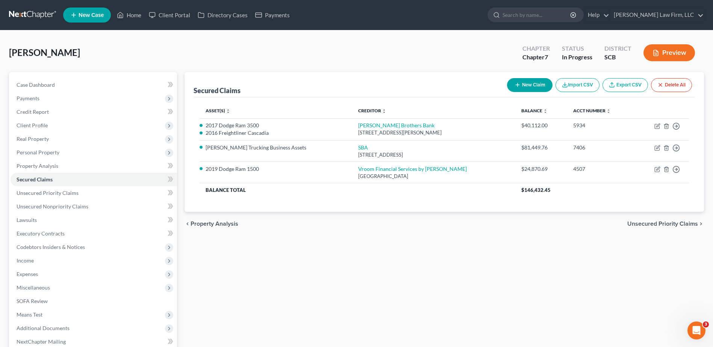
select select "0"
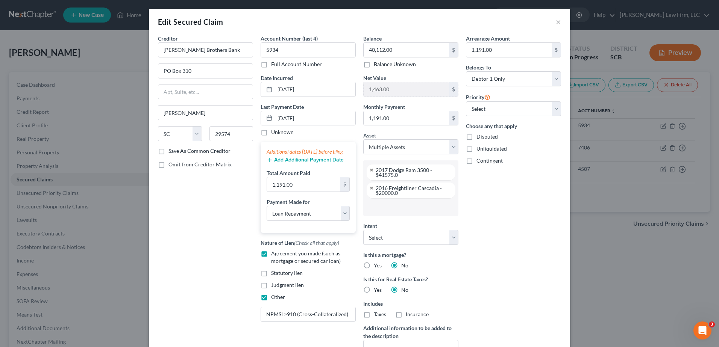
scroll to position [115, 0]
click at [556, 23] on button "×" at bounding box center [558, 21] width 5 height 9
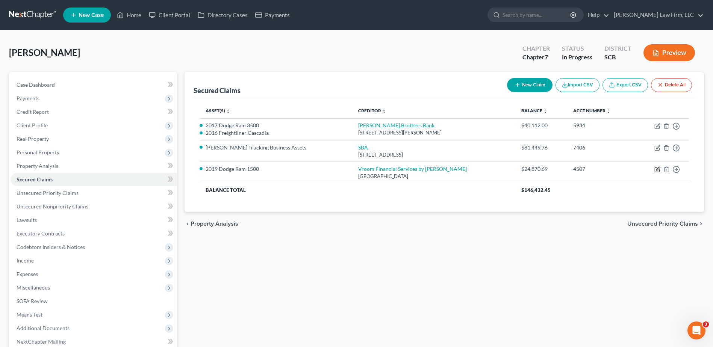
click at [659, 168] on icon "button" at bounding box center [657, 170] width 6 height 6
select select "45"
select select "5"
select select "4"
select select "0"
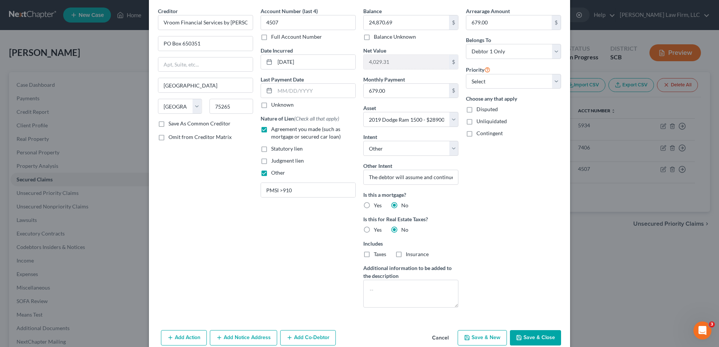
scroll to position [0, 0]
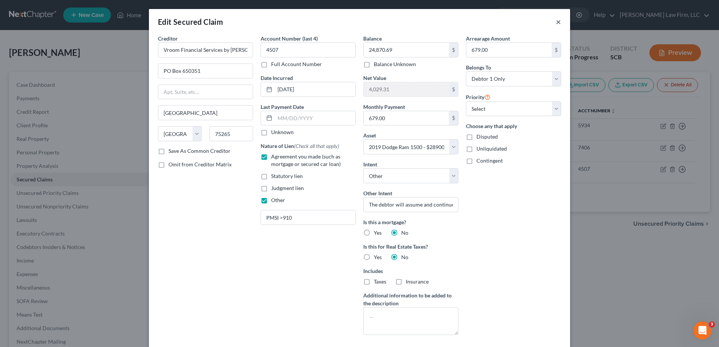
click at [556, 22] on button "×" at bounding box center [558, 21] width 5 height 9
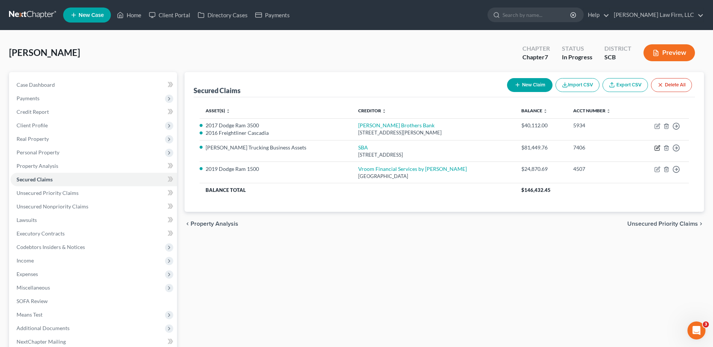
click at [658, 149] on icon "button" at bounding box center [657, 147] width 3 height 3
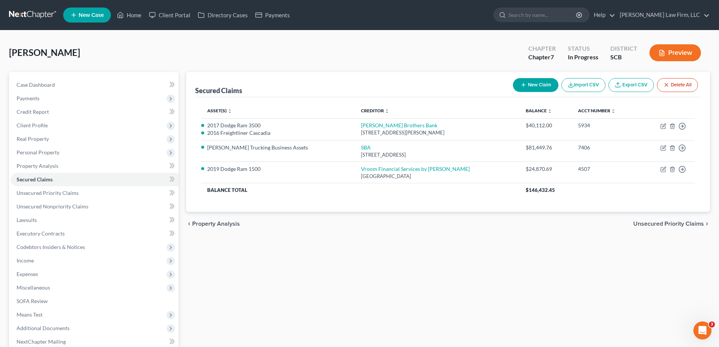
select select "38"
select select "0"
select select "4"
select select "0"
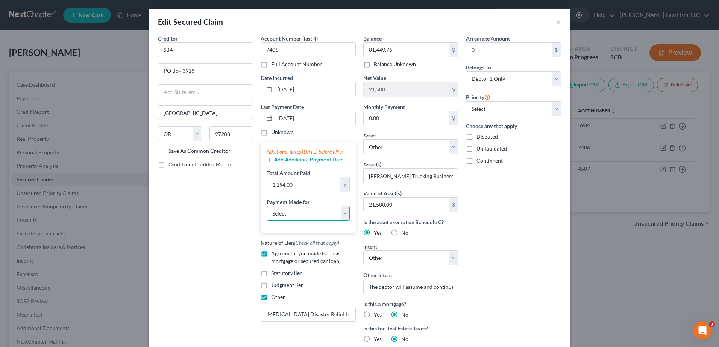
click at [305, 221] on select "Select Car Credit Card Loan Repayment Mortgage Other Suppliers Or Vendors" at bounding box center [308, 213] width 83 height 15
select select "2"
click at [267, 214] on select "Select Car Credit Card Loan Repayment Mortgage Other Suppliers Or Vendors" at bounding box center [308, 213] width 83 height 15
click at [453, 254] on select "Select Surrender Redeem Reaffirm Avoid Other" at bounding box center [410, 258] width 95 height 15
click at [512, 255] on div "Arrearage Amount 0 $ Belongs To * Select Debtor 1 Only Debtor 2 Only Debtor 1 A…" at bounding box center [513, 229] width 103 height 389
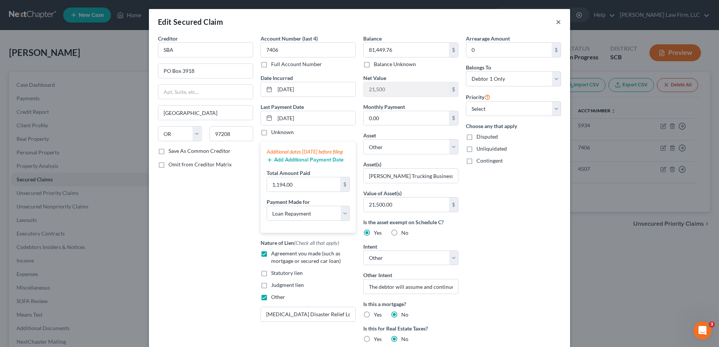
click at [556, 24] on button "×" at bounding box center [558, 21] width 5 height 9
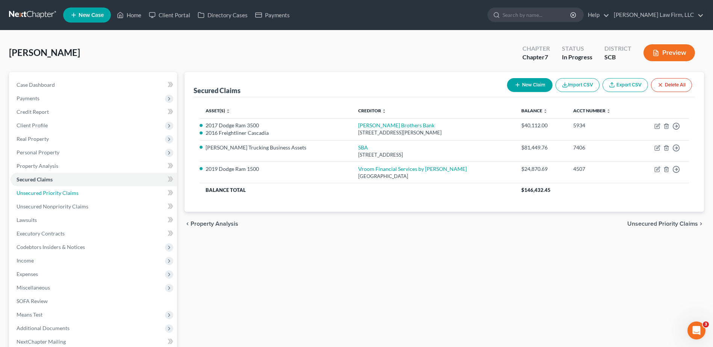
click at [81, 192] on link "Unsecured Priority Claims" at bounding box center [94, 193] width 167 height 14
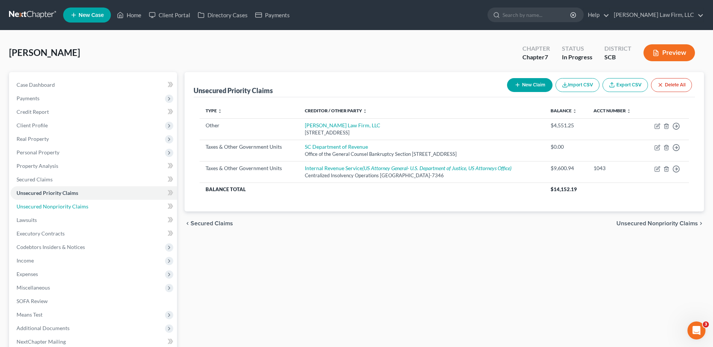
click at [92, 208] on link "Unsecured Nonpriority Claims" at bounding box center [94, 207] width 167 height 14
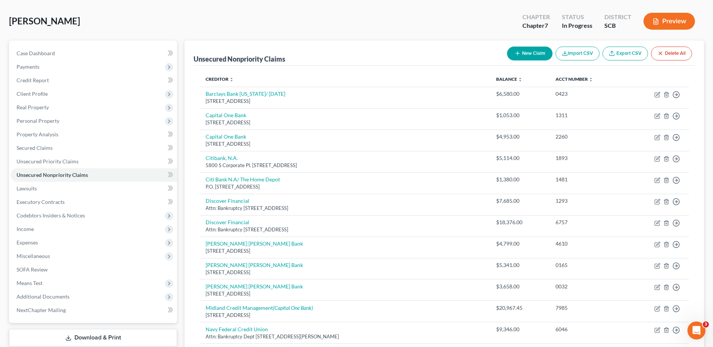
scroll to position [113, 0]
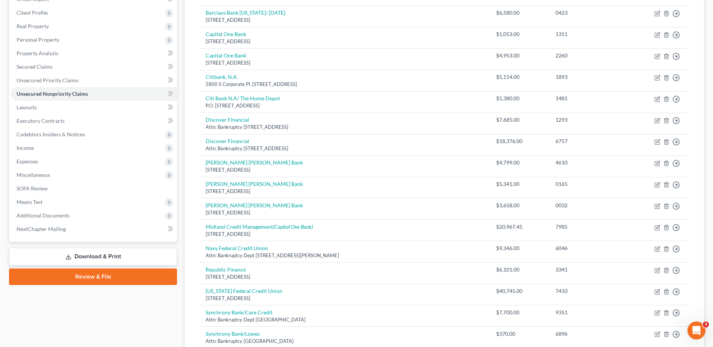
click at [51, 200] on span "Means Test" at bounding box center [94, 202] width 167 height 14
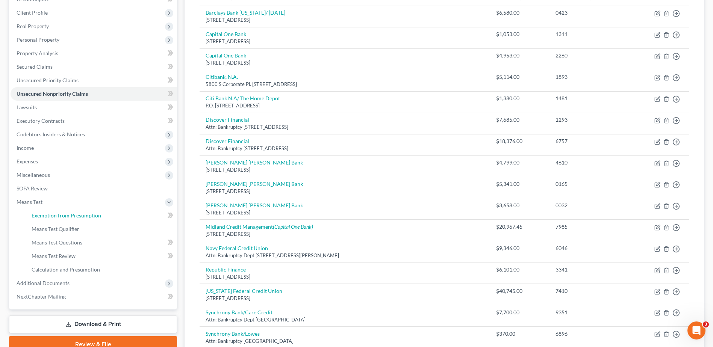
click at [59, 219] on link "Exemption from Presumption" at bounding box center [101, 216] width 151 height 14
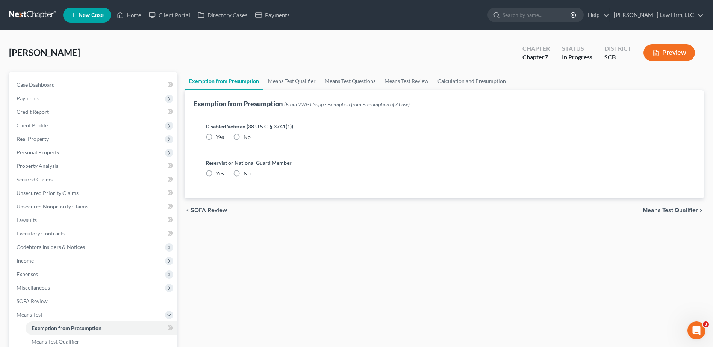
radio input "true"
click at [300, 78] on link "Means Test Qualifier" at bounding box center [292, 81] width 57 height 18
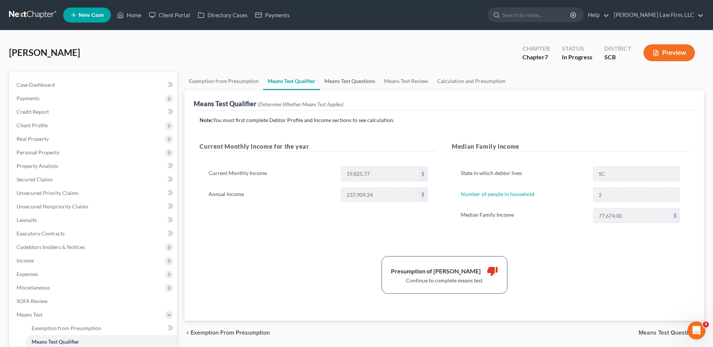
click at [336, 78] on link "Means Test Questions" at bounding box center [350, 81] width 60 height 18
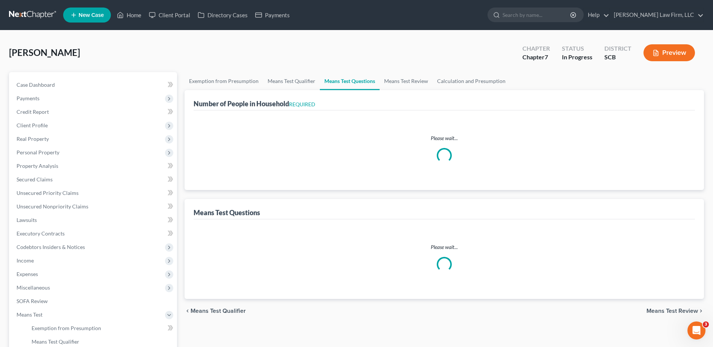
select select "1"
select select "60"
select select "1"
select select "60"
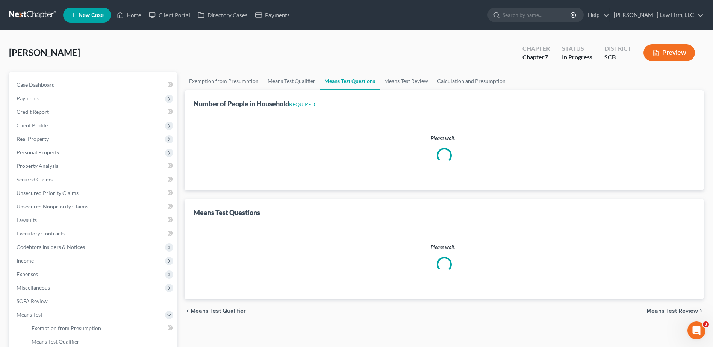
select select "2"
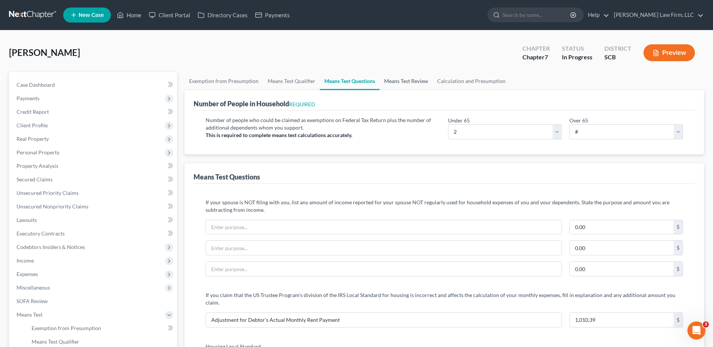
click at [407, 77] on link "Means Test Review" at bounding box center [406, 81] width 53 height 18
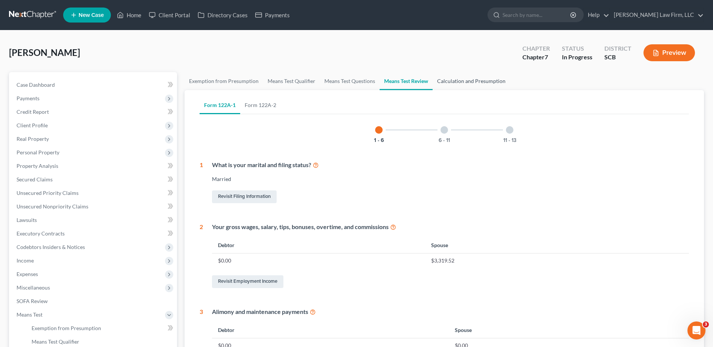
click at [456, 77] on link "Calculation and Presumption" at bounding box center [471, 81] width 77 height 18
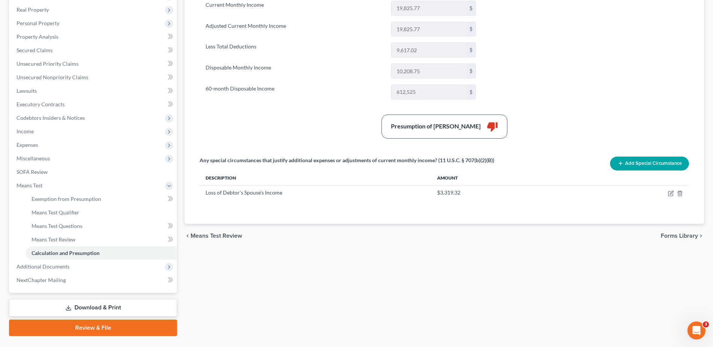
scroll to position [147, 0]
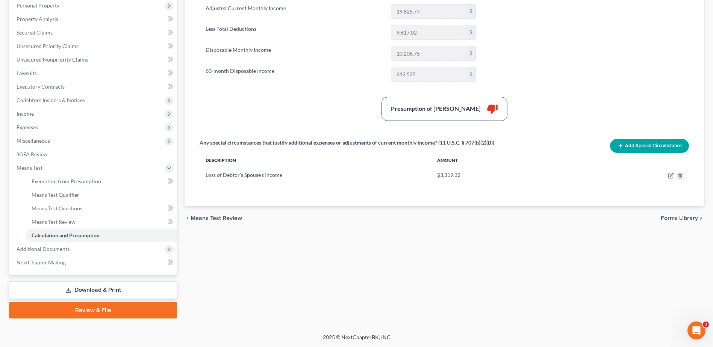
click at [44, 124] on span "Expenses" at bounding box center [94, 128] width 167 height 14
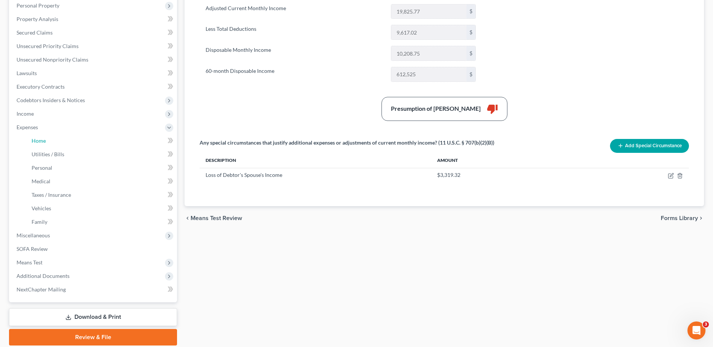
click at [41, 142] on span "Home" at bounding box center [39, 141] width 14 height 6
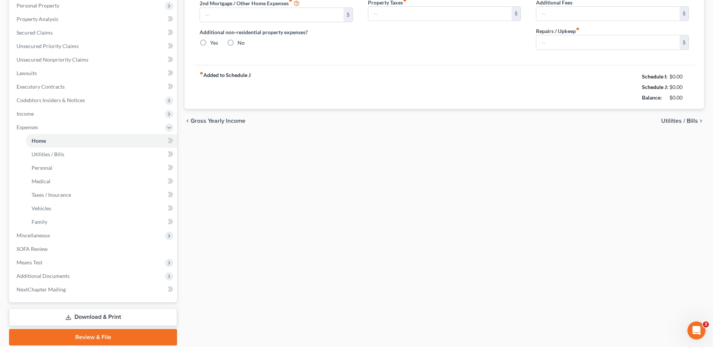
scroll to position [109, 0]
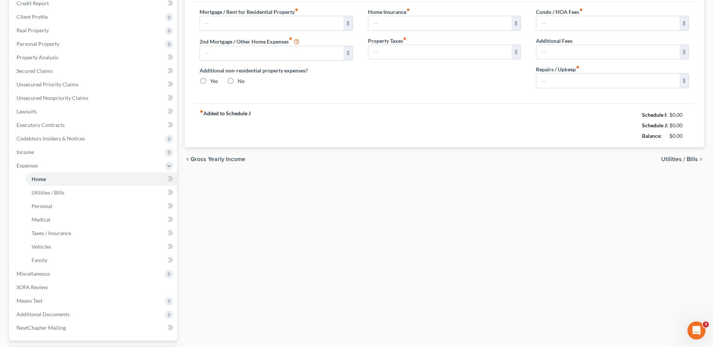
type input "2,435.29"
type input "0.00"
radio input "true"
type input "21.75"
type input "0.00"
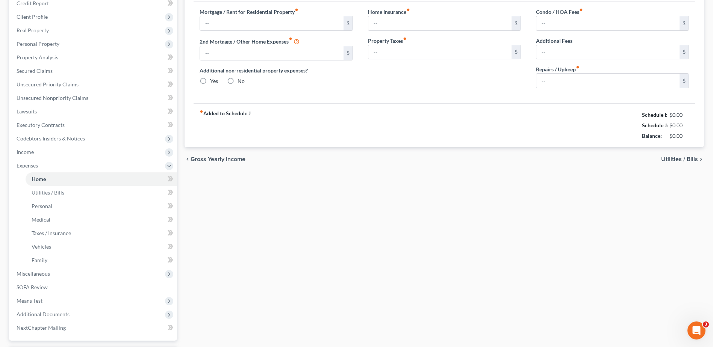
type input "0.00"
type input "100.00"
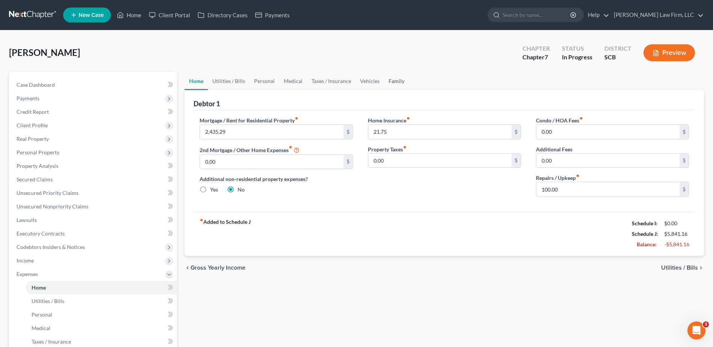
click at [394, 83] on link "Family" at bounding box center [396, 81] width 25 height 18
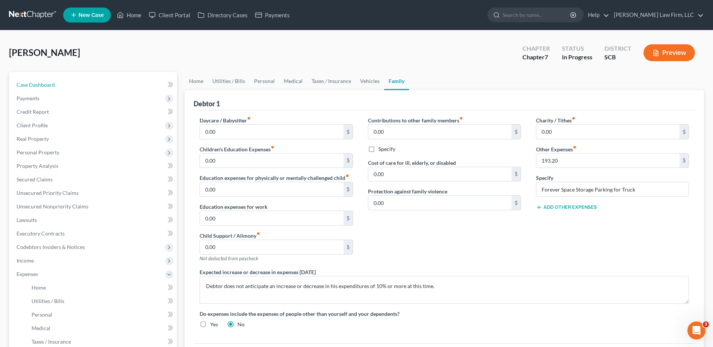
click at [65, 86] on link "Case Dashboard" at bounding box center [94, 85] width 167 height 14
select select "1"
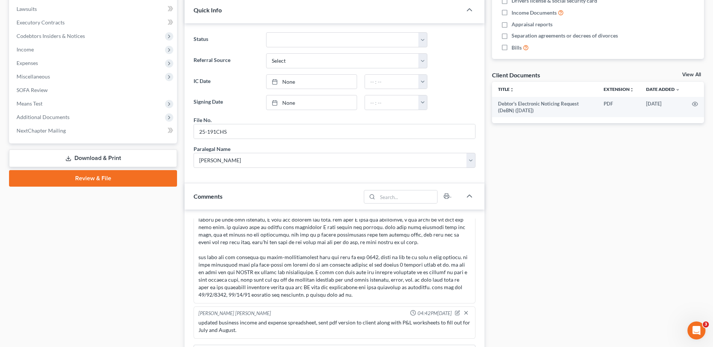
scroll to position [226, 0]
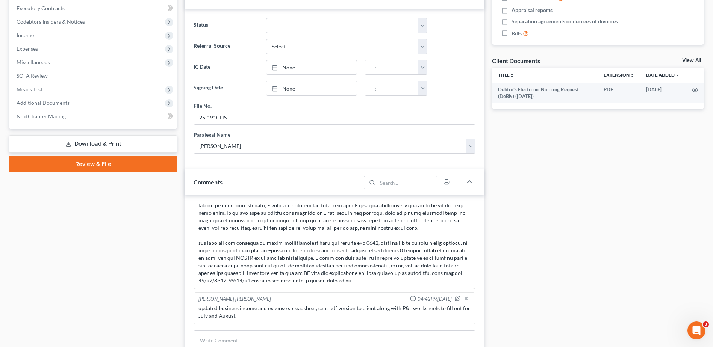
click at [51, 34] on span "Income" at bounding box center [94, 36] width 167 height 14
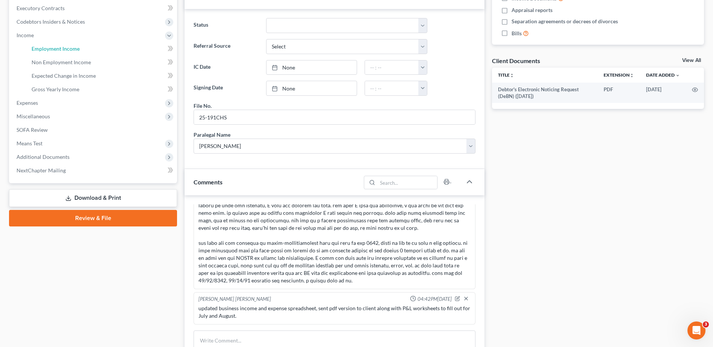
click at [56, 51] on span "Employment Income" at bounding box center [56, 48] width 48 height 6
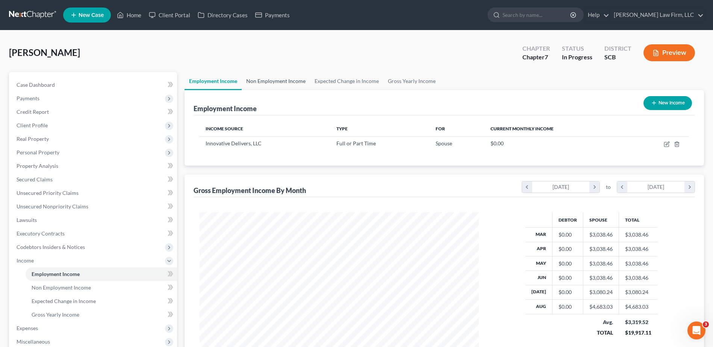
click at [283, 83] on link "Non Employment Income" at bounding box center [276, 81] width 68 height 18
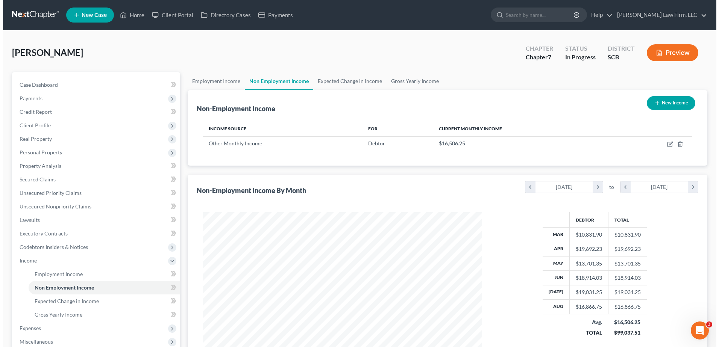
scroll to position [139, 294]
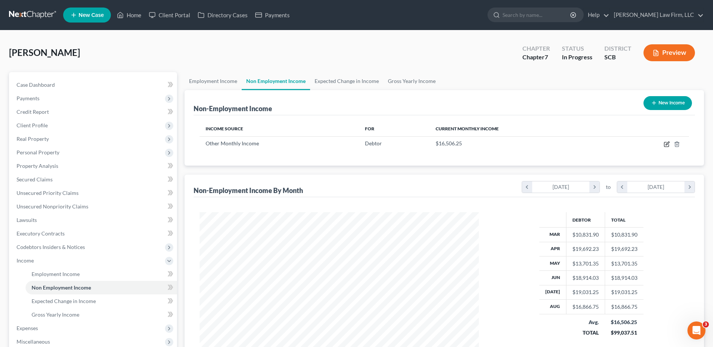
click at [667, 143] on icon "button" at bounding box center [667, 143] width 3 height 3
select select "13"
select select "0"
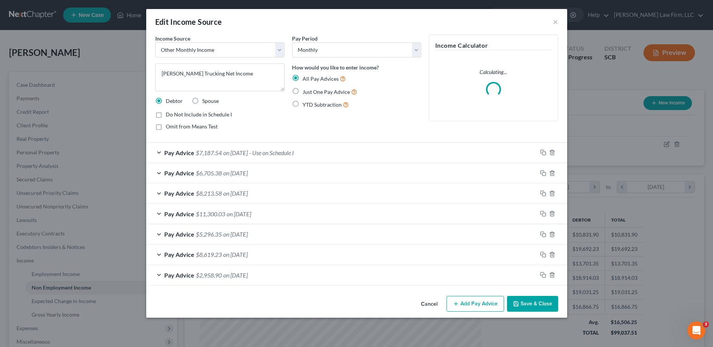
scroll to position [141, 297]
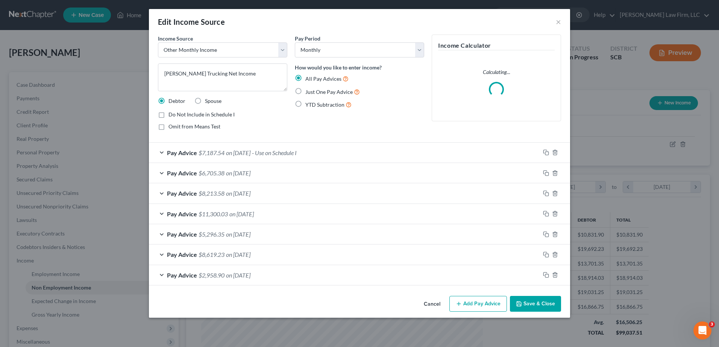
click at [337, 150] on div "Pay Advice $7,187.54 on 09/10/2025 - Use on Schedule I" at bounding box center [344, 153] width 391 height 20
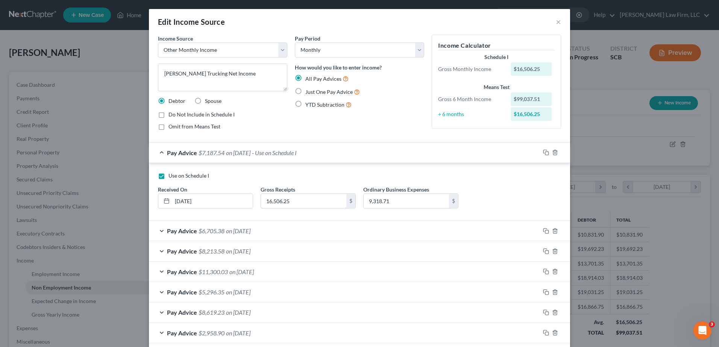
click at [298, 201] on input "16,506.25" at bounding box center [303, 201] width 85 height 14
type input "16,549.83"
click at [391, 198] on input "9,318.71" at bounding box center [406, 201] width 85 height 14
type input "9,327.51"
click at [460, 176] on div "Use on Schedule I" at bounding box center [359, 176] width 403 height 8
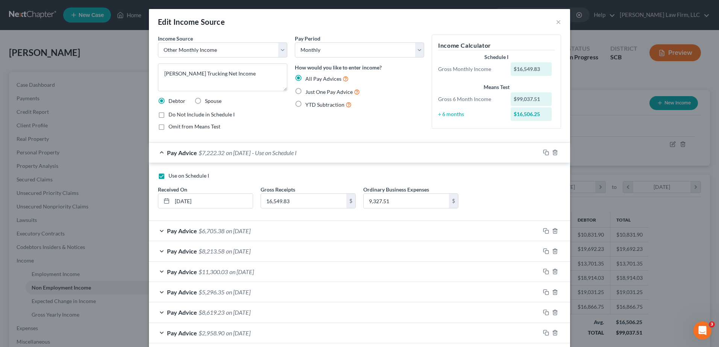
click at [444, 152] on div "Pay Advice $7,222.32 on 09/10/2025 - Use on Schedule I" at bounding box center [344, 153] width 391 height 20
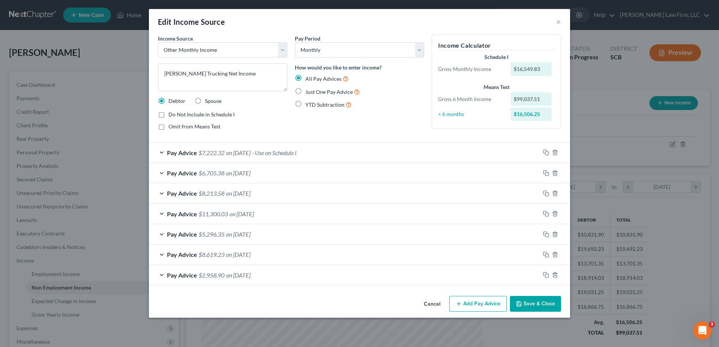
click at [537, 302] on button "Save & Close" at bounding box center [535, 304] width 51 height 16
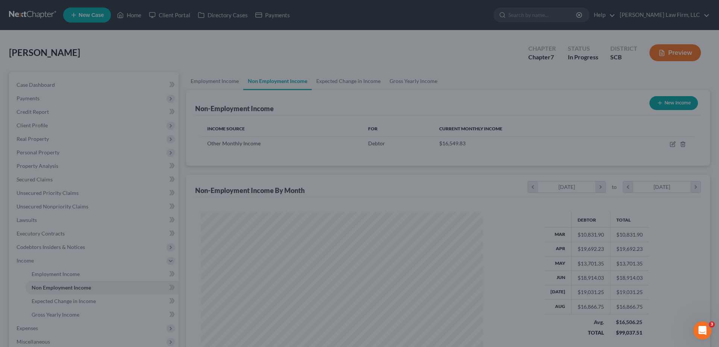
scroll to position [375779, 375624]
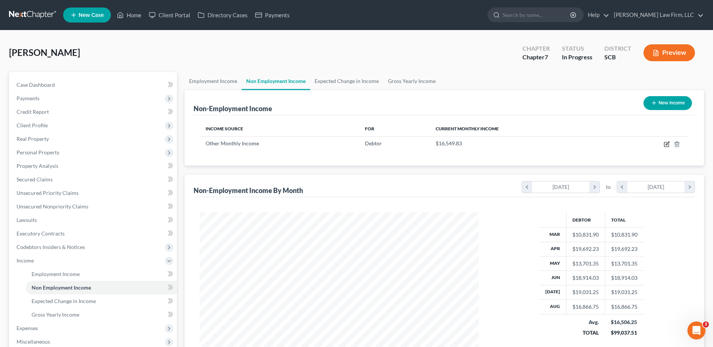
click at [668, 144] on icon "button" at bounding box center [667, 144] width 6 height 6
select select "13"
select select "0"
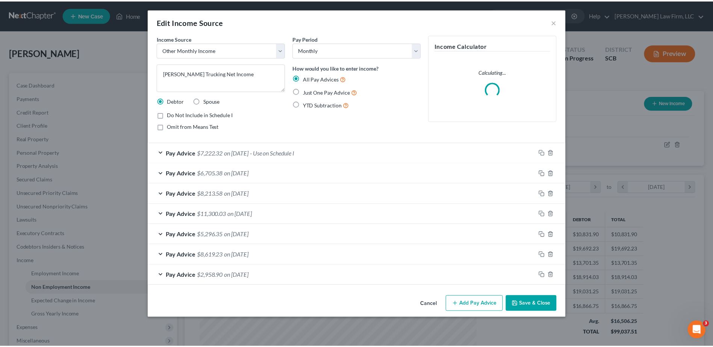
scroll to position [141, 297]
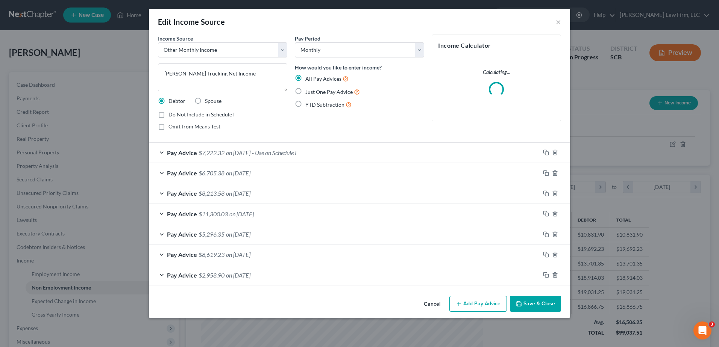
click at [337, 92] on span "Just One Pay Advice" at bounding box center [328, 92] width 47 height 6
click at [313, 92] on input "Just One Pay Advice" at bounding box center [310, 90] width 5 height 5
radio input "true"
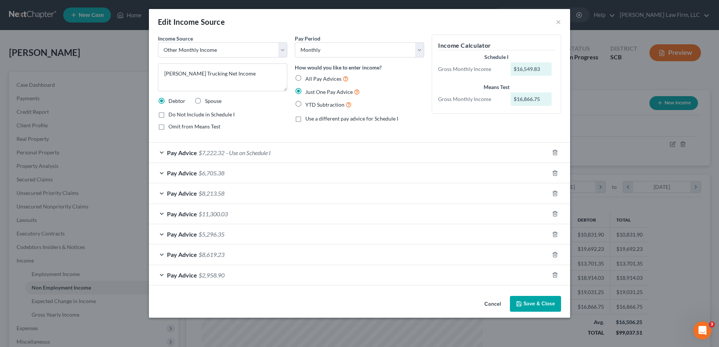
click at [336, 117] on span "Use a different pay advice for Schedule I" at bounding box center [351, 118] width 93 height 6
click at [313, 117] on input "Use a different pay advice for Schedule I" at bounding box center [310, 117] width 5 height 5
checkbox input "true"
click at [325, 149] on div "Pay Advice $7,222.32 - Use on Schedule I" at bounding box center [349, 153] width 400 height 20
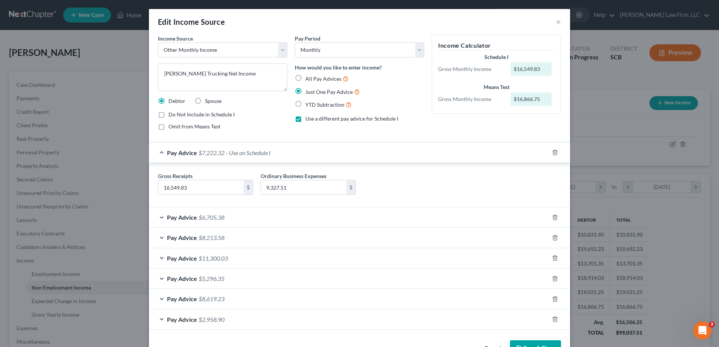
click at [325, 149] on div "Pay Advice $7,222.32 - Use on Schedule I" at bounding box center [349, 153] width 400 height 20
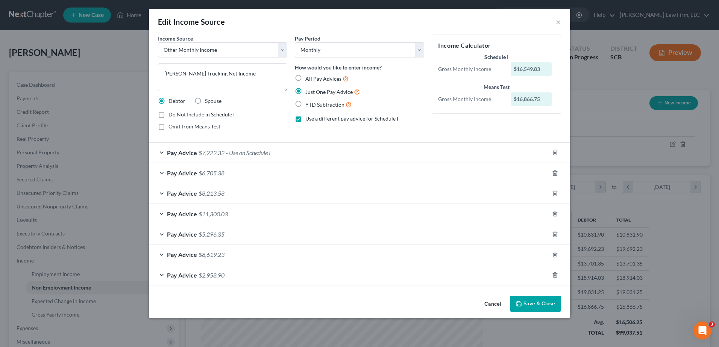
click at [529, 306] on button "Save & Close" at bounding box center [535, 304] width 51 height 16
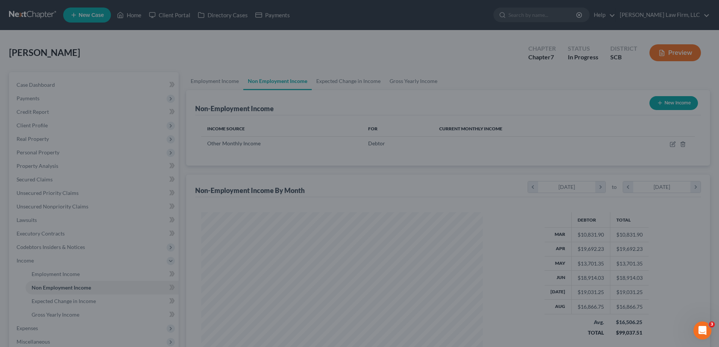
scroll to position [375779, 375624]
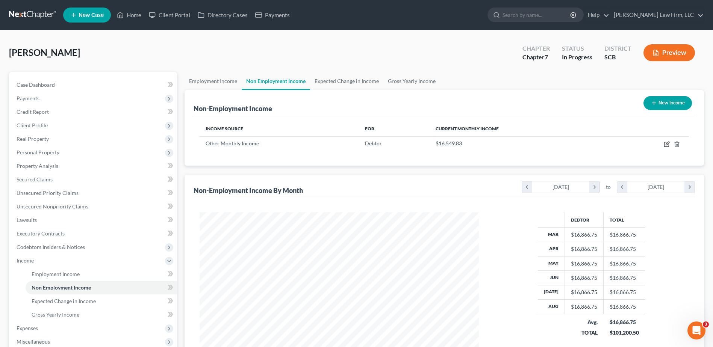
click at [665, 144] on icon "button" at bounding box center [666, 144] width 5 height 5
select select "13"
select select "0"
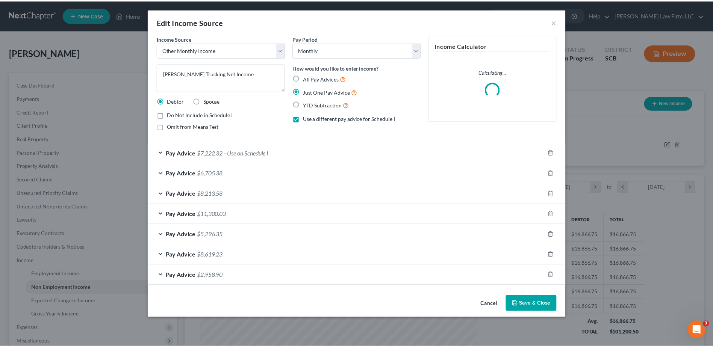
scroll to position [141, 297]
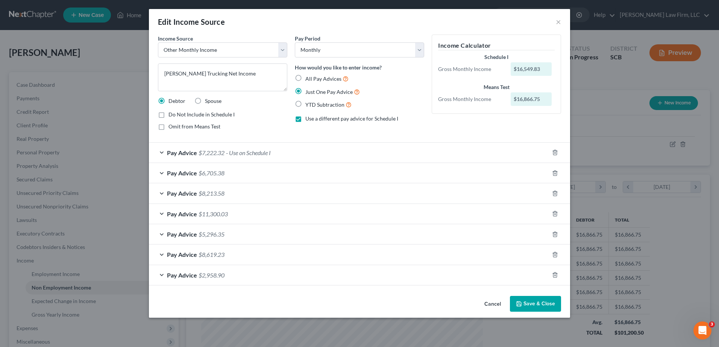
click at [339, 118] on span "Use a different pay advice for Schedule I" at bounding box center [351, 118] width 93 height 6
click at [313, 118] on input "Use a different pay advice for Schedule I" at bounding box center [310, 117] width 5 height 5
checkbox input "false"
click at [329, 79] on span "All Pay Advices" at bounding box center [323, 79] width 36 height 6
click at [313, 79] on input "All Pay Advices" at bounding box center [310, 76] width 5 height 5
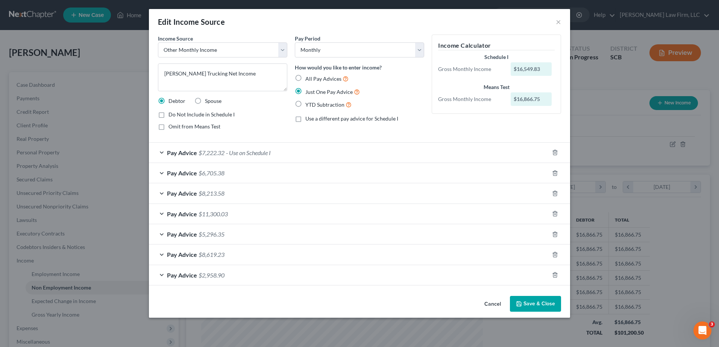
radio input "true"
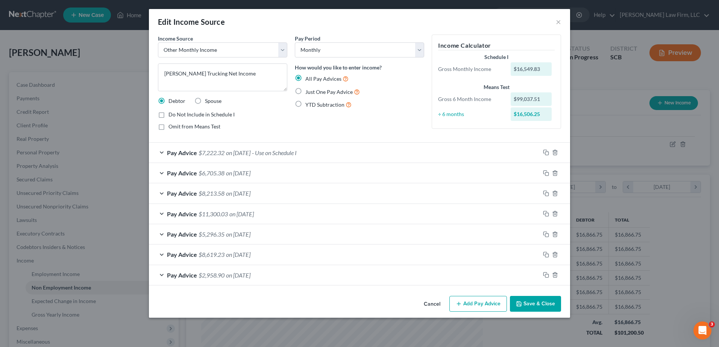
click at [343, 93] on span "Just One Pay Advice" at bounding box center [328, 92] width 47 height 6
click at [313, 92] on input "Just One Pay Advice" at bounding box center [310, 90] width 5 height 5
radio input "true"
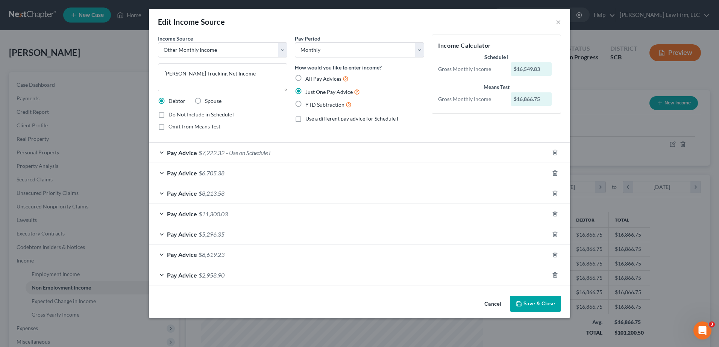
click at [335, 120] on span "Use a different pay advice for Schedule I" at bounding box center [351, 118] width 93 height 6
click at [313, 120] on input "Use a different pay advice for Schedule I" at bounding box center [310, 117] width 5 height 5
click at [363, 117] on span "Use a different pay advice for Schedule I" at bounding box center [351, 118] width 93 height 6
click at [313, 117] on input "Use a different pay advice for Schedule I" at bounding box center [310, 117] width 5 height 5
click at [363, 117] on span "Use a different pay advice for Schedule I" at bounding box center [351, 118] width 93 height 6
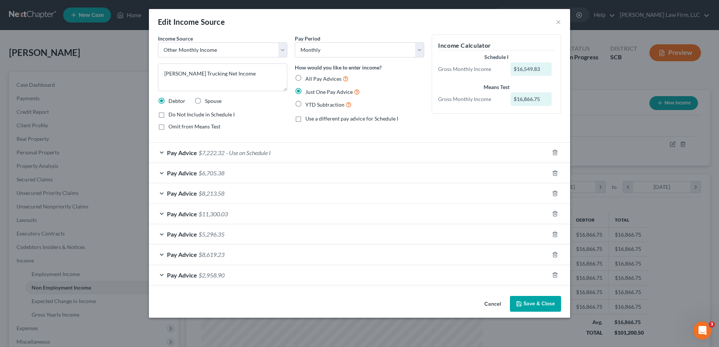
click at [313, 117] on input "Use a different pay advice for Schedule I" at bounding box center [310, 117] width 5 height 5
click at [363, 117] on span "Use a different pay advice for Schedule I" at bounding box center [351, 118] width 93 height 6
click at [313, 117] on input "Use a different pay advice for Schedule I" at bounding box center [310, 117] width 5 height 5
checkbox input "false"
click at [536, 308] on button "Save & Close" at bounding box center [535, 304] width 51 height 16
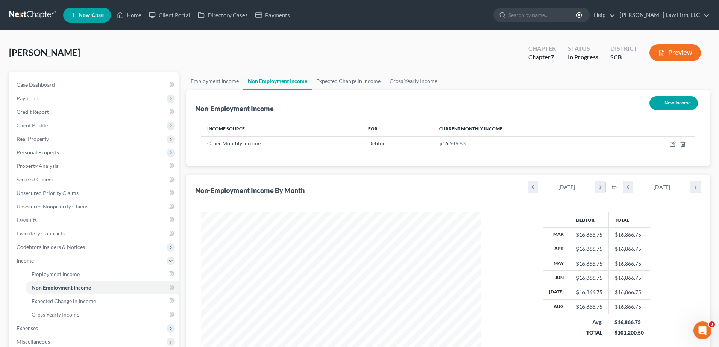
scroll to position [375779, 375624]
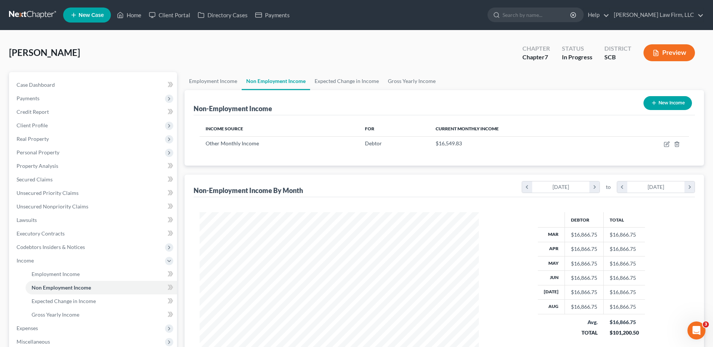
click at [664, 55] on button "Preview" at bounding box center [670, 52] width 52 height 17
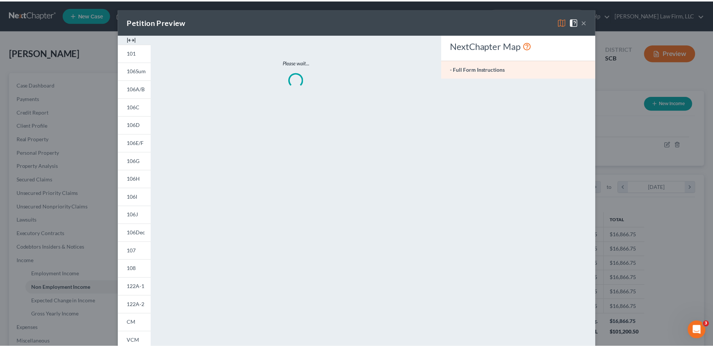
scroll to position [141, 297]
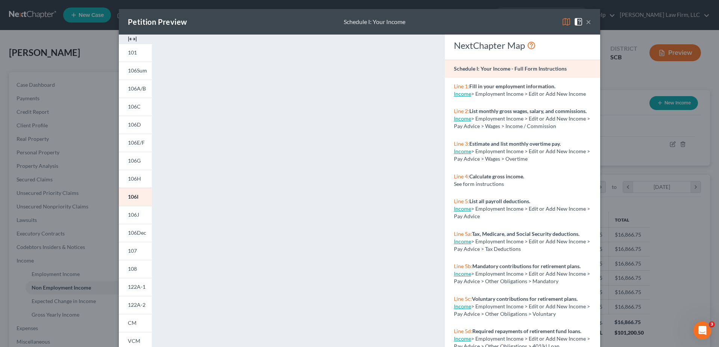
click at [586, 22] on button "×" at bounding box center [588, 21] width 5 height 9
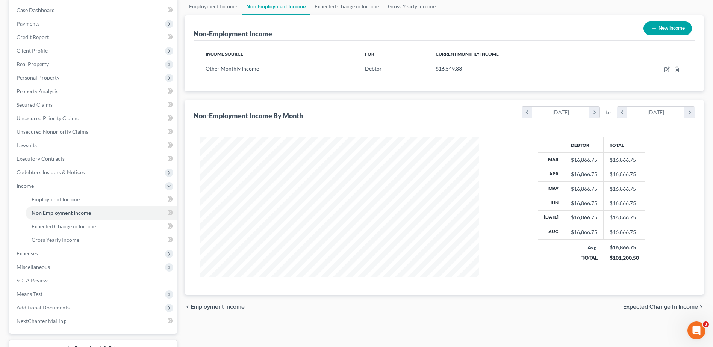
scroll to position [75, 0]
click at [43, 253] on span "Expenses" at bounding box center [94, 254] width 167 height 14
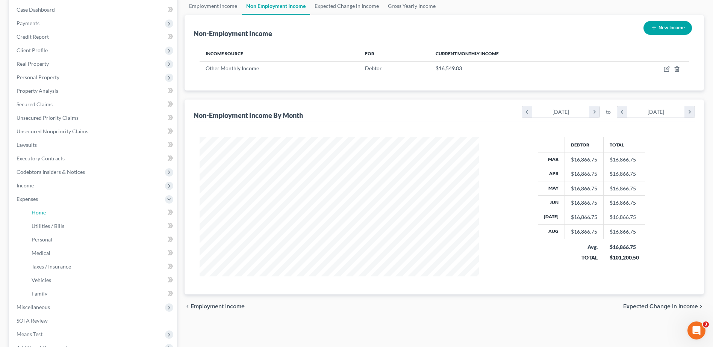
click at [45, 214] on span "Home" at bounding box center [39, 212] width 14 height 6
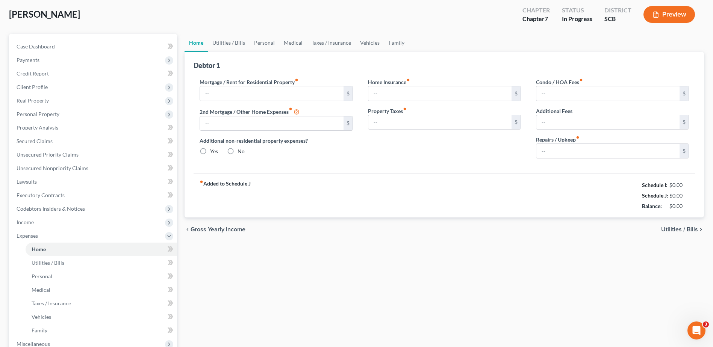
type input "2,435.29"
type input "0.00"
radio input "true"
type input "21.75"
type input "0.00"
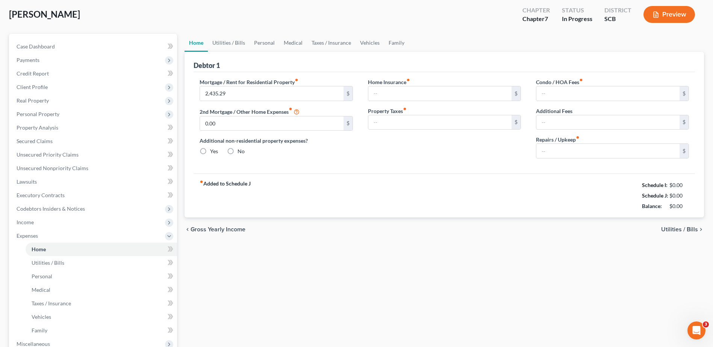
type input "0.00"
type input "100.00"
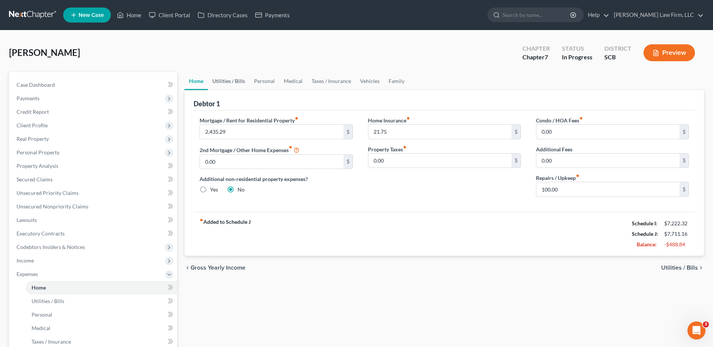
click at [230, 82] on link "Utilities / Bills" at bounding box center [229, 81] width 42 height 18
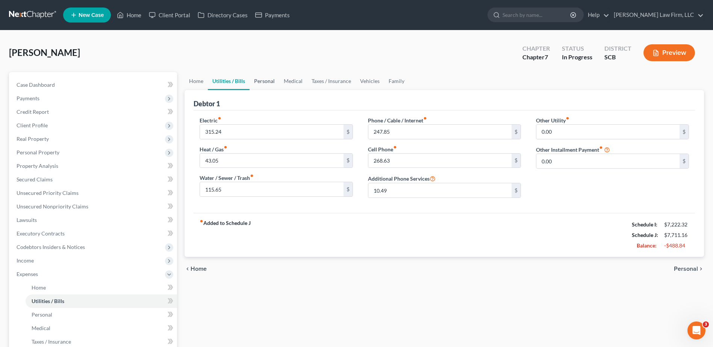
click at [260, 81] on link "Personal" at bounding box center [265, 81] width 30 height 18
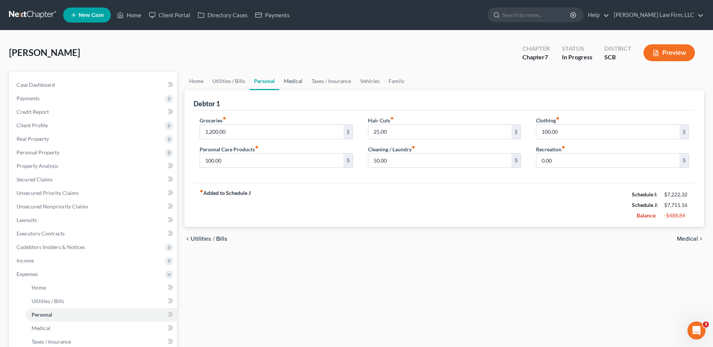
click at [294, 81] on link "Medical" at bounding box center [293, 81] width 28 height 18
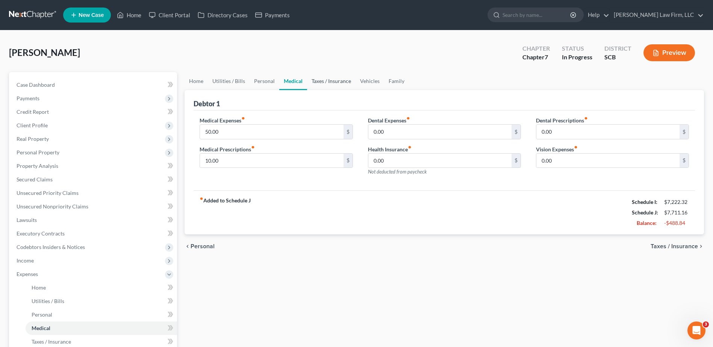
click at [317, 80] on link "Taxes / Insurance" at bounding box center [331, 81] width 48 height 18
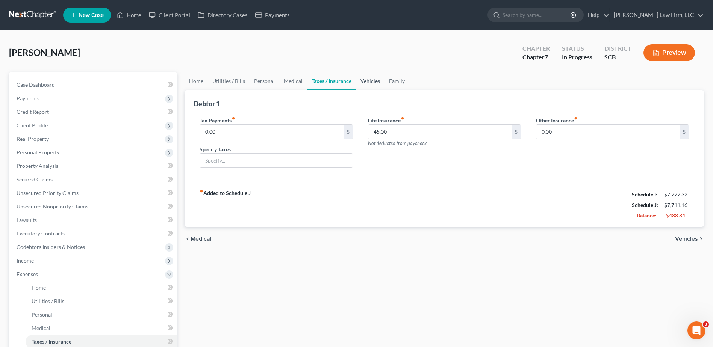
click at [370, 79] on link "Vehicles" at bounding box center [370, 81] width 29 height 18
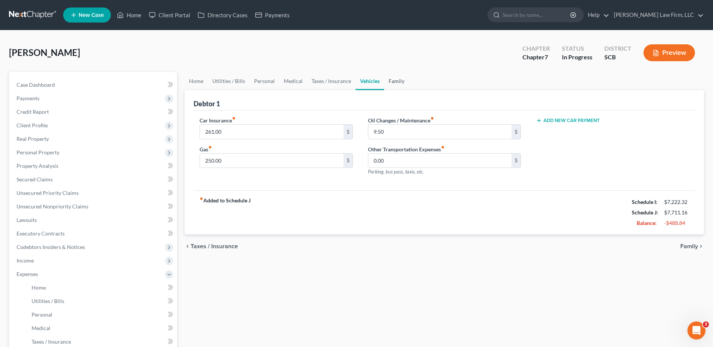
click at [395, 81] on link "Family" at bounding box center [396, 81] width 25 height 18
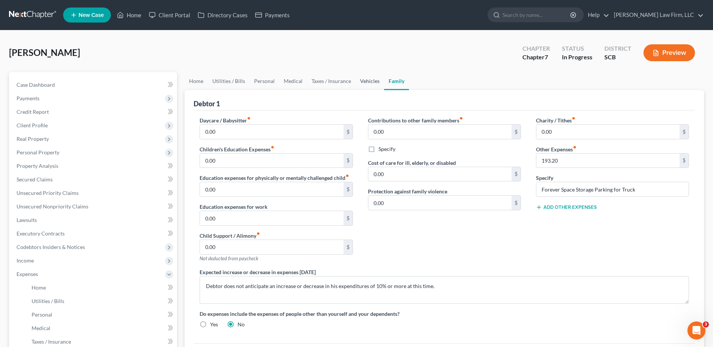
click at [368, 81] on link "Vehicles" at bounding box center [370, 81] width 29 height 18
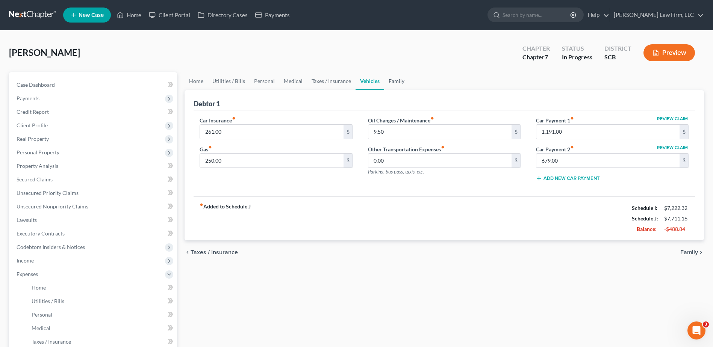
click at [392, 81] on link "Family" at bounding box center [396, 81] width 25 height 18
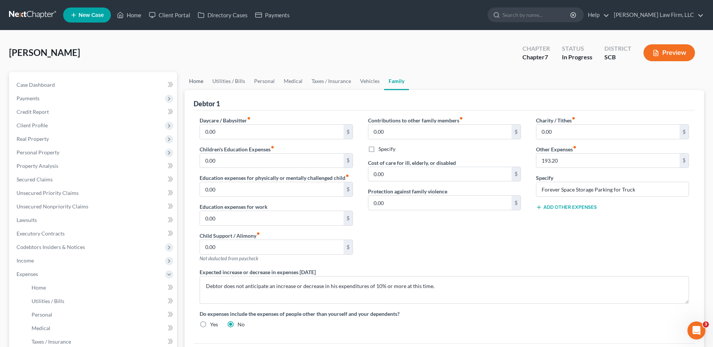
click at [191, 78] on link "Home" at bounding box center [196, 81] width 23 height 18
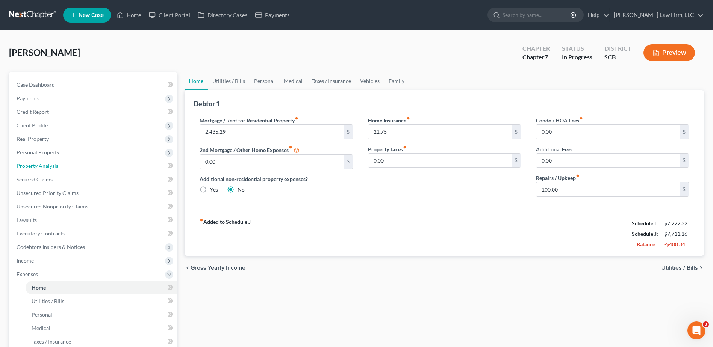
click at [55, 165] on span "Property Analysis" at bounding box center [38, 166] width 42 height 6
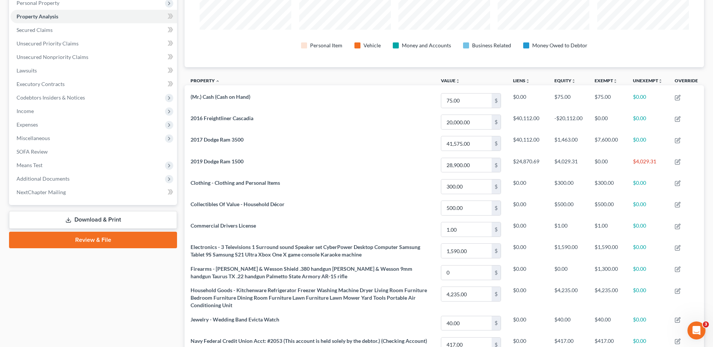
scroll to position [113, 0]
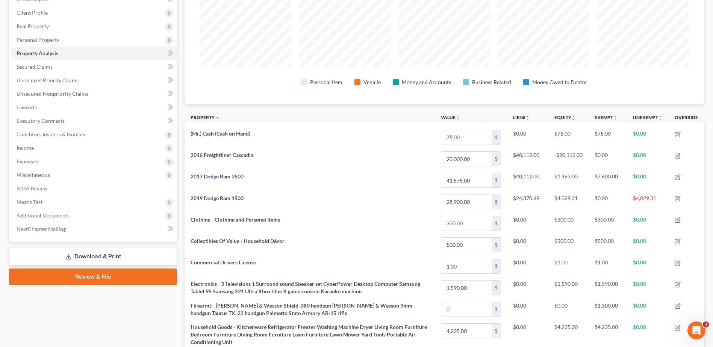
click at [87, 199] on span "Means Test" at bounding box center [94, 202] width 167 height 14
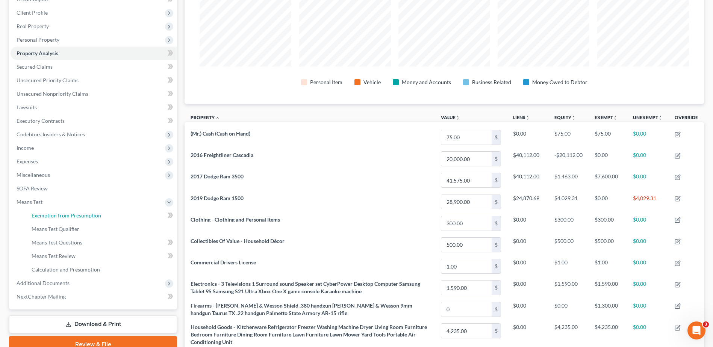
click at [81, 217] on span "Exemption from Presumption" at bounding box center [67, 215] width 70 height 6
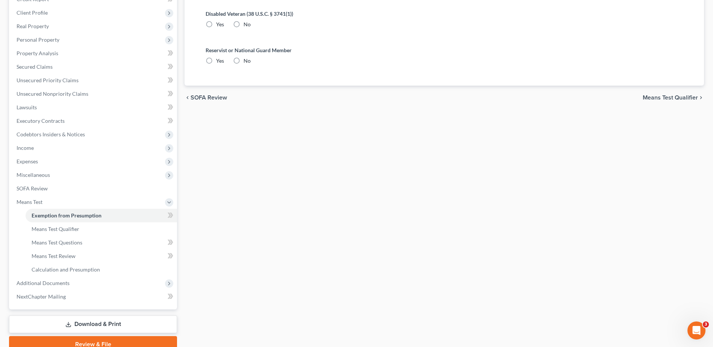
radio input "true"
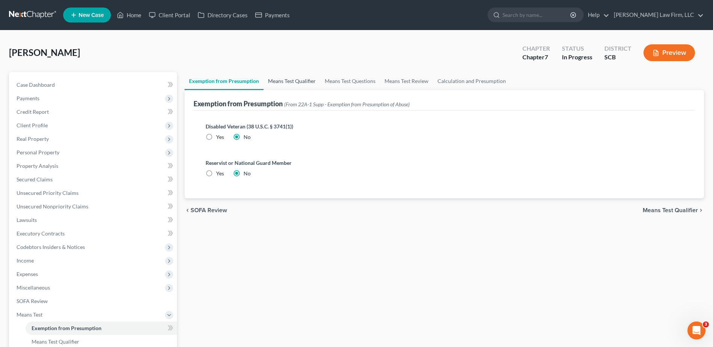
click at [283, 80] on link "Means Test Qualifier" at bounding box center [292, 81] width 57 height 18
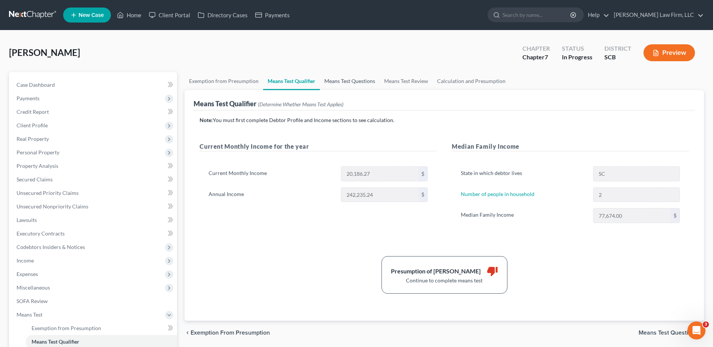
click at [345, 80] on link "Means Test Questions" at bounding box center [350, 81] width 60 height 18
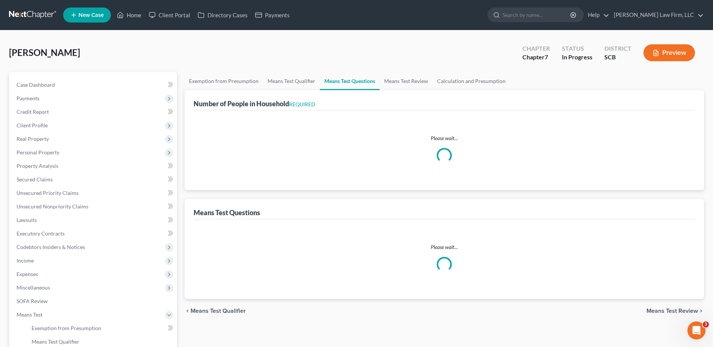
select select "1"
select select "60"
select select "1"
select select "60"
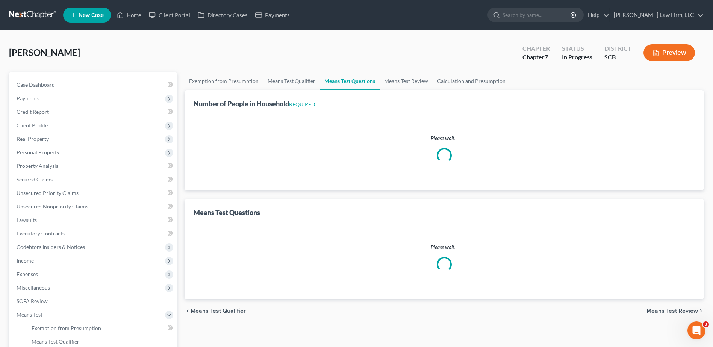
select select "2"
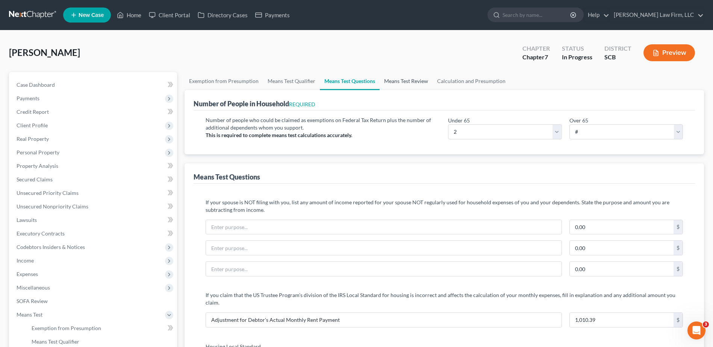
click at [398, 79] on link "Means Test Review" at bounding box center [406, 81] width 53 height 18
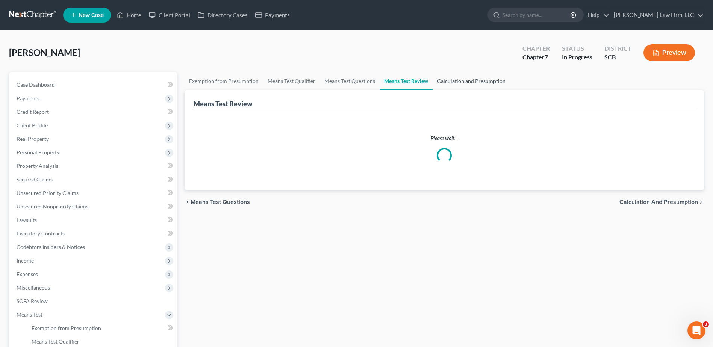
click at [446, 80] on link "Calculation and Presumption" at bounding box center [471, 81] width 77 height 18
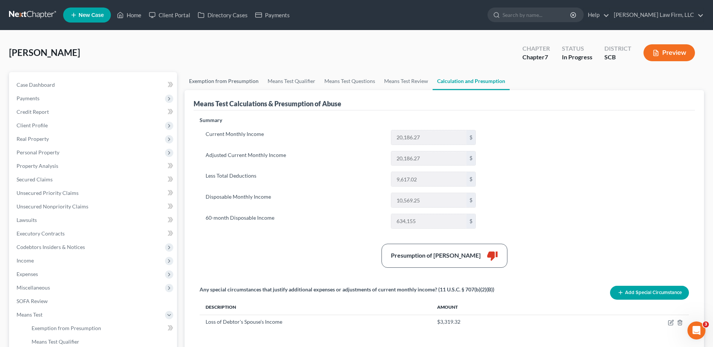
click at [245, 86] on link "Exemption from Presumption" at bounding box center [224, 81] width 79 height 18
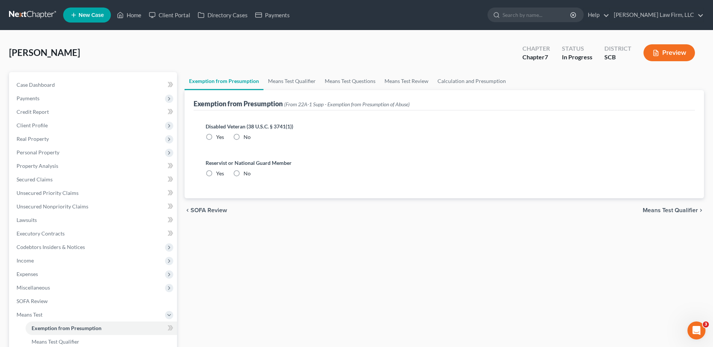
radio input "true"
click at [102, 82] on link "Case Dashboard" at bounding box center [94, 85] width 167 height 14
select select "1"
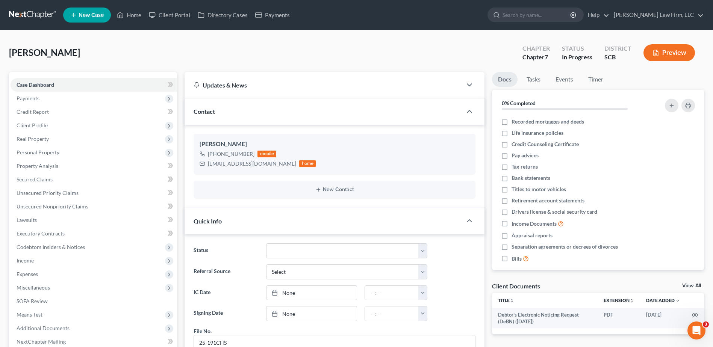
scroll to position [253, 0]
select select "1"
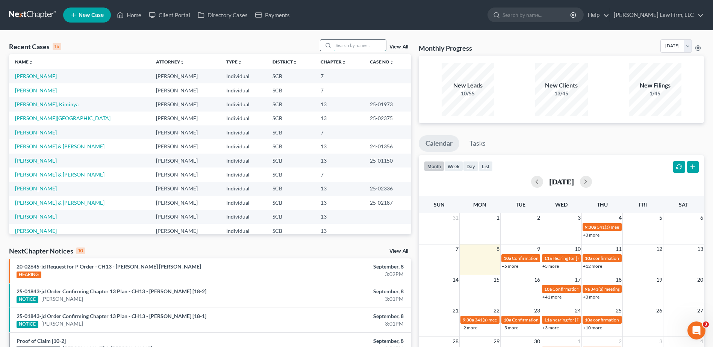
click at [359, 48] on input "search" at bounding box center [359, 45] width 53 height 11
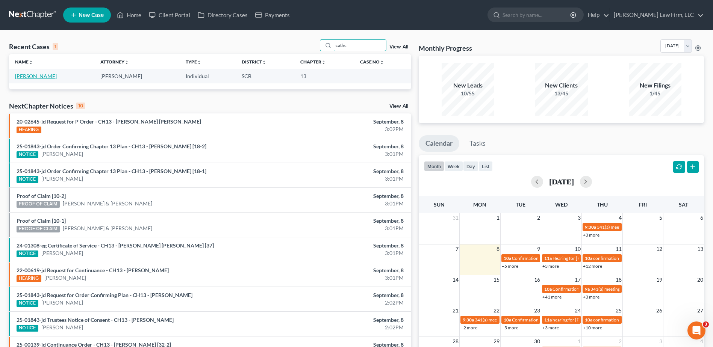
type input "cathc"
click at [46, 77] on link "[PERSON_NAME]" at bounding box center [36, 76] width 42 height 6
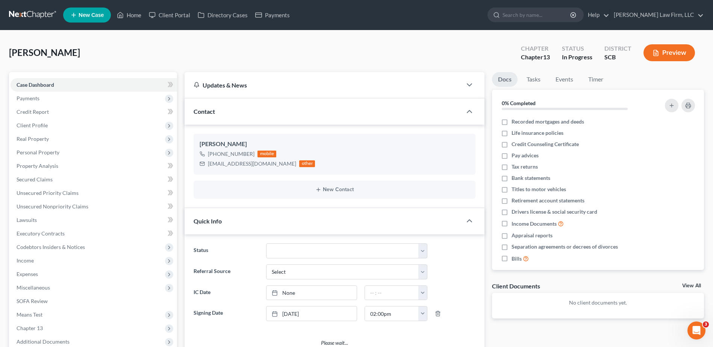
select select "0"
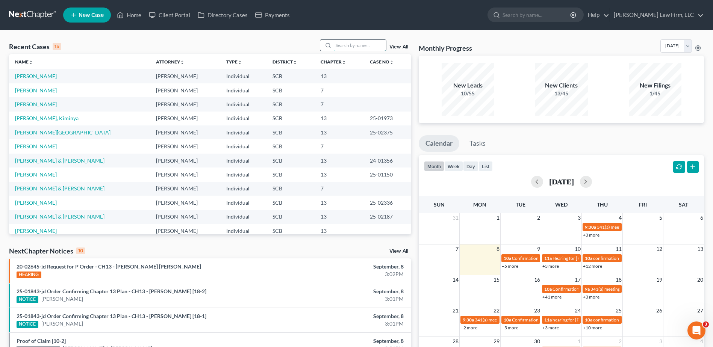
click at [364, 41] on input "search" at bounding box center [359, 45] width 53 height 11
type input "[PERSON_NAME]"
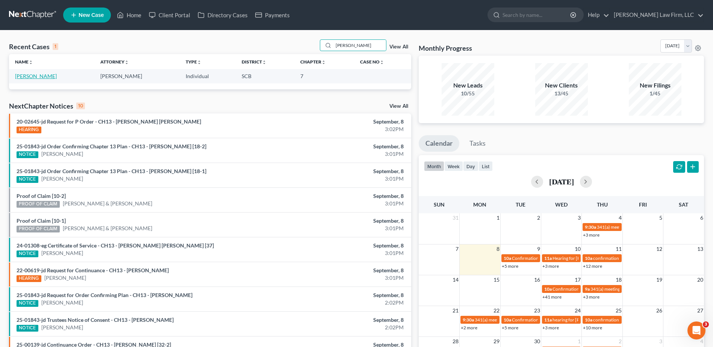
click at [25, 76] on link "[PERSON_NAME]" at bounding box center [36, 76] width 42 height 6
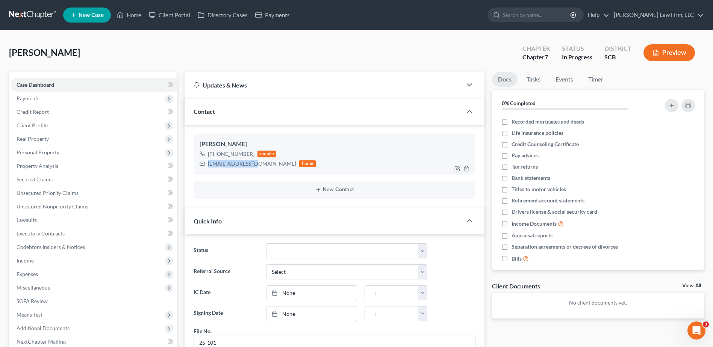
drag, startPoint x: 254, startPoint y: 165, endPoint x: 198, endPoint y: 162, distance: 55.7
click at [198, 162] on div "[PERSON_NAME] [PHONE_NUMBER] mobile [EMAIL_ADDRESS][DOMAIN_NAME] home" at bounding box center [335, 154] width 282 height 41
drag, startPoint x: 201, startPoint y: 163, endPoint x: 242, endPoint y: 163, distance: 41.0
copy div "[EMAIL_ADDRESS][DOMAIN_NAME]"
click at [138, 16] on link "Home" at bounding box center [129, 15] width 32 height 14
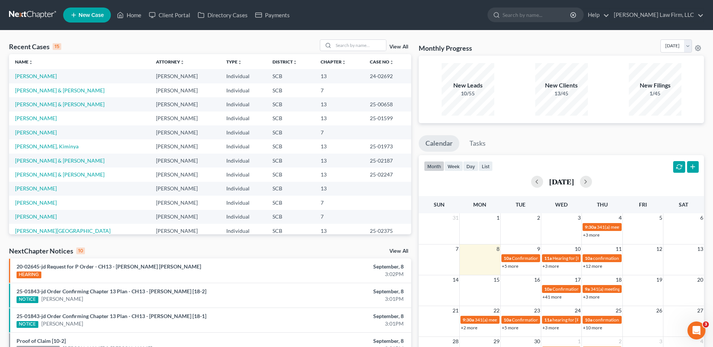
click at [184, 36] on div "Recent Cases 15 View All Name unfold_more expand_more expand_less Attorney unfo…" at bounding box center [356, 278] width 713 height 497
click at [348, 47] on input "search" at bounding box center [359, 45] width 53 height 11
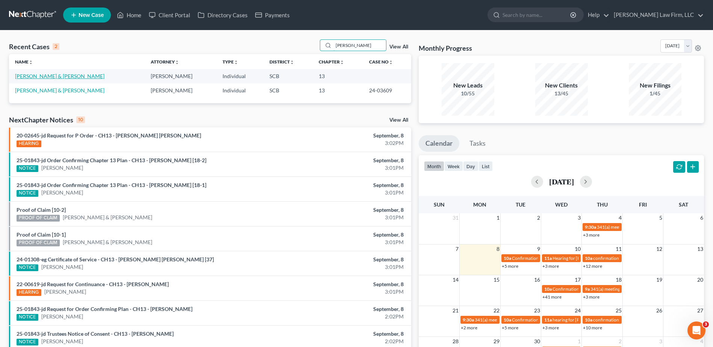
type input "[PERSON_NAME]"
click at [40, 78] on link "[PERSON_NAME] & [PERSON_NAME]" at bounding box center [59, 76] width 89 height 6
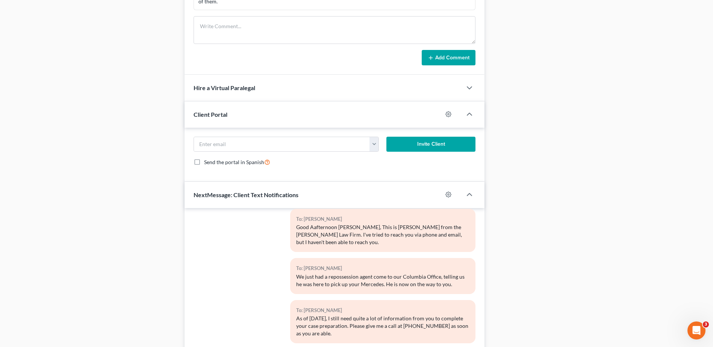
scroll to position [297, 0]
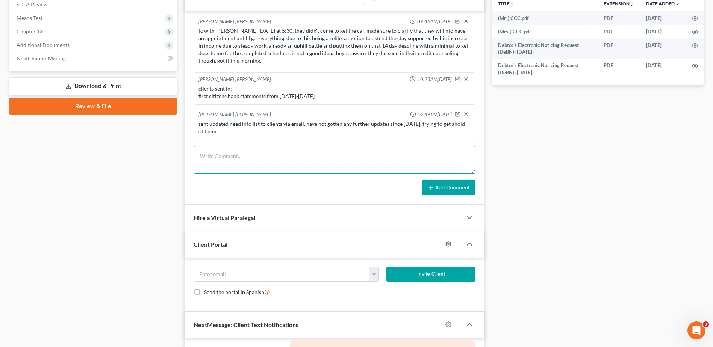
click at [303, 167] on textarea at bounding box center [335, 160] width 282 height 28
type textarea "email from [PERSON_NAME], she got the needed info list, but hasn't responded si…"
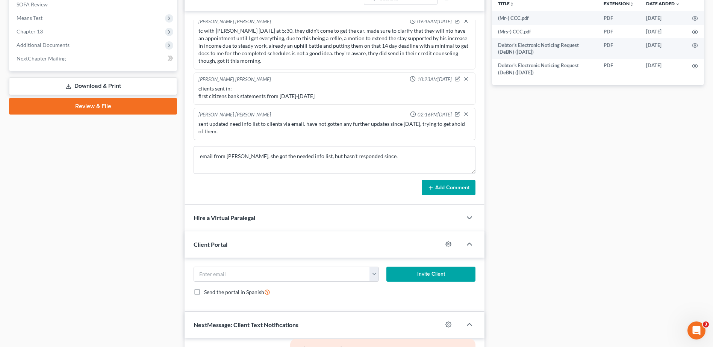
click at [466, 185] on button "Add Comment" at bounding box center [449, 188] width 54 height 16
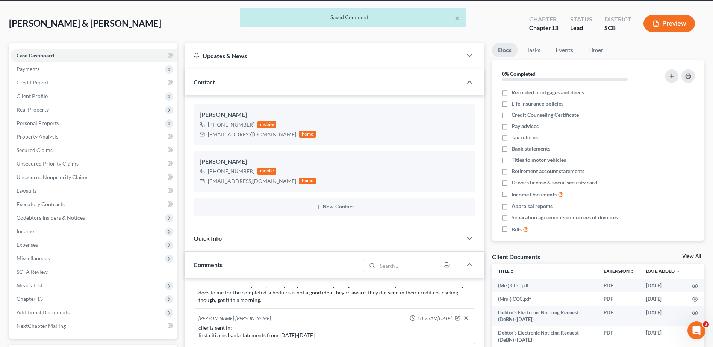
scroll to position [0, 0]
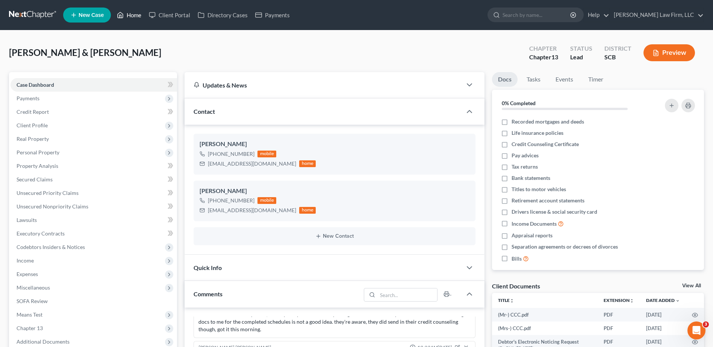
click at [130, 18] on link "Home" at bounding box center [129, 15] width 32 height 14
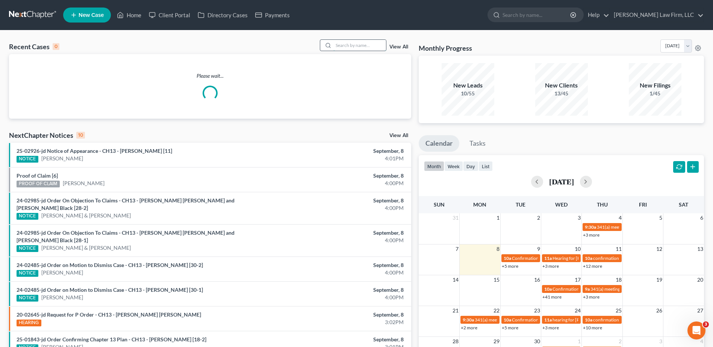
click at [379, 47] on input "search" at bounding box center [359, 45] width 53 height 11
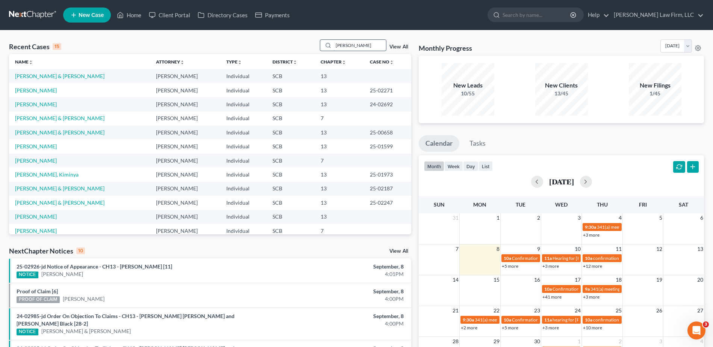
type input "[PERSON_NAME]"
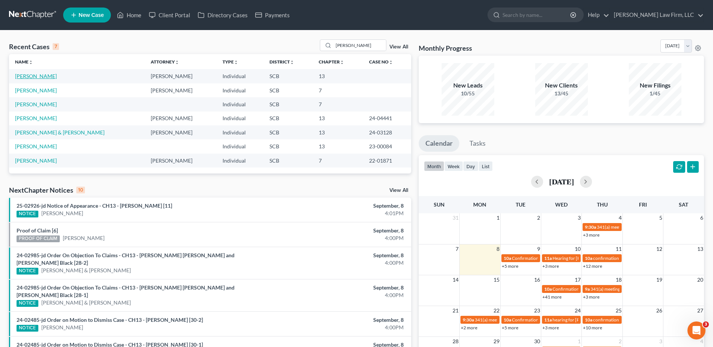
click at [47, 75] on link "[PERSON_NAME]" at bounding box center [36, 76] width 42 height 6
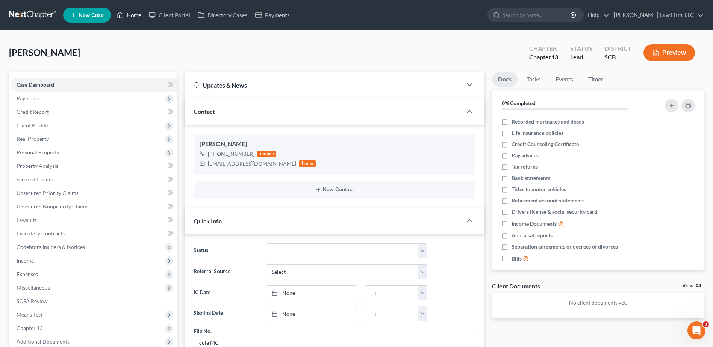
click at [133, 18] on link "Home" at bounding box center [129, 15] width 32 height 14
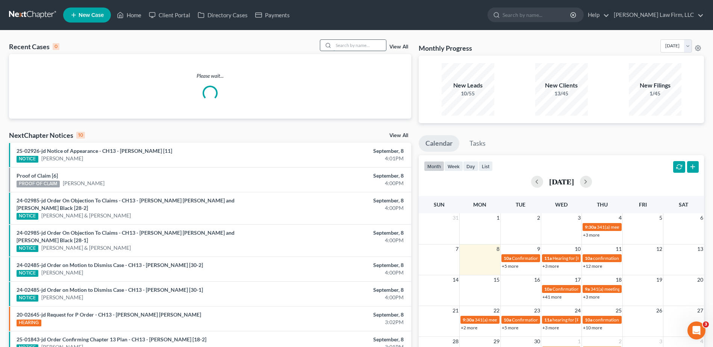
click at [365, 40] on input "search" at bounding box center [359, 45] width 53 height 11
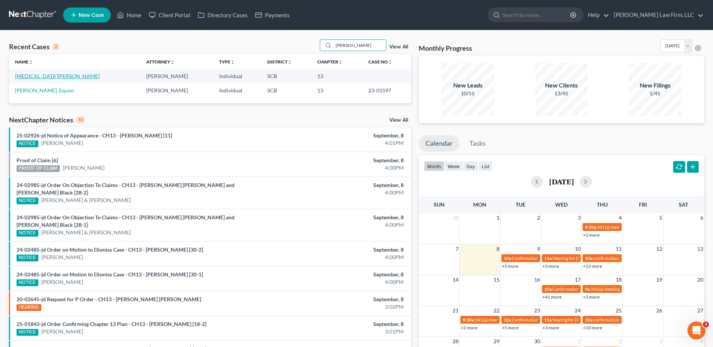
type input "[PERSON_NAME]"
click at [42, 77] on link "[MEDICAL_DATA][PERSON_NAME]" at bounding box center [57, 76] width 85 height 6
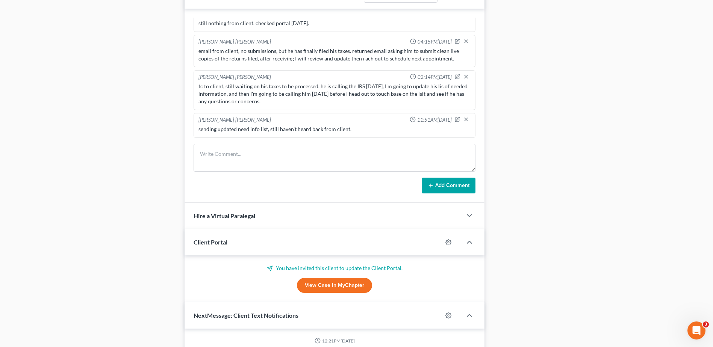
scroll to position [414, 0]
click at [314, 286] on link "View Case in MyChapter" at bounding box center [334, 284] width 75 height 15
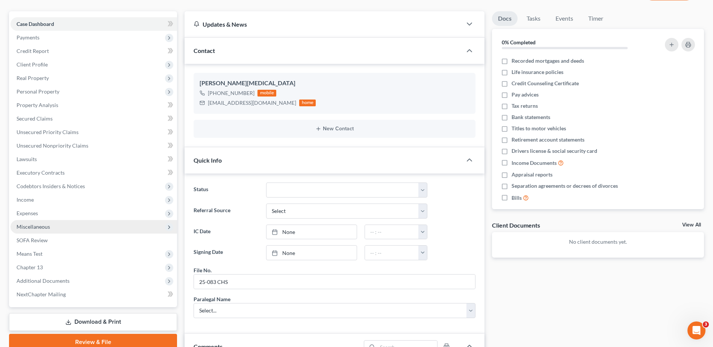
scroll to position [0, 0]
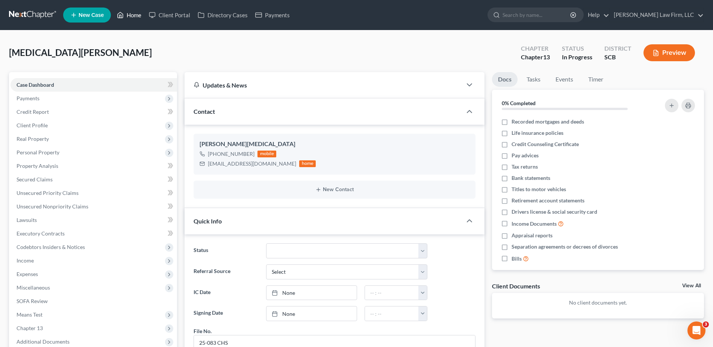
click at [123, 13] on icon at bounding box center [120, 15] width 7 height 9
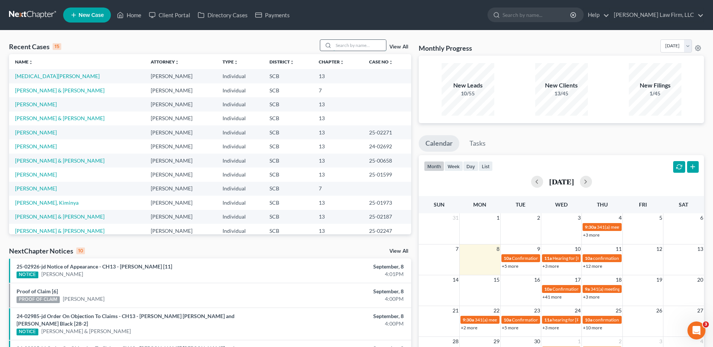
click at [353, 46] on input "search" at bounding box center [359, 45] width 53 height 11
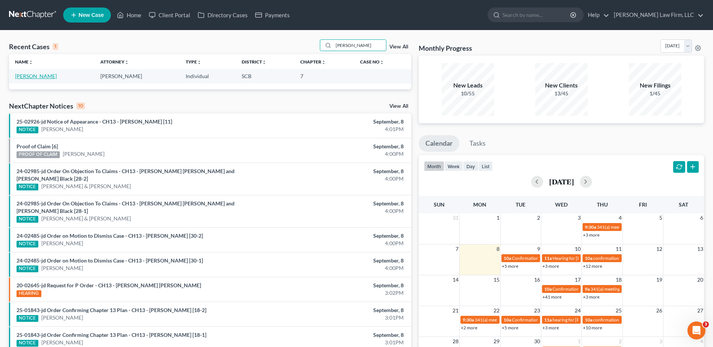
type input "[PERSON_NAME]"
click at [31, 73] on link "[PERSON_NAME]" at bounding box center [36, 76] width 42 height 6
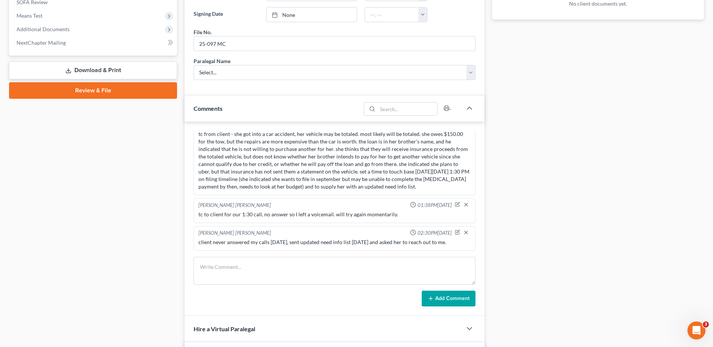
scroll to position [423, 0]
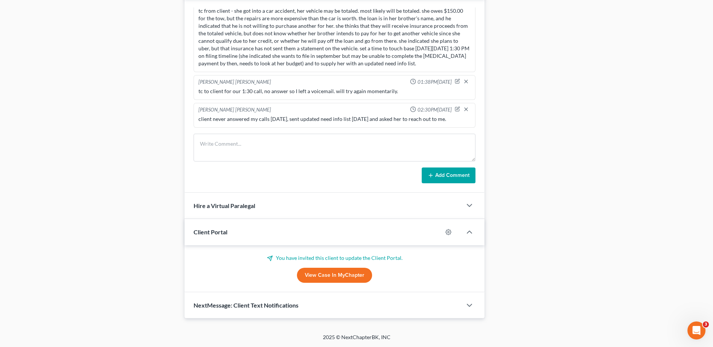
click at [314, 274] on link "View Case in MyChapter" at bounding box center [334, 275] width 75 height 15
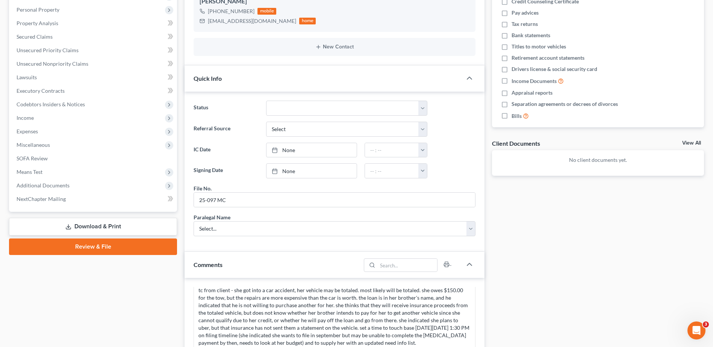
scroll to position [0, 0]
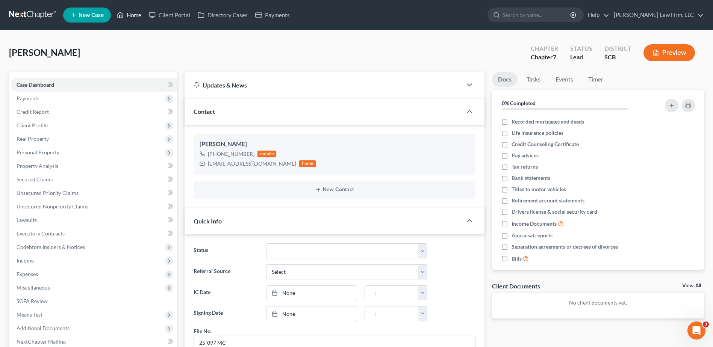
click at [127, 20] on link "Home" at bounding box center [129, 15] width 32 height 14
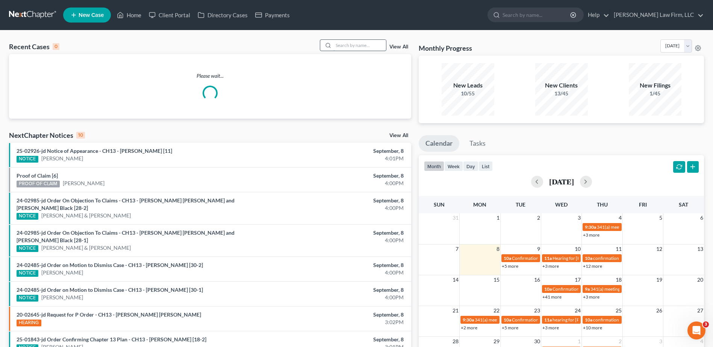
click at [344, 44] on input "search" at bounding box center [359, 45] width 53 height 11
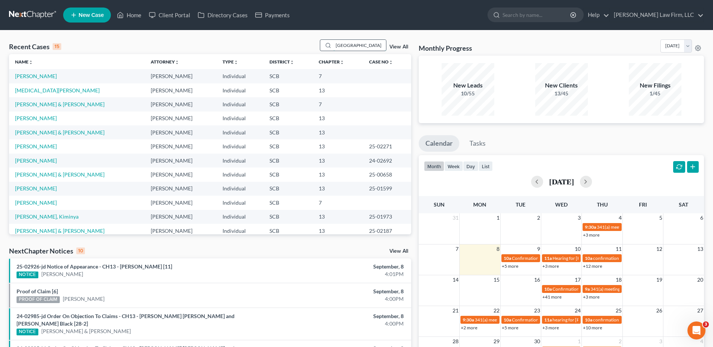
type input "[GEOGRAPHIC_DATA]"
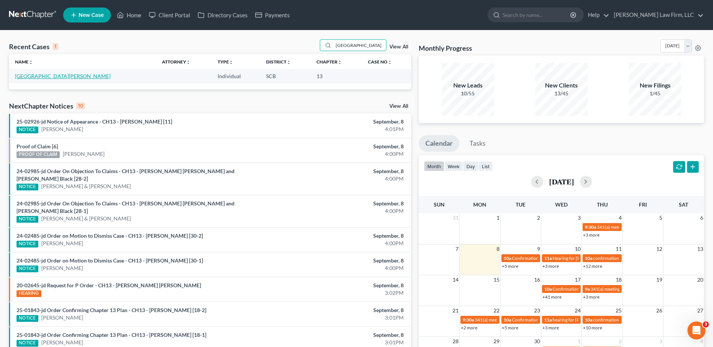
click at [39, 79] on link "[GEOGRAPHIC_DATA][PERSON_NAME]" at bounding box center [62, 76] width 95 height 6
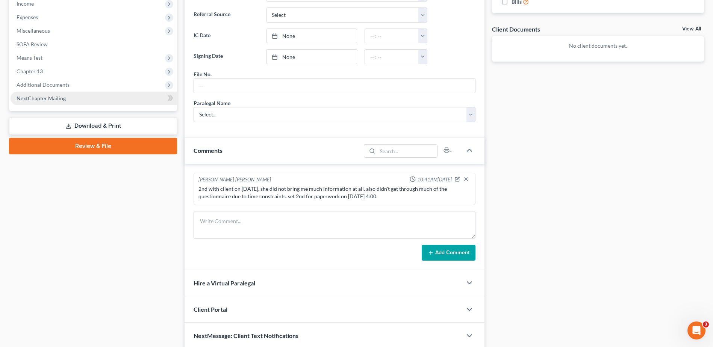
scroll to position [288, 0]
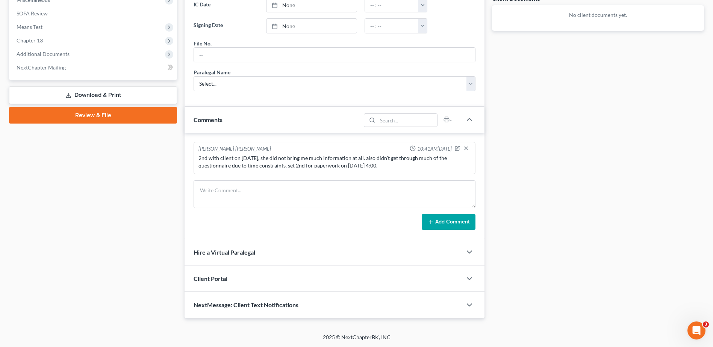
click at [257, 282] on div "Client Portal" at bounding box center [323, 279] width 277 height 26
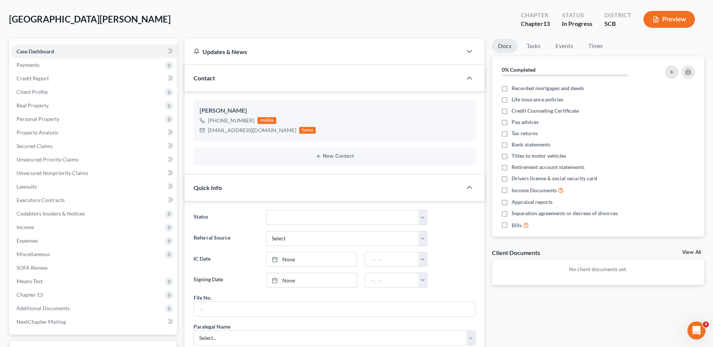
scroll to position [0, 0]
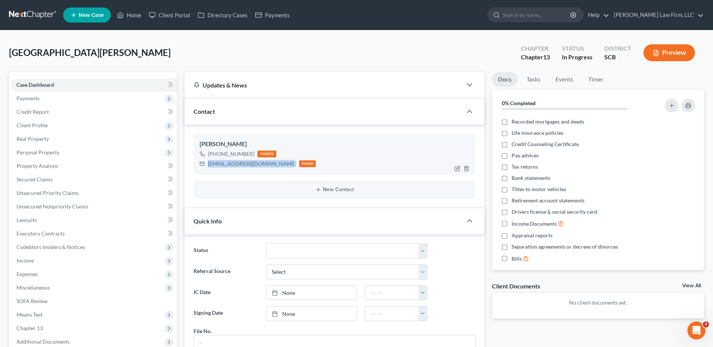
drag, startPoint x: 279, startPoint y: 164, endPoint x: 208, endPoint y: 165, distance: 70.3
click at [207, 165] on div "[EMAIL_ADDRESS][DOMAIN_NAME] home" at bounding box center [258, 164] width 116 height 10
drag, startPoint x: 208, startPoint y: 165, endPoint x: 234, endPoint y: 164, distance: 25.9
copy div "[EMAIL_ADDRESS][DOMAIN_NAME]"
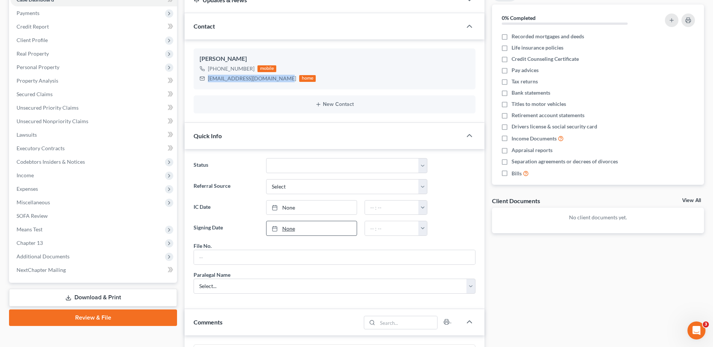
scroll to position [301, 0]
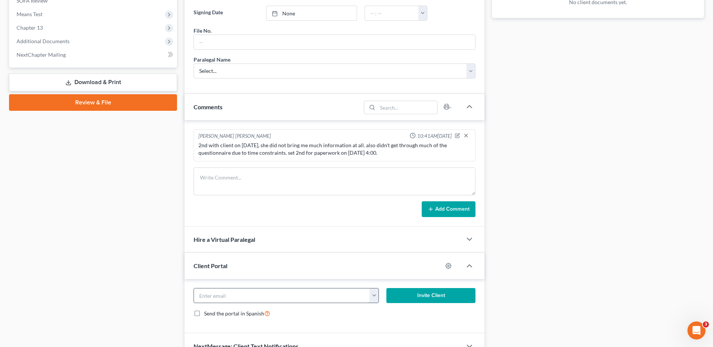
click at [252, 301] on input "email" at bounding box center [282, 296] width 176 height 14
paste input "[EMAIL_ADDRESS][DOMAIN_NAME]"
type input "[EMAIL_ADDRESS][DOMAIN_NAME]"
click at [422, 292] on button "Invite Client" at bounding box center [430, 295] width 89 height 15
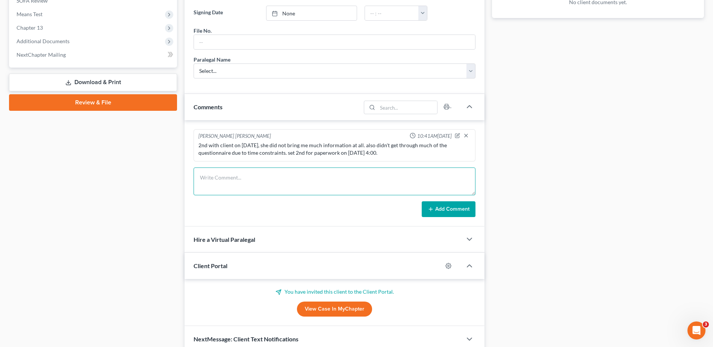
click at [406, 173] on textarea at bounding box center [335, 182] width 282 height 28
type textarea "resent portal again [DATE], still no docs from ms. [GEOGRAPHIC_DATA]"
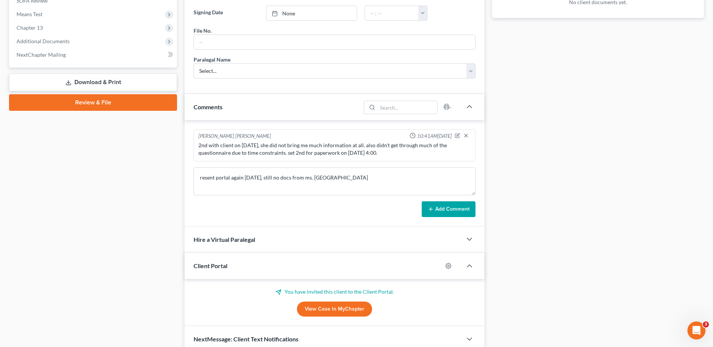
click at [465, 212] on button "Add Comment" at bounding box center [449, 209] width 54 height 16
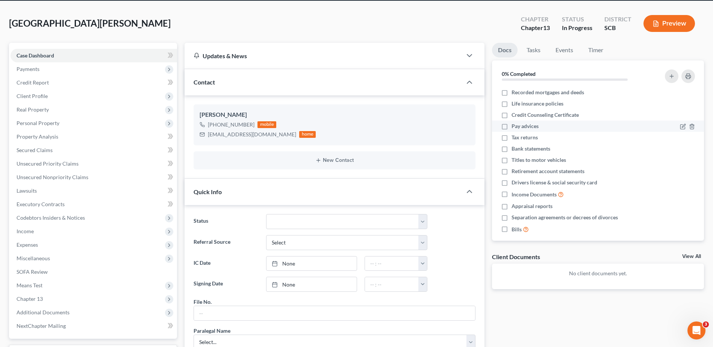
scroll to position [0, 0]
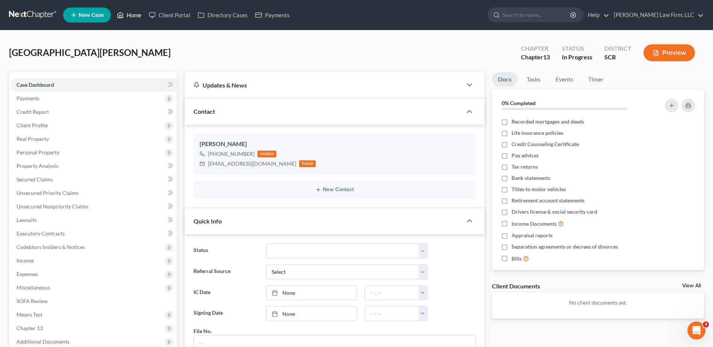
click at [127, 11] on link "Home" at bounding box center [129, 15] width 32 height 14
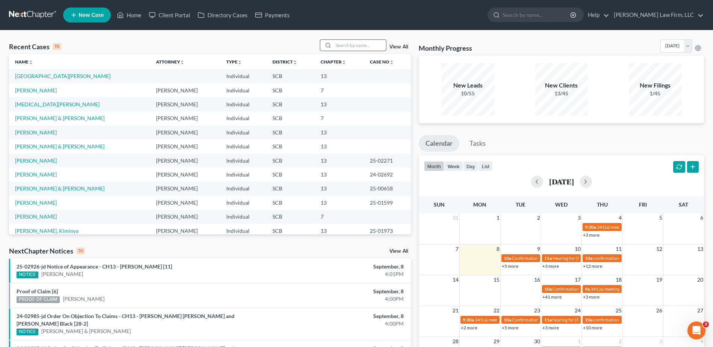
click at [346, 46] on input "search" at bounding box center [359, 45] width 53 height 11
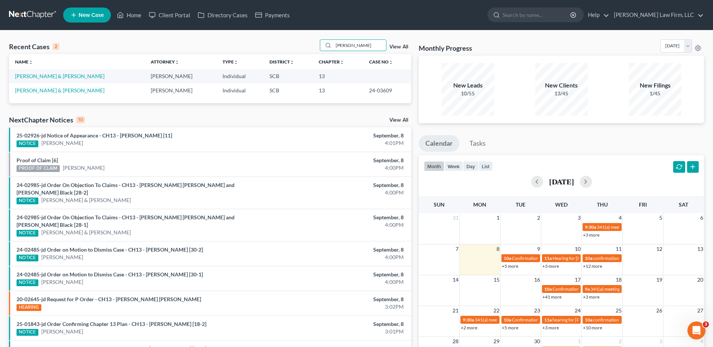
type input "[PERSON_NAME]"
click at [44, 75] on link "[PERSON_NAME] & [PERSON_NAME]" at bounding box center [59, 76] width 89 height 6
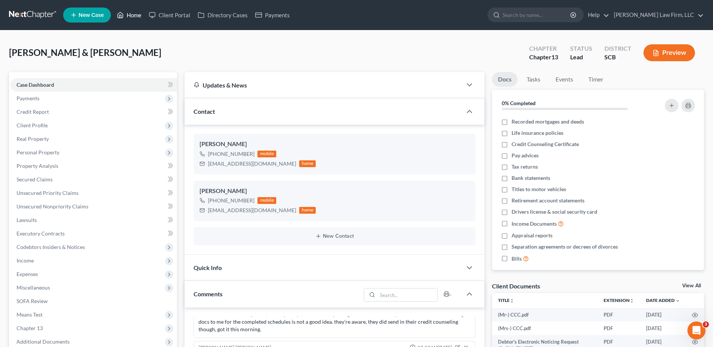
click at [129, 19] on link "Home" at bounding box center [129, 15] width 32 height 14
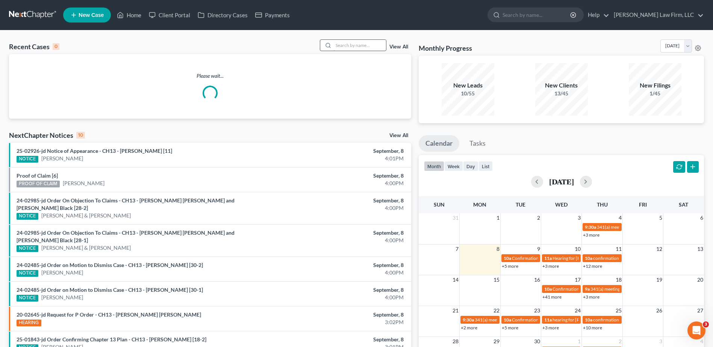
click at [367, 47] on input "search" at bounding box center [359, 45] width 53 height 11
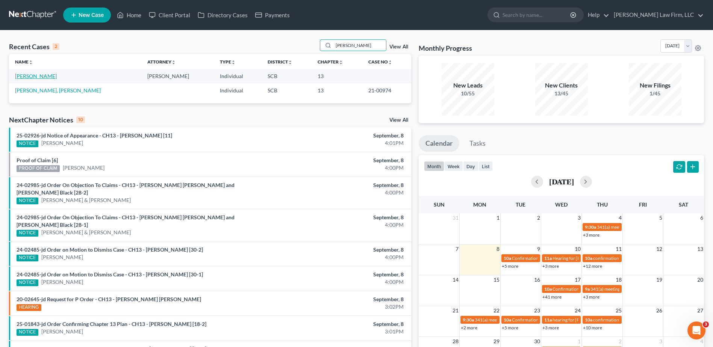
type input "[PERSON_NAME]"
click at [30, 77] on link "[PERSON_NAME]" at bounding box center [36, 76] width 42 height 6
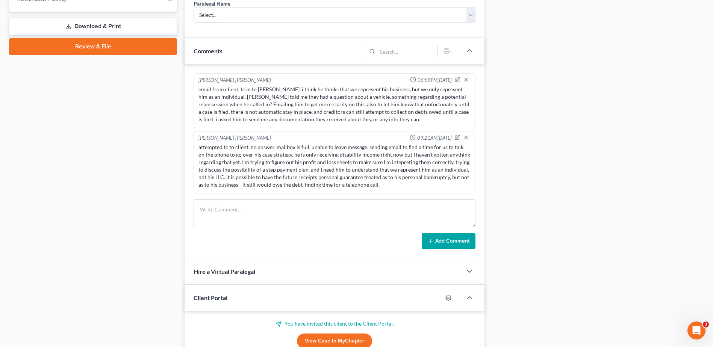
scroll to position [423, 0]
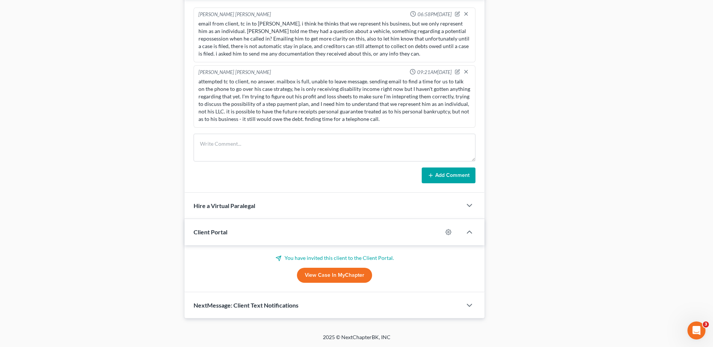
click at [320, 278] on link "View Case in MyChapter" at bounding box center [334, 275] width 75 height 15
click at [284, 153] on textarea at bounding box center [335, 148] width 282 height 28
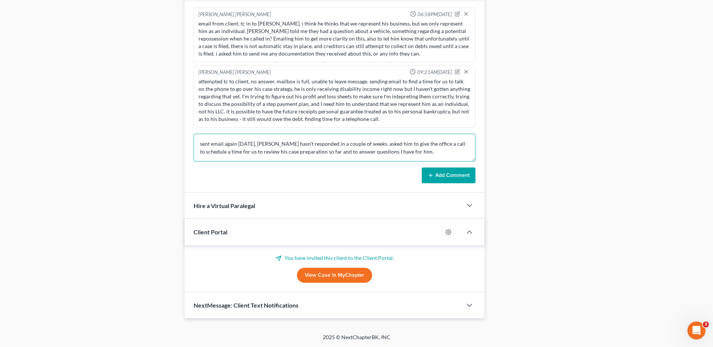
type textarea "sent email again [DATE], [PERSON_NAME] hasn't responded in a couple of weeks. a…"
click at [446, 174] on button "Add Comment" at bounding box center [449, 176] width 54 height 16
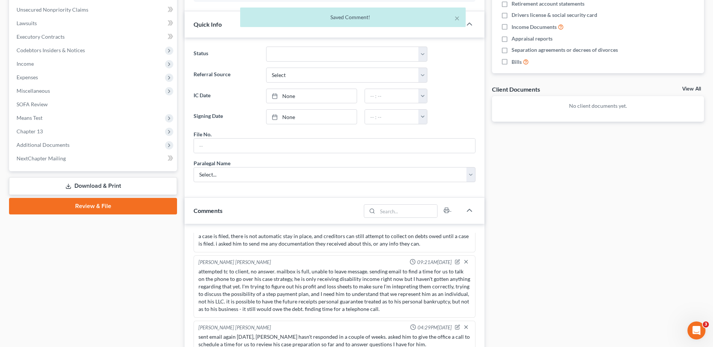
scroll to position [9, 0]
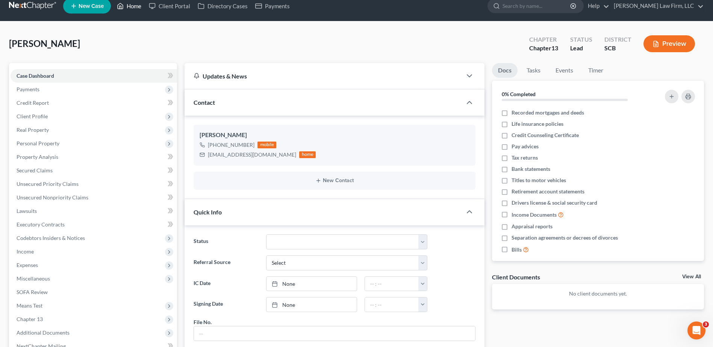
click at [134, 9] on link "Home" at bounding box center [129, 6] width 32 height 14
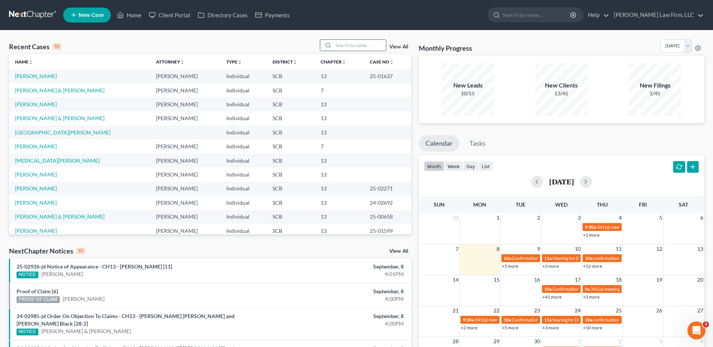
click at [361, 47] on input "search" at bounding box center [359, 45] width 53 height 11
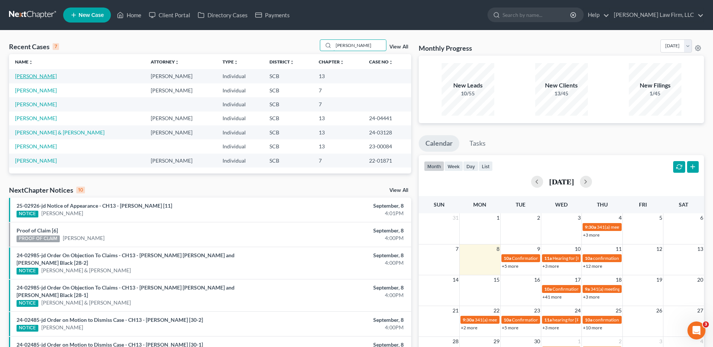
type input "[PERSON_NAME]"
click at [43, 75] on link "[PERSON_NAME]" at bounding box center [36, 76] width 42 height 6
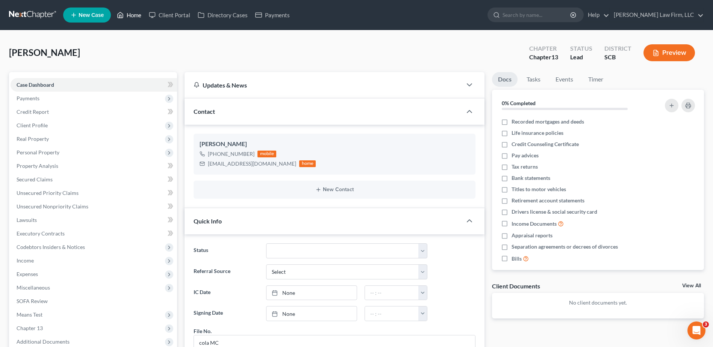
click at [118, 18] on icon at bounding box center [120, 15] width 7 height 9
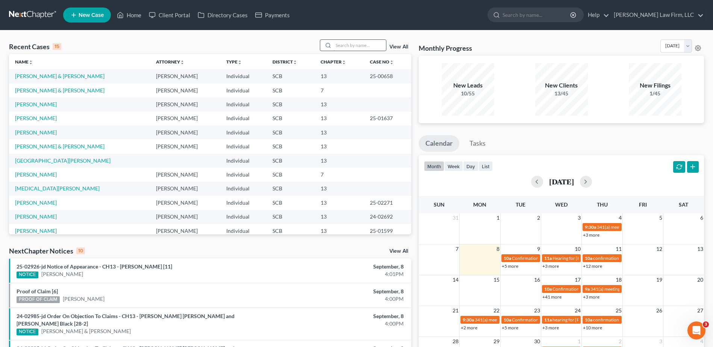
click at [361, 46] on input "search" at bounding box center [359, 45] width 53 height 11
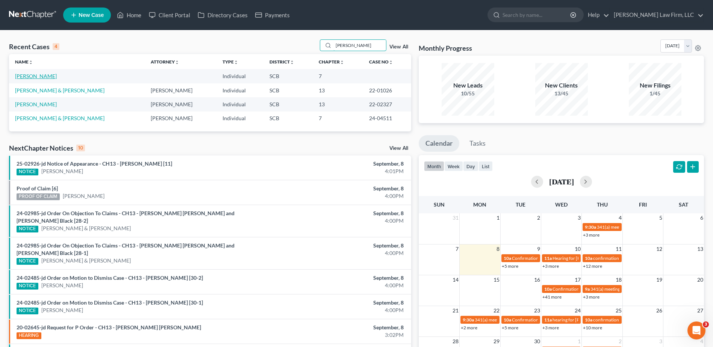
type input "[PERSON_NAME]"
click at [46, 76] on link "[PERSON_NAME]" at bounding box center [36, 76] width 42 height 6
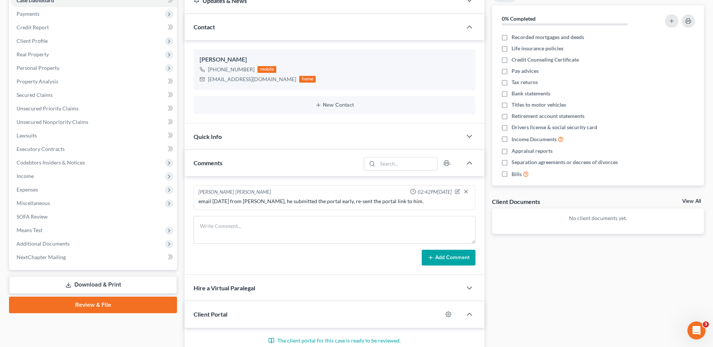
scroll to position [167, 0]
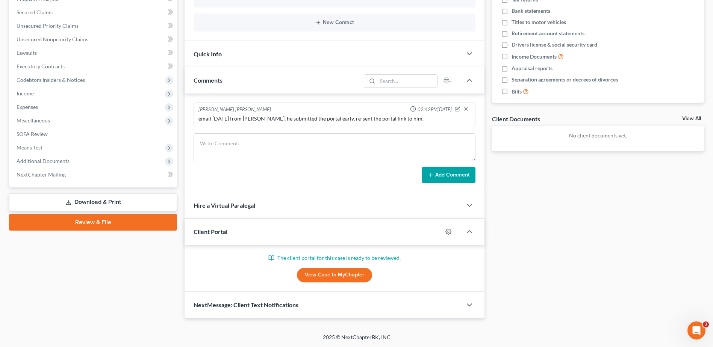
click at [340, 276] on link "View Case in MyChapter" at bounding box center [334, 275] width 75 height 15
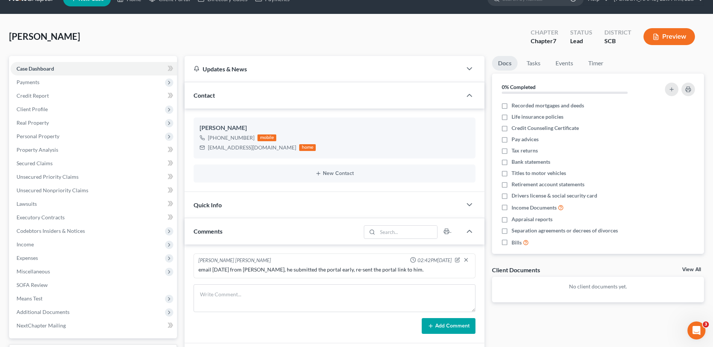
scroll to position [0, 0]
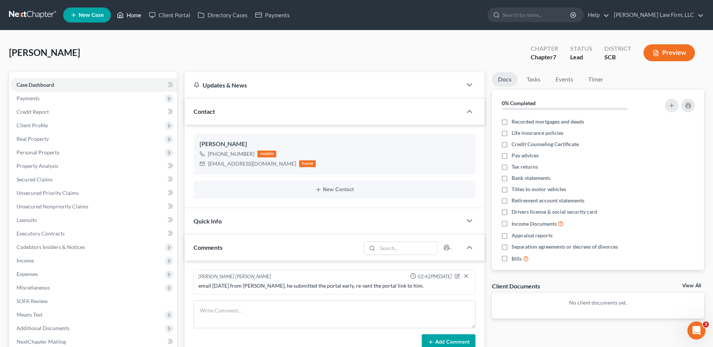
click at [132, 16] on link "Home" at bounding box center [129, 15] width 32 height 14
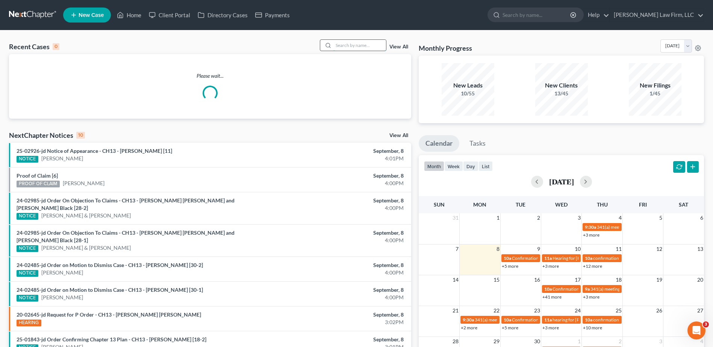
click at [349, 44] on input "search" at bounding box center [359, 45] width 53 height 11
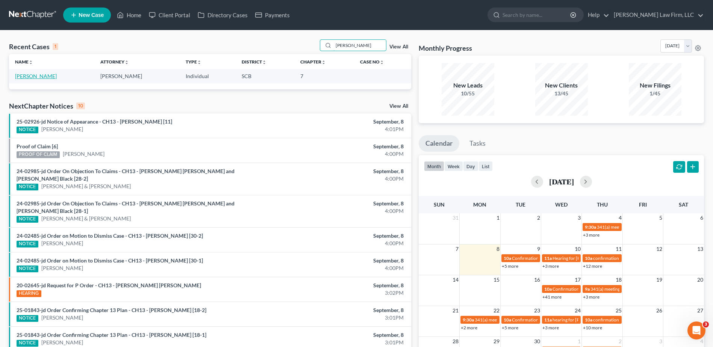
type input "[PERSON_NAME]"
click at [44, 77] on link "[PERSON_NAME]" at bounding box center [36, 76] width 42 height 6
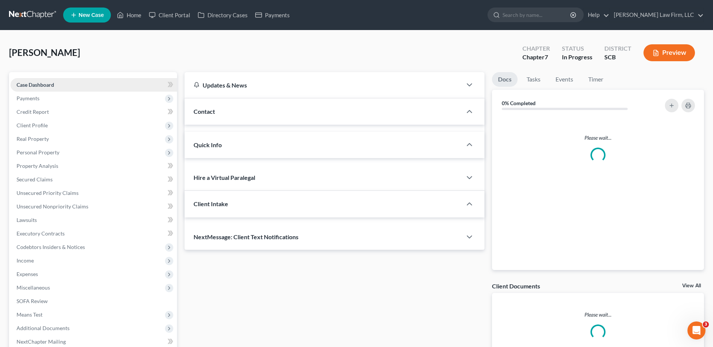
select select "1"
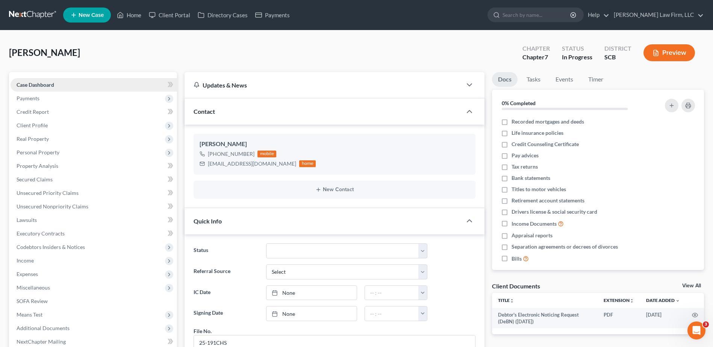
scroll to position [253, 0]
click at [663, 52] on button "Preview" at bounding box center [670, 52] width 52 height 17
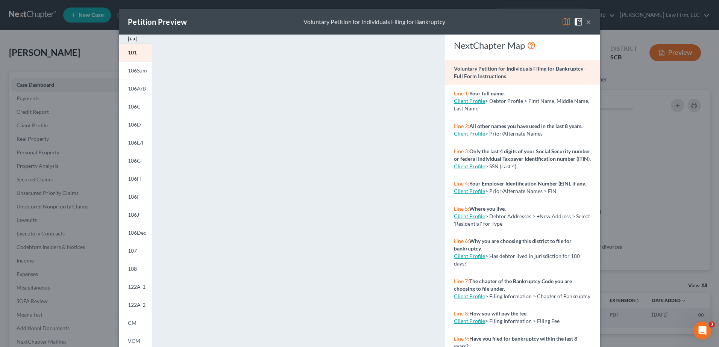
click at [586, 23] on button "×" at bounding box center [588, 21] width 5 height 9
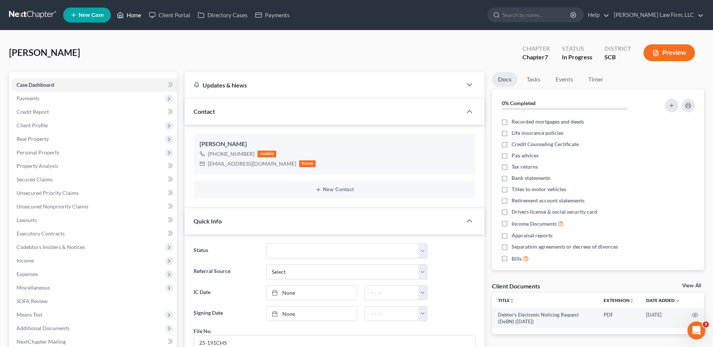
click at [136, 18] on link "Home" at bounding box center [129, 15] width 32 height 14
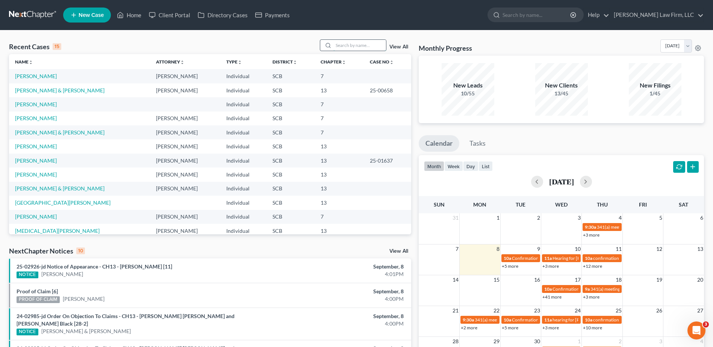
click at [353, 49] on input "search" at bounding box center [359, 45] width 53 height 11
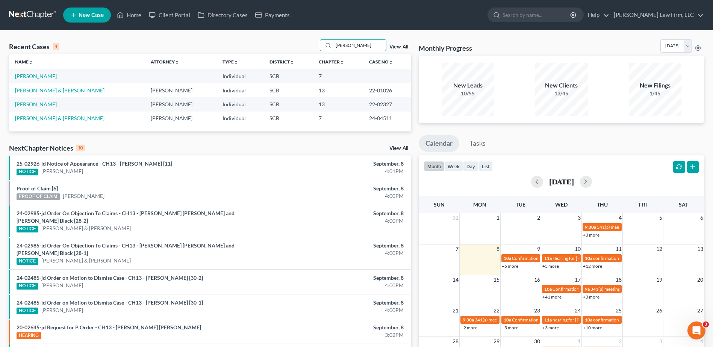
type input "[PERSON_NAME]"
click at [25, 78] on link "[PERSON_NAME]" at bounding box center [36, 76] width 42 height 6
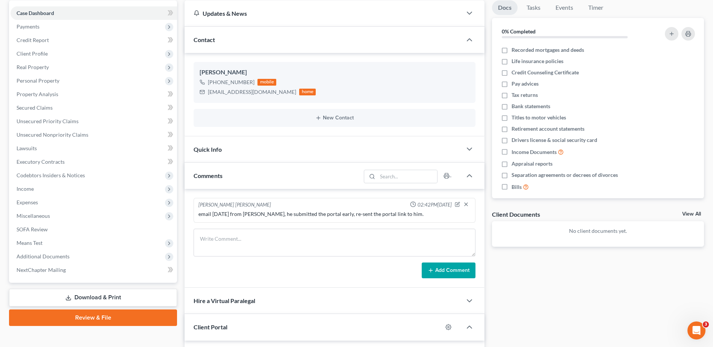
scroll to position [167, 0]
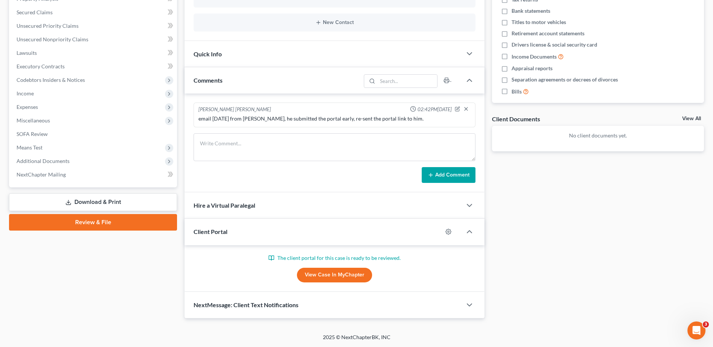
click at [313, 273] on link "View Case in MyChapter" at bounding box center [334, 275] width 75 height 15
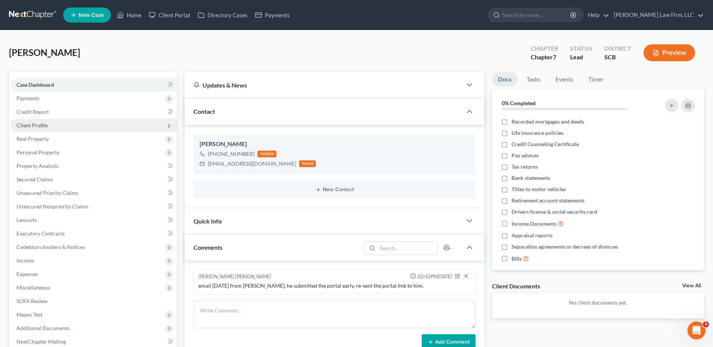
click at [45, 127] on span "Client Profile" at bounding box center [32, 125] width 31 height 6
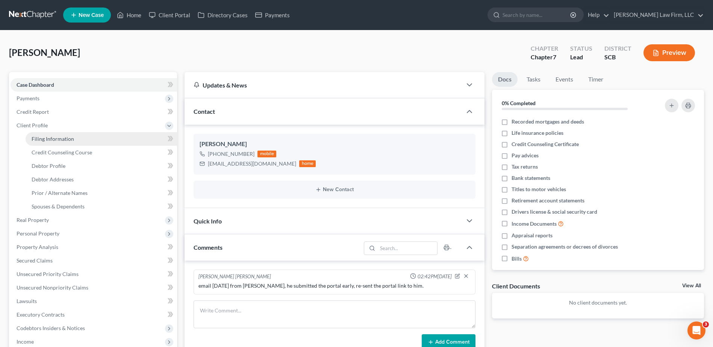
click at [46, 138] on span "Filing Information" at bounding box center [53, 139] width 42 height 6
select select "1"
select select "0"
select select "42"
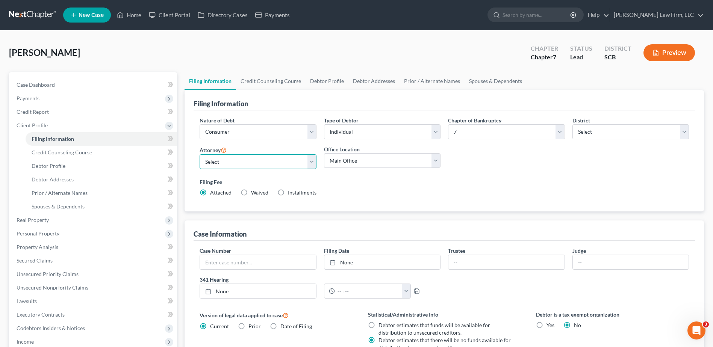
click at [290, 168] on select "Select [PERSON_NAME] - SCB [PERSON_NAME] - SCB" at bounding box center [258, 162] width 117 height 15
select select "0"
click at [200, 155] on select "Select [PERSON_NAME] - SCB [PERSON_NAME] - SCB" at bounding box center [258, 162] width 117 height 15
click at [364, 158] on select "Main Office [GEOGRAPHIC_DATA]" at bounding box center [382, 160] width 117 height 15
select select "1"
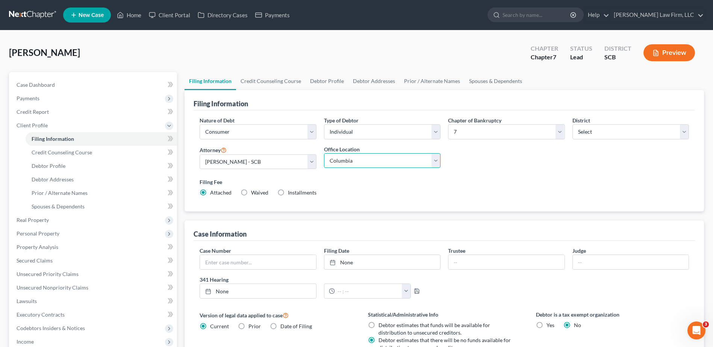
click at [324, 153] on select "Main Office [GEOGRAPHIC_DATA]" at bounding box center [382, 160] width 117 height 15
click at [359, 188] on div "Filing Fee Attached Waived Waived Installments Installments" at bounding box center [444, 187] width 489 height 18
click at [70, 152] on span "Credit Counseling Course" at bounding box center [62, 152] width 61 height 6
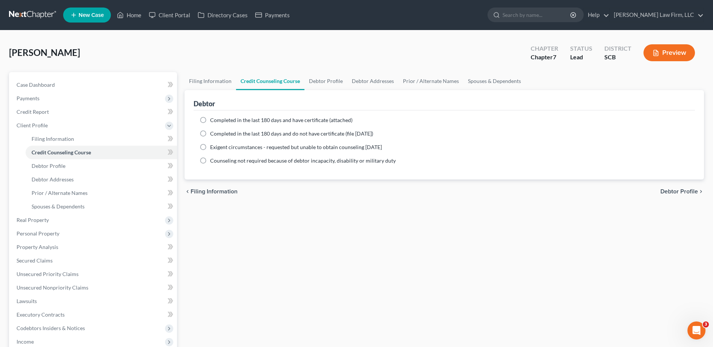
click at [248, 120] on span "Completed in the last 180 days and have certificate (attached)" at bounding box center [281, 120] width 142 height 6
click at [218, 120] on input "Completed in the last 180 days and have certificate (attached)" at bounding box center [215, 119] width 5 height 5
radio input "true"
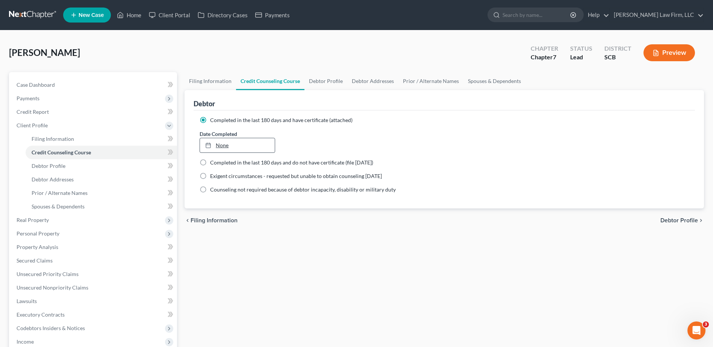
click at [229, 147] on link "None" at bounding box center [237, 145] width 74 height 14
type input "[DATE]"
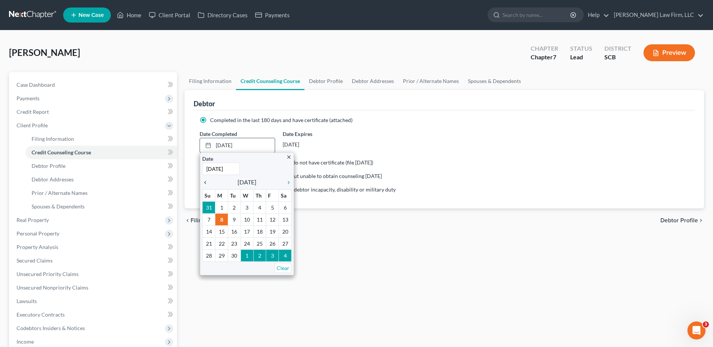
click at [206, 182] on icon "chevron_left" at bounding box center [207, 183] width 10 height 6
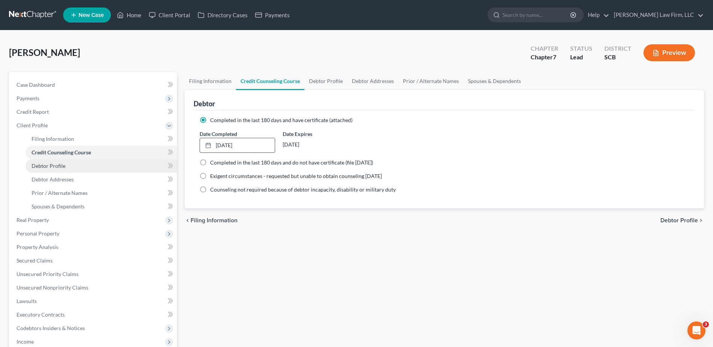
click at [83, 165] on link "Debtor Profile" at bounding box center [101, 166] width 151 height 14
select select "0"
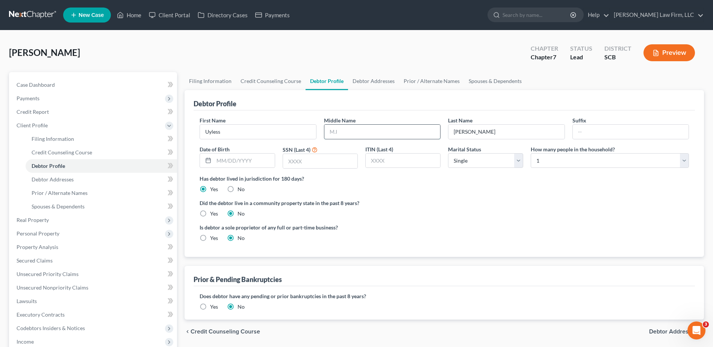
click at [355, 136] on input "text" at bounding box center [382, 132] width 116 height 14
click at [362, 134] on input "O" at bounding box center [382, 132] width 116 height 14
type input "[PERSON_NAME]"
click at [596, 126] on input "text" at bounding box center [631, 132] width 116 height 14
type input "Jr."
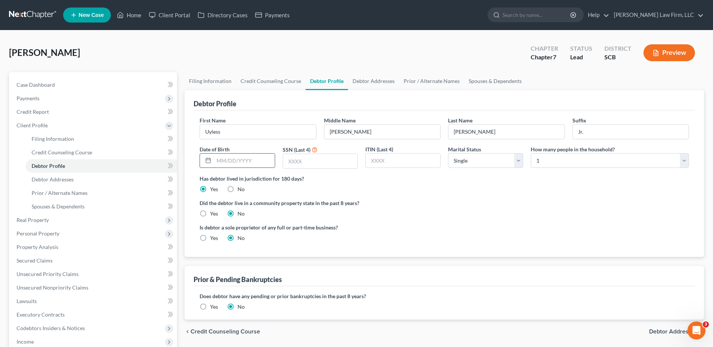
click at [261, 159] on input "text" at bounding box center [244, 161] width 61 height 14
type input "[DATE]"
click at [304, 157] on input "text" at bounding box center [320, 161] width 74 height 14
click at [306, 105] on div "Debtor Profile" at bounding box center [444, 100] width 501 height 20
click at [329, 162] on input "text" at bounding box center [320, 161] width 74 height 14
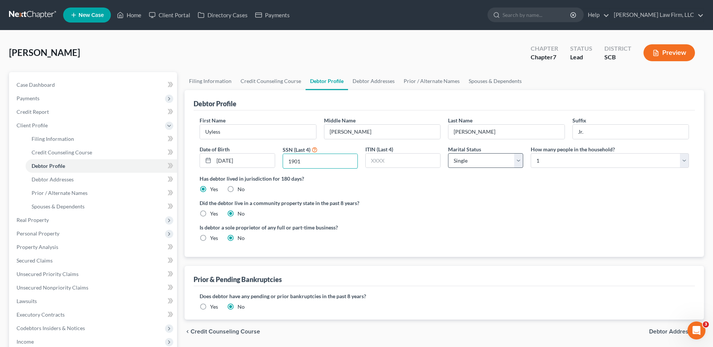
type input "1901"
click at [476, 161] on select "Select Single Married Separated Divorced Widowed" at bounding box center [485, 160] width 75 height 15
select select "1"
click at [448, 153] on select "Select Single Married Separated Divorced Widowed" at bounding box center [485, 160] width 75 height 15
click at [516, 199] on ng-include "First Name [PERSON_NAME] Middle Name [PERSON_NAME] Last Name [PERSON_NAME] Date…" at bounding box center [444, 183] width 489 height 132
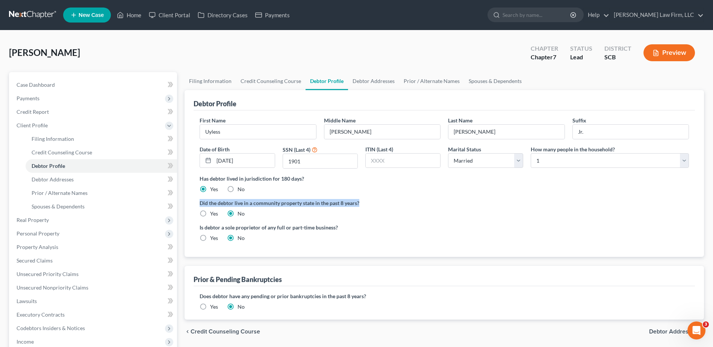
drag, startPoint x: 516, startPoint y: 199, endPoint x: 465, endPoint y: 204, distance: 50.9
click at [465, 204] on label "Did the debtor live in a community property state in the past 8 years?" at bounding box center [444, 203] width 489 height 8
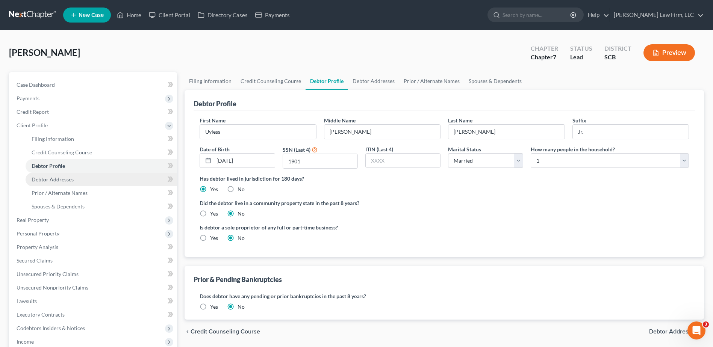
click at [63, 178] on span "Debtor Addresses" at bounding box center [53, 179] width 42 height 6
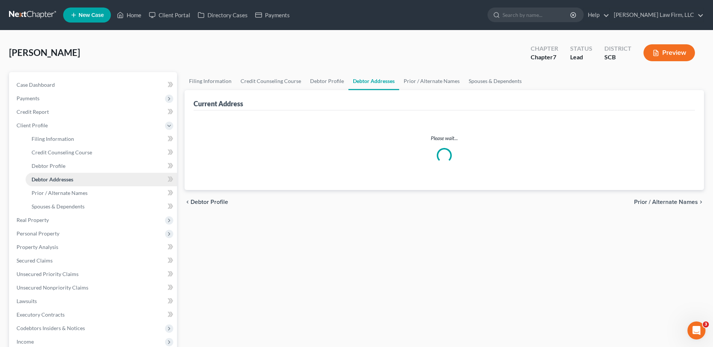
select select "0"
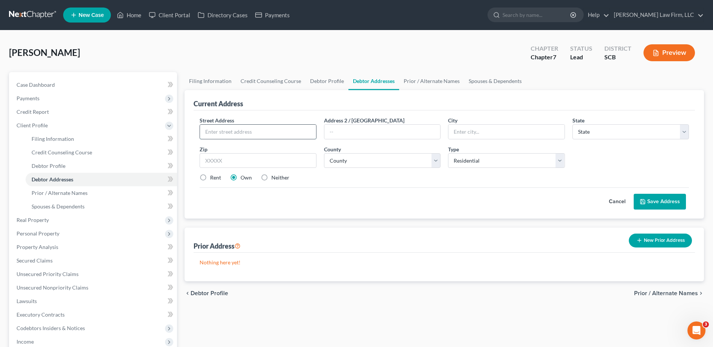
click at [268, 129] on input "text" at bounding box center [258, 132] width 116 height 14
type input "[STREET_ADDRESS]"
type input "Columbia"
select select "42"
type input "29210"
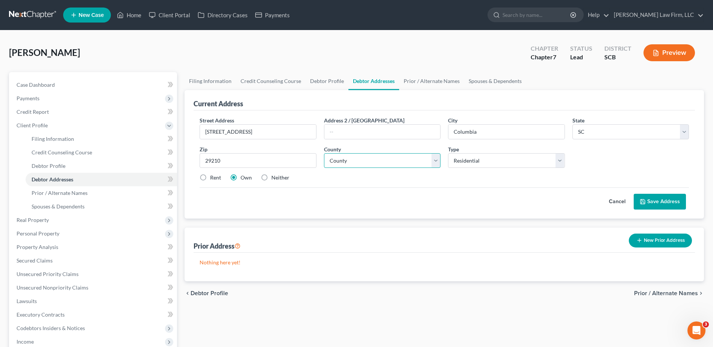
click at [434, 161] on select "County [GEOGRAPHIC_DATA] [GEOGRAPHIC_DATA] [GEOGRAPHIC_DATA] [GEOGRAPHIC_DATA] …" at bounding box center [382, 160] width 117 height 15
select select "39"
click at [324, 153] on select "County [GEOGRAPHIC_DATA] [GEOGRAPHIC_DATA] [GEOGRAPHIC_DATA] [GEOGRAPHIC_DATA] …" at bounding box center [382, 160] width 117 height 15
click at [483, 185] on div "Street Address * [STREET_ADDRESS] Address 2 / [GEOGRAPHIC_DATA] * [GEOGRAPHIC_D…" at bounding box center [444, 152] width 497 height 71
click at [667, 203] on button "Save Address" at bounding box center [660, 202] width 52 height 16
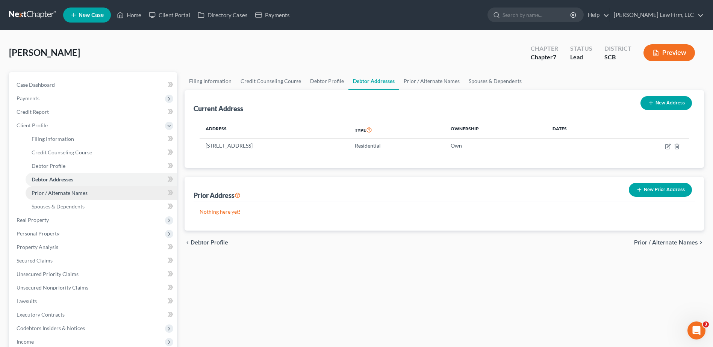
click at [59, 191] on span "Prior / Alternate Names" at bounding box center [60, 193] width 56 height 6
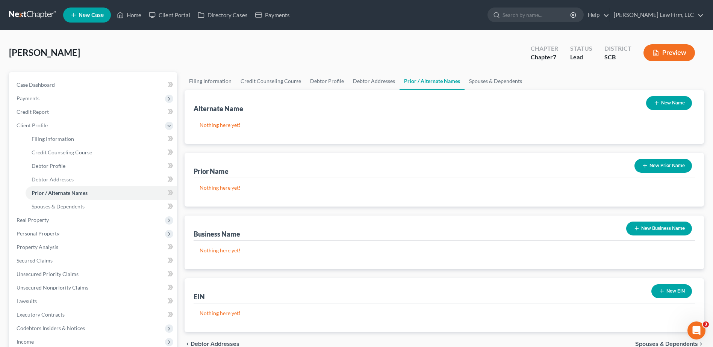
click at [655, 105] on icon "button" at bounding box center [657, 103] width 6 height 6
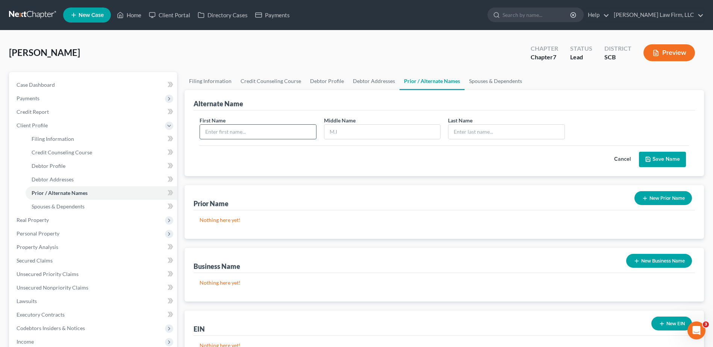
click at [300, 136] on input "text" at bounding box center [258, 132] width 116 height 14
type input "Uyless"
type input "[PERSON_NAME]"
click at [660, 153] on button "Save Name" at bounding box center [662, 160] width 47 height 16
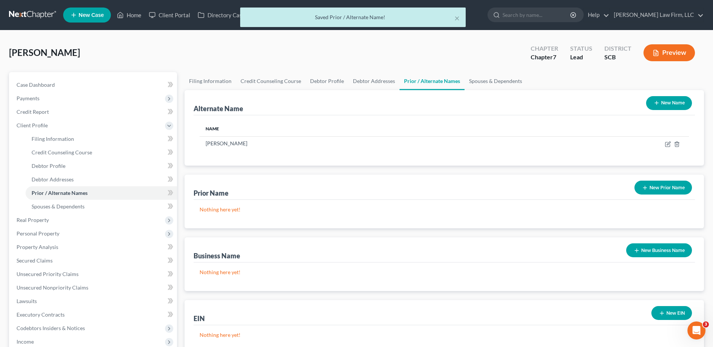
click at [671, 106] on button "New Name" at bounding box center [669, 103] width 46 height 14
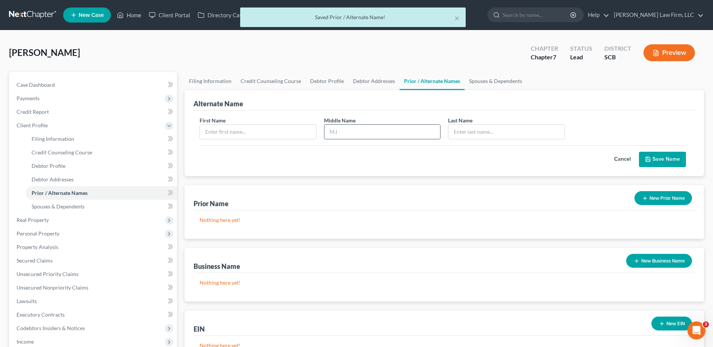
click at [344, 131] on input "text" at bounding box center [382, 132] width 116 height 14
type input "[PERSON_NAME]"
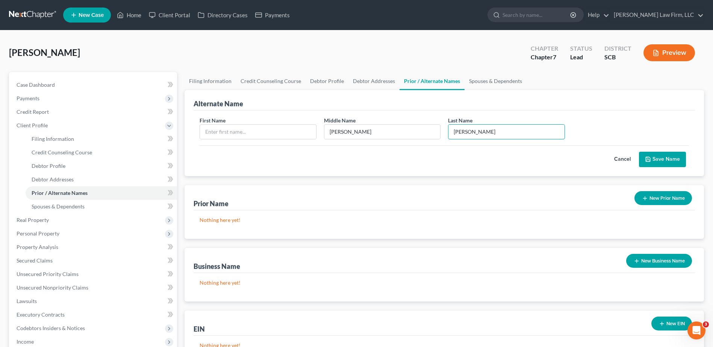
type input "[PERSON_NAME]"
click at [667, 155] on button "Save Name" at bounding box center [662, 160] width 47 height 16
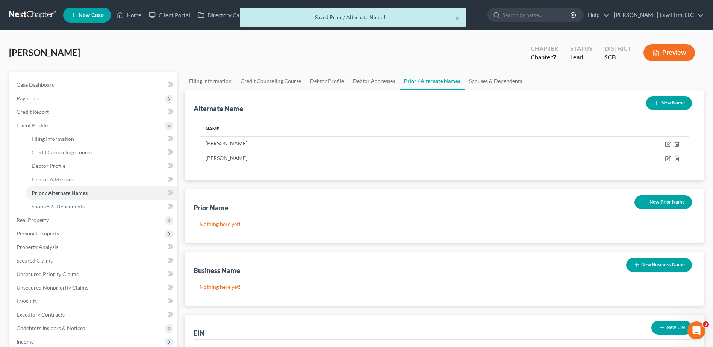
click at [662, 105] on button "New Name" at bounding box center [669, 103] width 46 height 14
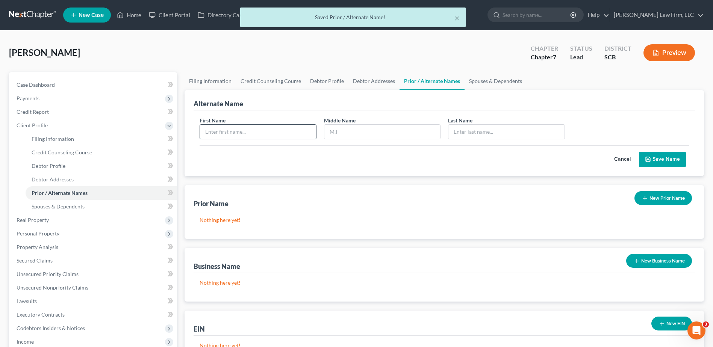
click at [279, 135] on input "text" at bounding box center [258, 132] width 116 height 14
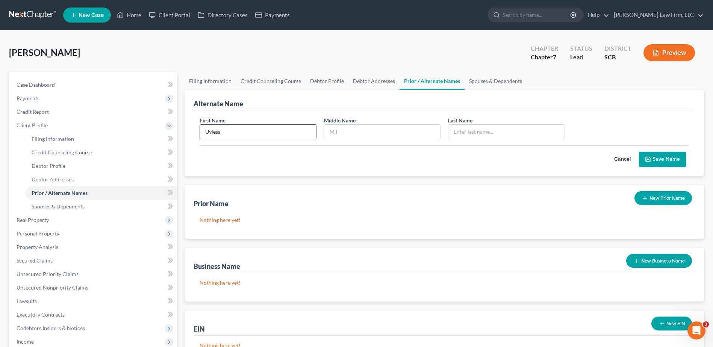
type input "Uyless"
type input "O."
type input "[PERSON_NAME]"
click at [348, 133] on input "O." at bounding box center [382, 132] width 116 height 14
type input "[PERSON_NAME]"
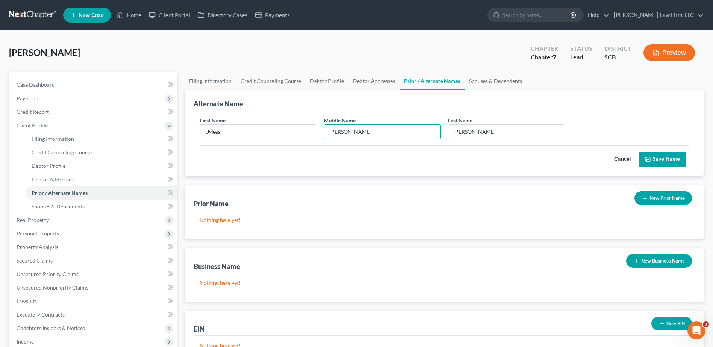
click at [668, 160] on button "Save Name" at bounding box center [662, 160] width 47 height 16
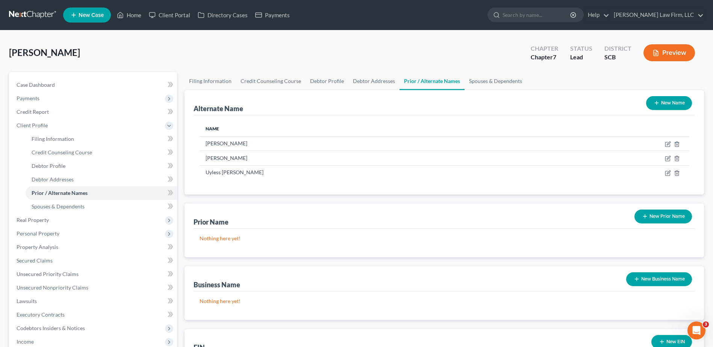
click at [665, 106] on button "New Name" at bounding box center [669, 103] width 46 height 14
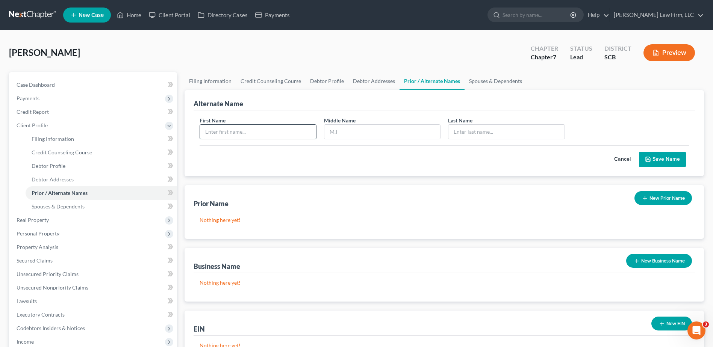
click at [264, 131] on input "text" at bounding box center [258, 132] width 116 height 14
type input "Uyless"
type input "[PERSON_NAME]"
click at [677, 157] on button "Save Name" at bounding box center [662, 160] width 47 height 16
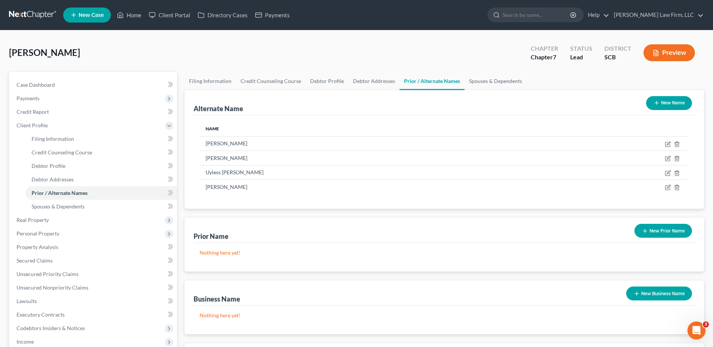
click at [671, 100] on button "New Name" at bounding box center [669, 103] width 46 height 14
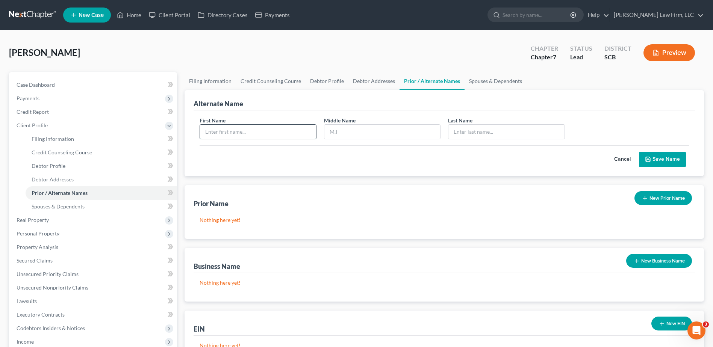
click at [221, 130] on input "text" at bounding box center [258, 132] width 116 height 14
type input "[PERSON_NAME]"
click at [659, 162] on button "Save Name" at bounding box center [662, 160] width 47 height 16
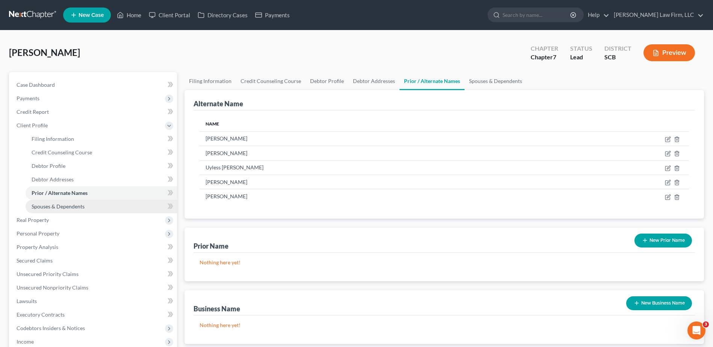
click at [62, 202] on link "Spouses & Dependents" at bounding box center [101, 207] width 151 height 14
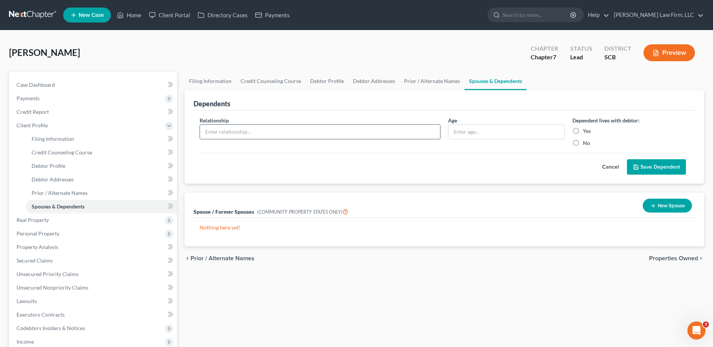
click at [399, 134] on input "text" at bounding box center [320, 132] width 240 height 14
type input "Wife"
type input "49"
click at [583, 144] on label "No" at bounding box center [586, 143] width 7 height 8
click at [586, 144] on input "No" at bounding box center [588, 141] width 5 height 5
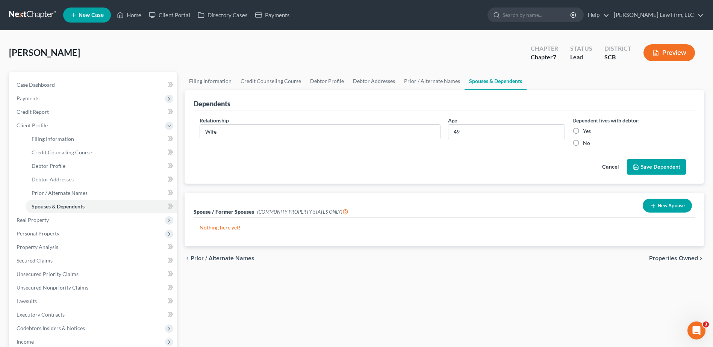
radio input "true"
click at [649, 168] on button "Save Dependent" at bounding box center [656, 167] width 59 height 16
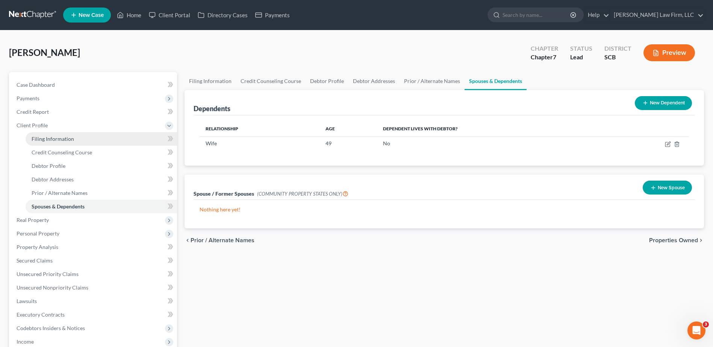
click at [61, 142] on link "Filing Information" at bounding box center [101, 139] width 151 height 14
select select "1"
select select "0"
select select "72"
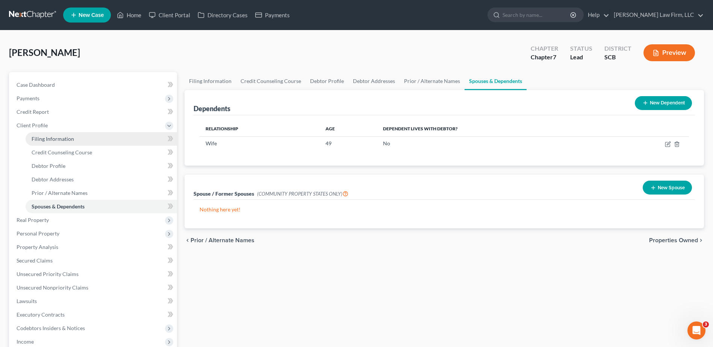
select select "0"
select select "1"
select select "42"
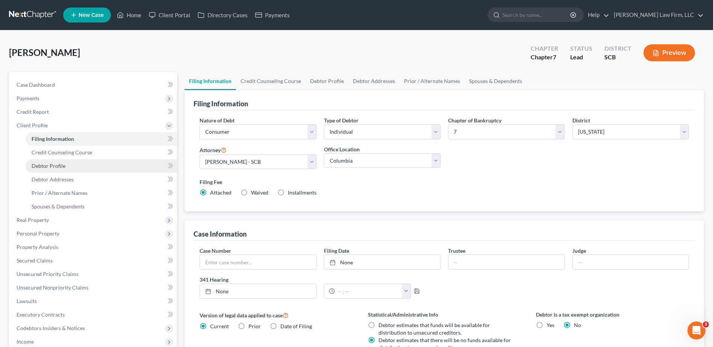
click at [62, 168] on span "Debtor Profile" at bounding box center [49, 166] width 34 height 6
select select "1"
select select "0"
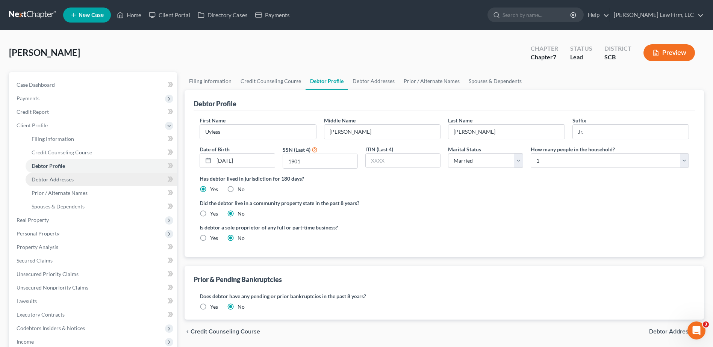
click at [62, 181] on span "Debtor Addresses" at bounding box center [53, 179] width 42 height 6
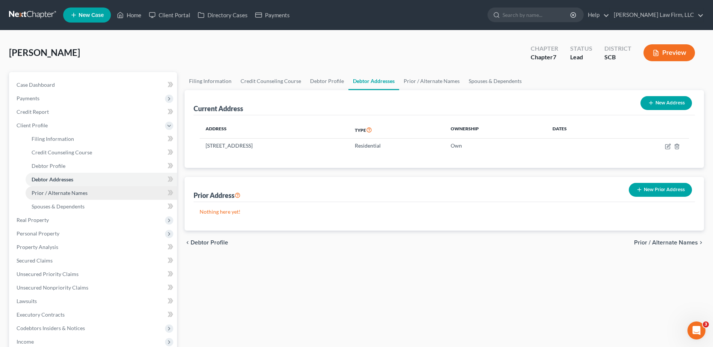
click at [61, 193] on span "Prior / Alternate Names" at bounding box center [60, 193] width 56 height 6
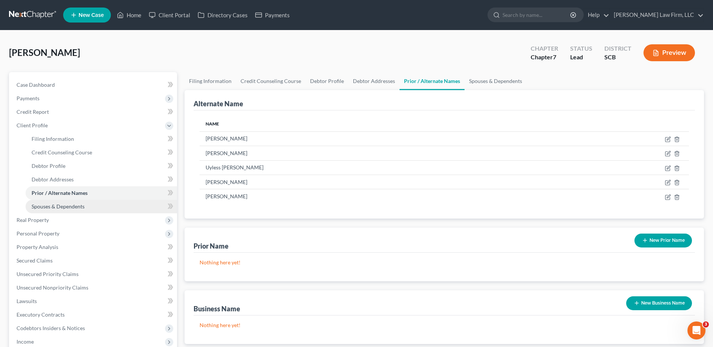
click at [62, 205] on span "Spouses & Dependents" at bounding box center [58, 206] width 53 height 6
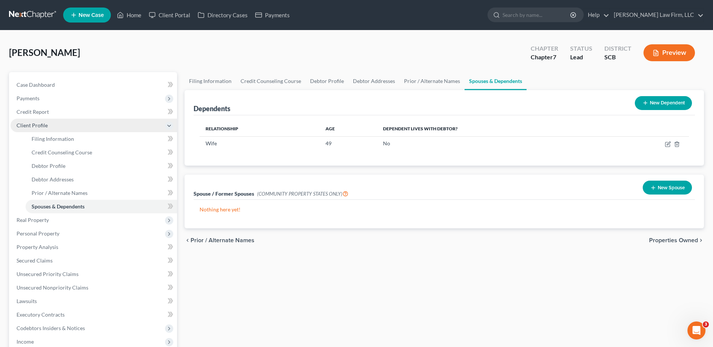
click at [59, 124] on span "Client Profile" at bounding box center [94, 126] width 167 height 14
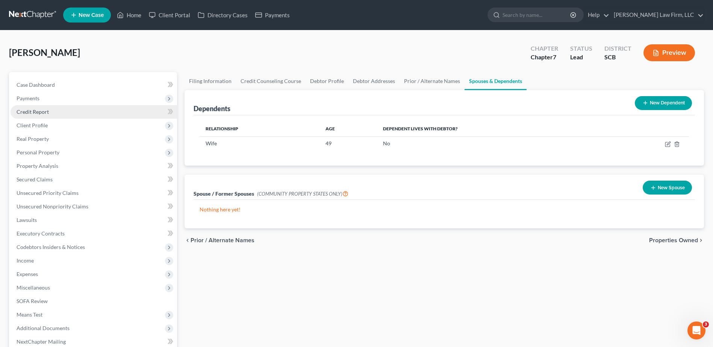
click at [56, 112] on link "Credit Report" at bounding box center [94, 112] width 167 height 14
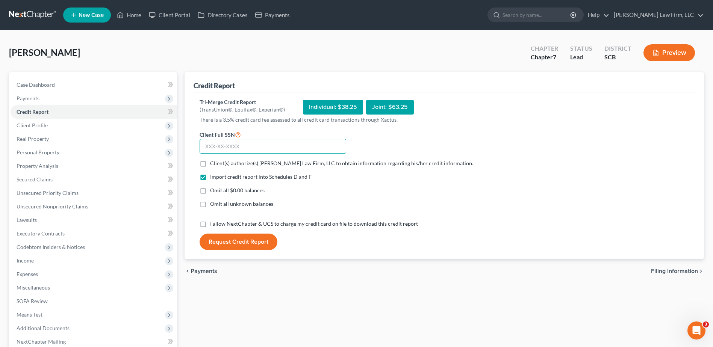
click at [221, 144] on input "text" at bounding box center [273, 146] width 147 height 15
type input "286-68-1901"
click at [210, 164] on label "Client(s) authorize(s) [PERSON_NAME] Law Firm, LLC to obtain information regard…" at bounding box center [341, 164] width 263 height 8
click at [213, 164] on input "Client(s) authorize(s) [PERSON_NAME] Law Firm, LLC to obtain information regard…" at bounding box center [215, 162] width 5 height 5
checkbox input "true"
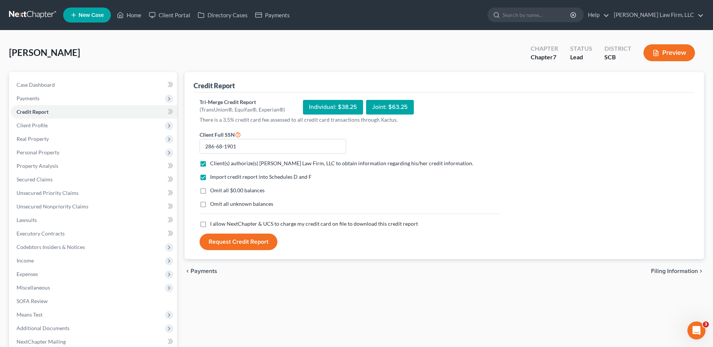
click at [210, 191] on label "Omit all $0.00 balances" at bounding box center [237, 191] width 55 height 8
click at [213, 191] on input "Omit all $0.00 balances" at bounding box center [215, 189] width 5 height 5
checkbox input "true"
click at [210, 226] on label "I allow NextChapter & UCS to charge my credit card on file to download this cre…" at bounding box center [314, 224] width 208 height 8
click at [213, 225] on input "I allow NextChapter & UCS to charge my credit card on file to download this cre…" at bounding box center [215, 222] width 5 height 5
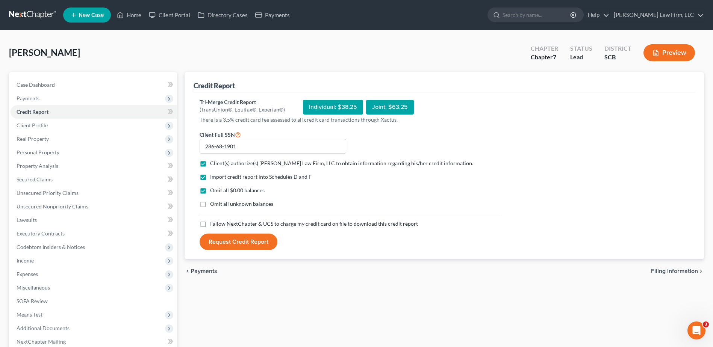
checkbox input "true"
click at [247, 243] on button "Request Credit Report" at bounding box center [239, 242] width 78 height 17
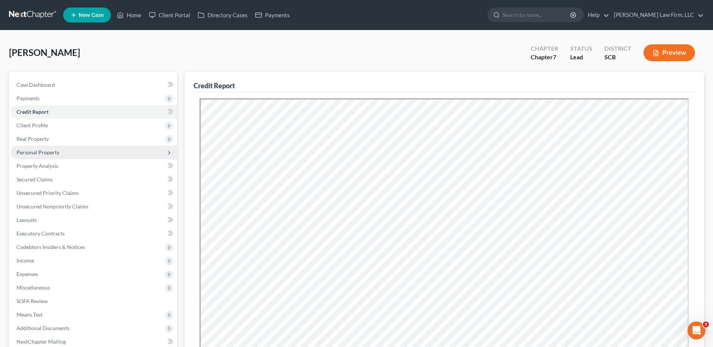
click at [44, 155] on span "Personal Property" at bounding box center [38, 152] width 43 height 6
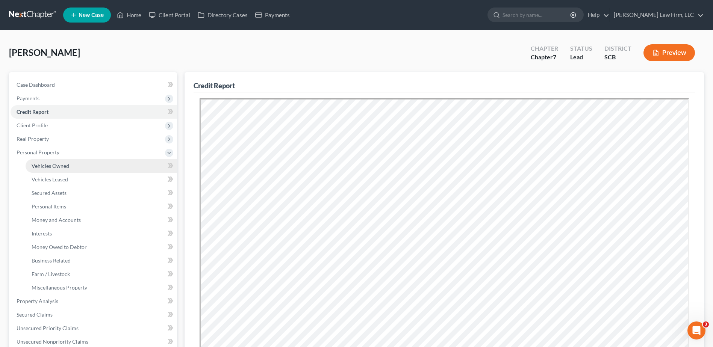
click at [44, 166] on span "Vehicles Owned" at bounding box center [51, 166] width 38 height 6
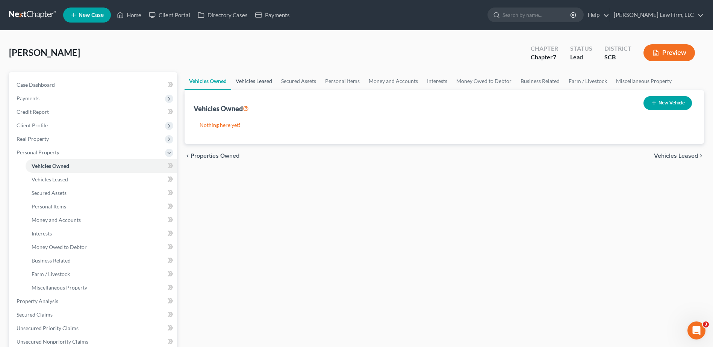
click at [262, 82] on link "Vehicles Leased" at bounding box center [253, 81] width 45 height 18
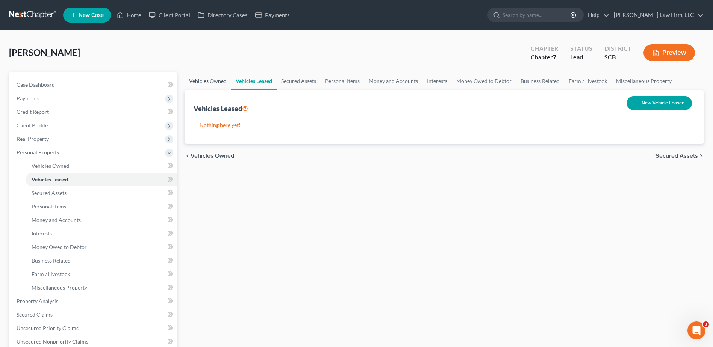
click at [211, 82] on link "Vehicles Owned" at bounding box center [208, 81] width 47 height 18
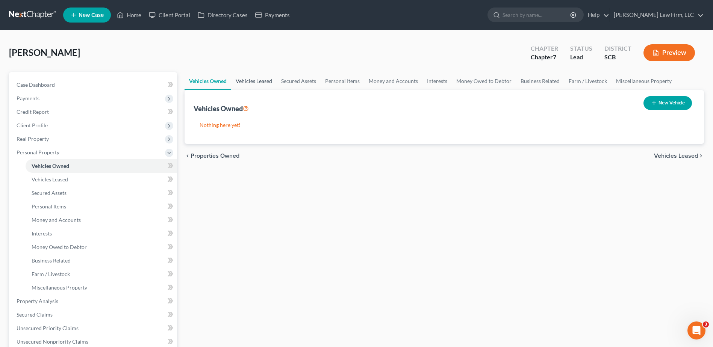
click at [272, 83] on link "Vehicles Leased" at bounding box center [253, 81] width 45 height 18
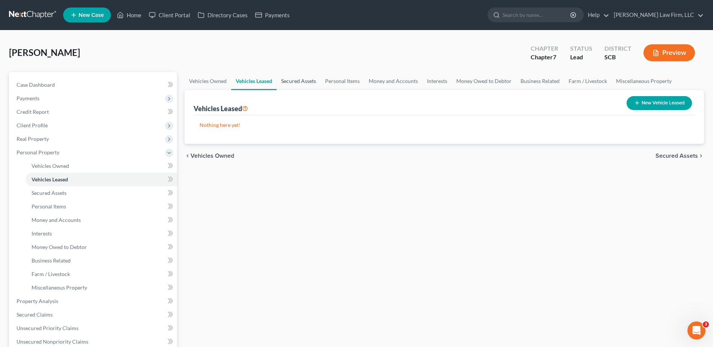
click at [300, 81] on link "Secured Assets" at bounding box center [299, 81] width 44 height 18
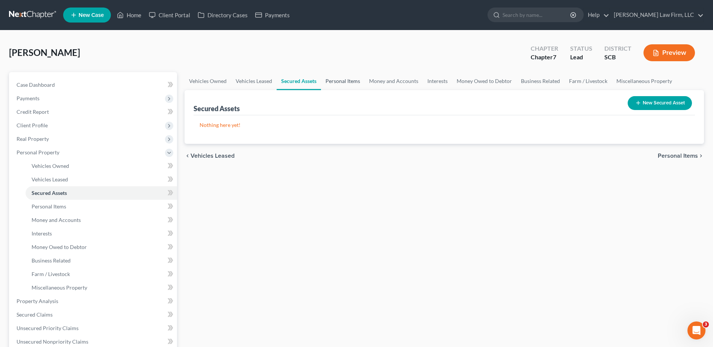
click at [345, 82] on link "Personal Items" at bounding box center [343, 81] width 44 height 18
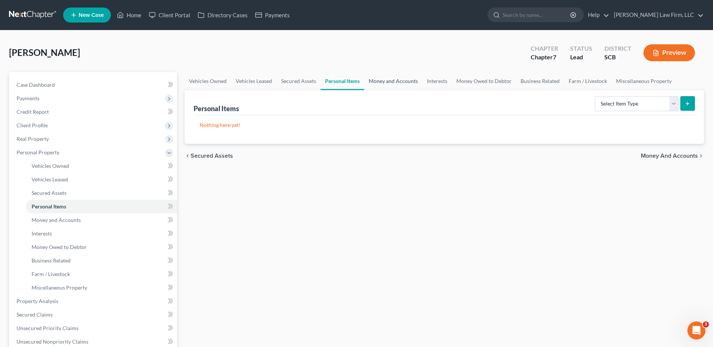
click at [388, 81] on link "Money and Accounts" at bounding box center [393, 81] width 58 height 18
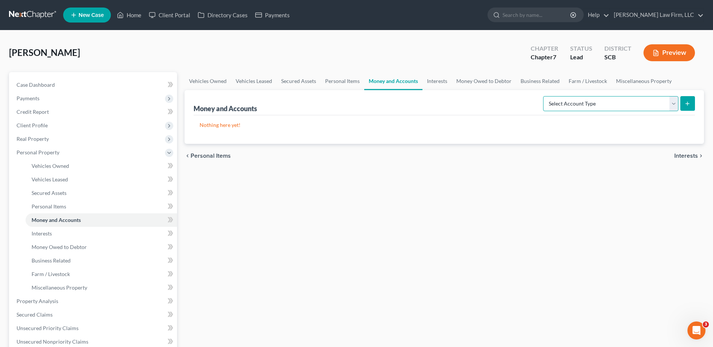
click at [662, 108] on select "Select Account Type Brokerage Cash on Hand Certificates of Deposit Checking Acc…" at bounding box center [610, 103] width 135 height 15
select select "cash_on_hand"
click at [545, 96] on select "Select Account Type Brokerage Cash on Hand Certificates of Deposit Checking Acc…" at bounding box center [610, 103] width 135 height 15
click at [689, 99] on button "submit" at bounding box center [687, 103] width 15 height 15
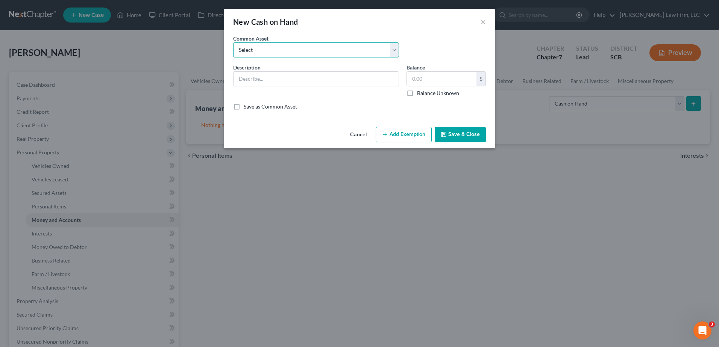
click at [312, 53] on select "Select The joint debtor does not carry cash The debtor does not carry cash. (Mr…" at bounding box center [316, 49] width 166 height 15
select select "1"
click at [233, 42] on select "Select The joint debtor does not carry cash The debtor does not carry cash. (Mr…" at bounding box center [316, 49] width 166 height 15
type input "The debtor does not carry cash."
click at [461, 84] on input "text" at bounding box center [442, 79] width 70 height 14
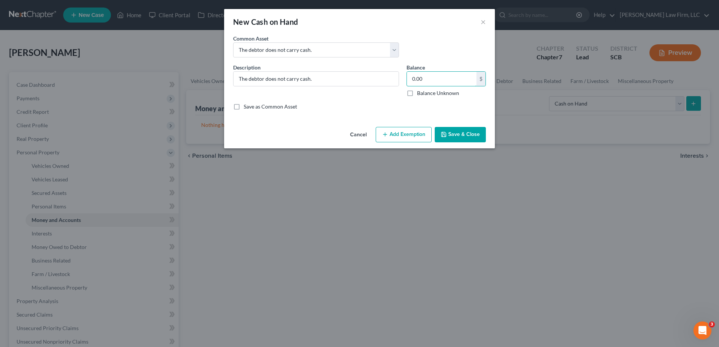
type input "0.00"
click at [439, 131] on button "Save & Close" at bounding box center [460, 135] width 51 height 16
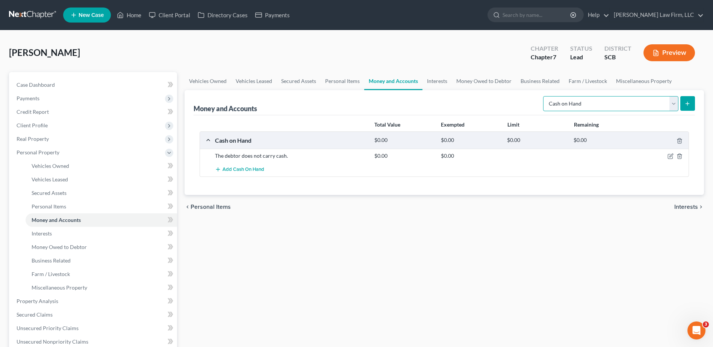
click at [675, 103] on select "Select Account Type Brokerage Cash on Hand Certificates of Deposit Checking Acc…" at bounding box center [610, 103] width 135 height 15
click at [545, 96] on select "Select Account Type Brokerage Cash on Hand Certificates of Deposit Checking Acc…" at bounding box center [610, 103] width 135 height 15
click at [689, 98] on button "submit" at bounding box center [687, 103] width 15 height 15
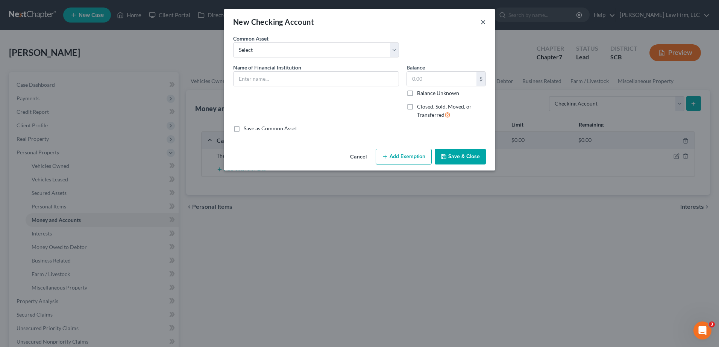
click at [482, 21] on button "×" at bounding box center [482, 21] width 5 height 9
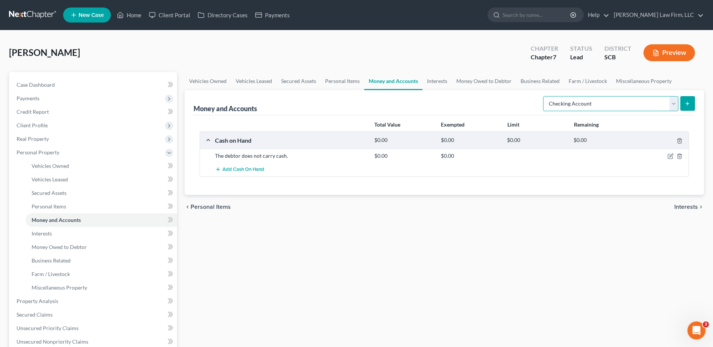
click at [612, 101] on select "Select Account Type Brokerage Cash on Hand Certificates of Deposit Checking Acc…" at bounding box center [610, 103] width 135 height 15
select select "other"
click at [545, 96] on select "Select Account Type Brokerage Cash on Hand Certificates of Deposit Checking Acc…" at bounding box center [610, 103] width 135 height 15
click at [692, 104] on button "submit" at bounding box center [687, 103] width 15 height 15
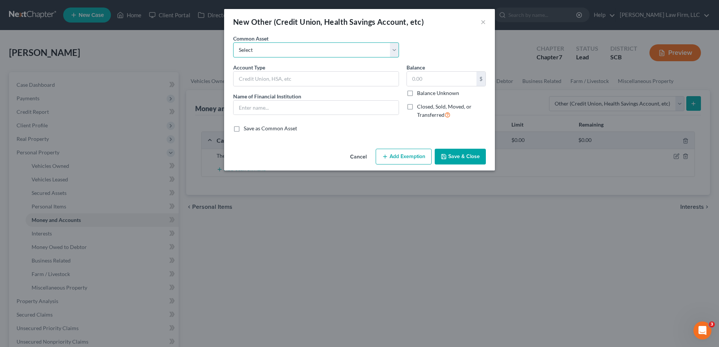
click at [330, 50] on select "Select (Mrs.) Venmo (Mr.) [PERSON_NAME] App (Mrs.) Cash App Cash App Venmo Curr…" at bounding box center [316, 49] width 166 height 15
select select "6"
click at [233, 42] on select "Select (Mrs.) Venmo (Mr.) [PERSON_NAME] App (Mrs.) Cash App Cash App Venmo Curr…" at bounding box center [316, 49] width 166 height 15
type input "Cash App( This account currently has a balance of zero. The debtor only uses it…"
type input "0"
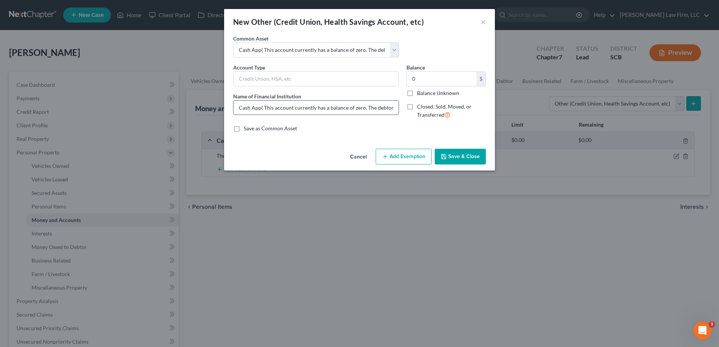
click at [261, 111] on input "Cash App( This account currently has a balance of zero. The debtor only uses it…" at bounding box center [315, 108] width 165 height 14
drag, startPoint x: 262, startPoint y: 108, endPoint x: 471, endPoint y: 112, distance: 209.1
click at [471, 112] on div "Account Type Name of Financial Institution * Cash App (This account currently h…" at bounding box center [359, 95] width 260 height 62
type input "Cash App (This account currently has a balance of zero. The debtor only uses it…"
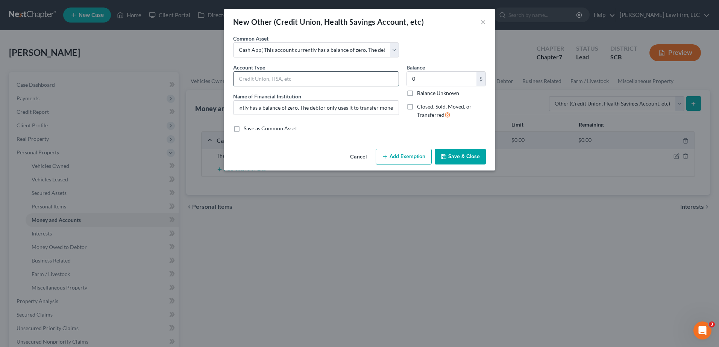
click at [300, 78] on input "text" at bounding box center [315, 79] width 165 height 14
paste input "(This account currently has a balance of zero. The debtor only uses it to trans…"
click at [244, 113] on input "Cash App (This account currently has a balance of zero. The debtor only uses it…" at bounding box center [315, 108] width 165 height 14
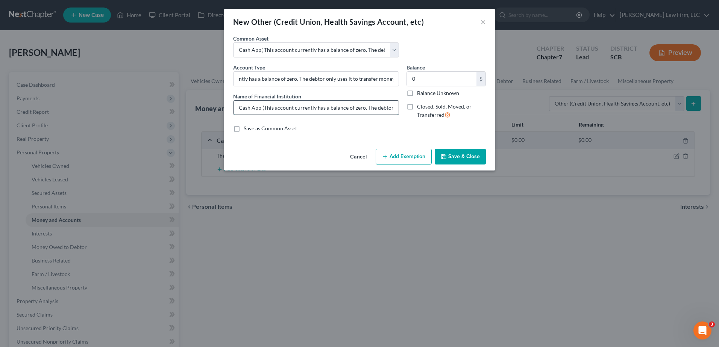
scroll to position [0, 0]
click at [237, 78] on input "(This account currently has a balance of zero. The debtor only uses it to trans…" at bounding box center [315, 79] width 165 height 14
type input "Cash App (This account currently has a balance of zero. The debtor only uses it…"
click at [453, 157] on button "Save & Close" at bounding box center [460, 157] width 51 height 16
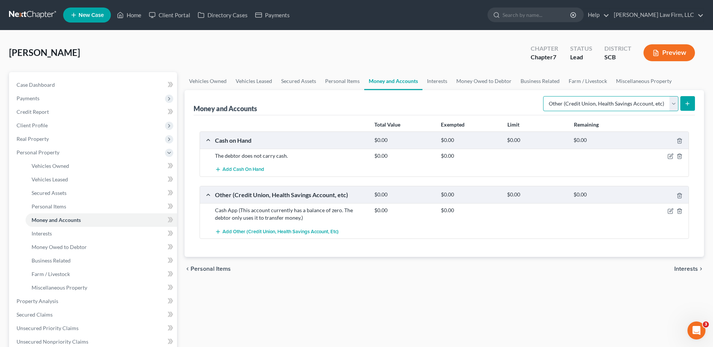
click at [677, 106] on select "Select Account Type Brokerage Cash on Hand Certificates of Deposit Checking Acc…" at bounding box center [610, 103] width 135 height 15
click at [675, 102] on select "Select Account Type Brokerage Cash on Hand Certificates of Deposit Checking Acc…" at bounding box center [610, 103] width 135 height 15
select select "checking"
click at [545, 96] on select "Select Account Type Brokerage Cash on Hand Certificates of Deposit Checking Acc…" at bounding box center [610, 103] width 135 height 15
click at [689, 105] on icon "submit" at bounding box center [688, 104] width 6 height 6
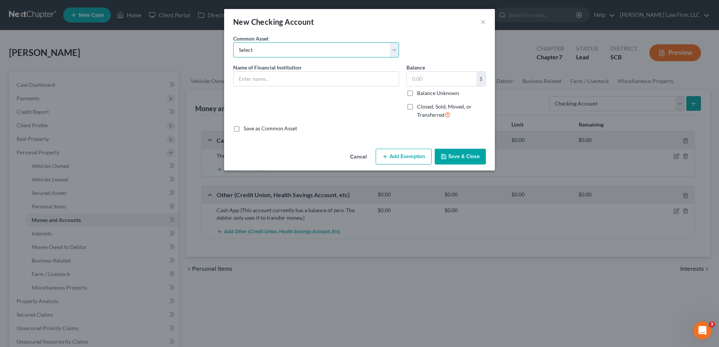
click at [283, 50] on select "Select First Citizens Bank [US_STATE] Federal Credit Union Acct: # ABNB Federal…" at bounding box center [316, 49] width 166 height 15
select select "37"
click at [233, 42] on select "Select First Citizens Bank [US_STATE] Federal Credit Union Acct: # ABNB Federal…" at bounding box center [316, 49] width 166 height 15
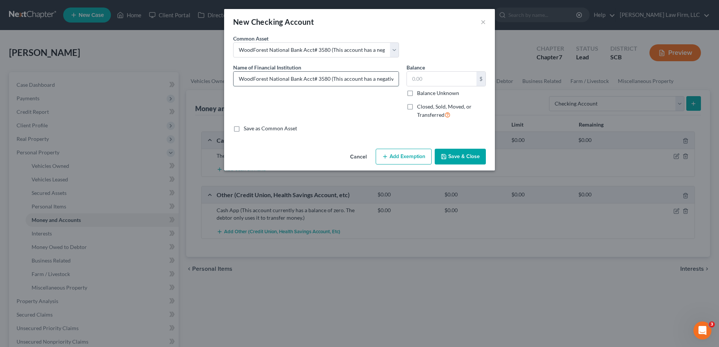
click at [312, 77] on input "WoodForest National Bank Acct# 3580 (This account has a negative balance.)" at bounding box center [315, 79] width 165 height 14
click at [329, 80] on input "WoodForest National Bank Acct # 3580 (This account has a negative balance.)" at bounding box center [315, 79] width 165 height 14
drag, startPoint x: 331, startPoint y: 76, endPoint x: 461, endPoint y: 70, distance: 130.2
click at [461, 70] on div "Name of Financial Institution * WoodForest National Bank Acct # 1657 (This acco…" at bounding box center [359, 95] width 260 height 62
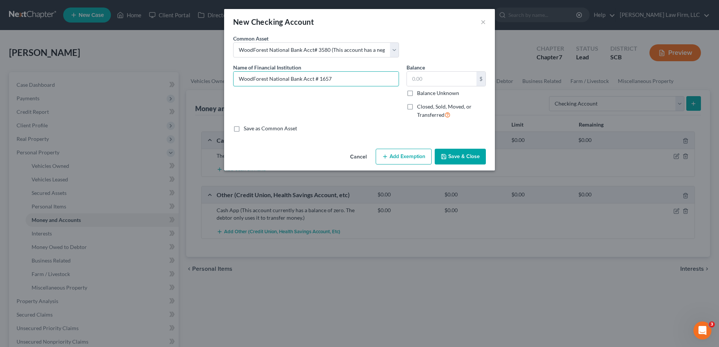
scroll to position [0, 0]
type input "WoodForest National Bank Acct # 1657"
click at [403, 130] on div "Save as Common Asset" at bounding box center [359, 129] width 253 height 8
click at [457, 155] on button "Save & Close" at bounding box center [460, 157] width 51 height 16
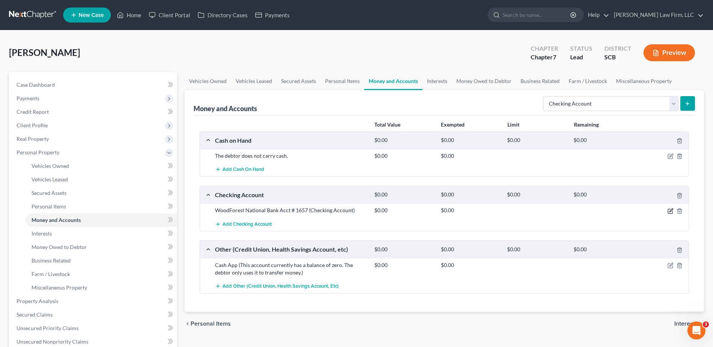
click at [670, 212] on icon "button" at bounding box center [671, 211] width 6 height 6
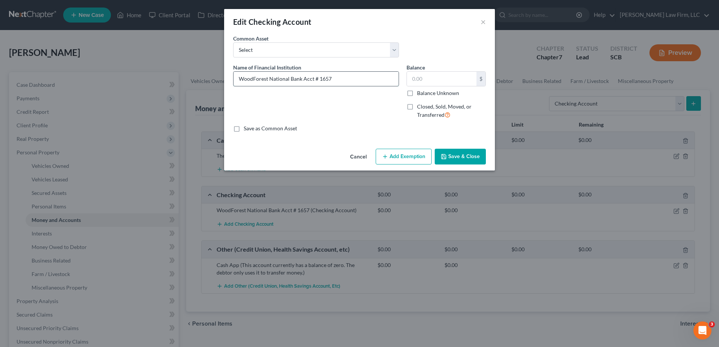
click at [358, 82] on input "WoodForest National Bank Acct # 1657" at bounding box center [315, 79] width 165 height 14
click at [437, 82] on input "text" at bounding box center [442, 79] width 70 height 14
type input "486.76"
click at [453, 159] on button "Save & Close" at bounding box center [460, 157] width 51 height 16
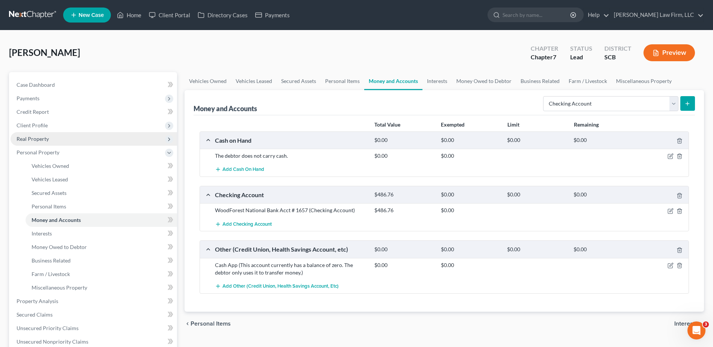
click at [92, 142] on span "Real Property" at bounding box center [94, 139] width 167 height 14
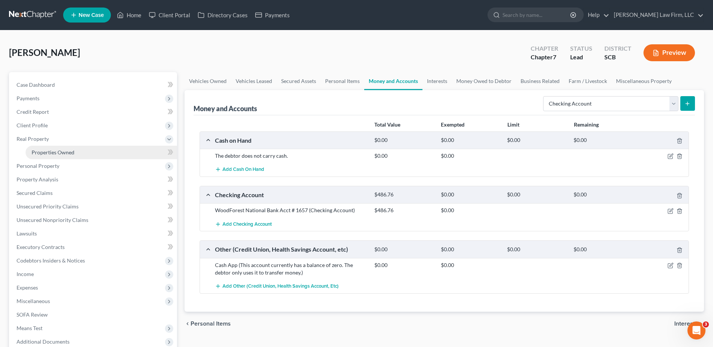
click at [77, 153] on link "Properties Owned" at bounding box center [101, 153] width 151 height 14
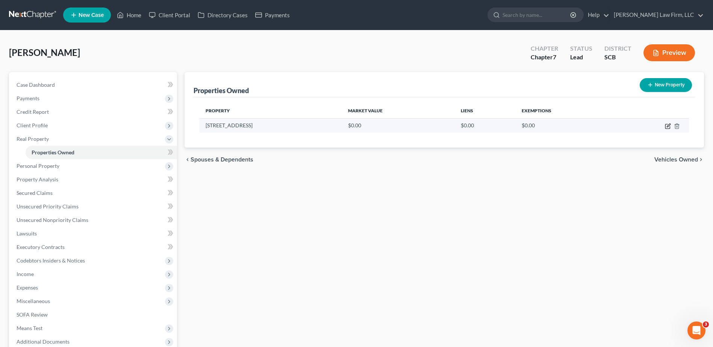
click at [668, 124] on icon "button" at bounding box center [668, 126] width 6 height 6
select select "42"
select select "39"
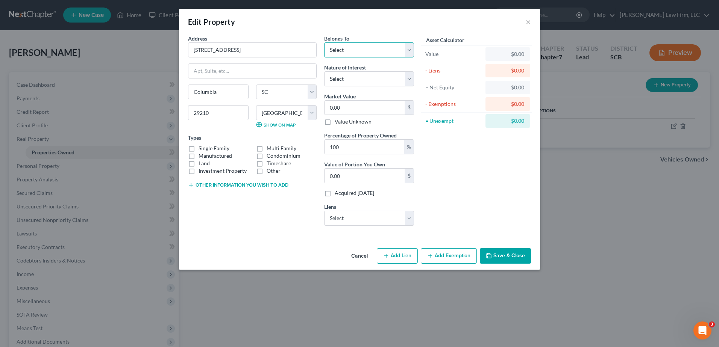
click at [337, 47] on select "Select Debtor 1 Only Debtor 2 Only Debtor 1 And Debtor 2 Only At Least One Of T…" at bounding box center [369, 49] width 90 height 15
select select "0"
click at [324, 42] on select "Select Debtor 1 Only Debtor 2 Only Debtor 1 And Debtor 2 Only At Least One Of T…" at bounding box center [369, 49] width 90 height 15
click at [198, 149] on label "Single Family" at bounding box center [213, 149] width 31 height 8
click at [201, 149] on input "Single Family" at bounding box center [203, 147] width 5 height 5
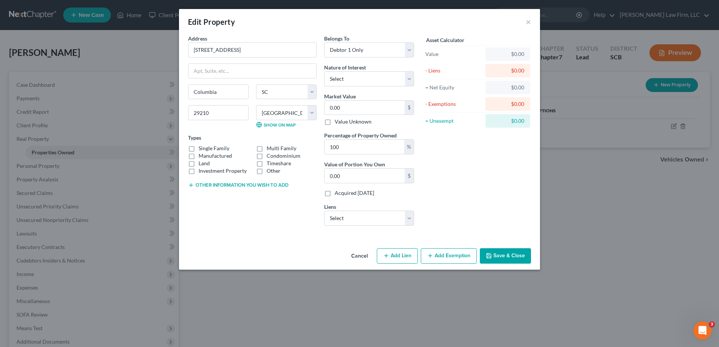
checkbox input "true"
click at [358, 80] on select "Select Fee Simple Joint Tenant Life Estate Equitable Interest Future Interest T…" at bounding box center [369, 78] width 90 height 15
select select "0"
click at [324, 71] on select "Select Fee Simple Joint Tenant Life Estate Equitable Interest Future Interest T…" at bounding box center [369, 78] width 90 height 15
click at [353, 104] on input "0.00" at bounding box center [364, 108] width 80 height 14
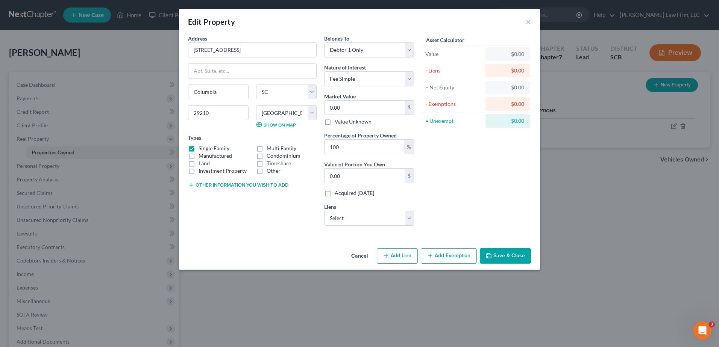
click at [264, 185] on button "Other information you wish to add" at bounding box center [238, 185] width 100 height 6
click at [380, 220] on select "Select [GEOGRAPHIC_DATA] - $153,315.00 Regional Fin - $8,120.00 Marinr Finc - $…" at bounding box center [369, 218] width 90 height 15
select select "0"
click at [324, 211] on select "Select [GEOGRAPHIC_DATA] - $153,315.00 Regional Fin - $8,120.00 Marinr Finc - $…" at bounding box center [369, 218] width 90 height 15
select select
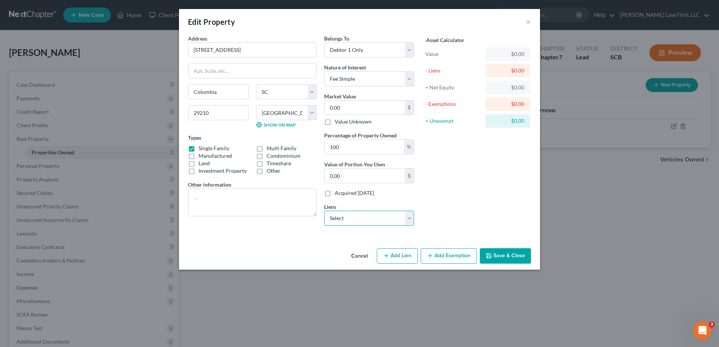
select select "42"
select select "0"
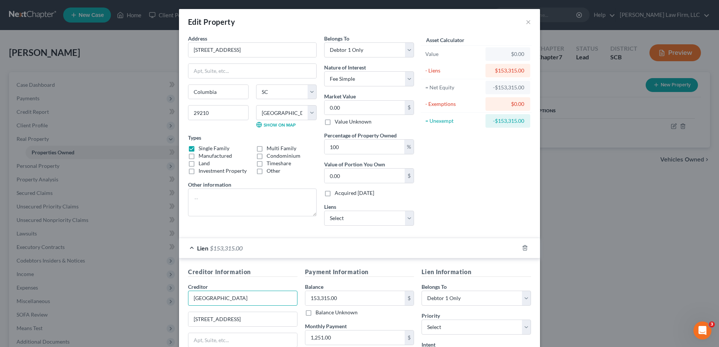
click at [226, 300] on input "[GEOGRAPHIC_DATA]" at bounding box center [242, 298] width 109 height 15
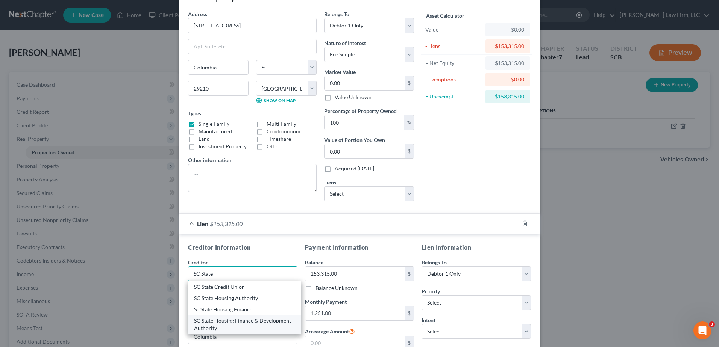
scroll to position [38, 0]
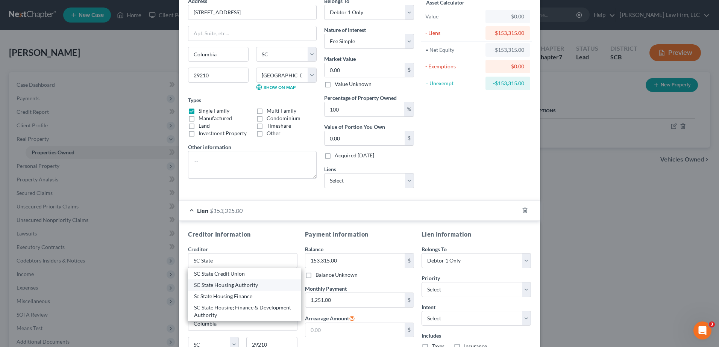
click at [242, 285] on div "SC State Housing Authority" at bounding box center [244, 286] width 101 height 8
type input "SC State Housing Authority"
type input "[STREET_ADDRESS]"
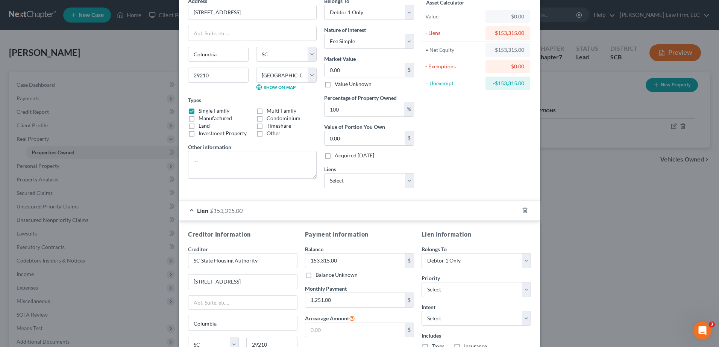
click at [296, 212] on div "Lien $153,315.00" at bounding box center [349, 211] width 340 height 20
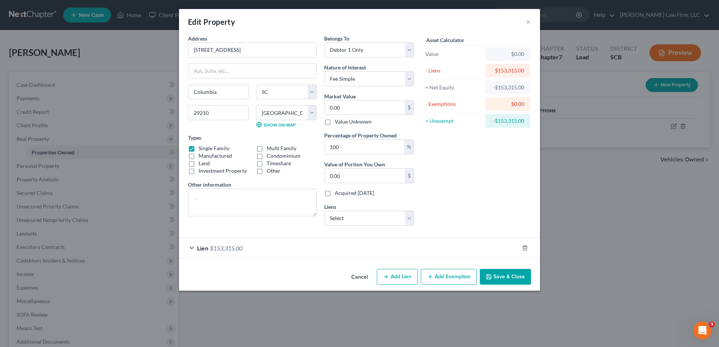
scroll to position [0, 0]
click at [343, 110] on input "0.00" at bounding box center [364, 108] width 80 height 14
type input "2"
type input "2.00"
type input "20"
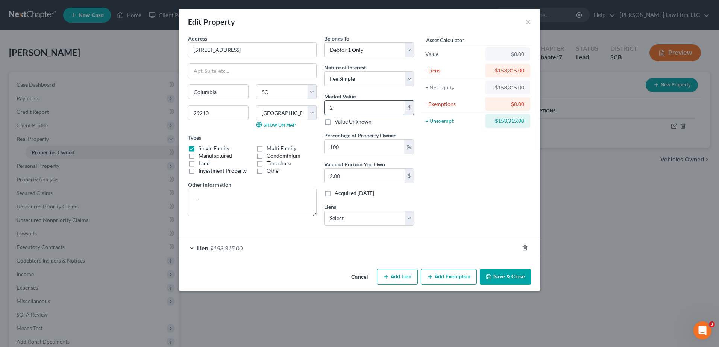
type input "20.00"
type input "209"
type input "209.00"
type input "2090"
type input "2,090.00"
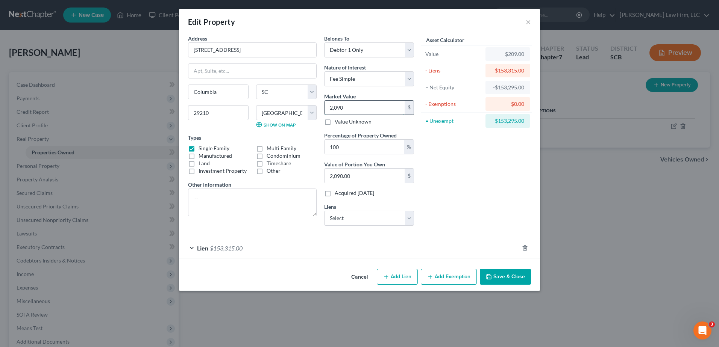
type input "2,0900"
type input "20,900.00"
type input "20,9000"
type input "209,000.00"
type input "209,000"
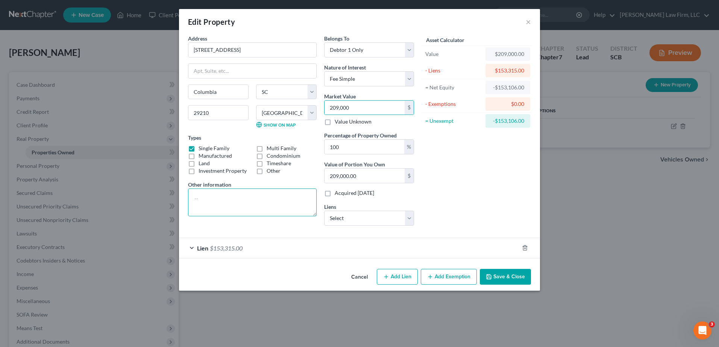
click at [284, 201] on textarea at bounding box center [252, 203] width 129 height 28
click at [217, 202] on textarea at bounding box center [252, 203] width 129 height 28
paste textarea "(This account currently has a balance of zero. The debtor only uses it to trans…"
type textarea "(This account currently has a balance of zero. The debtor only uses it to trans…"
drag, startPoint x: 300, startPoint y: 211, endPoint x: 178, endPoint y: 198, distance: 122.9
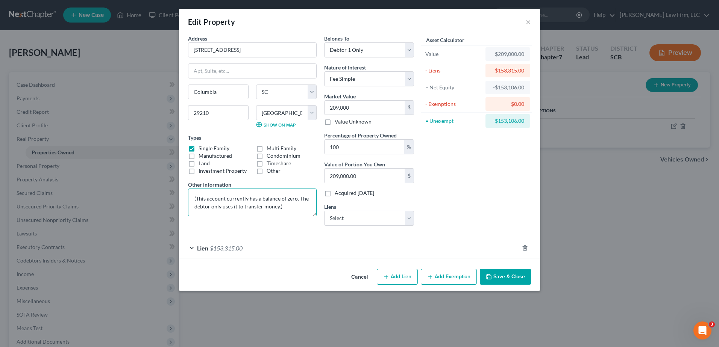
click at [178, 198] on div "Edit Property × Address * 1310 Omarest Drive [GEOGRAPHIC_DATA] [US_STATE][GEOGR…" at bounding box center [359, 173] width 719 height 347
paste textarea "(This account currently has a balance of zero. The debtor only uses it to trans…"
type textarea "(This account currently has a balance of zero. The debtor only uses it to trans…"
drag, startPoint x: 299, startPoint y: 207, endPoint x: 191, endPoint y: 197, distance: 108.7
click at [191, 197] on textarea "(This account currently has a balance of zero. The debtor only uses it to trans…" at bounding box center [252, 203] width 129 height 28
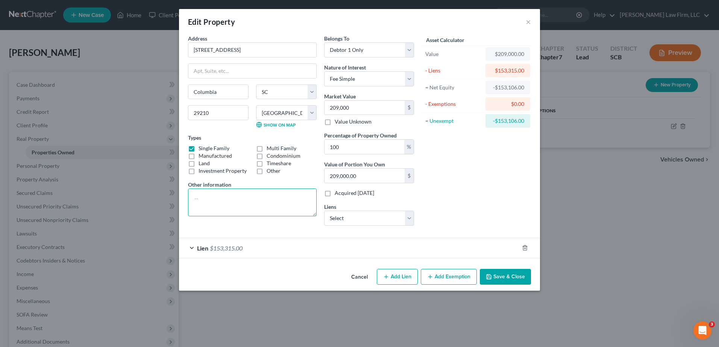
click at [270, 199] on textarea at bounding box center [252, 203] width 129 height 28
paste textarea "TMS# (The debtor purchased this home for $225,000.00 in [DATE]. The debtor is i…"
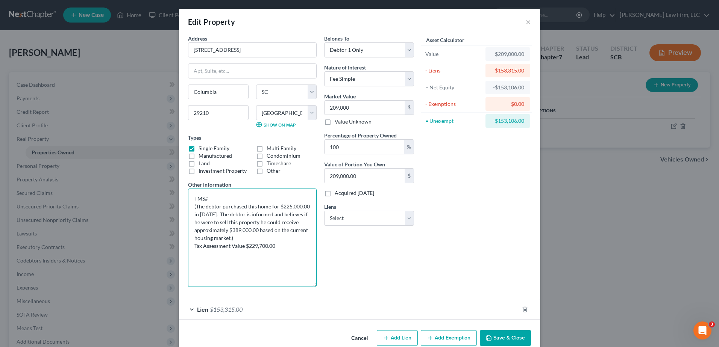
drag, startPoint x: 315, startPoint y: 214, endPoint x: 309, endPoint y: 291, distance: 76.9
click at [309, 287] on textarea "TMS# (The debtor purchased this home for $225,000.00 in [DATE]. The debtor is i…" at bounding box center [252, 238] width 129 height 98
click at [250, 224] on textarea "TMS# (The debtor purchased this home for $225,000.00 in [DATE]. The debtor is i…" at bounding box center [252, 241] width 129 height 105
click at [209, 216] on textarea "TMS# (The debtor purchased this home for $225,000.00 in [DATE]. The debtor is i…" at bounding box center [252, 241] width 129 height 105
click at [203, 198] on textarea "TMS# (The debtor purchased this home for $225,000.00 in [DATE]. The debtor is i…" at bounding box center [252, 241] width 129 height 105
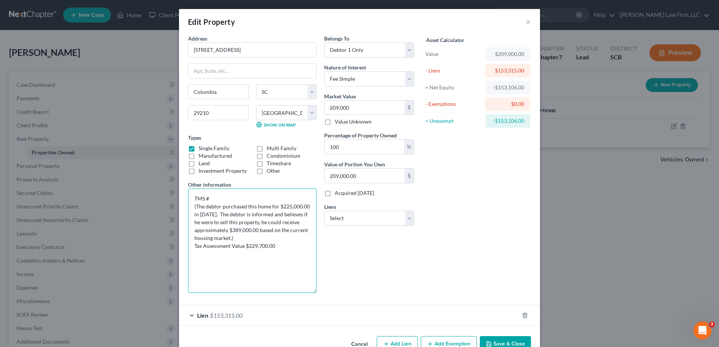
click at [211, 199] on textarea "TMS # (The debtor purchased this home for $225,000.00 in [DATE]. The debtor is …" at bounding box center [252, 241] width 129 height 105
drag, startPoint x: 256, startPoint y: 229, endPoint x: 229, endPoint y: 232, distance: 26.8
click at [229, 232] on textarea "TMS # (The debtor purchased this home for $225,000.00 in [DATE]. The debtor is …" at bounding box center [252, 241] width 129 height 105
click at [274, 245] on textarea "TMS # (The debtor purchased this home for $225,000.00 in [DATE]. The debtor is …" at bounding box center [252, 241] width 129 height 105
click at [286, 208] on textarea "TMS # (The debtor purchased this home for $225,000.00 in [DATE]. The debtor is …" at bounding box center [252, 241] width 129 height 105
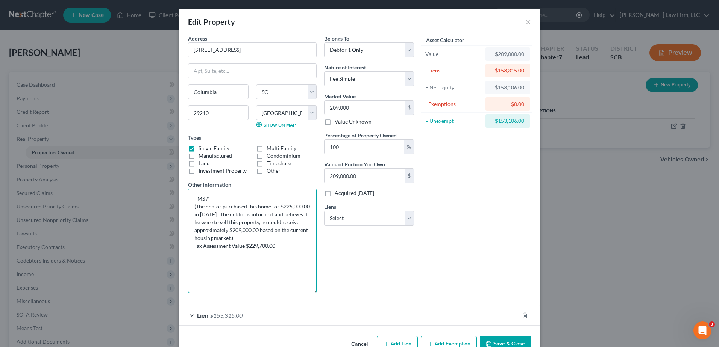
click at [287, 208] on textarea "TMS # (The debtor purchased this home for $225,000.00 in [DATE]. The debtor is …" at bounding box center [252, 241] width 129 height 105
click at [197, 216] on textarea "TMS # (The debtor purchased this home for $165,000.00 in [DATE]. The debtor is …" at bounding box center [252, 241] width 129 height 105
click at [231, 203] on textarea "TMS # (The debtor purchased this home for $165,000.00 in 06/2022. The debtor is…" at bounding box center [252, 241] width 129 height 105
click at [226, 198] on textarea "TMS # (The debtor purchased this home for $165,000.00 in 06/2022. The debtor is…" at bounding box center [252, 241] width 129 height 105
drag, startPoint x: 275, startPoint y: 248, endPoint x: 246, endPoint y: 248, distance: 29.3
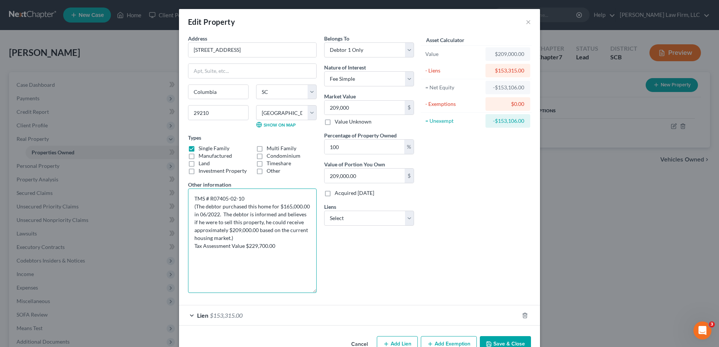
click at [246, 248] on textarea "TMS # R07405-02-10 (The debtor purchased this home for $165,000.00 in 06/2022. …" at bounding box center [252, 241] width 129 height 105
click at [220, 254] on textarea "TMS # R07405-02-10 (The debtor purchased this home for $165,000.00 in 06/2022. …" at bounding box center [252, 241] width 129 height 105
click at [208, 255] on textarea "TMS # R07405-02-10 (The debtor purchased this home for $165,000.00 in 06/2022. …" at bounding box center [252, 241] width 129 height 105
click at [205, 255] on textarea "TMS # R07405-02-10 (The debtor purchased this home for $165,000.00 in 06/2022. …" at bounding box center [252, 241] width 129 height 105
type textarea "TMS # R07405-02-10 (The debtor purchased this home for $165,000.00 in 06/2022. …"
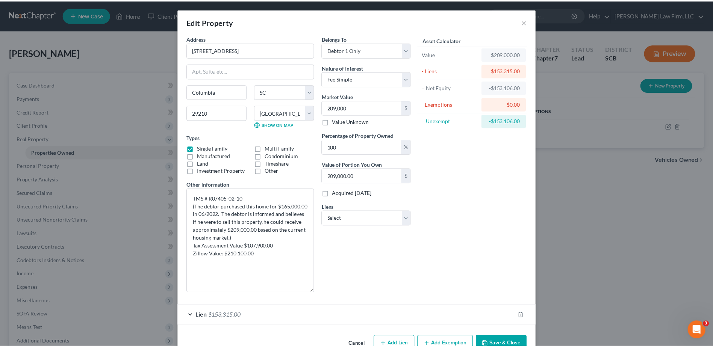
scroll to position [20, 0]
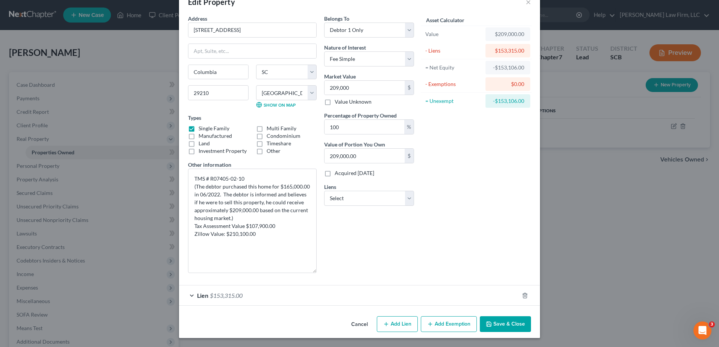
click at [502, 323] on button "Save & Close" at bounding box center [505, 325] width 51 height 16
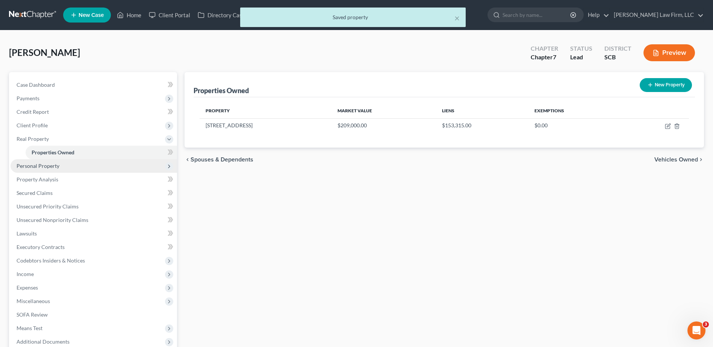
click at [76, 163] on span "Personal Property" at bounding box center [94, 166] width 167 height 14
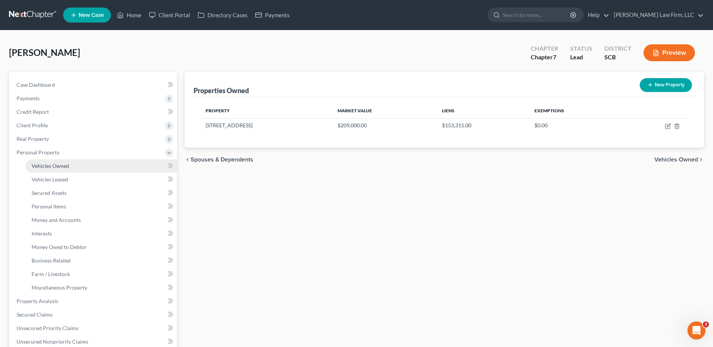
click at [72, 167] on link "Vehicles Owned" at bounding box center [101, 166] width 151 height 14
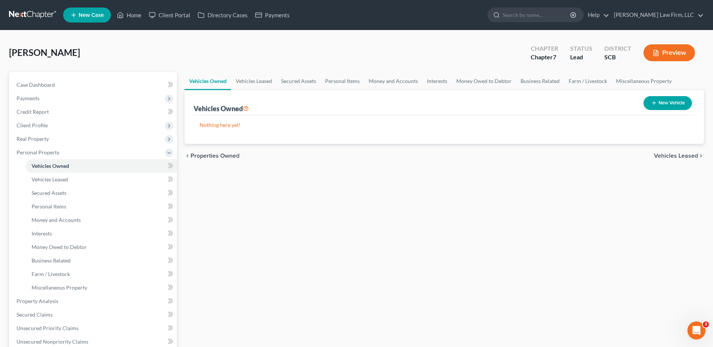
click at [662, 103] on button "New Vehicle" at bounding box center [668, 103] width 48 height 14
select select "0"
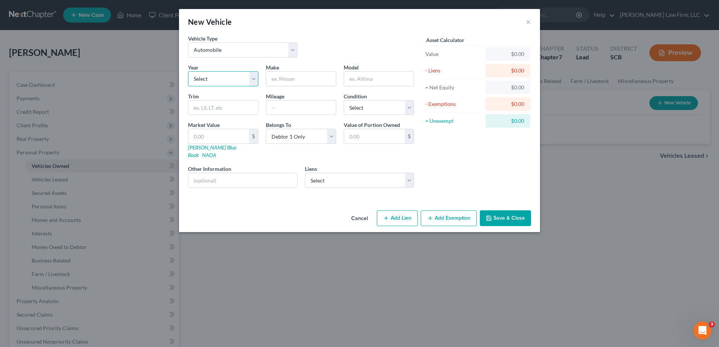
click at [236, 77] on select "Select 2026 2025 2024 2023 2022 2021 2020 2019 2018 2017 2016 2015 2014 2013 20…" at bounding box center [223, 78] width 70 height 15
select select "18"
click at [188, 71] on select "Select 2026 2025 2024 2023 2022 2021 2020 2019 2018 2017 2016 2015 2014 2013 20…" at bounding box center [223, 78] width 70 height 15
click at [303, 80] on input "text" at bounding box center [301, 79] width 70 height 14
type input "Honda"
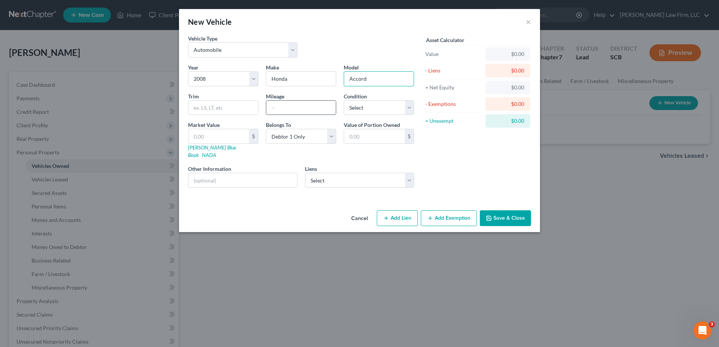
type input "Accord"
click at [300, 109] on input "text" at bounding box center [301, 108] width 70 height 14
click at [366, 107] on select "Select Excellent Very Good Good Fair Poor" at bounding box center [379, 107] width 70 height 15
select select "3"
click at [344, 100] on select "Select Excellent Very Good Good Fair Poor" at bounding box center [379, 107] width 70 height 15
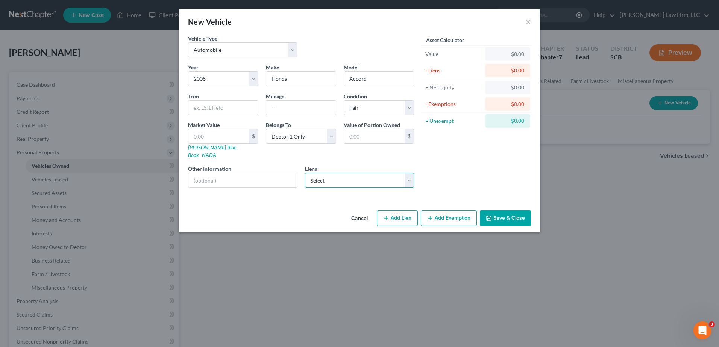
click at [358, 174] on select "Select Regional Fin - $8,120.00 Marinr Finc - $2,112.00" at bounding box center [359, 180] width 109 height 15
select select "1"
click at [305, 173] on select "Select Regional Fin - $8,120.00 Marinr Finc - $2,112.00" at bounding box center [359, 180] width 109 height 15
select select
select select "21"
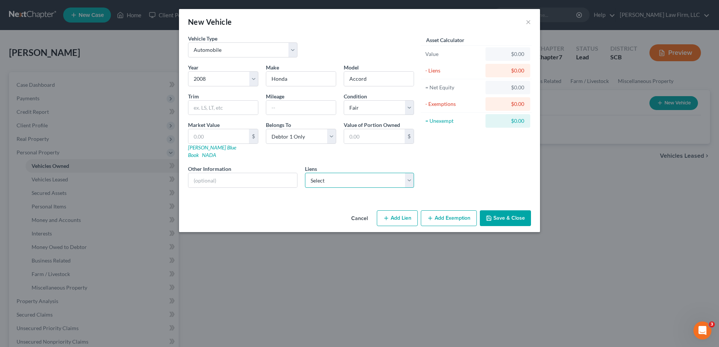
select select "0"
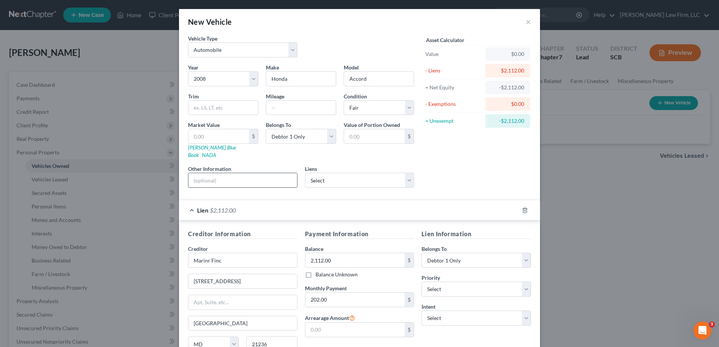
click at [266, 173] on input "text" at bounding box center [242, 180] width 109 height 14
type input "VIN:"
click at [477, 145] on div "Asset Calculator Value $0.00 - Liens $2,112.00 = Net Equity -$2,112.00 - Exempt…" at bounding box center [476, 114] width 117 height 159
click at [497, 207] on div "Lien $2,112.00" at bounding box center [349, 210] width 340 height 20
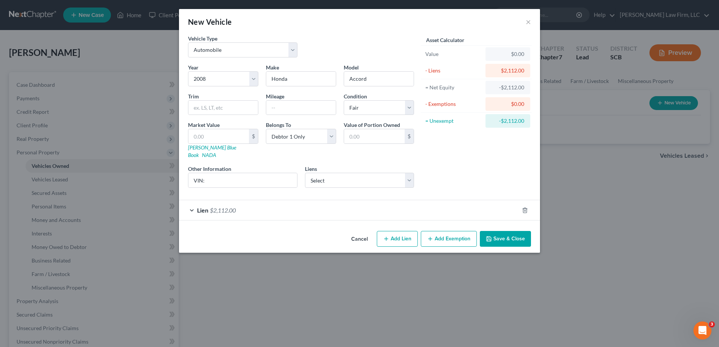
click at [511, 231] on button "Save & Close" at bounding box center [505, 239] width 51 height 16
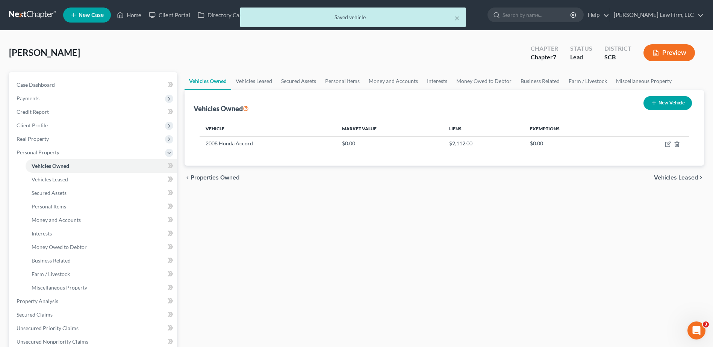
click at [672, 103] on button "New Vehicle" at bounding box center [668, 103] width 48 height 14
select select "0"
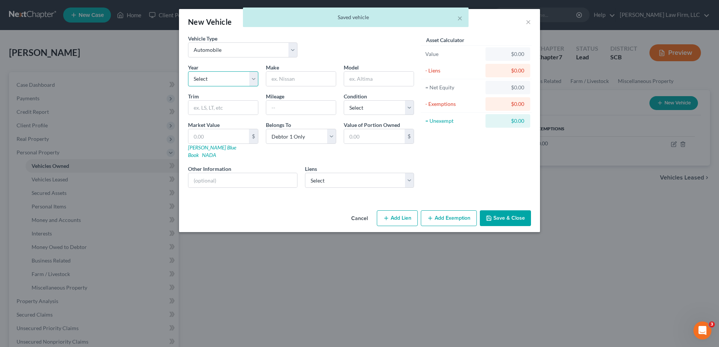
click at [227, 83] on select "Select 2026 2025 2024 2023 2022 2021 2020 2019 2018 2017 2016 2015 2014 2013 20…" at bounding box center [223, 78] width 70 height 15
select select "22"
click at [188, 71] on select "Select 2026 2025 2024 2023 2022 2021 2020 2019 2018 2017 2016 2015 2014 2013 20…" at bounding box center [223, 78] width 70 height 15
click at [292, 78] on input "text" at bounding box center [301, 79] width 70 height 14
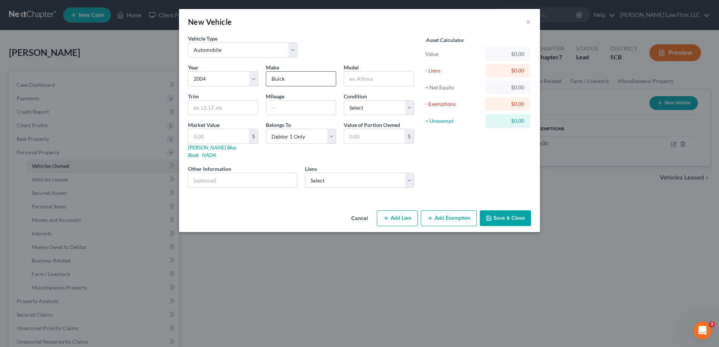
type input "Buick"
type input "Rainier"
click at [374, 111] on select "Select Excellent Very Good Good Fair Poor" at bounding box center [379, 107] width 70 height 15
select select "3"
click at [344, 100] on select "Select Excellent Very Good Good Fair Poor" at bounding box center [379, 107] width 70 height 15
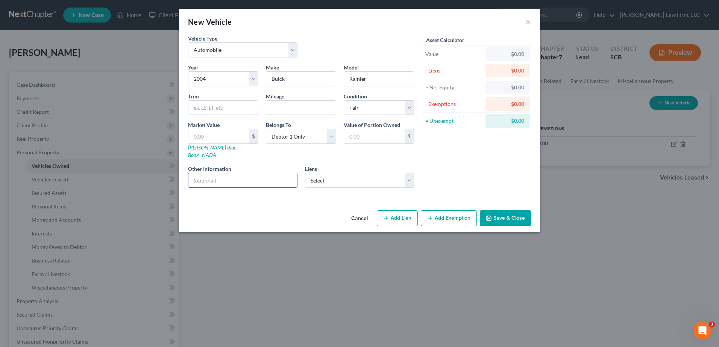
click at [277, 173] on input "text" at bounding box center [242, 180] width 109 height 14
type input "VIN: (This vehicle has no lien.)"
click at [492, 215] on icon "button" at bounding box center [489, 218] width 6 height 6
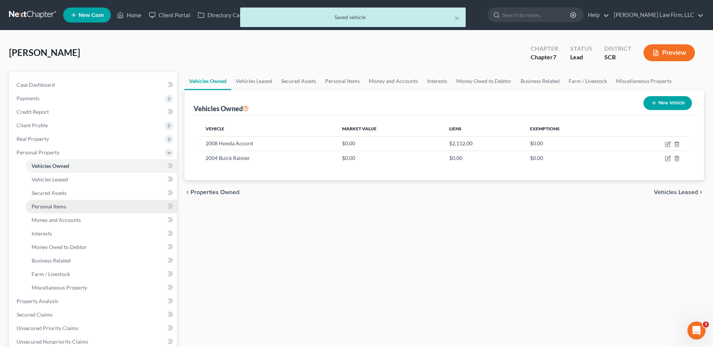
click at [62, 203] on span "Personal Items" at bounding box center [49, 206] width 35 height 6
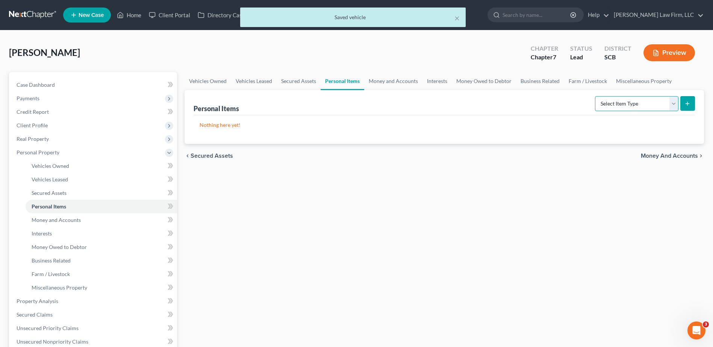
click at [654, 104] on select "Select Item Type Clothing Collectibles Of Value Electronics Firearms Household …" at bounding box center [636, 103] width 83 height 15
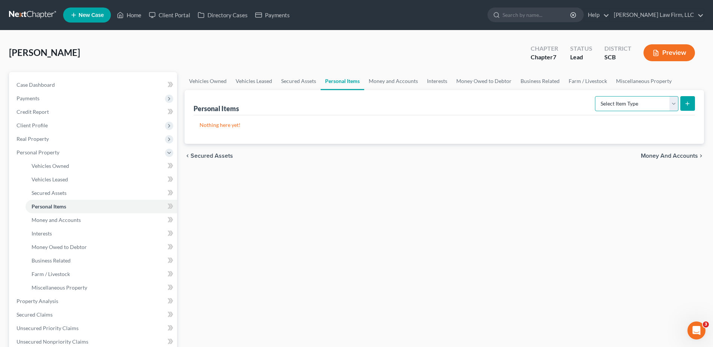
select select "firearms"
click at [596, 96] on select "Select Item Type Clothing Collectibles Of Value Electronics Firearms Household …" at bounding box center [636, 103] width 83 height 15
click at [687, 99] on button "submit" at bounding box center [687, 103] width 15 height 15
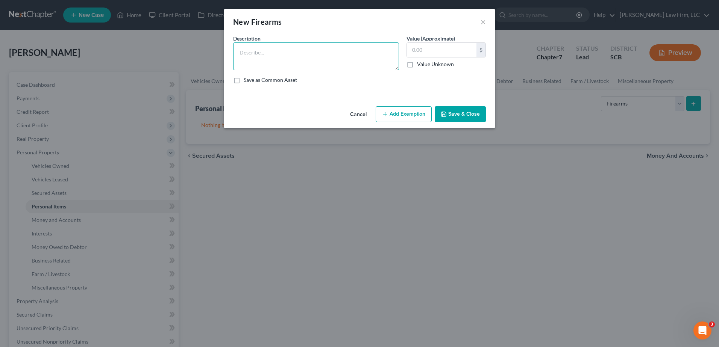
click at [311, 52] on textarea at bounding box center [316, 56] width 166 height 28
type textarea "[PERSON_NAME] Arms 9mm handgun"
click at [442, 44] on input "text" at bounding box center [442, 50] width 70 height 14
type input "200"
click at [407, 110] on button "Add Exemption" at bounding box center [404, 114] width 56 height 16
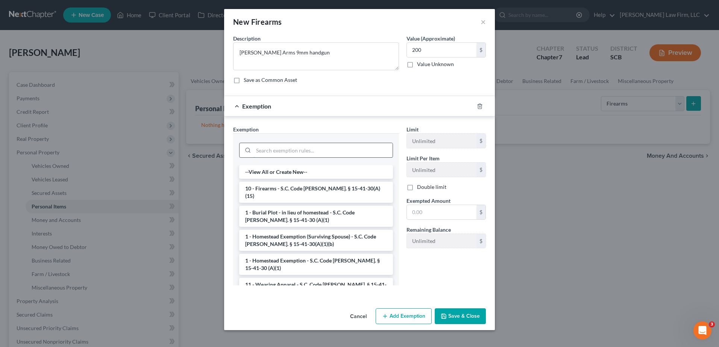
click at [302, 151] on input "search" at bounding box center [322, 150] width 139 height 14
click at [320, 193] on li "10 - Firearms - S.C. Code [PERSON_NAME]. § 15-41-30(A)(15)" at bounding box center [316, 192] width 154 height 21
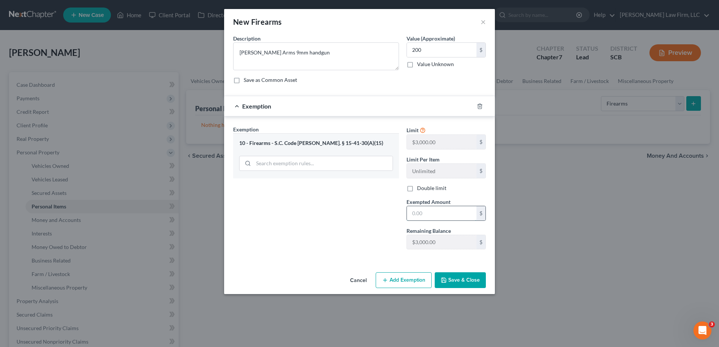
click at [444, 216] on input "text" at bounding box center [442, 213] width 70 height 14
type input "200.00"
click at [448, 274] on button "Save & Close" at bounding box center [460, 281] width 51 height 16
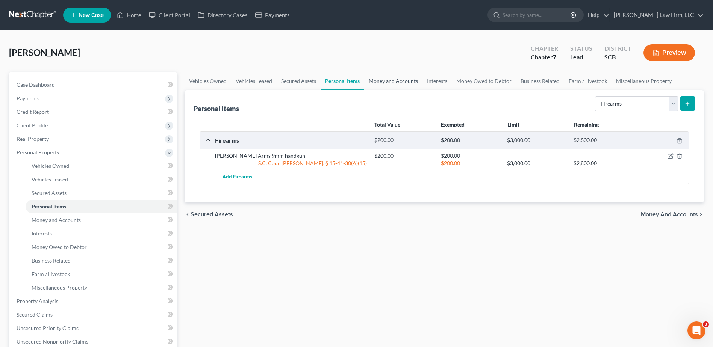
click at [382, 74] on link "Money and Accounts" at bounding box center [393, 81] width 58 height 18
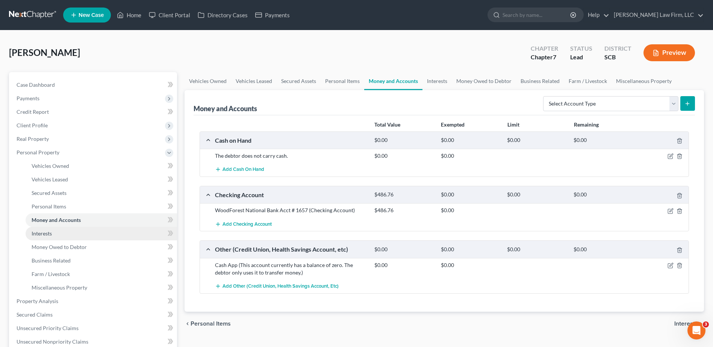
click at [72, 236] on link "Interests" at bounding box center [101, 234] width 151 height 14
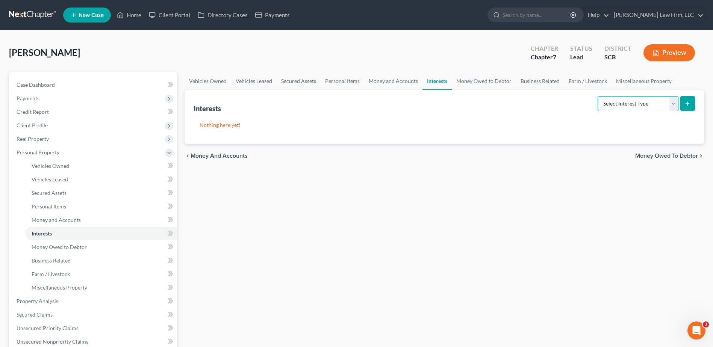
click at [669, 106] on select "Select Interest Type 401K Annuity Bond Education IRA Government Bond Government…" at bounding box center [638, 103] width 81 height 15
click at [458, 155] on div "chevron_left Money and Accounts Money Owed to Debtor chevron_right" at bounding box center [445, 156] width 520 height 24
click at [400, 79] on link "Money and Accounts" at bounding box center [393, 81] width 58 height 18
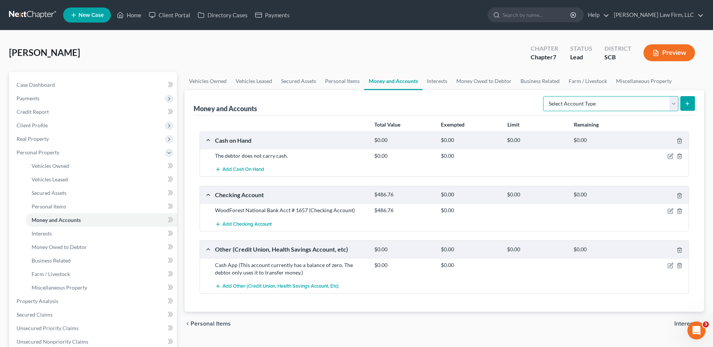
click at [627, 103] on select "Select Account Type Brokerage Cash on Hand Certificates of Deposit Checking Acc…" at bounding box center [610, 103] width 135 height 15
select select "other"
click at [545, 96] on select "Select Account Type Brokerage Cash on Hand Certificates of Deposit Checking Acc…" at bounding box center [610, 103] width 135 height 15
click at [688, 98] on button "submit" at bounding box center [687, 103] width 15 height 15
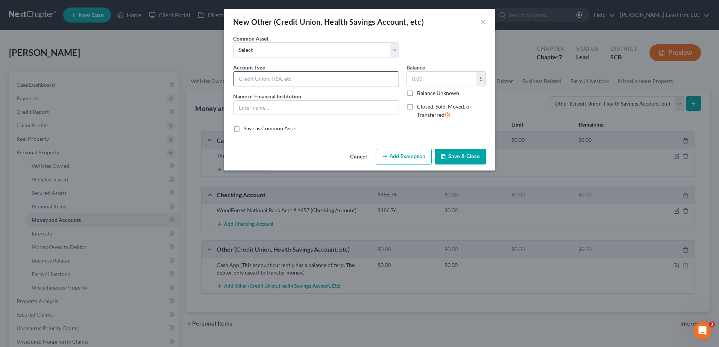
click at [255, 77] on input "text" at bounding box center [315, 79] width 165 height 14
click at [263, 50] on select "Select (Mrs.) Venmo (Mr.) [PERSON_NAME] App (Mrs.) Cash App Cash App Venmo Curr…" at bounding box center [316, 49] width 166 height 15
drag, startPoint x: 401, startPoint y: 26, endPoint x: 395, endPoint y: 32, distance: 8.2
click at [401, 26] on div "New Other (Credit Union, Health Savings Account, etc)" at bounding box center [328, 22] width 191 height 11
drag, startPoint x: 290, startPoint y: 88, endPoint x: 291, endPoint y: 81, distance: 7.2
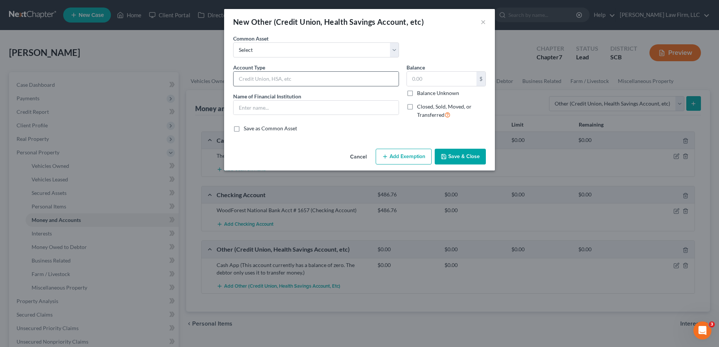
click at [290, 88] on div "Account Type Name of Financial Institution *" at bounding box center [315, 95] width 173 height 62
click at [291, 81] on input "text" at bounding box center [315, 79] width 165 height 14
type input "HSA Through Employer"
click at [288, 106] on input "text" at bounding box center [315, 108] width 165 height 14
click at [271, 107] on input "Fidelity HSA Through Employer" at bounding box center [315, 108] width 165 height 14
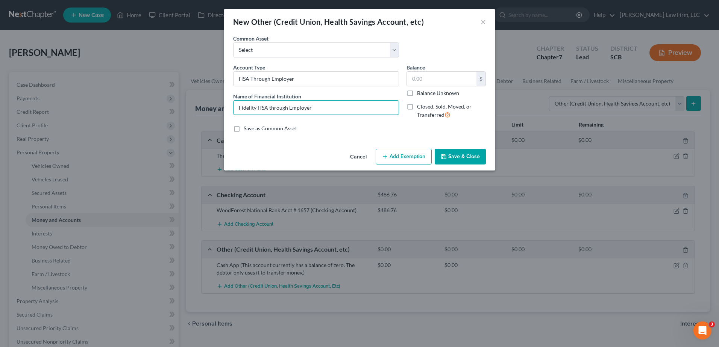
type input "Fidelity HSA through Employer"
click at [429, 82] on input "text" at bounding box center [442, 79] width 70 height 14
type input "0.35"
click at [456, 155] on button "Save & Close" at bounding box center [460, 157] width 51 height 16
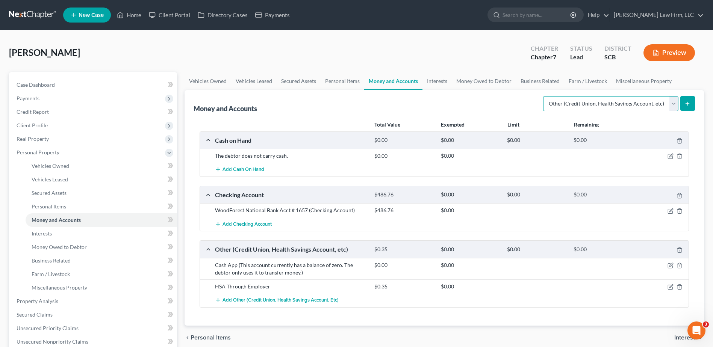
click at [674, 102] on select "Select Account Type Brokerage Cash on Hand Certificates of Deposit Checking Acc…" at bounding box center [610, 103] width 135 height 15
click at [462, 93] on div "Money and Accounts Select Account Type Brokerage Cash on Hand Certificates of D…" at bounding box center [444, 102] width 501 height 25
click at [432, 77] on link "Interests" at bounding box center [437, 81] width 29 height 18
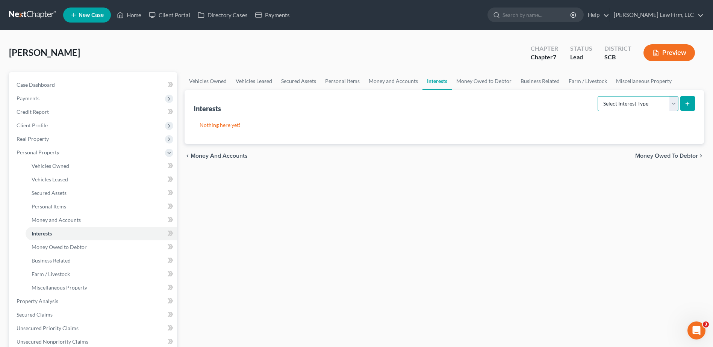
click at [607, 105] on select "Select Interest Type 401K Annuity Bond Education IRA Government Bond Government…" at bounding box center [638, 103] width 81 height 15
select select "other_retirement_plan"
click at [598, 96] on select "Select Interest Type 401K Annuity Bond Education IRA Government Bond Government…" at bounding box center [638, 103] width 81 height 15
click at [686, 99] on button "submit" at bounding box center [687, 103] width 15 height 15
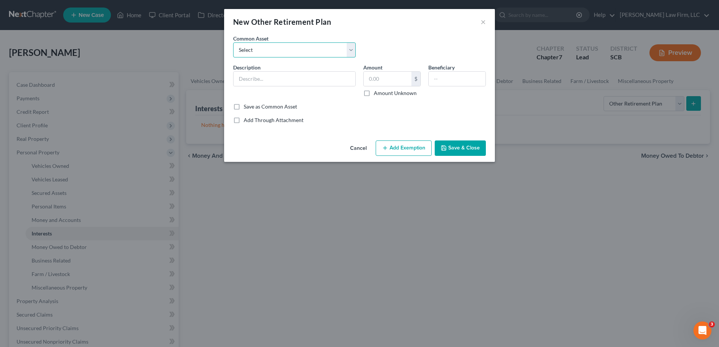
click at [264, 48] on select "Select SC State Retirement Thrift Savings Plan FERS" at bounding box center [294, 49] width 123 height 15
click at [297, 33] on div "New Other Retirement Plan ×" at bounding box center [359, 22] width 271 height 26
click at [264, 81] on input "text" at bounding box center [294, 79] width 122 height 14
type input "Linde Retirment Savings Plan"
type input "4,501.75"
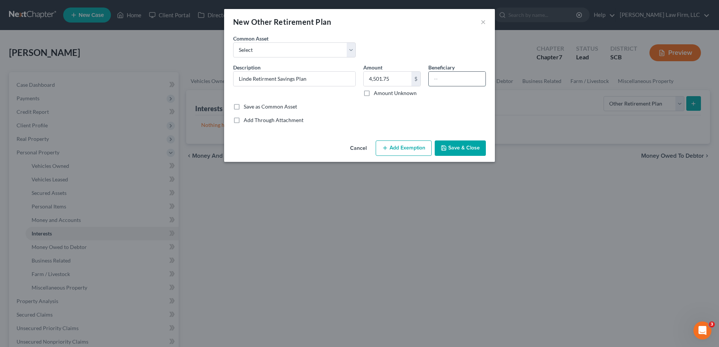
click at [440, 76] on input "text" at bounding box center [457, 79] width 57 height 14
type input "Debtor's Estate"
click at [406, 149] on button "Add Exemption" at bounding box center [404, 149] width 56 height 16
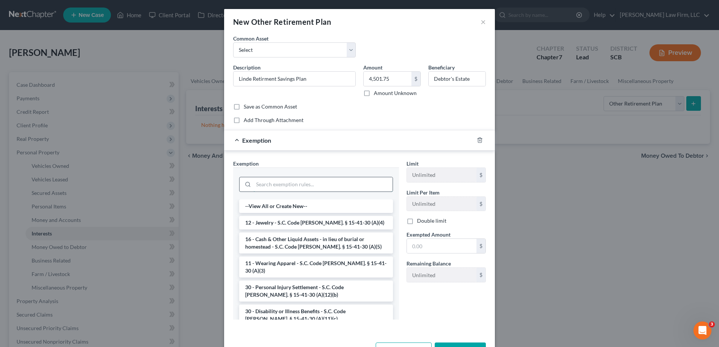
click at [335, 180] on input "search" at bounding box center [322, 184] width 139 height 14
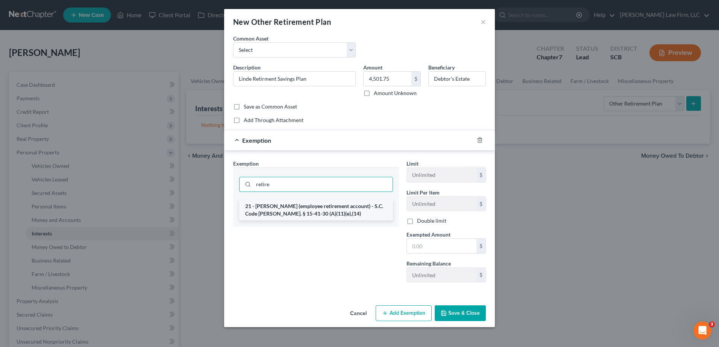
type input "retire"
click at [338, 207] on li "21 - [PERSON_NAME] (employee retirement account) - S.C. Code [PERSON_NAME]. § 1…" at bounding box center [316, 210] width 154 height 21
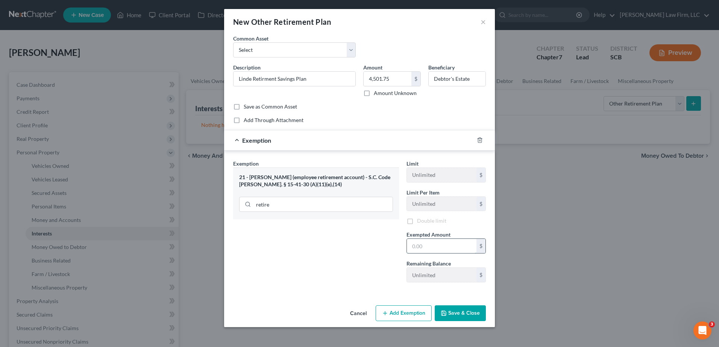
click at [422, 247] on input "text" at bounding box center [442, 246] width 70 height 14
type input "4,501.75"
click at [467, 317] on button "Save & Close" at bounding box center [460, 315] width 51 height 16
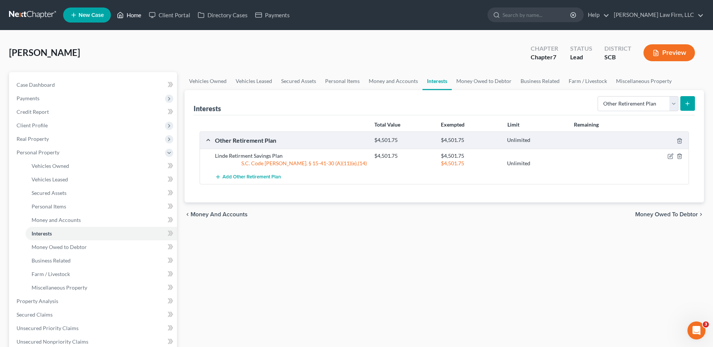
click at [135, 18] on link "Home" at bounding box center [129, 15] width 32 height 14
